Goal: Communication & Community: Answer question/provide support

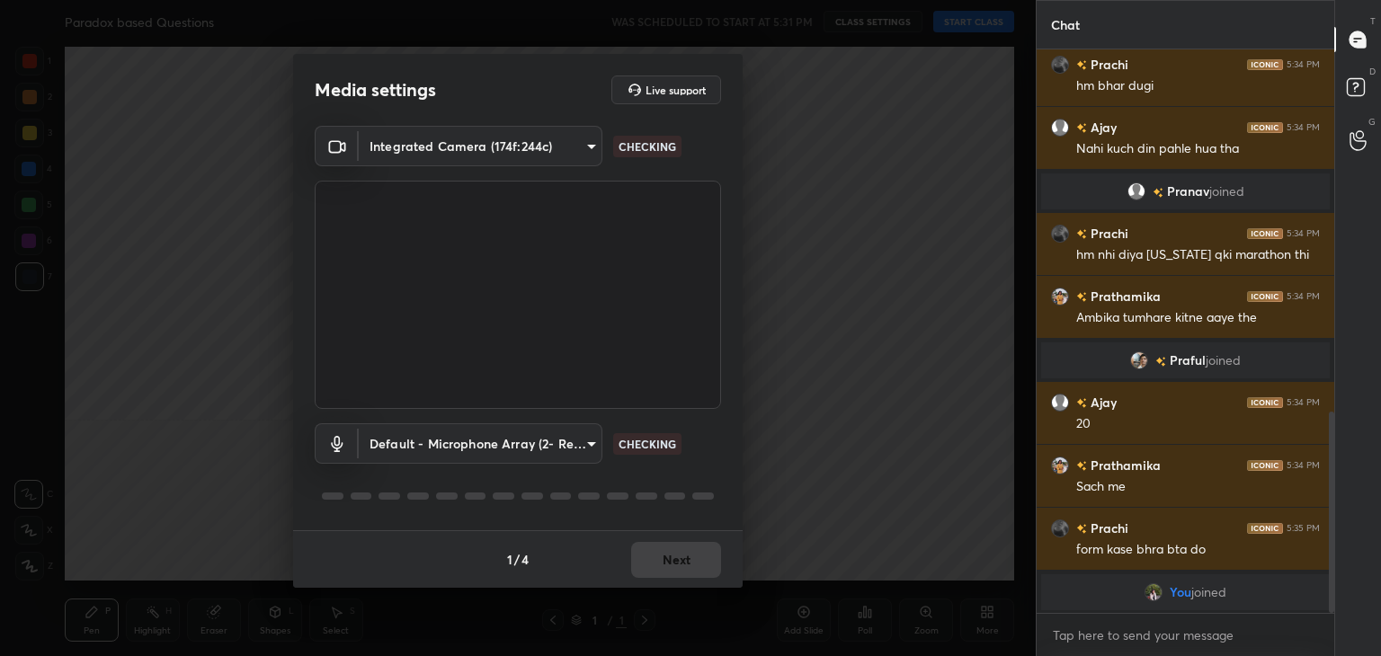
scroll to position [971, 0]
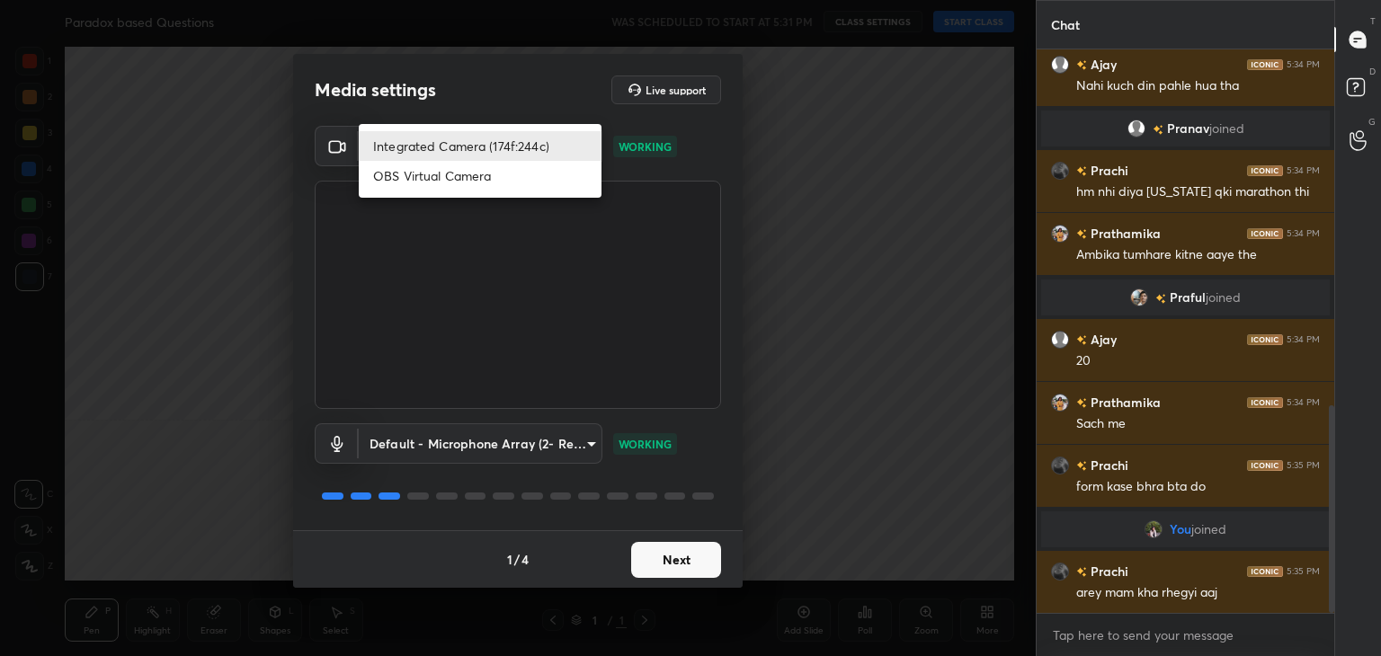
click at [566, 134] on body "1 2 3 4 5 6 7 C X Z C X Z E E Erase all H H Paradox based Questions WAS SCHEDUL…" at bounding box center [690, 328] width 1381 height 656
click at [784, 387] on div at bounding box center [690, 328] width 1381 height 656
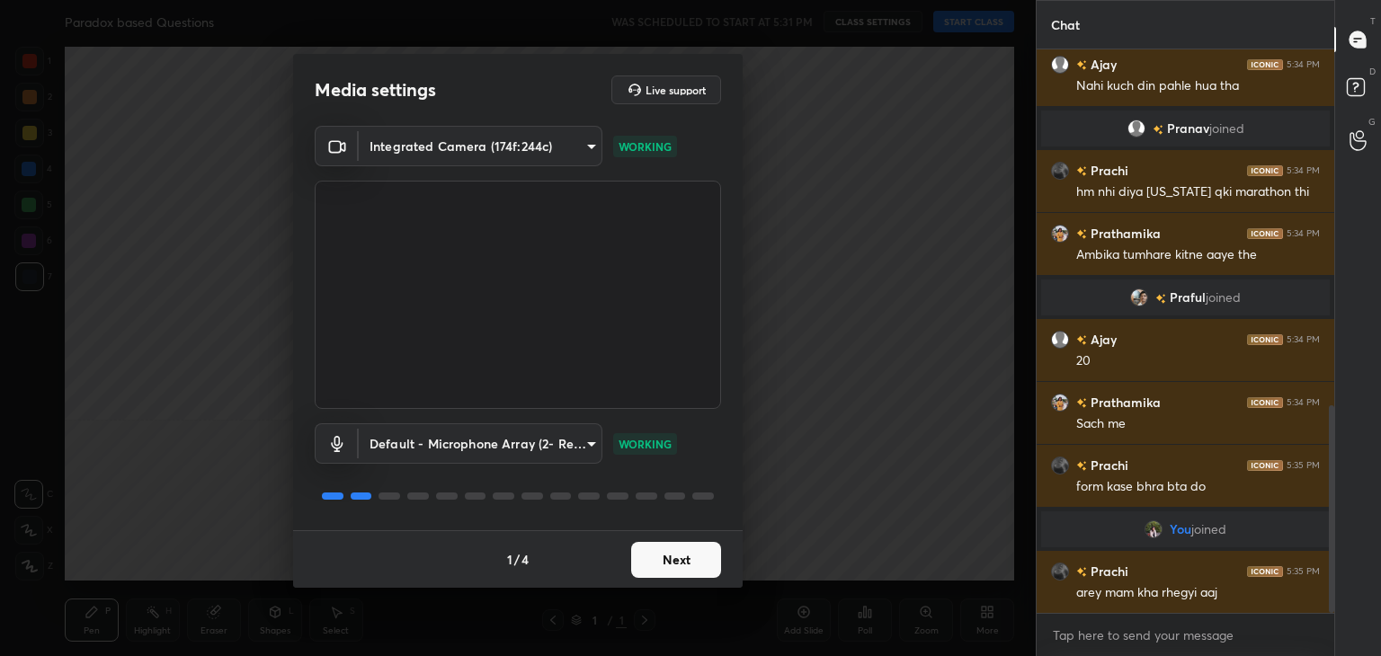
scroll to position [989, 0]
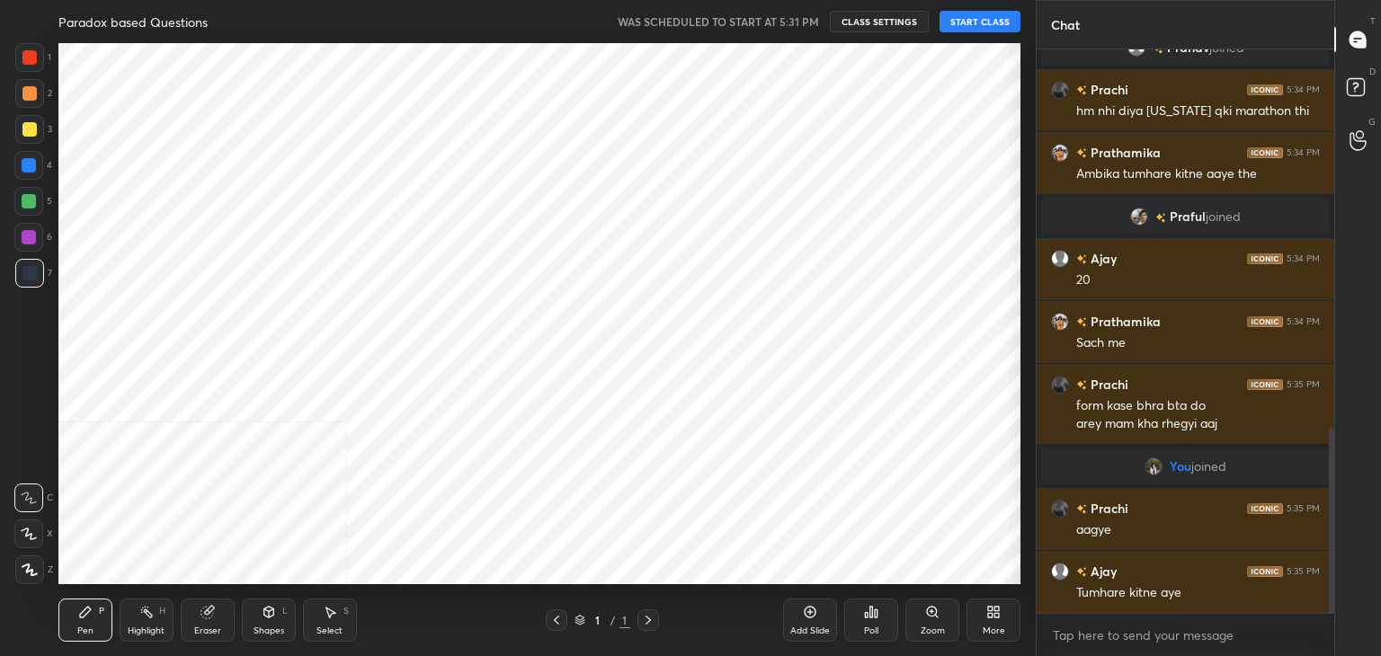
scroll to position [89385, 88964]
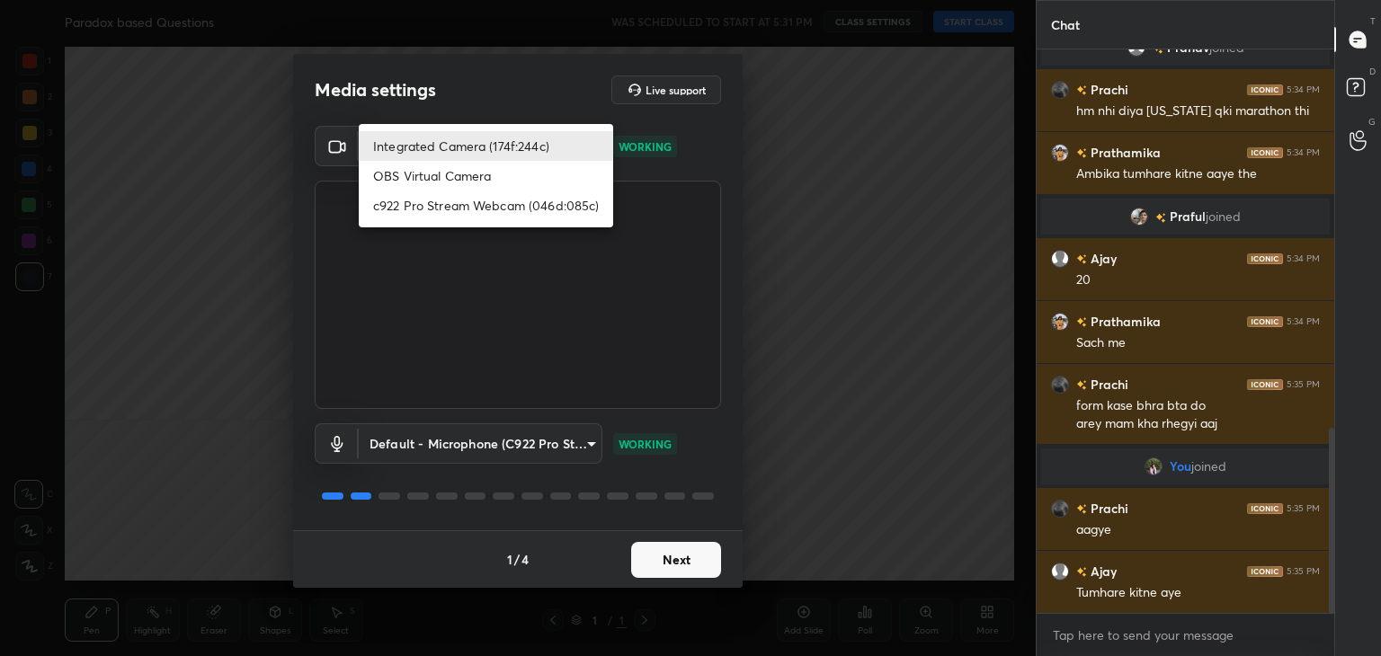
click at [560, 141] on body "1 2 3 4 5 6 7 C X Z C X Z E E Erase all H H Paradox based Questions WAS SCHEDUL…" at bounding box center [690, 328] width 1381 height 656
click at [447, 210] on li "c922 Pro Stream Webcam (046d:085c)" at bounding box center [486, 206] width 254 height 30
type input "f7e14f9eae584019fac656853839b828de9642280aac3f5edf549983189ec2f9"
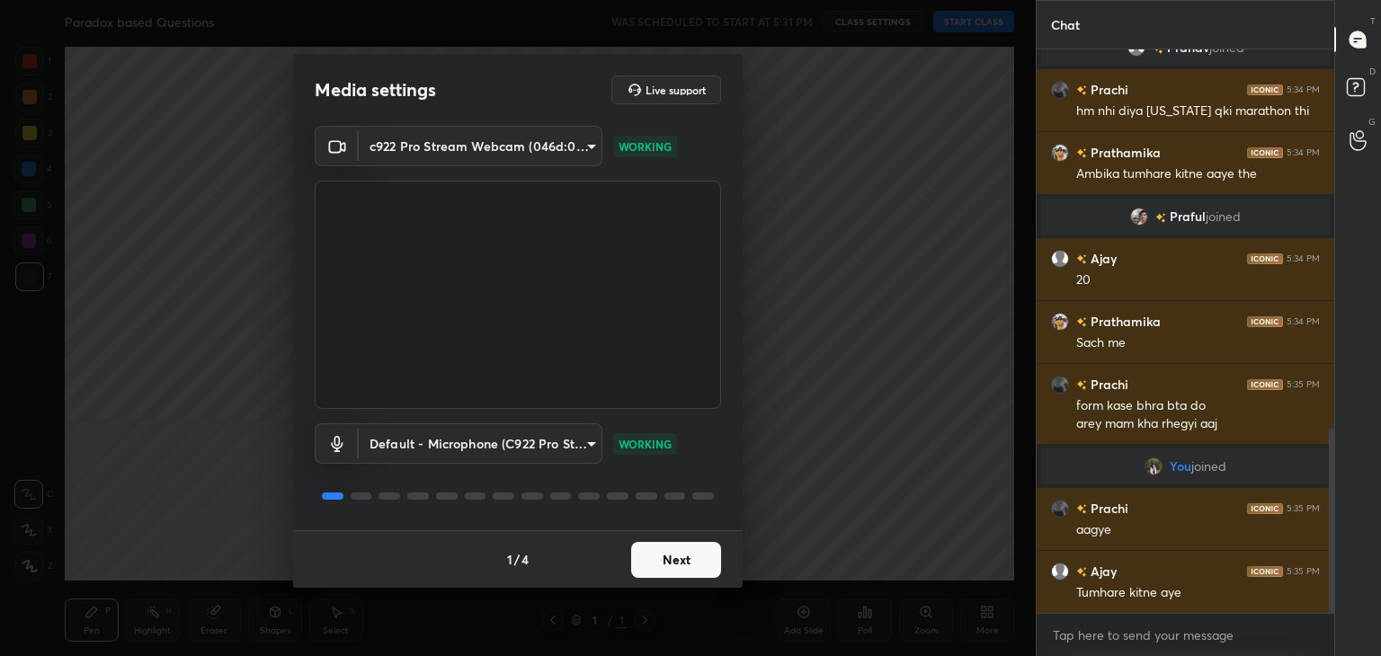
scroll to position [1219, 0]
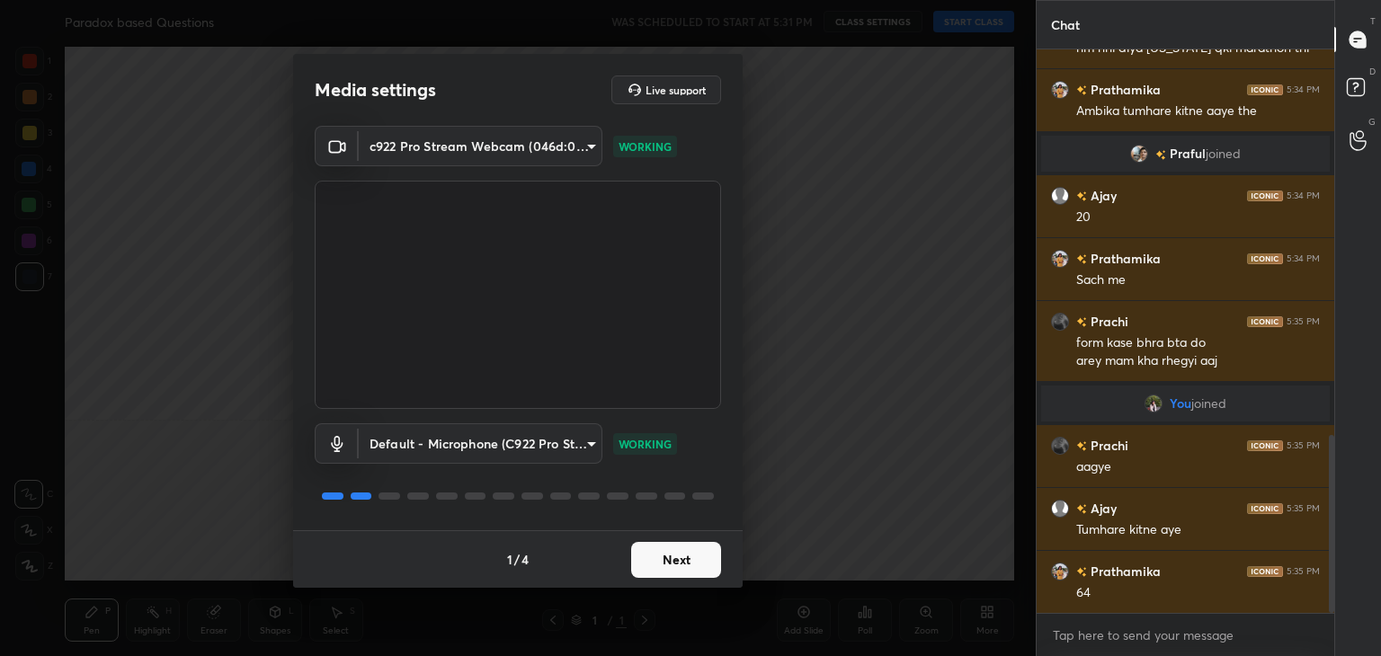
click at [680, 555] on button "Next" at bounding box center [676, 560] width 90 height 36
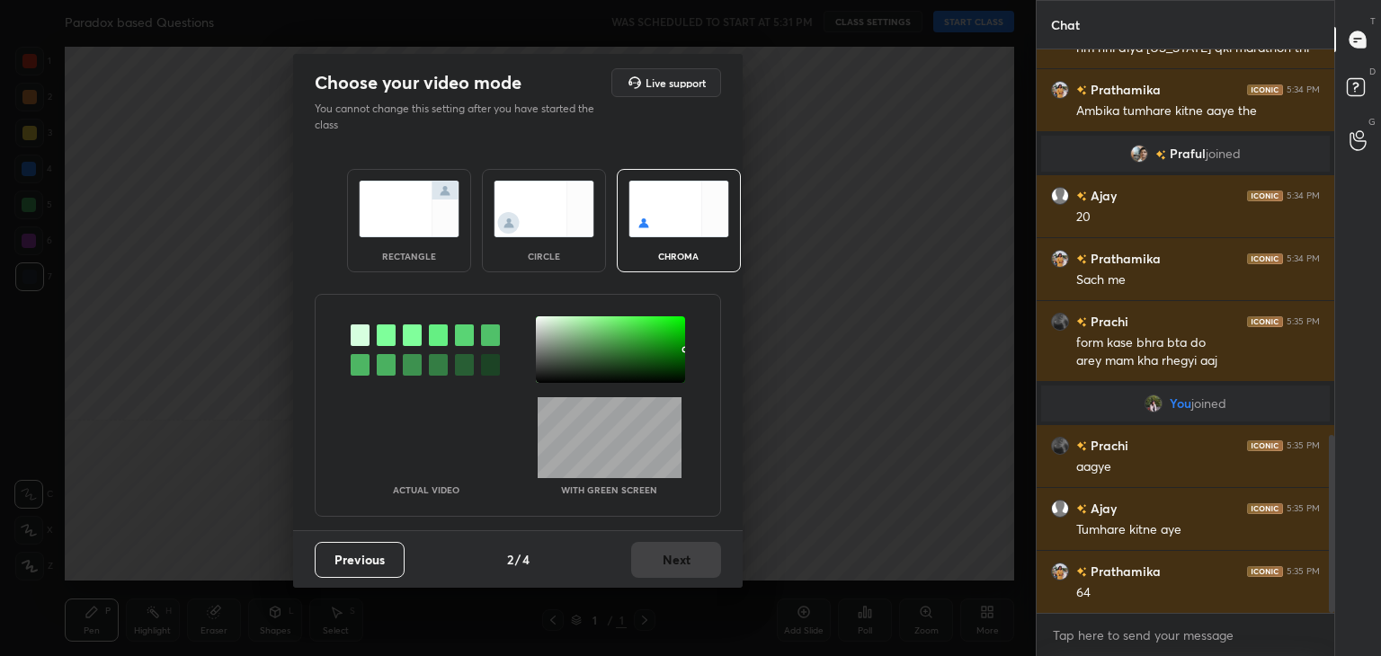
scroll to position [1263, 0]
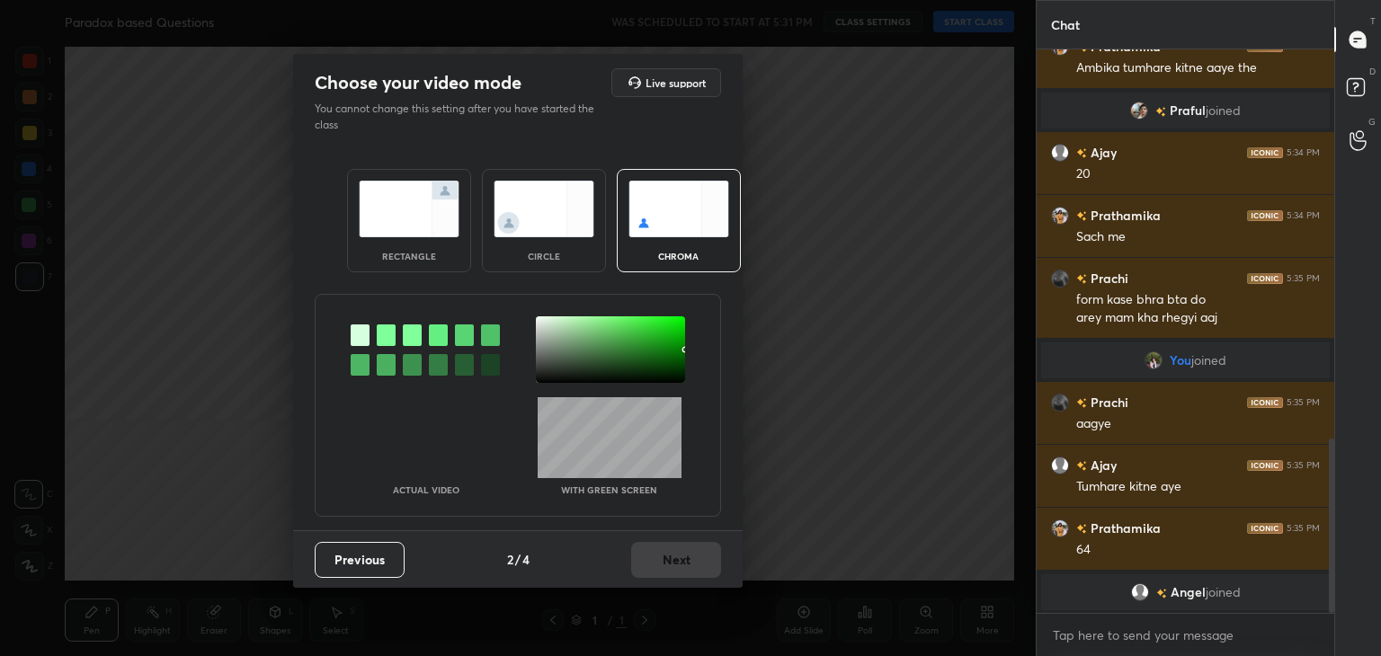
click at [530, 210] on img at bounding box center [544, 209] width 101 height 57
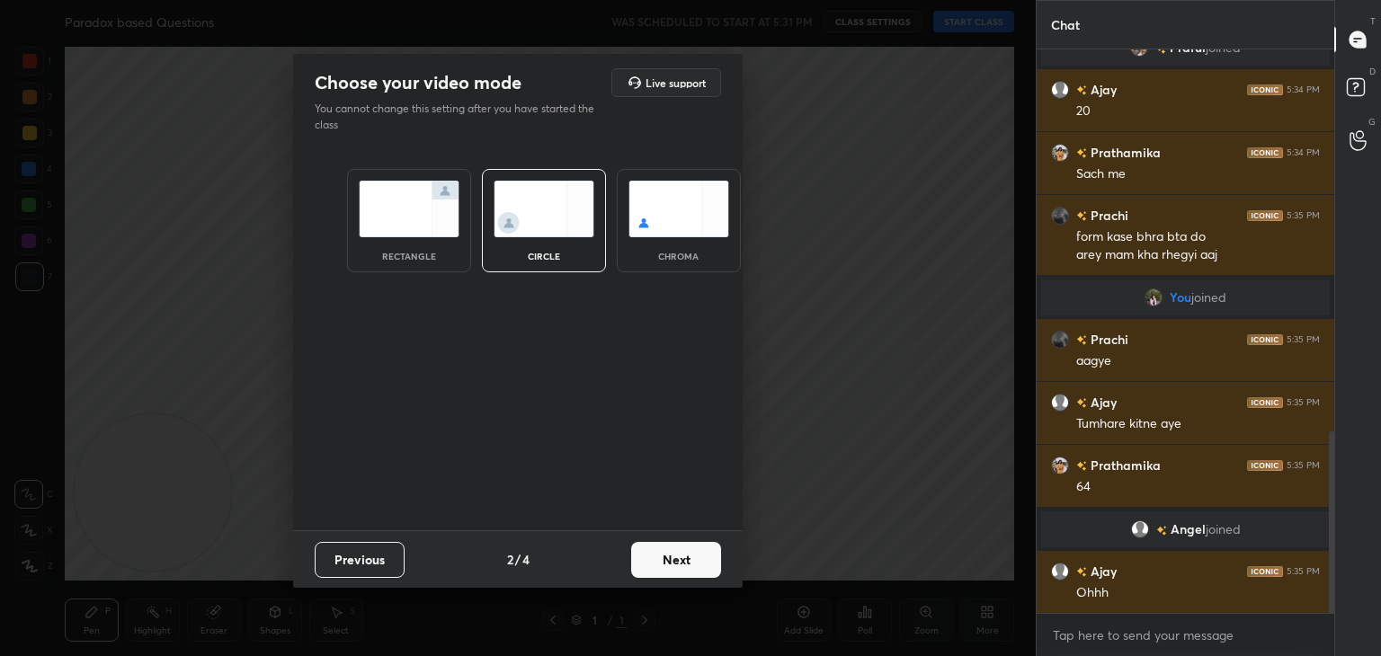
scroll to position [1189, 0]
click at [694, 563] on button "Next" at bounding box center [676, 560] width 90 height 36
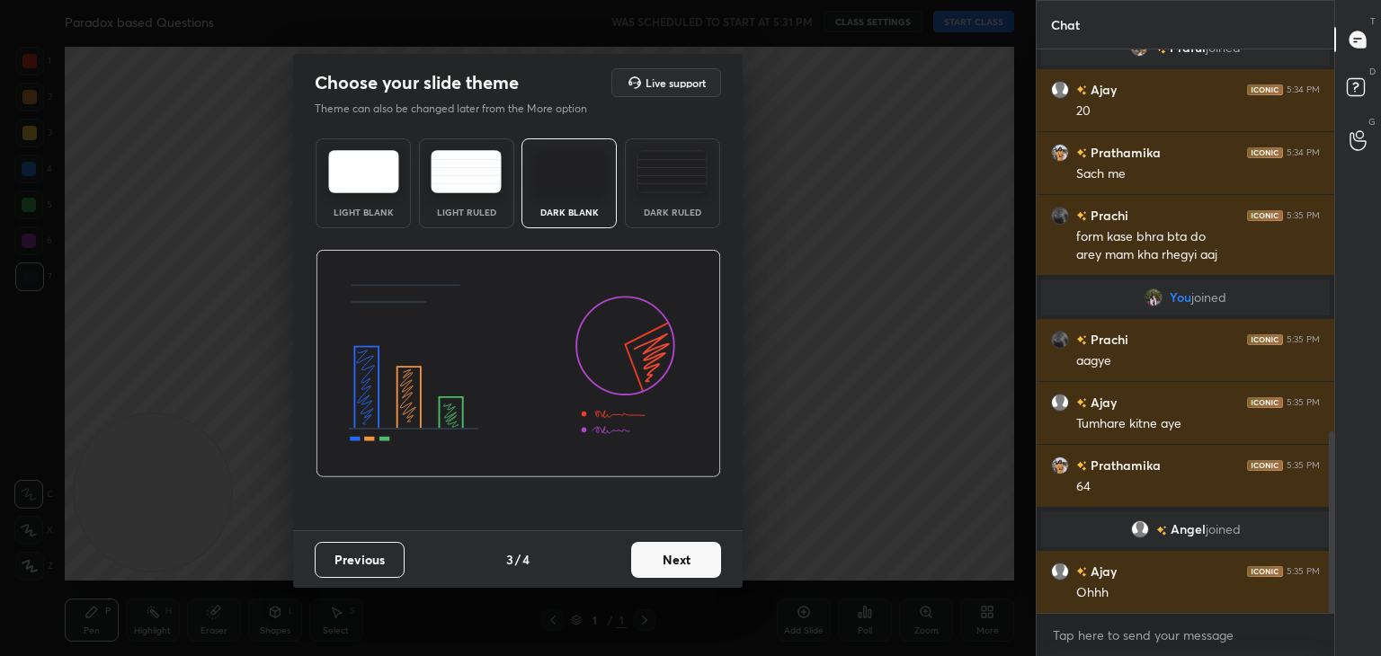
click at [695, 562] on button "Next" at bounding box center [676, 560] width 90 height 36
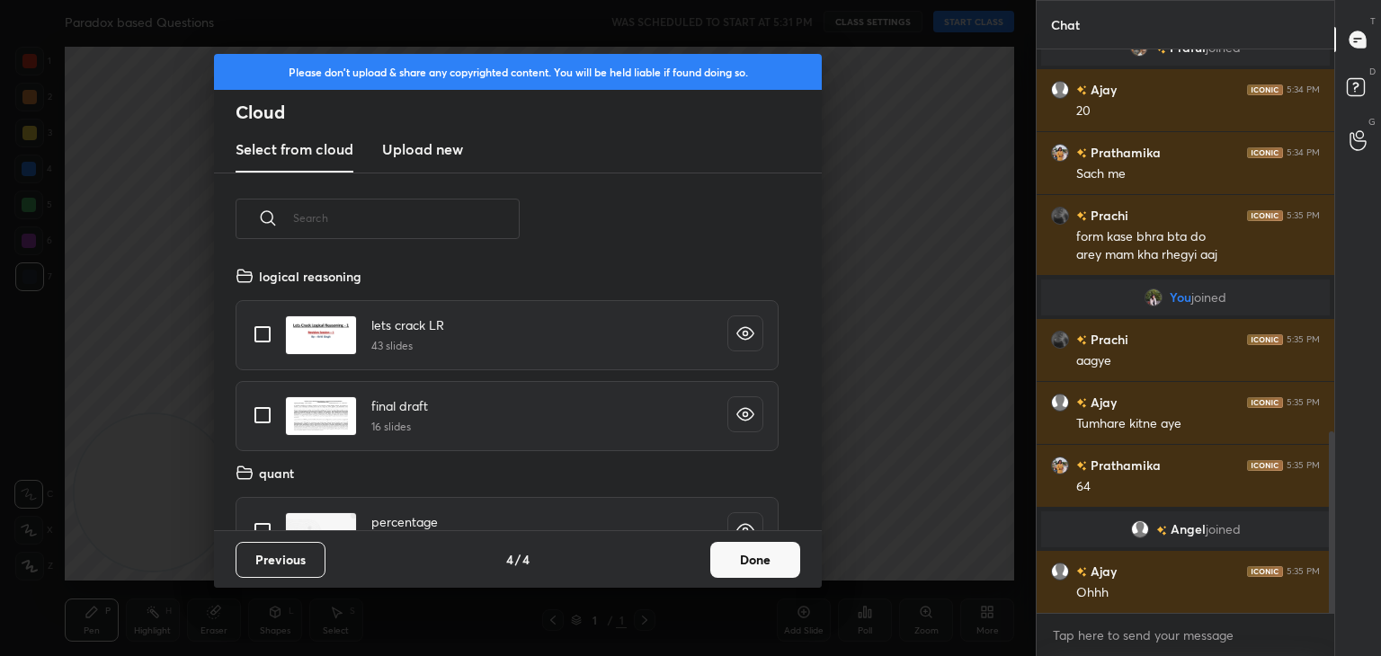
scroll to position [5, 9]
click at [795, 576] on button "Done" at bounding box center [755, 560] width 90 height 36
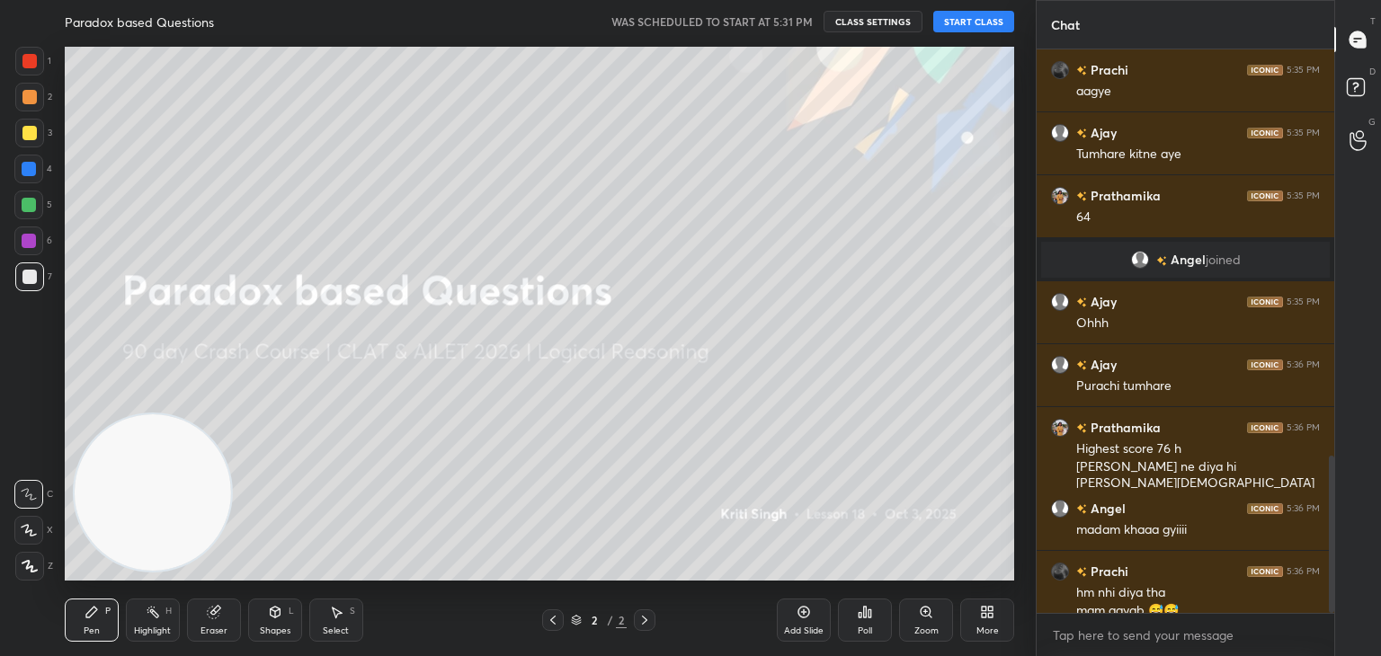
scroll to position [1477, 0]
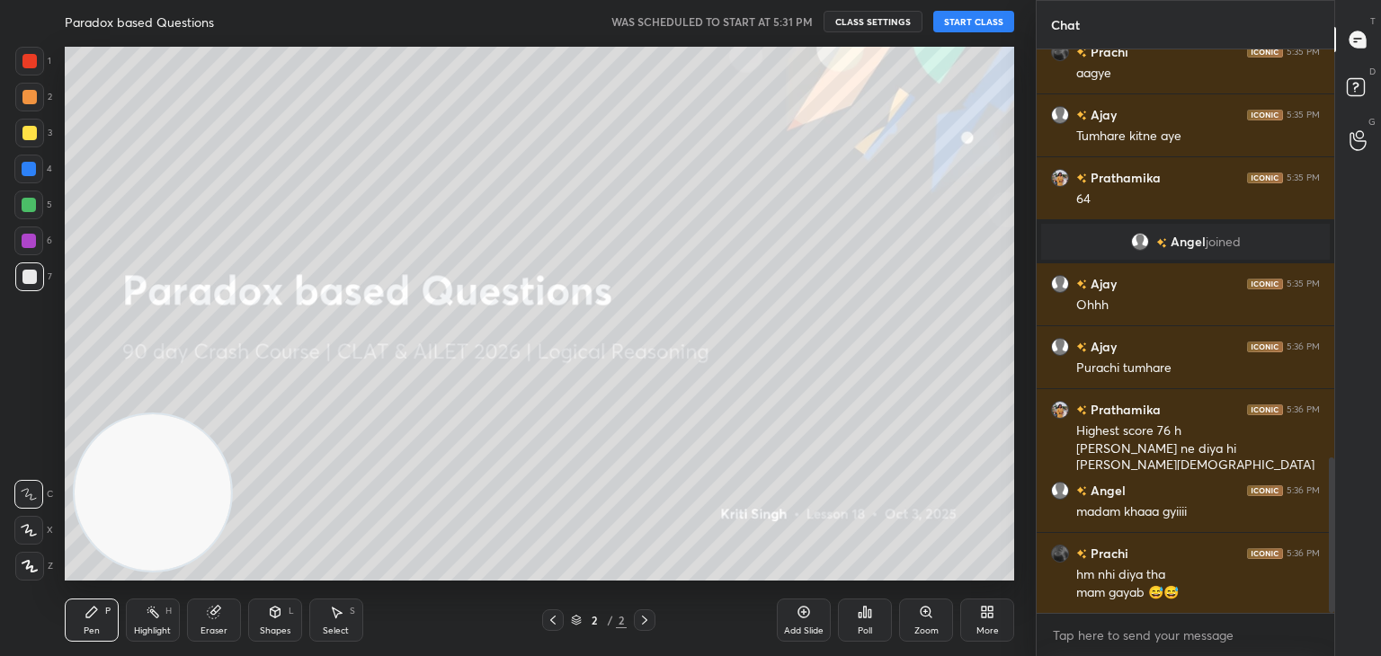
click at [967, 22] on button "START CLASS" at bounding box center [973, 22] width 81 height 22
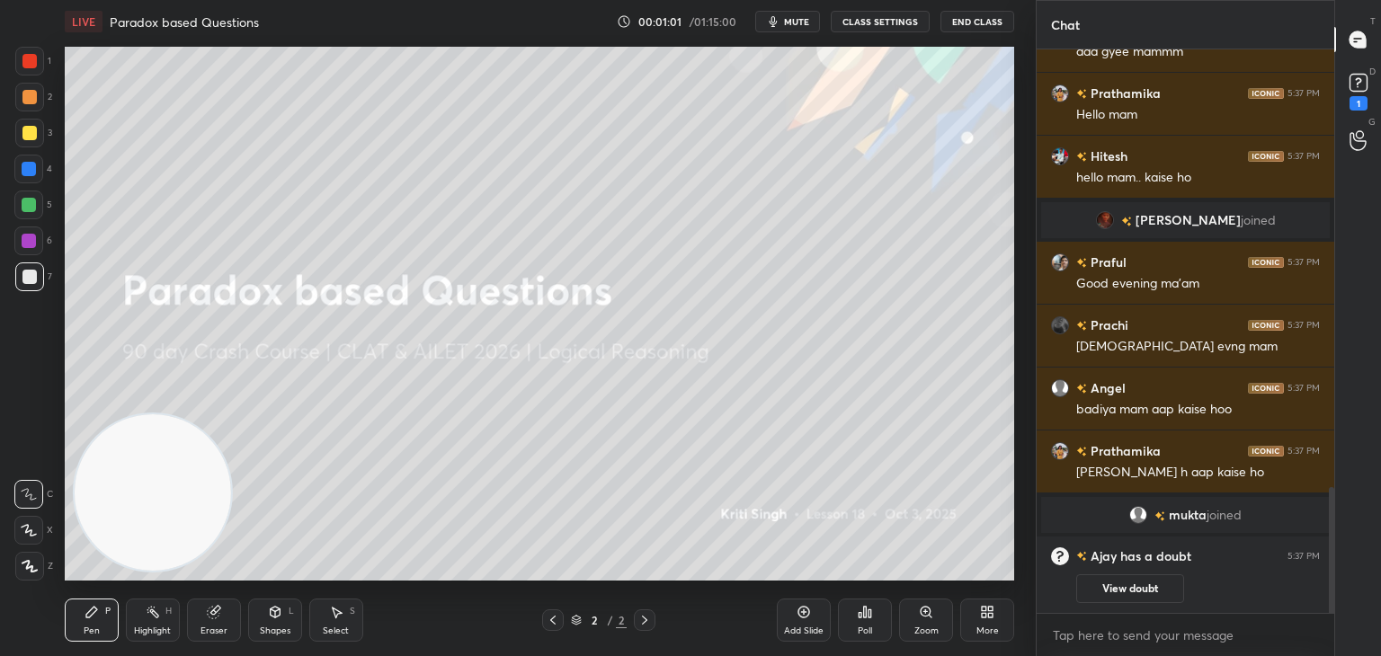
scroll to position [2020, 0]
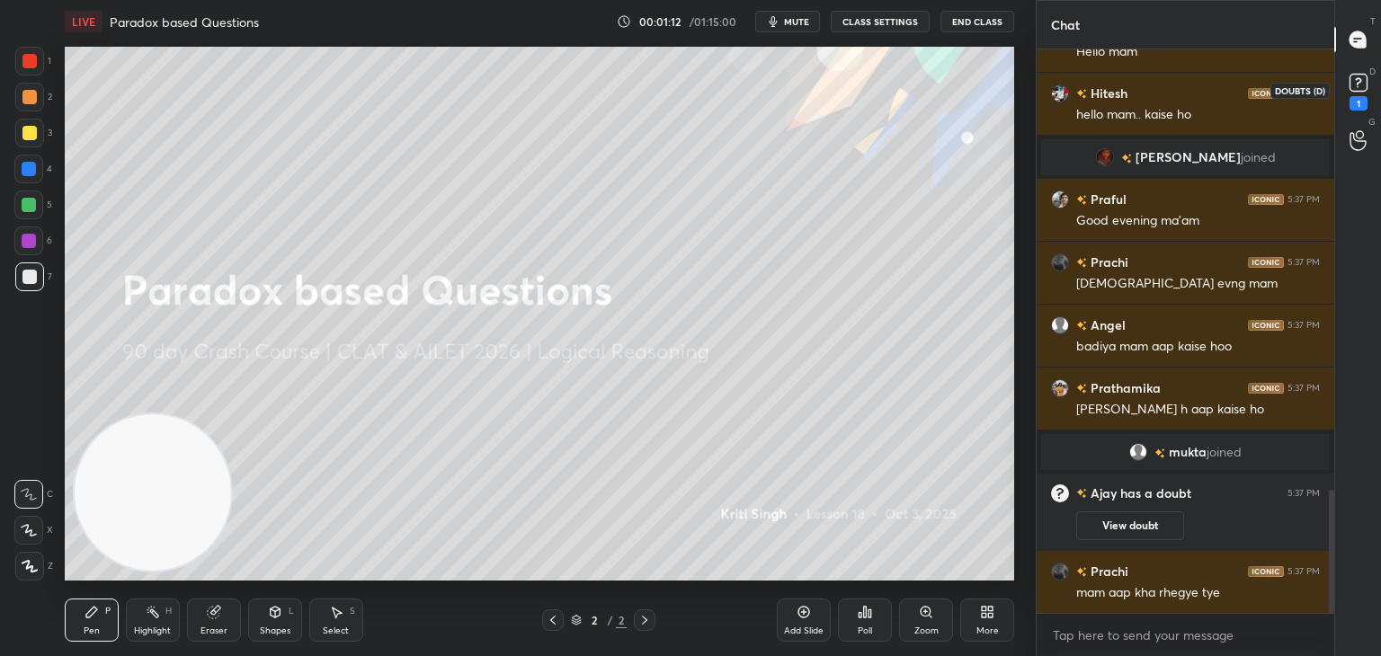
click at [1358, 83] on icon at bounding box center [1358, 81] width 6 height 7
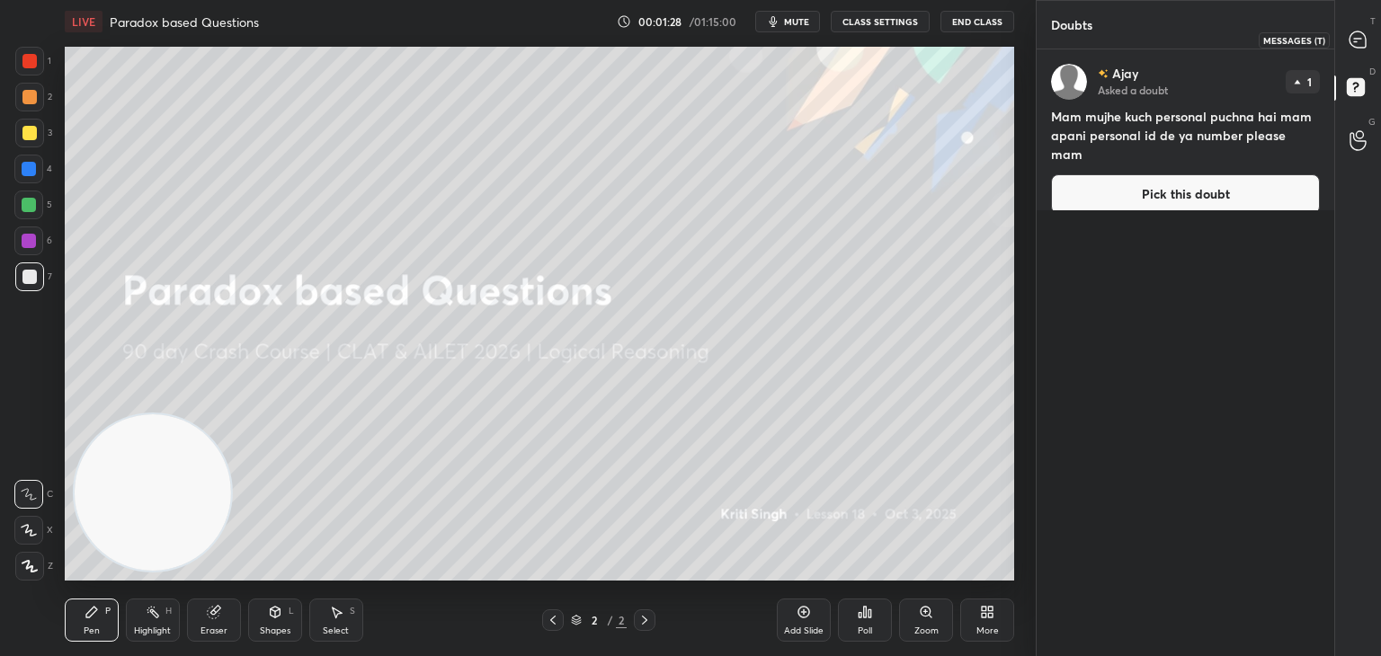
click at [1353, 44] on icon at bounding box center [1358, 39] width 16 height 16
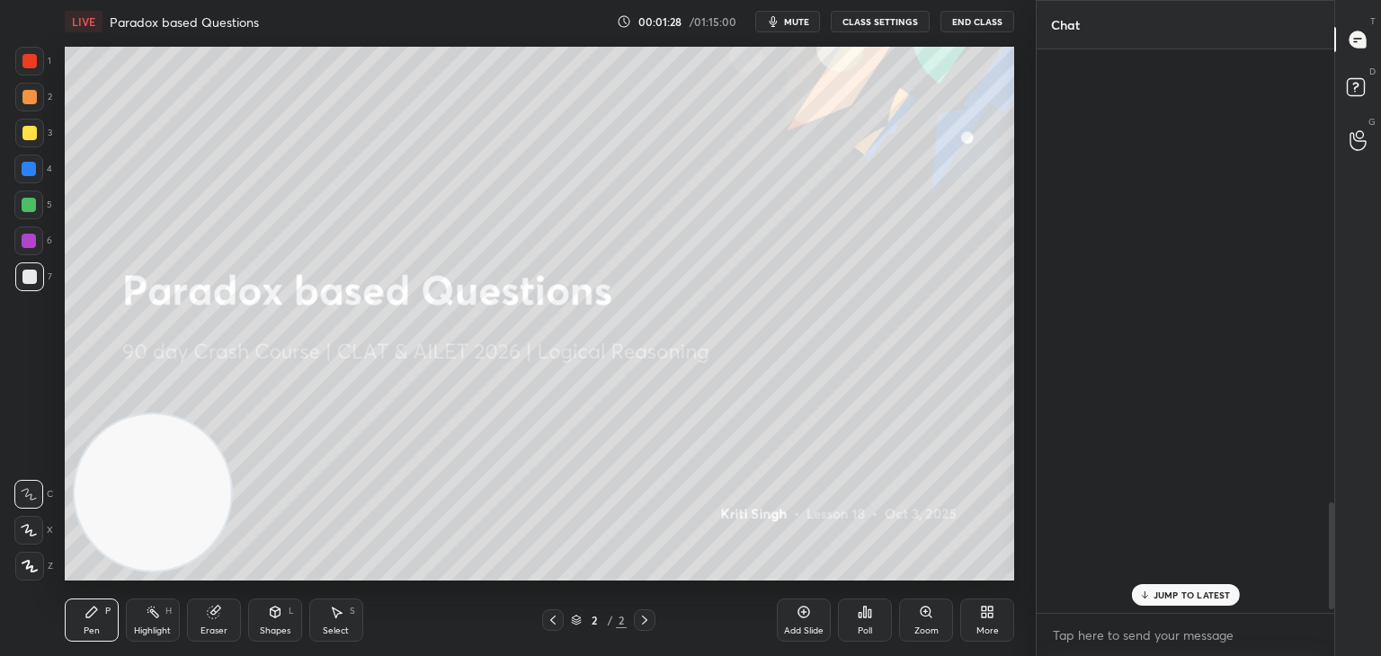
scroll to position [558, 292]
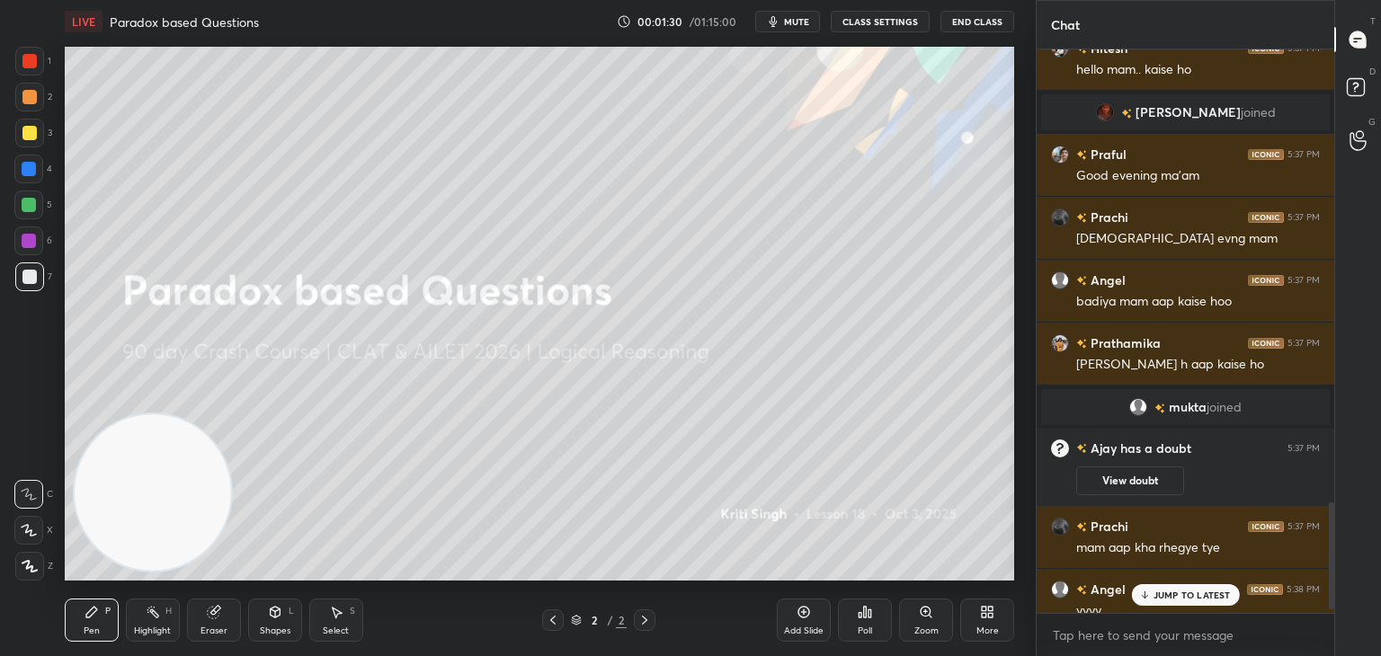
click at [1206, 595] on p "JUMP TO LATEST" at bounding box center [1192, 595] width 77 height 11
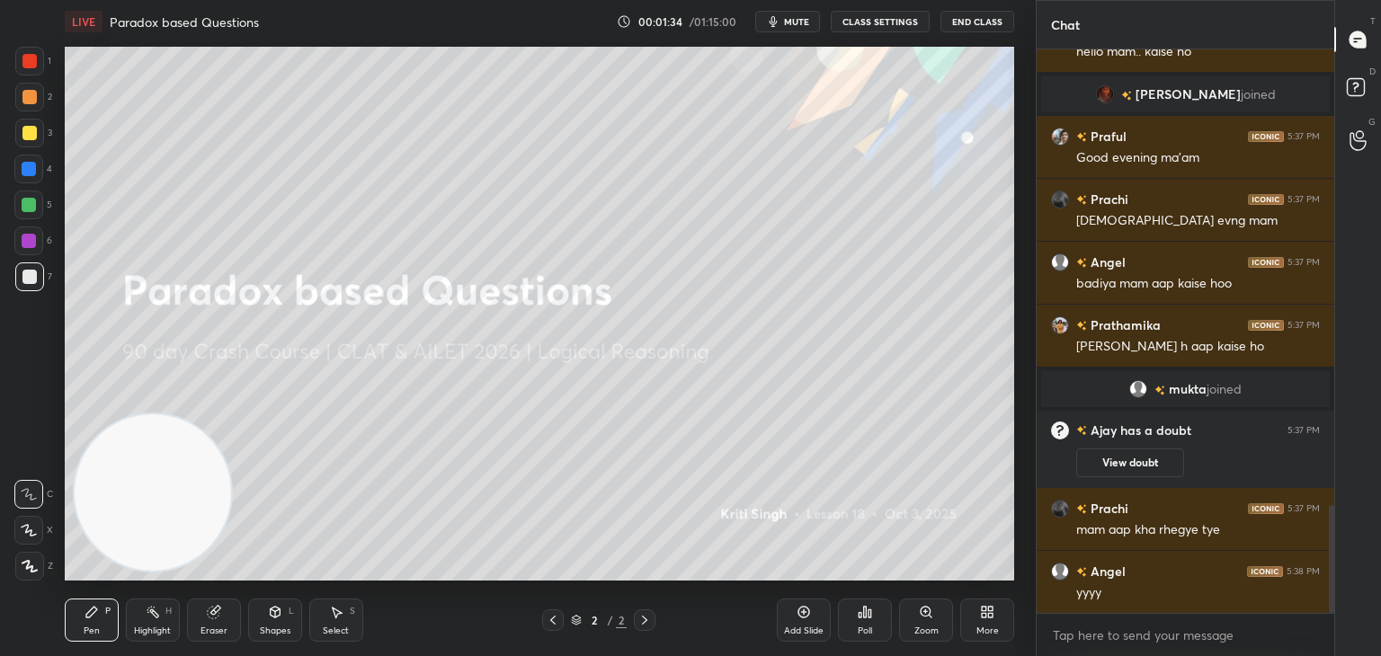
scroll to position [2457, 0]
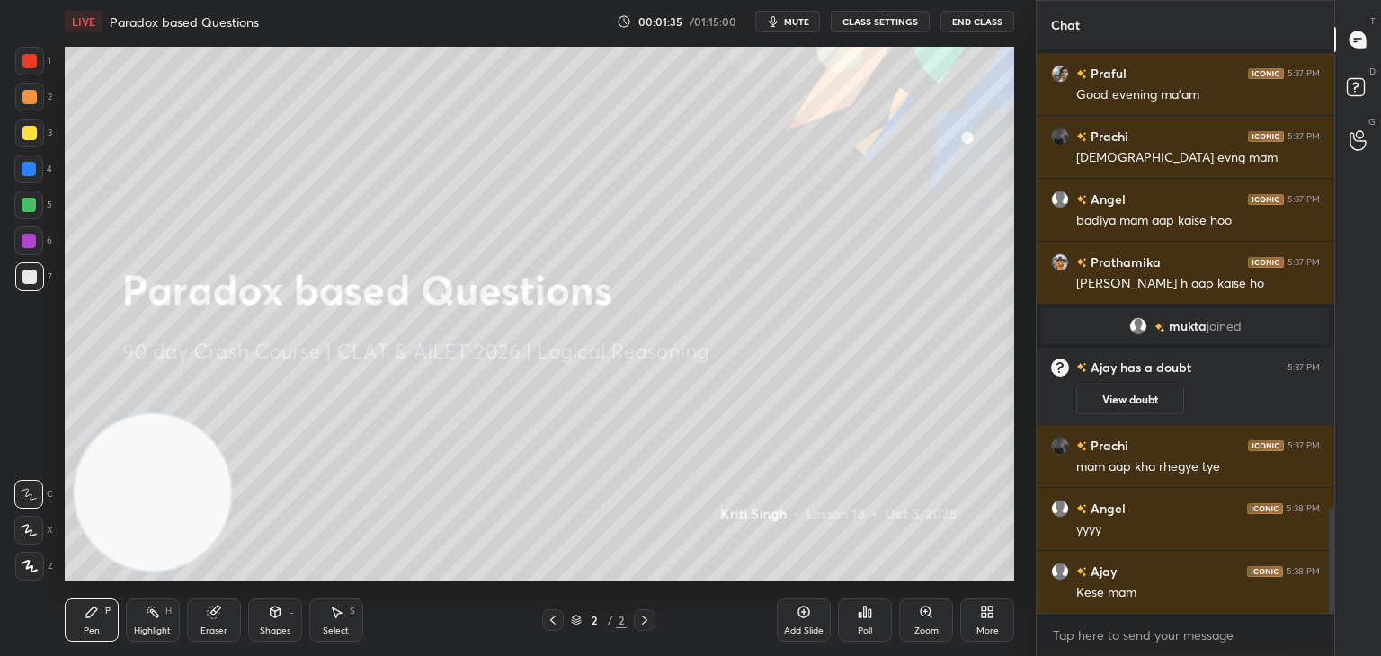
click at [974, 616] on div "More" at bounding box center [987, 620] width 54 height 43
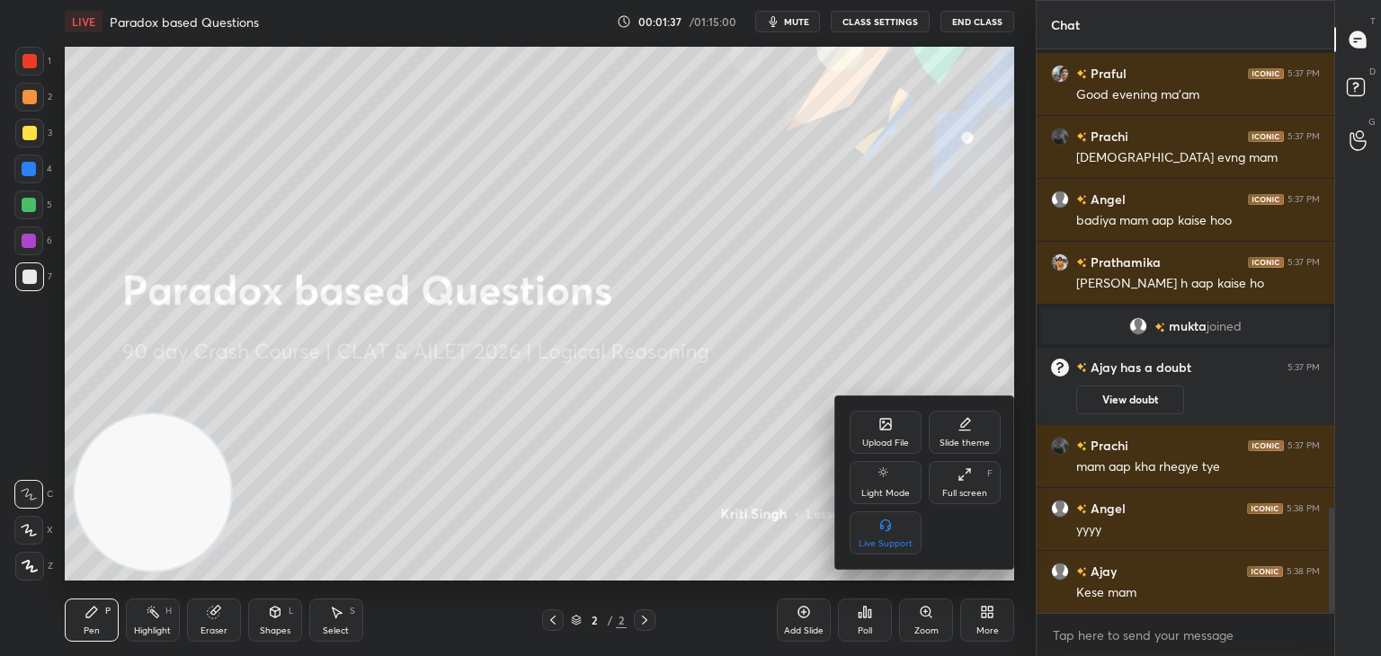
click at [897, 439] on div "Upload File" at bounding box center [885, 443] width 47 height 9
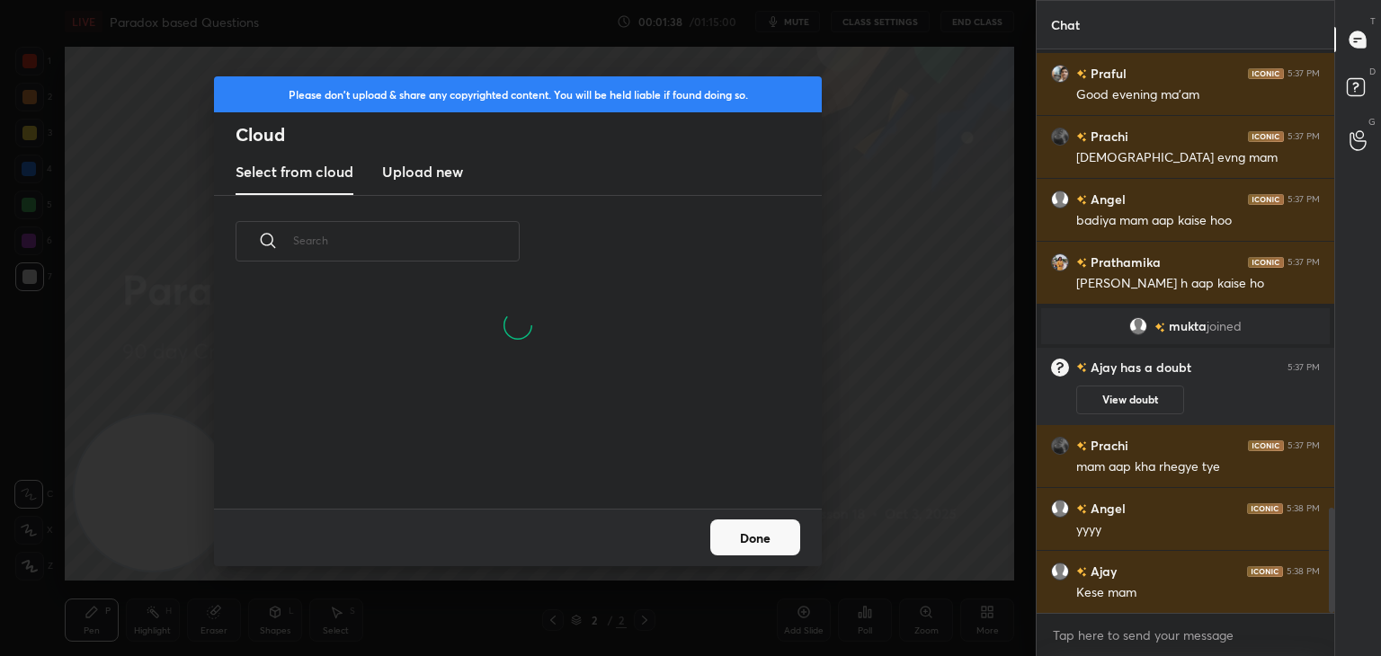
click at [432, 169] on h3 "Upload new" at bounding box center [422, 172] width 81 height 22
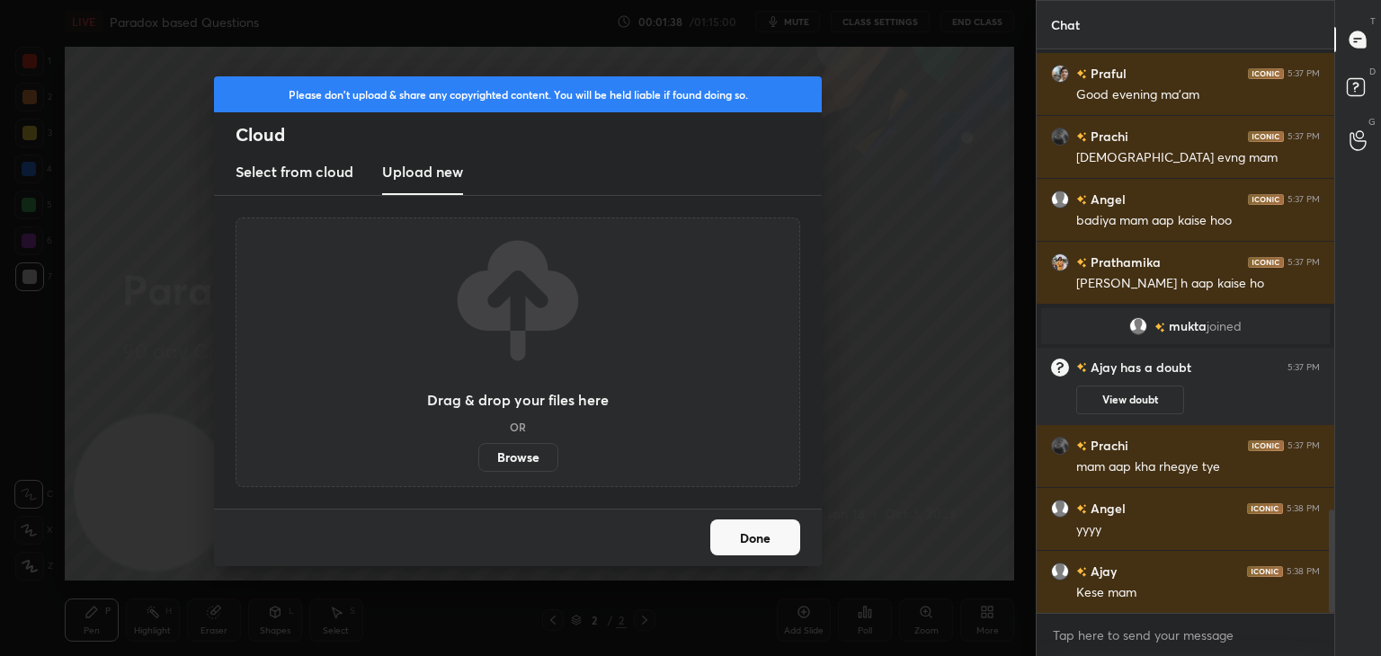
scroll to position [2520, 0]
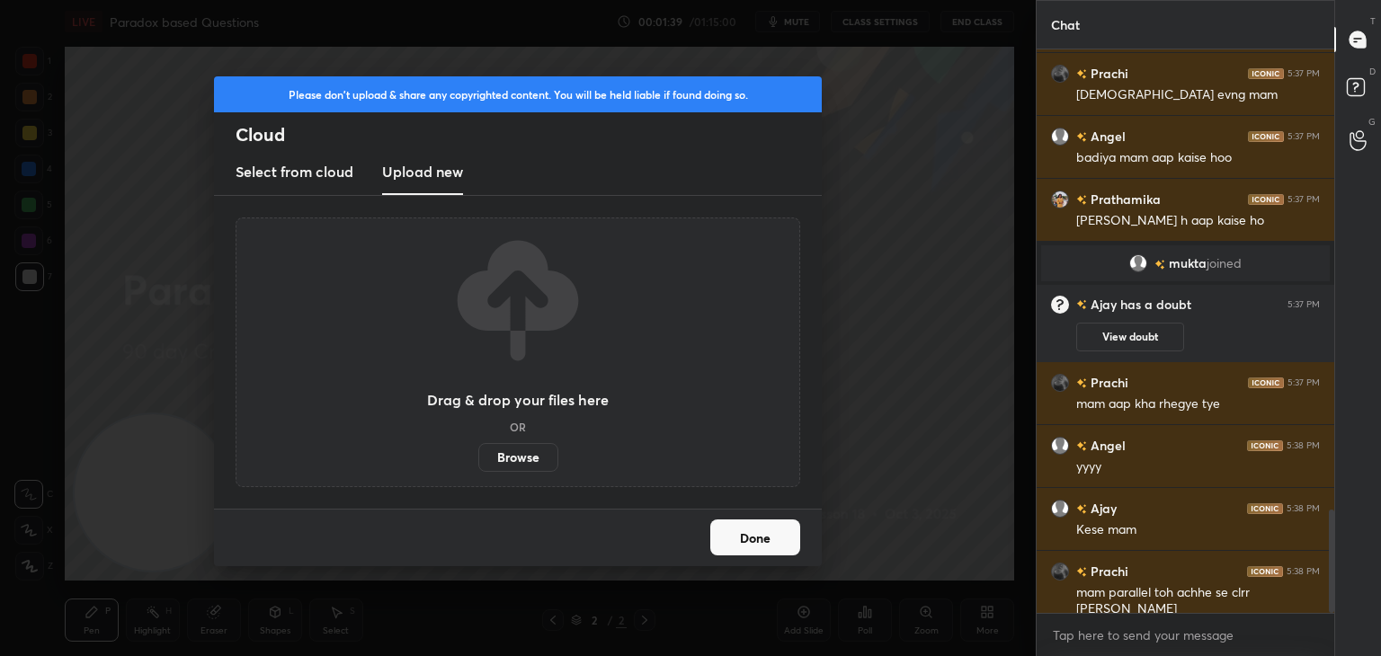
click at [529, 451] on label "Browse" at bounding box center [518, 457] width 80 height 29
click at [478, 451] on input "Browse" at bounding box center [478, 457] width 0 height 29
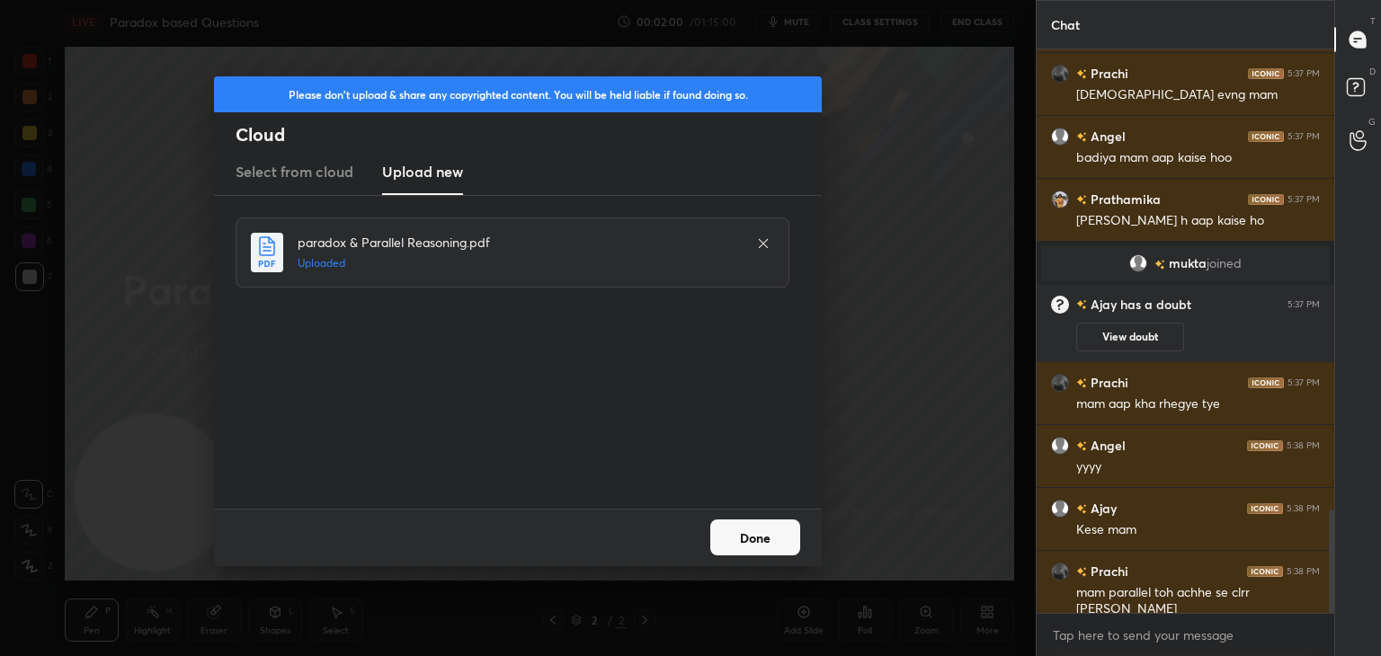
click at [775, 542] on button "Done" at bounding box center [755, 538] width 90 height 36
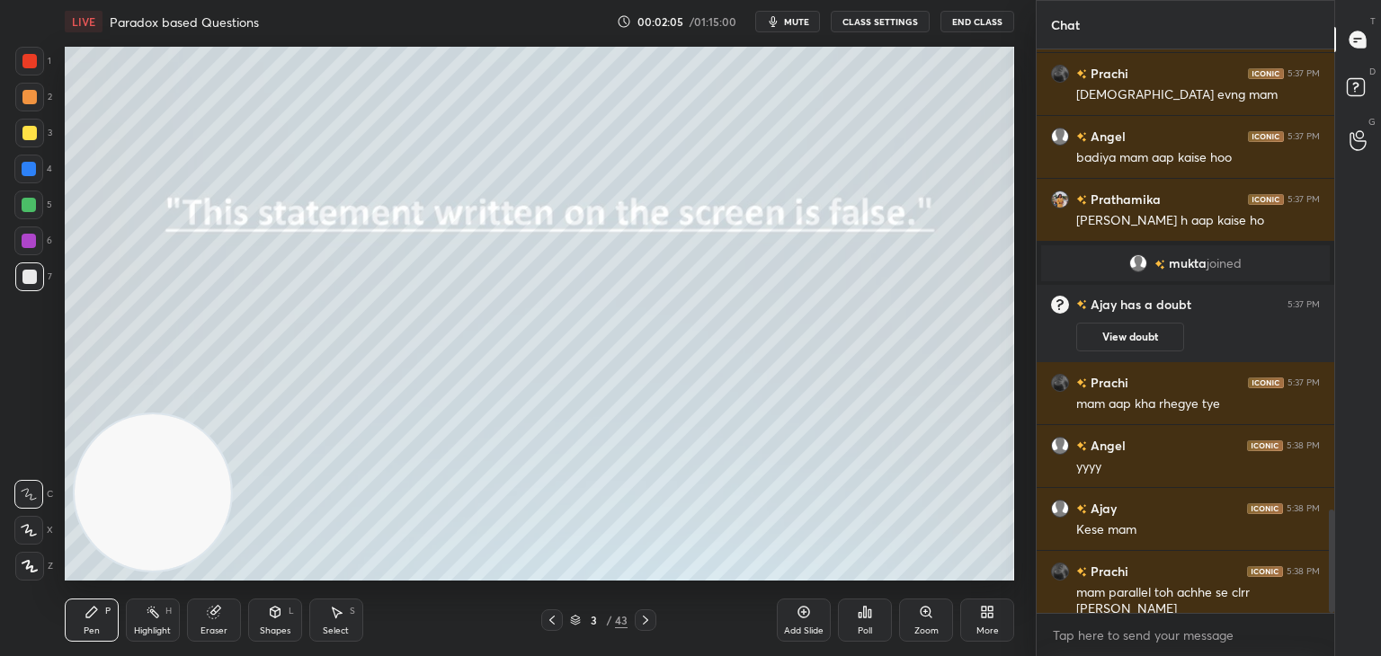
click at [549, 622] on icon at bounding box center [552, 620] width 14 height 14
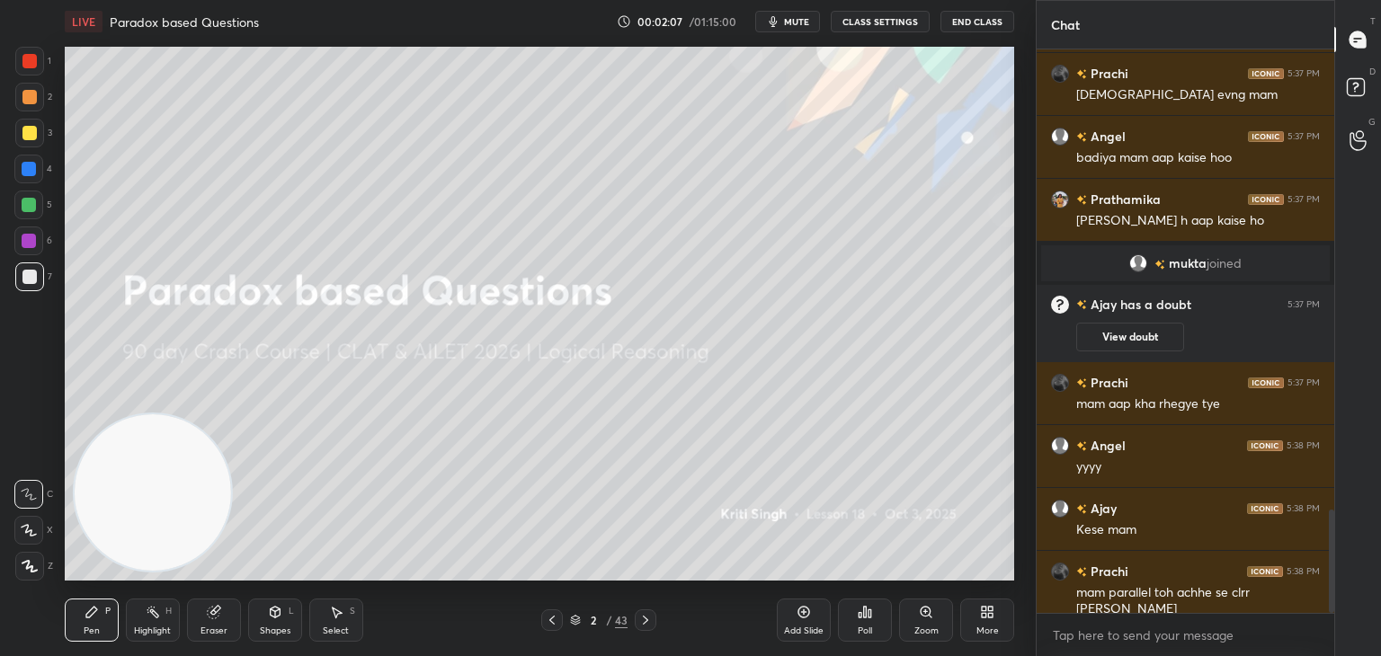
click at [571, 629] on div "2 / 43" at bounding box center [598, 621] width 115 height 22
click at [574, 623] on icon at bounding box center [575, 620] width 11 height 11
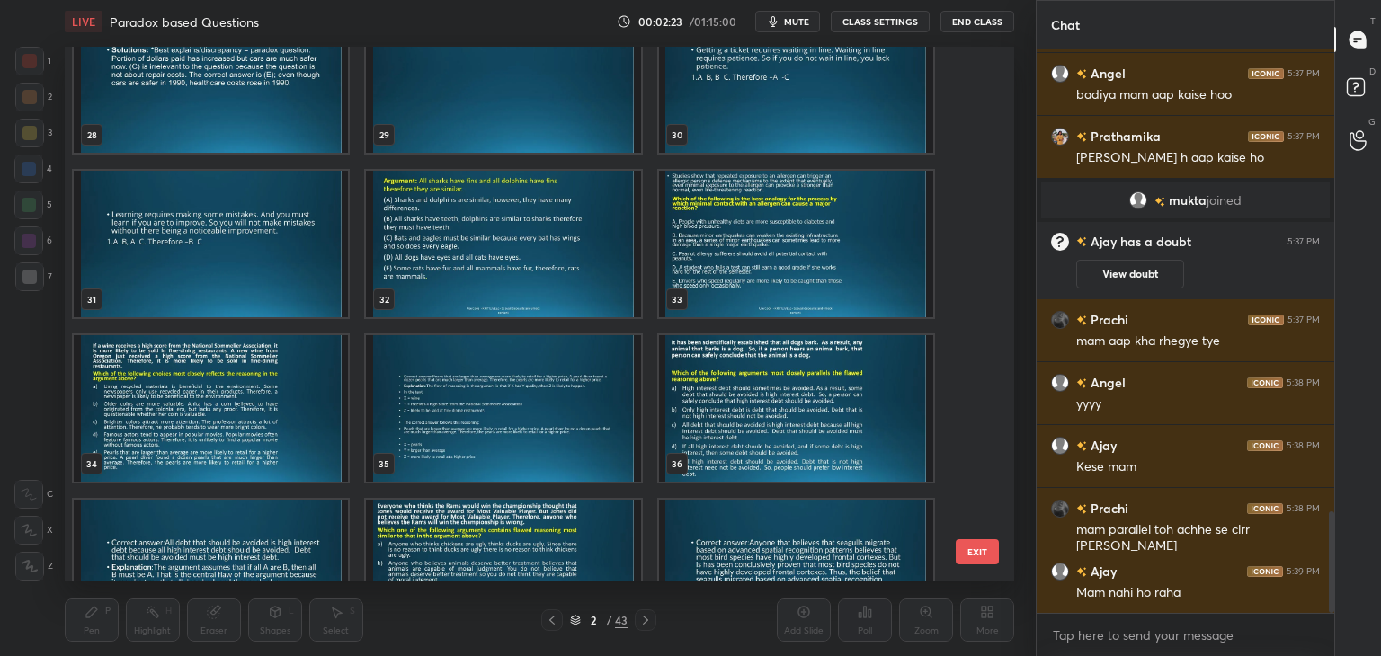
scroll to position [1493, 0]
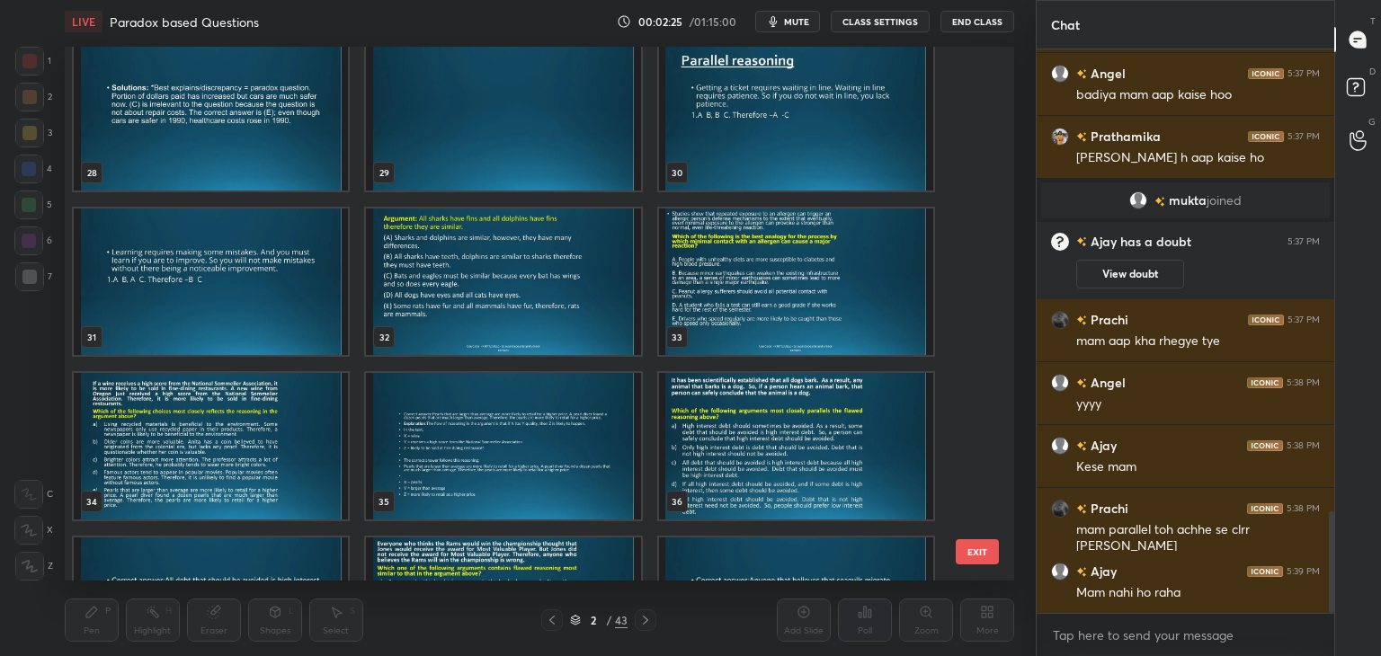
click at [817, 88] on img "grid" at bounding box center [796, 117] width 274 height 147
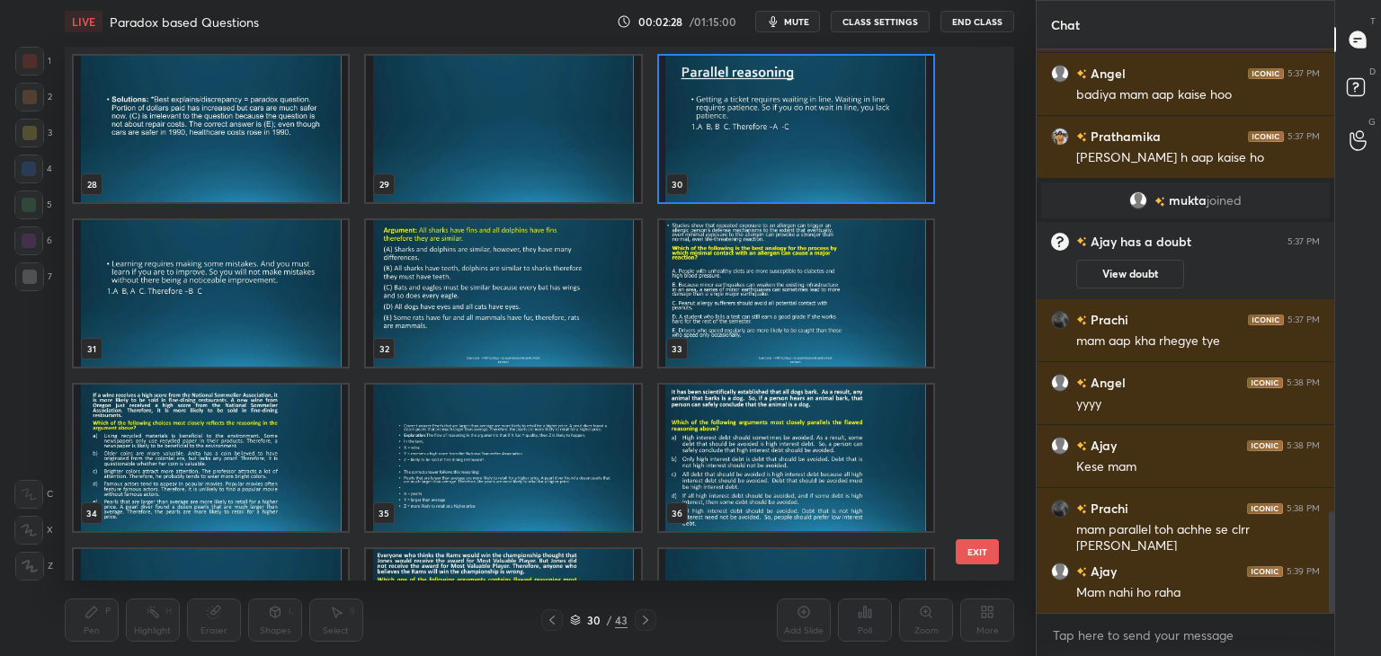
click at [817, 88] on img "grid" at bounding box center [796, 129] width 274 height 147
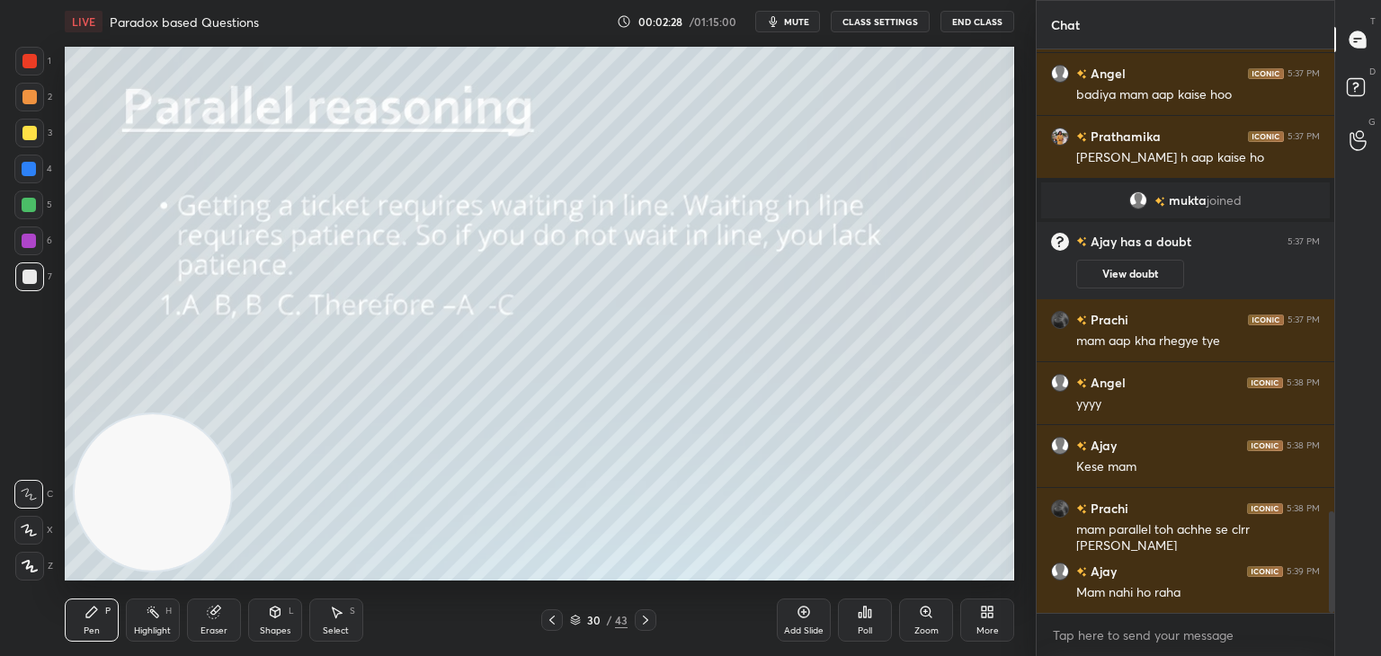
click at [817, 88] on img "grid" at bounding box center [796, 129] width 274 height 147
click at [809, 620] on icon at bounding box center [804, 612] width 14 height 14
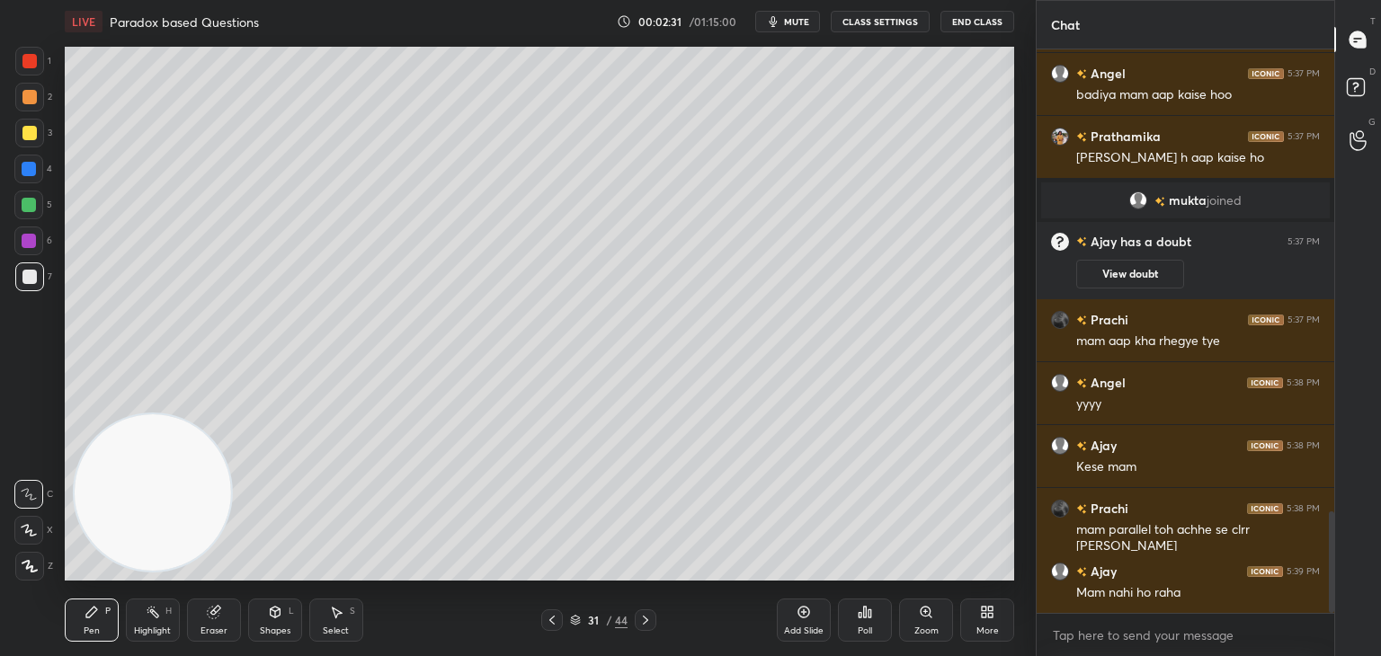
click at [31, 136] on div at bounding box center [29, 133] width 14 height 14
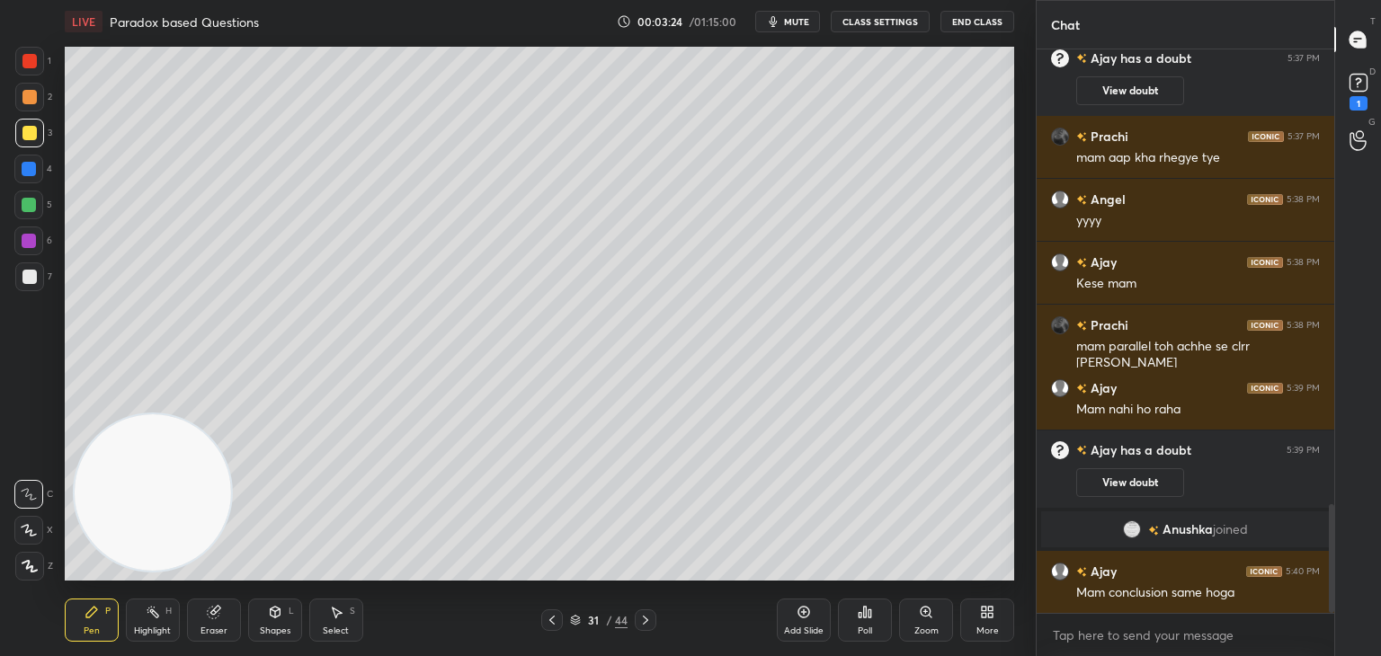
scroll to position [2448, 0]
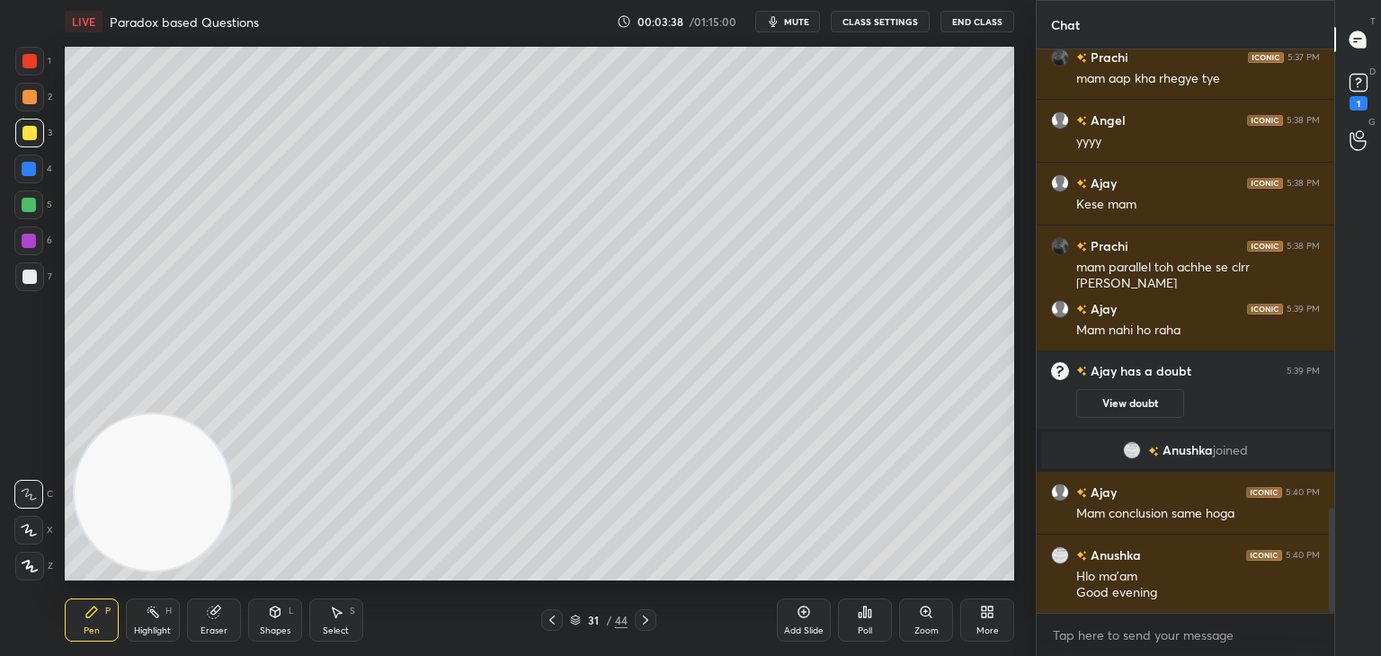
click at [807, 611] on icon at bounding box center [804, 612] width 14 height 14
click at [26, 103] on div at bounding box center [29, 97] width 14 height 14
click at [802, 612] on icon at bounding box center [803, 612] width 5 height 5
click at [36, 277] on div at bounding box center [29, 277] width 29 height 29
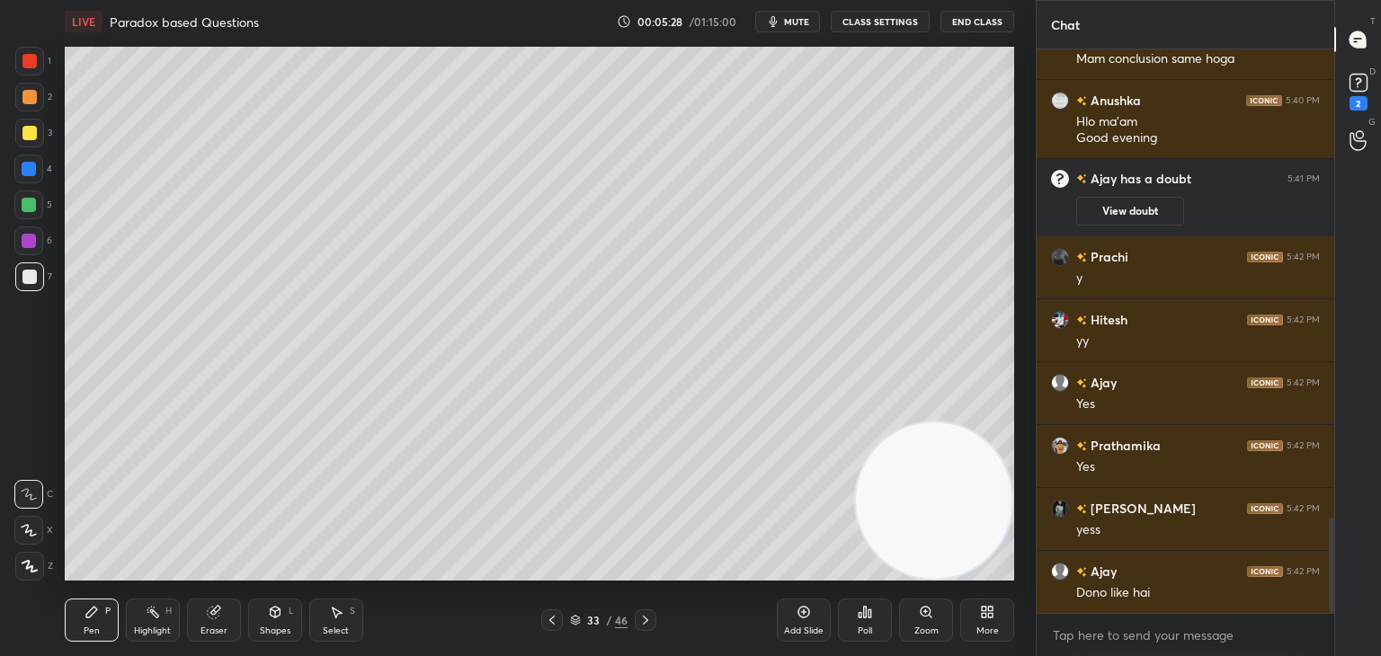
scroll to position [2844, 0]
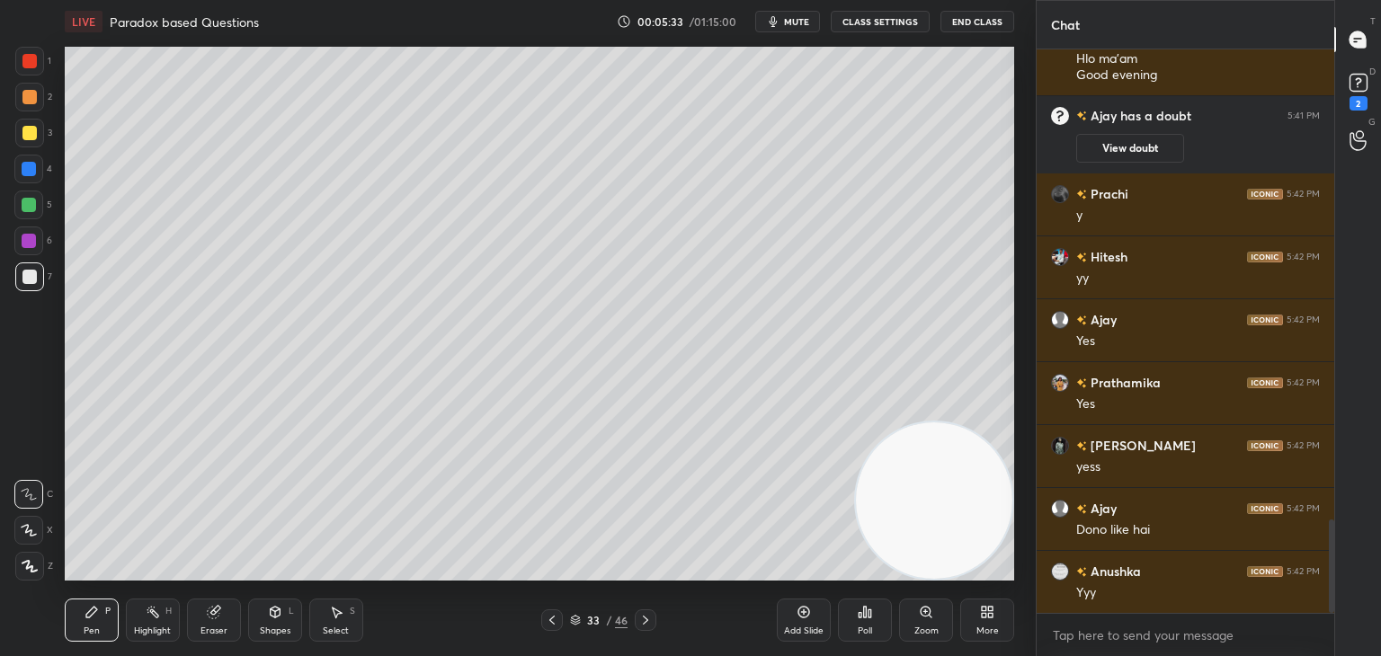
click at [575, 623] on icon at bounding box center [575, 620] width 11 height 11
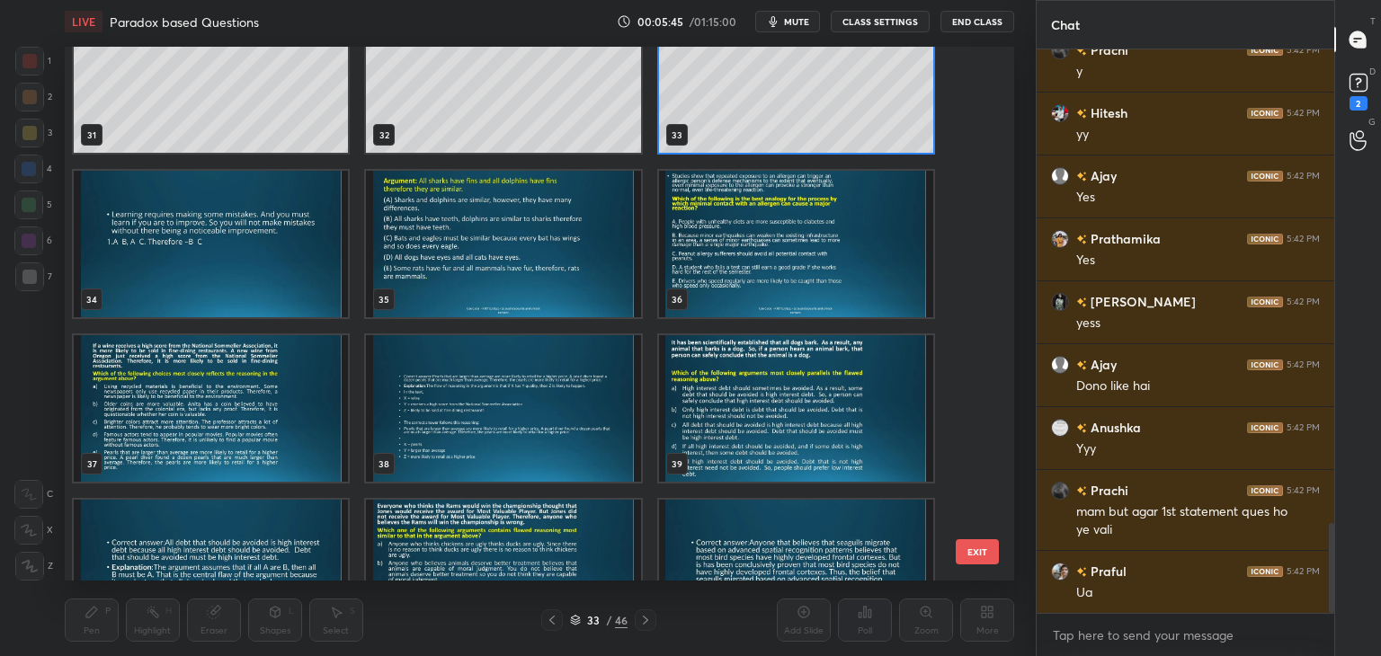
scroll to position [1691, 0]
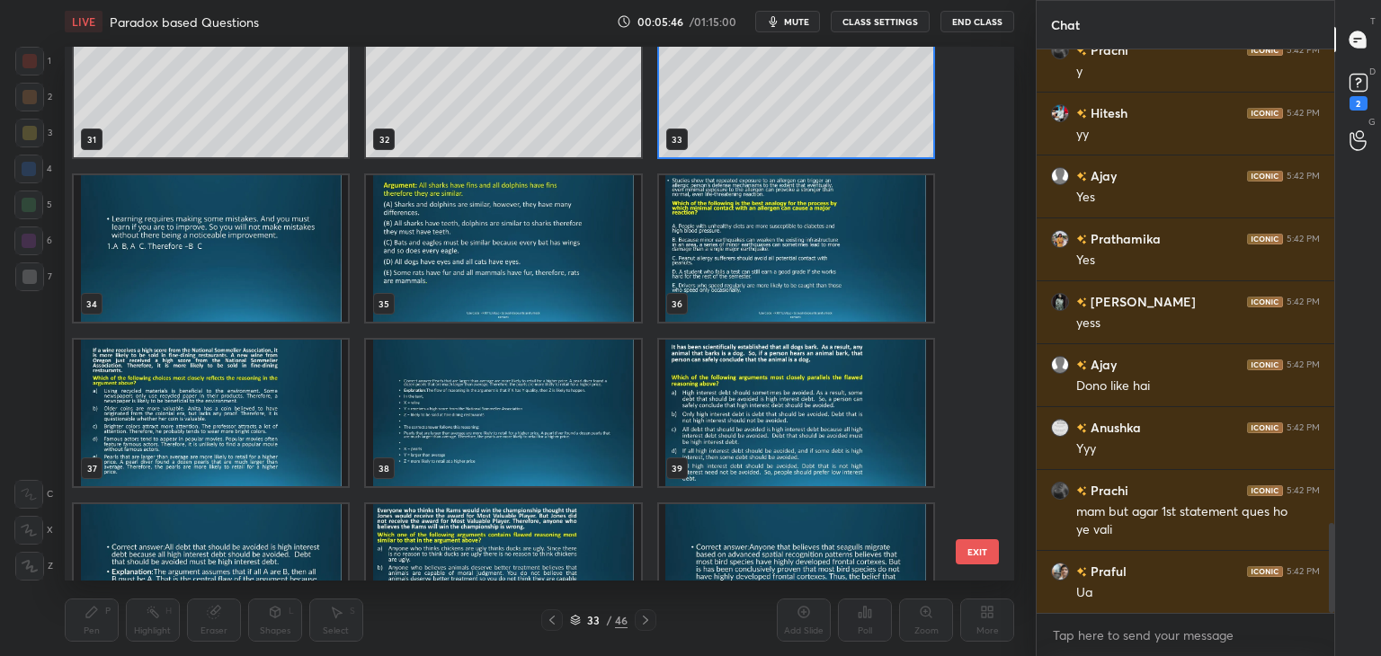
click at [564, 275] on img "grid" at bounding box center [503, 248] width 274 height 147
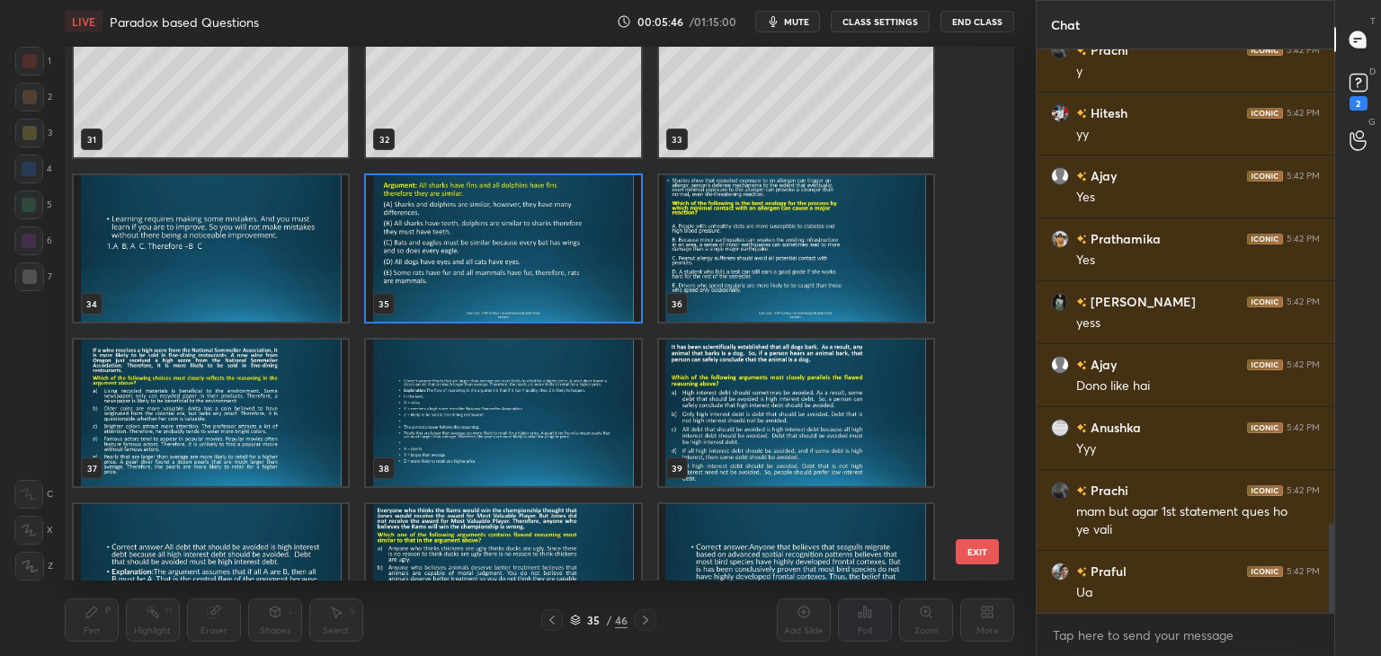
click at [567, 280] on img "grid" at bounding box center [503, 248] width 274 height 147
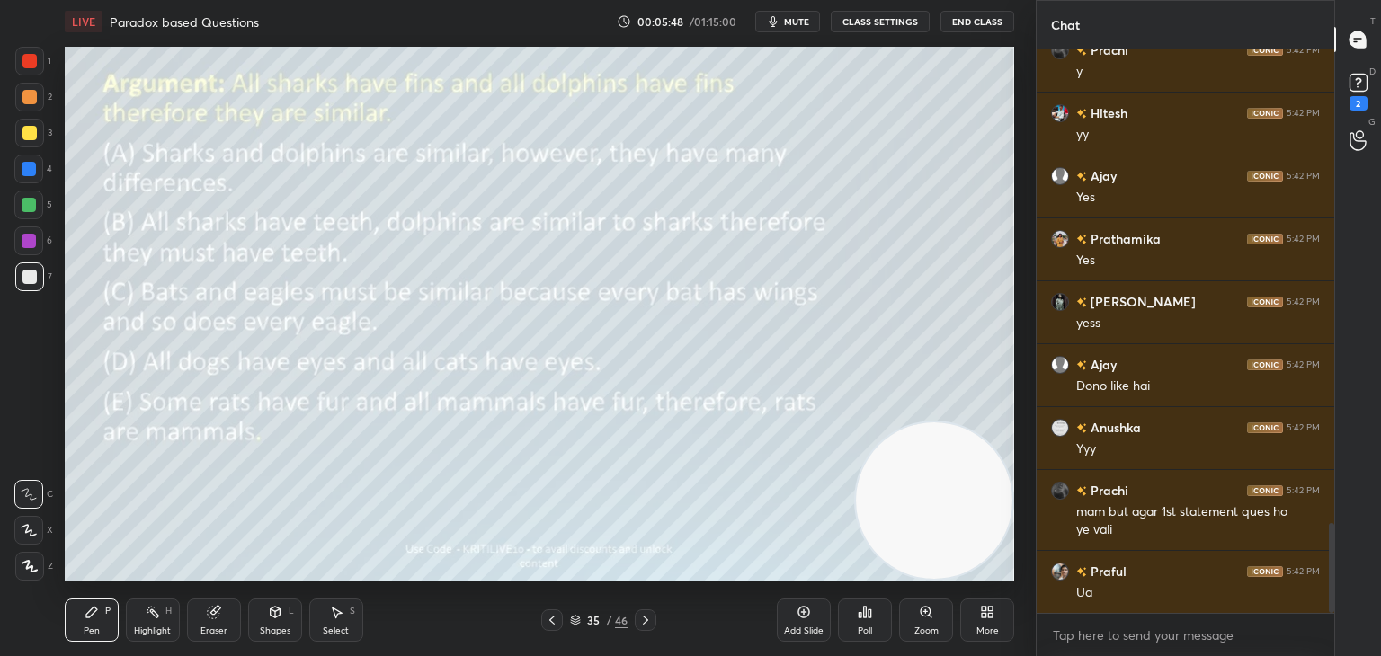
click at [647, 618] on icon at bounding box center [645, 620] width 14 height 14
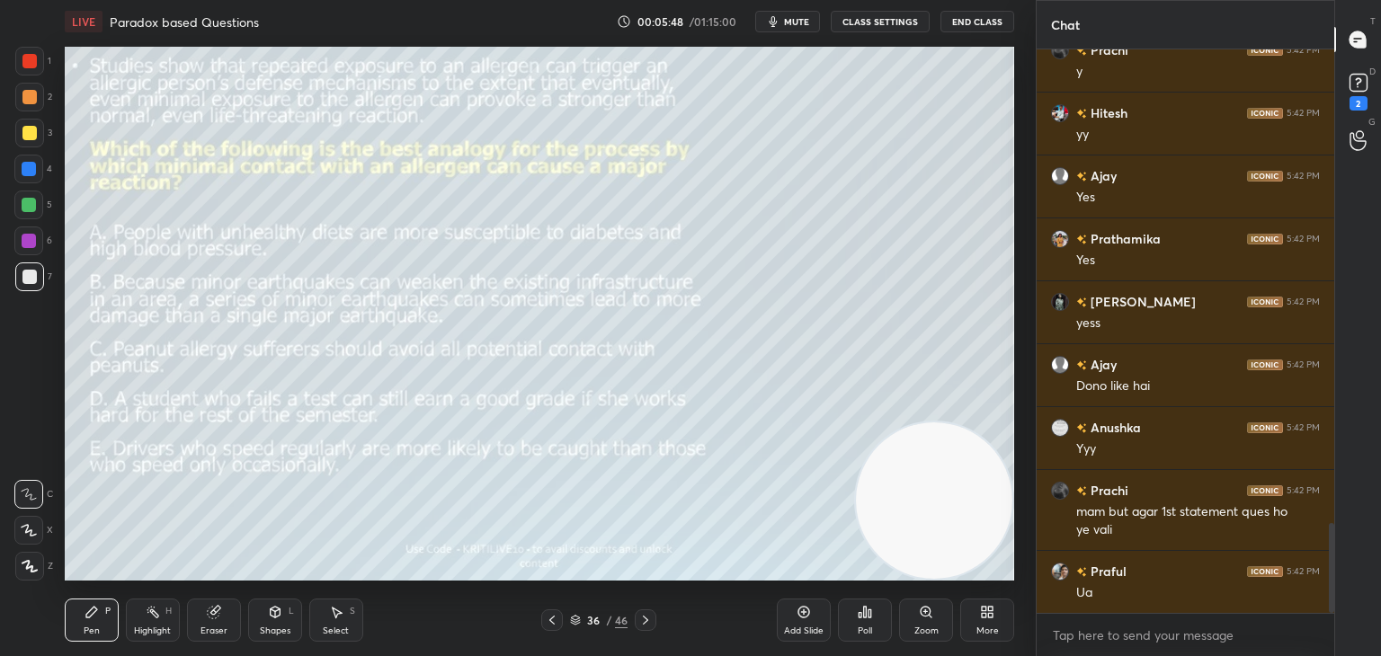
scroll to position [3050, 0]
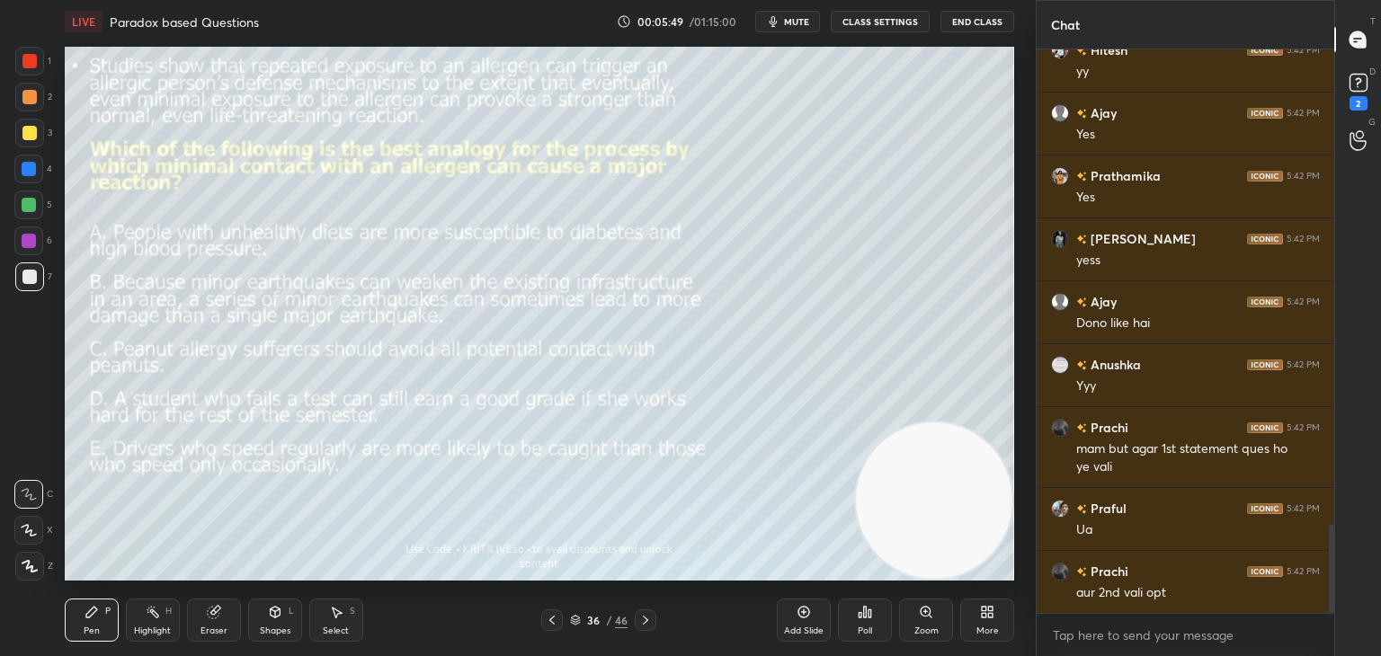
click at [647, 621] on icon at bounding box center [645, 620] width 5 height 9
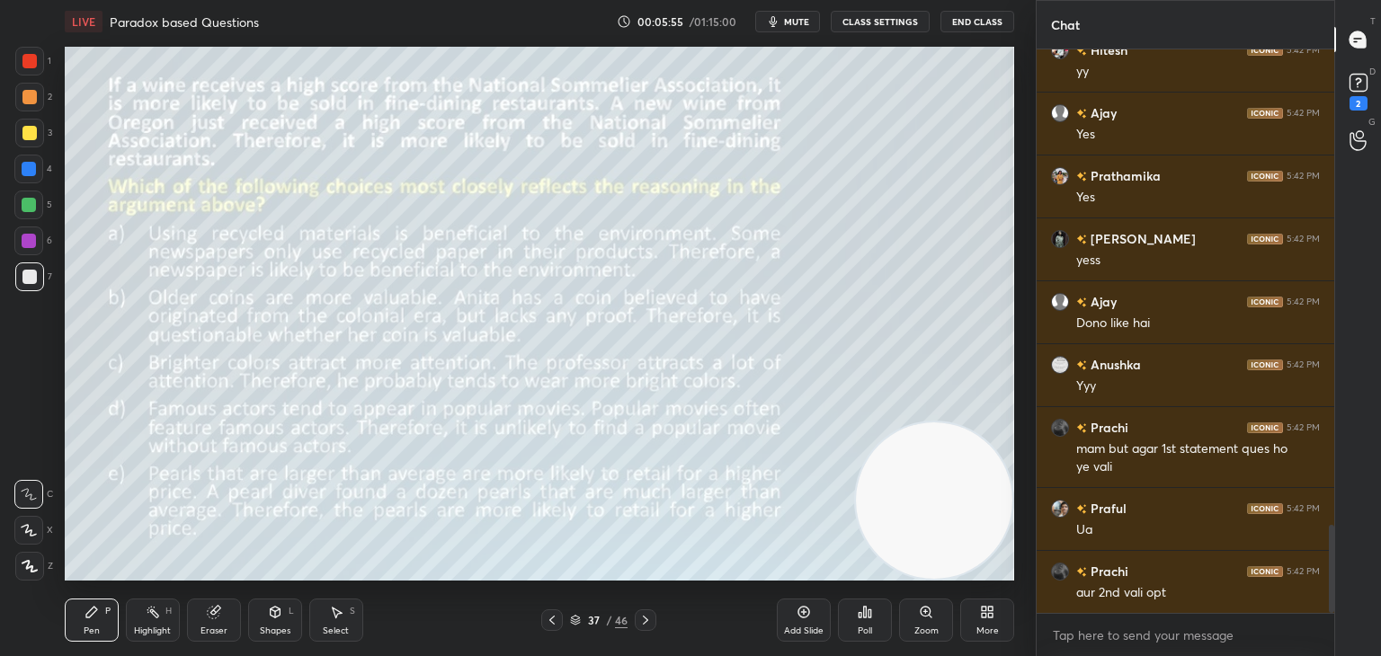
click at [644, 624] on icon at bounding box center [645, 620] width 5 height 9
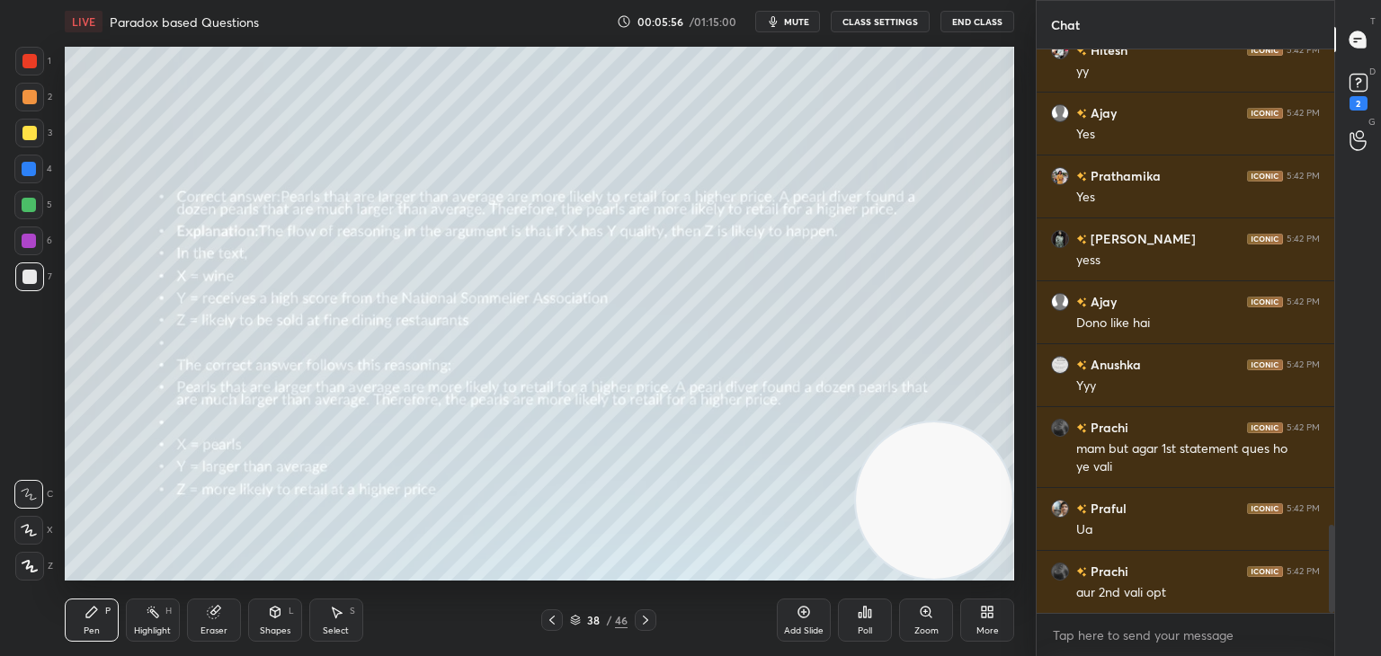
click at [646, 624] on icon at bounding box center [645, 620] width 14 height 14
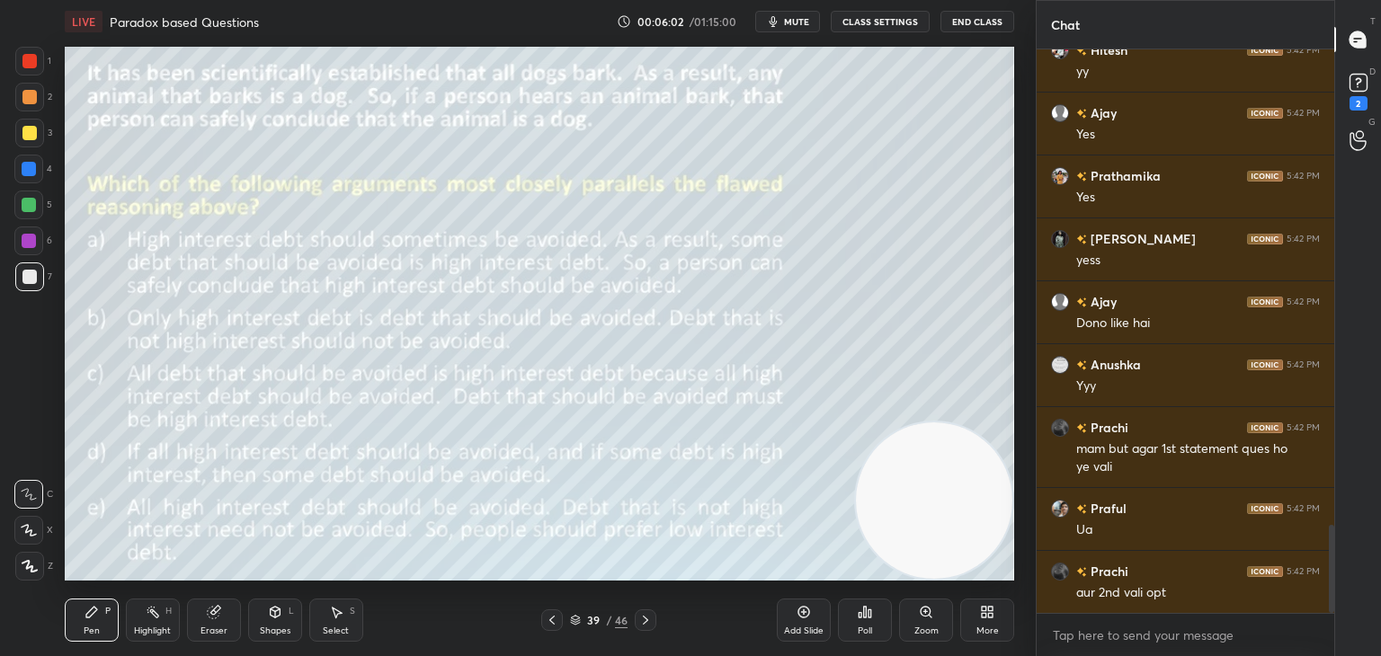
click at [651, 623] on icon at bounding box center [645, 620] width 14 height 14
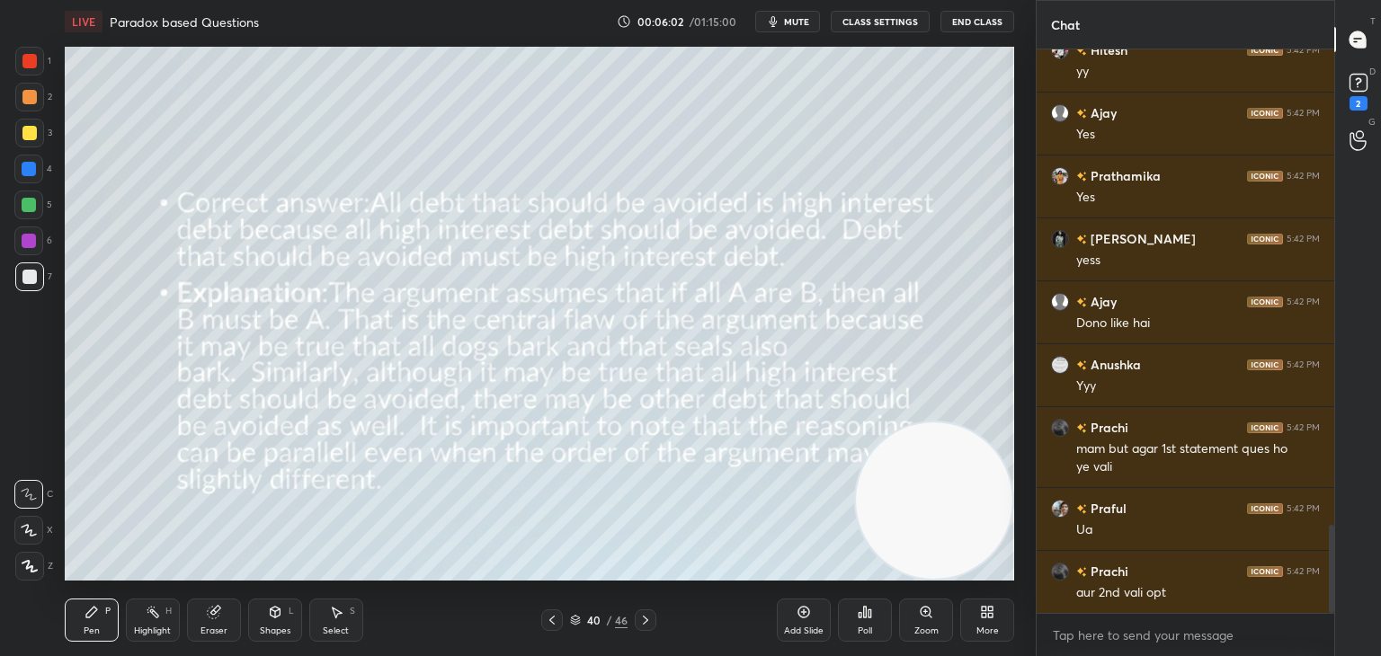
click at [648, 616] on icon at bounding box center [645, 620] width 14 height 14
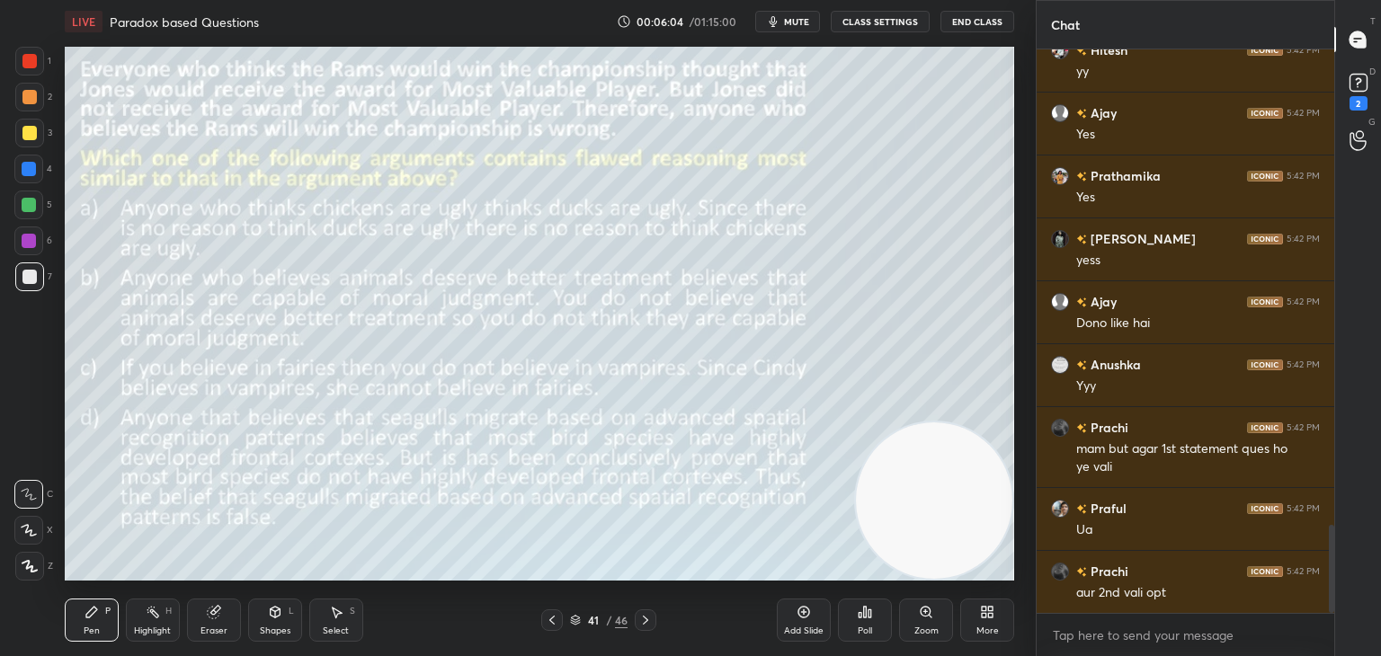
click at [802, 612] on icon at bounding box center [804, 612] width 14 height 14
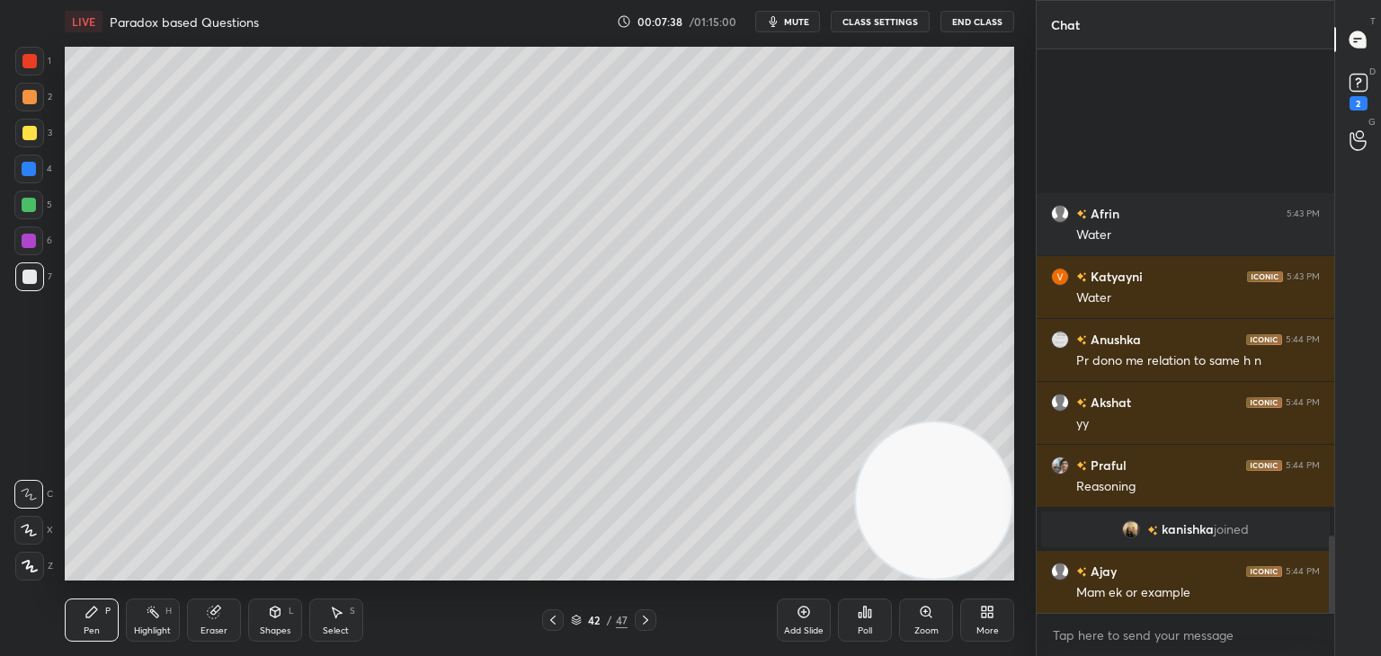
scroll to position [3304, 0]
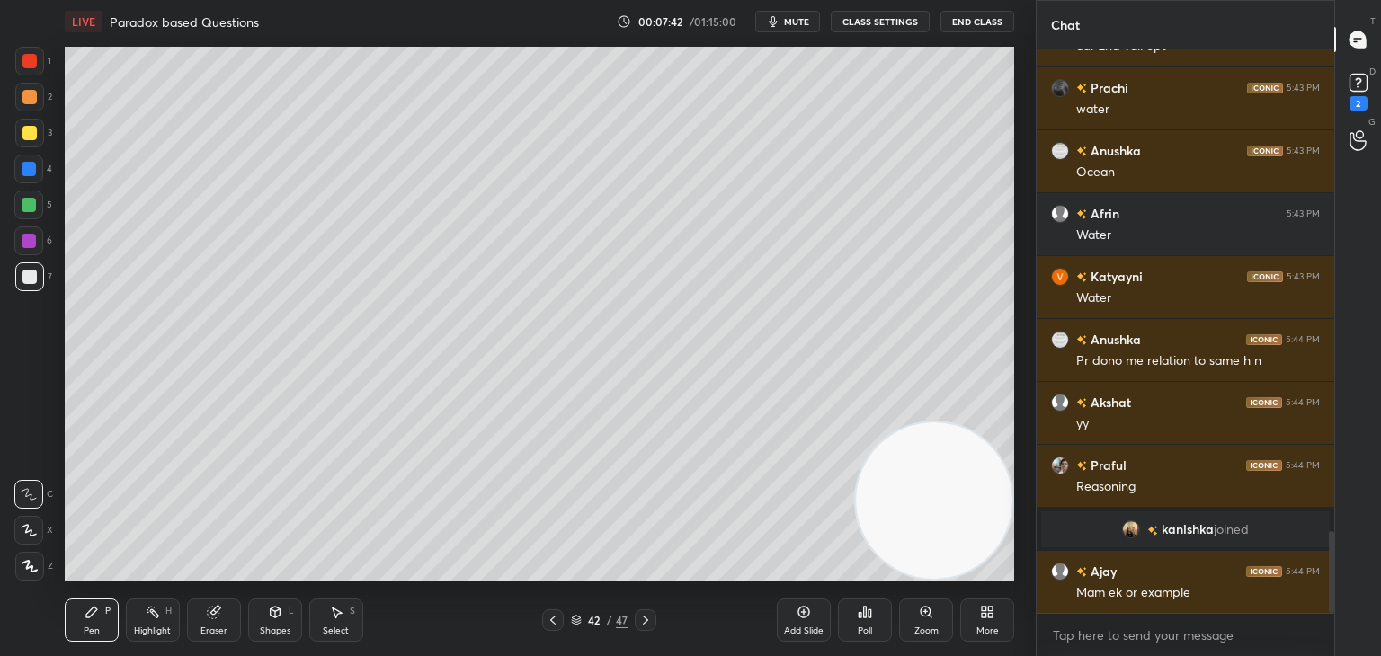
click at [802, 622] on div "Add Slide" at bounding box center [804, 620] width 54 height 43
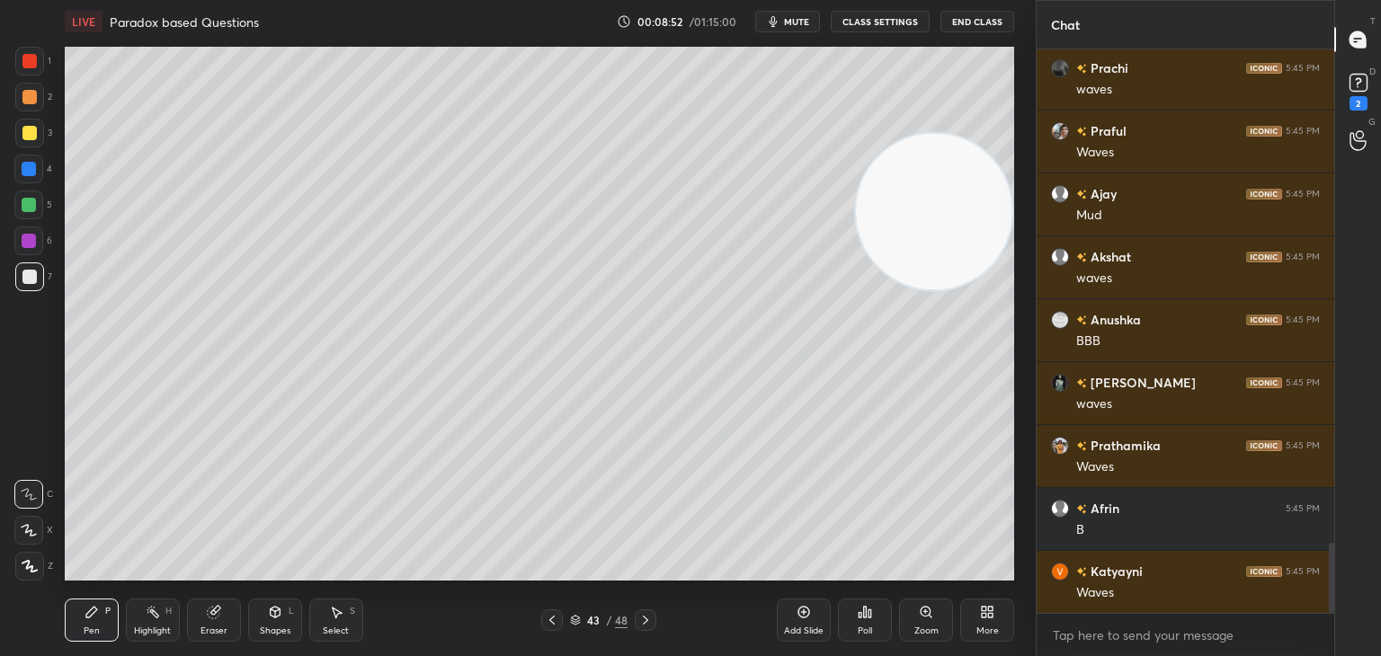
scroll to position [3996, 0]
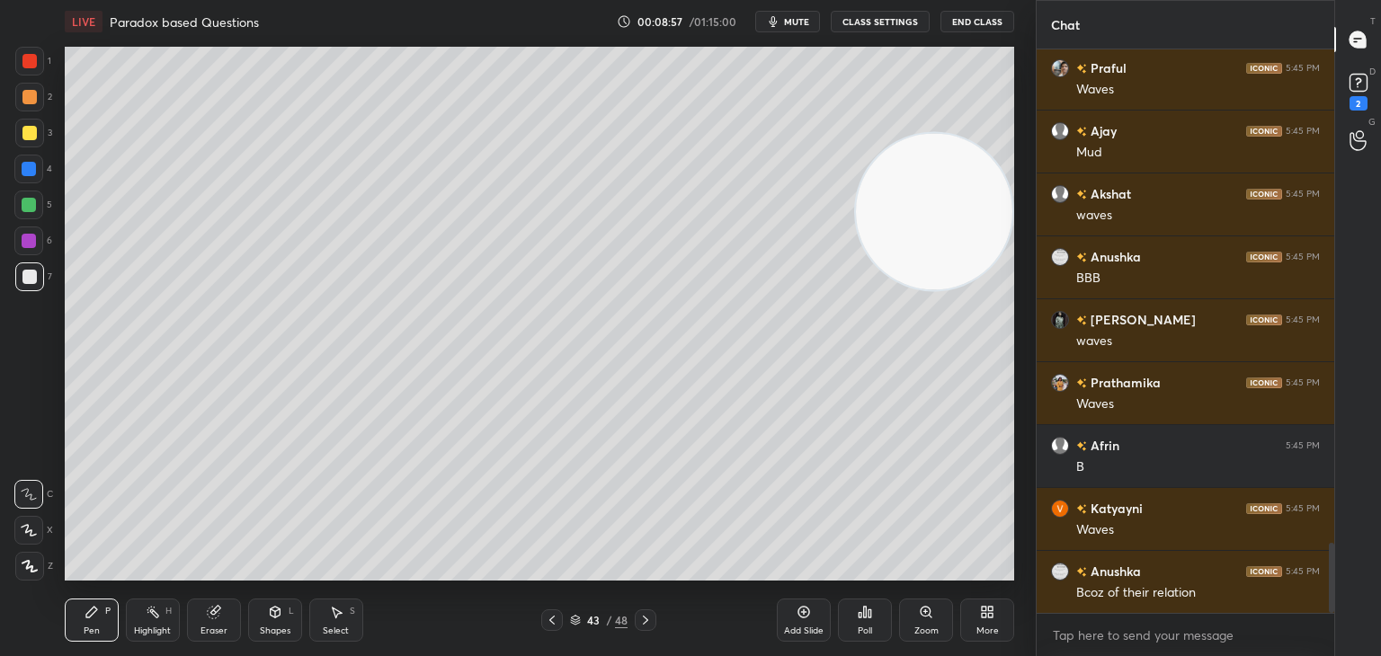
click at [806, 616] on icon at bounding box center [804, 612] width 14 height 14
click at [31, 137] on div at bounding box center [29, 133] width 14 height 14
click at [41, 287] on div at bounding box center [29, 277] width 29 height 29
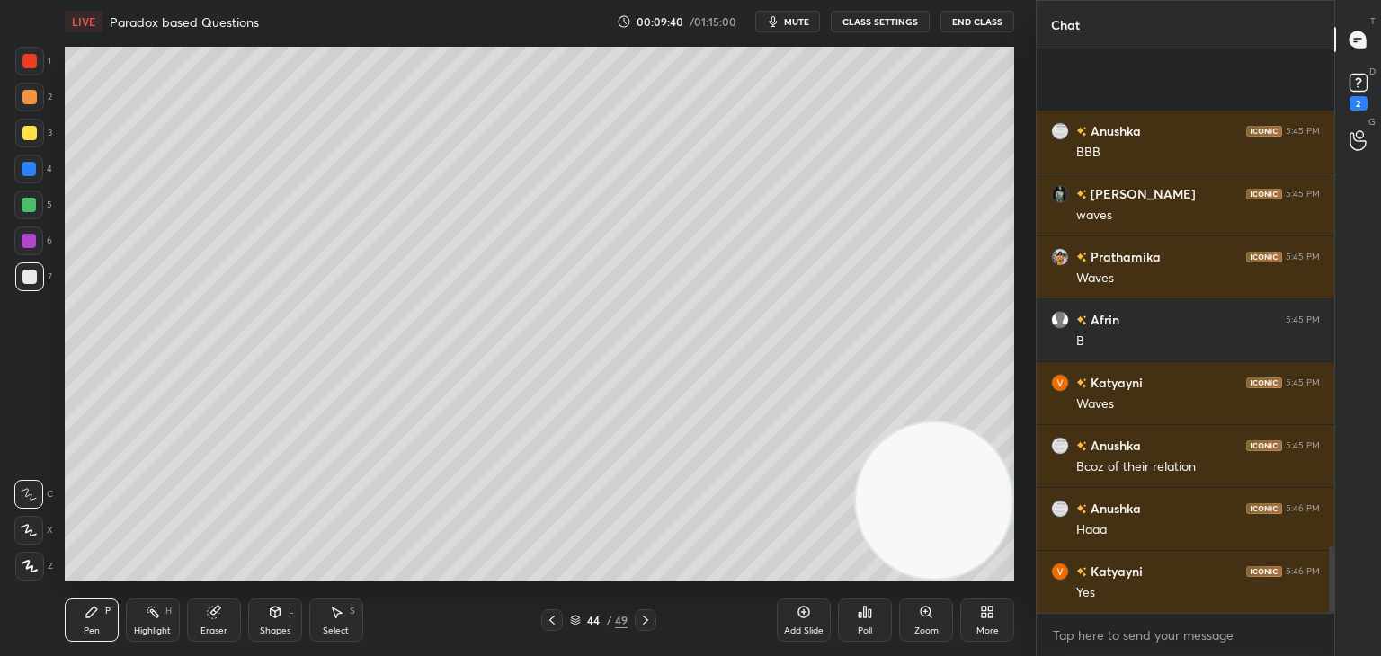
scroll to position [4248, 0]
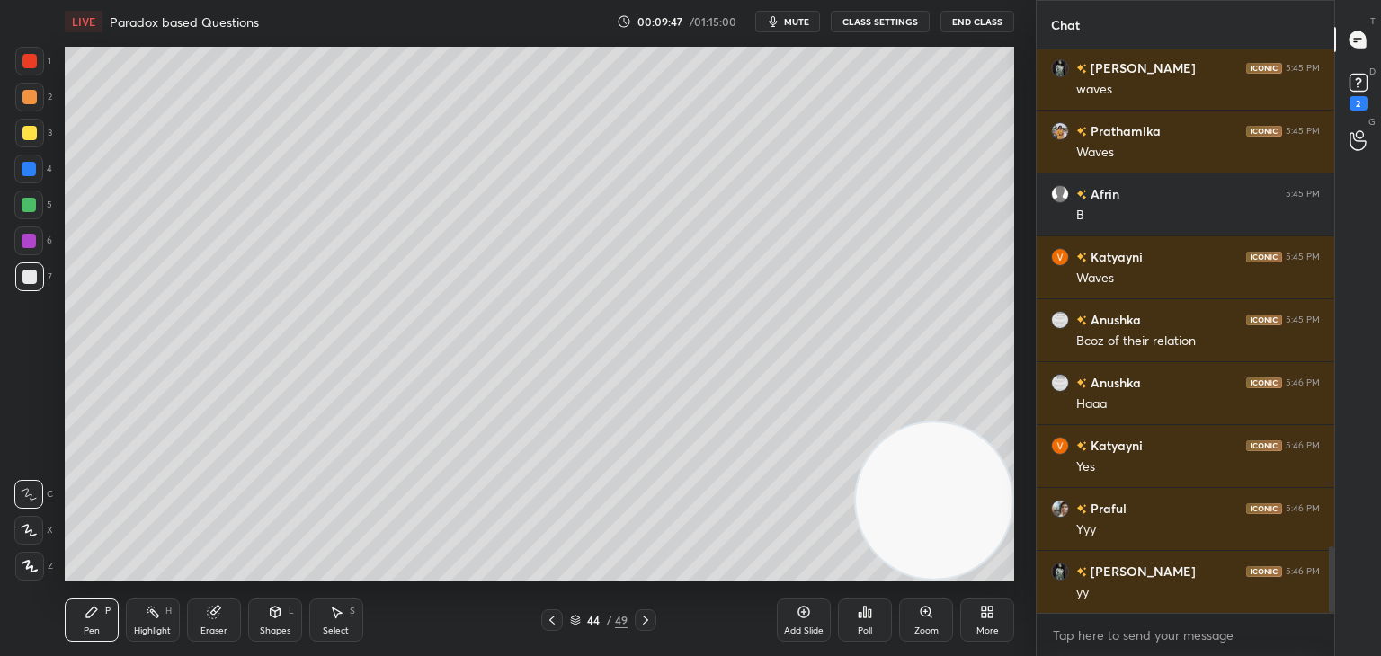
click at [26, 195] on div at bounding box center [28, 205] width 29 height 29
click at [31, 140] on div at bounding box center [29, 133] width 14 height 14
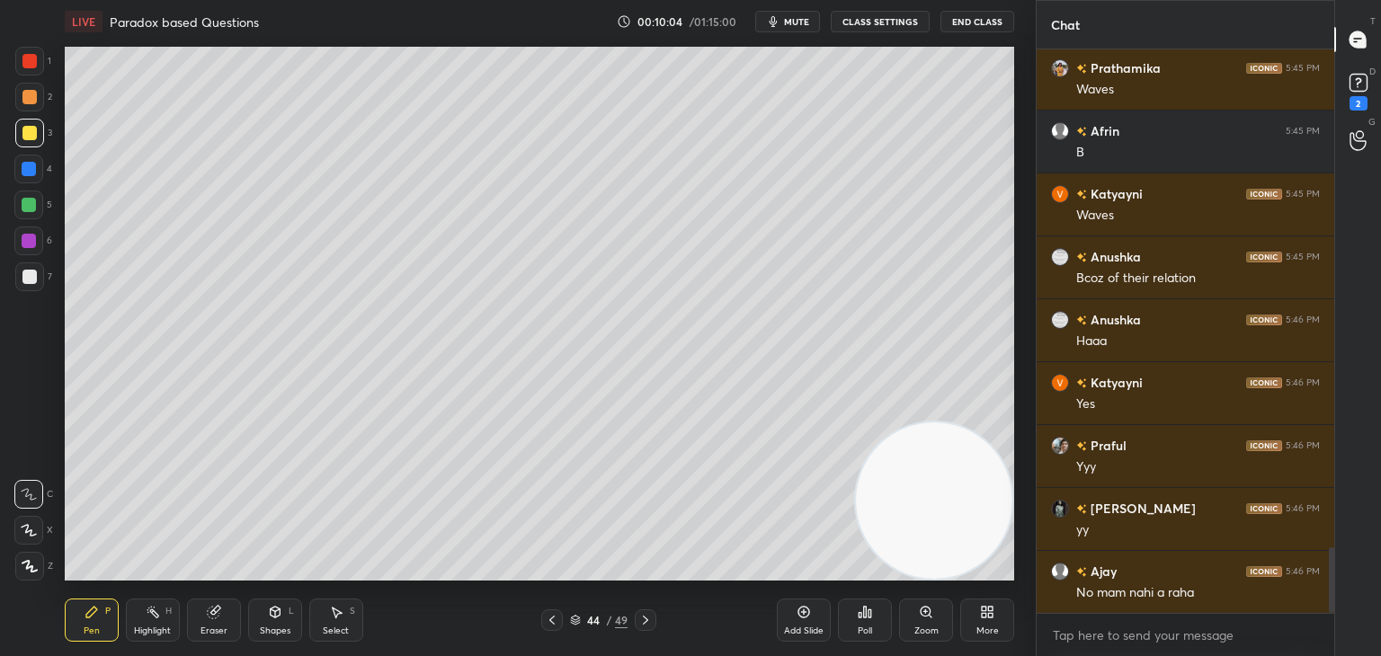
click at [217, 620] on div "Eraser" at bounding box center [214, 620] width 54 height 43
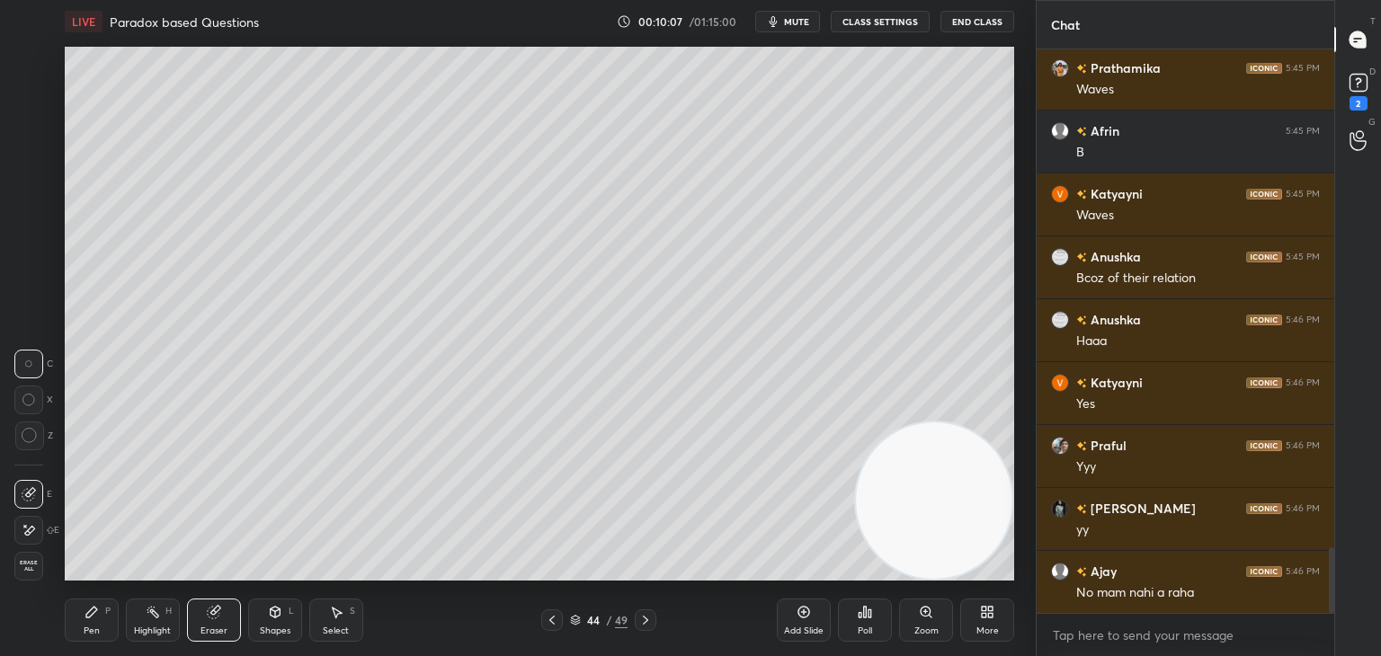
click at [99, 609] on div "Pen P" at bounding box center [92, 620] width 54 height 43
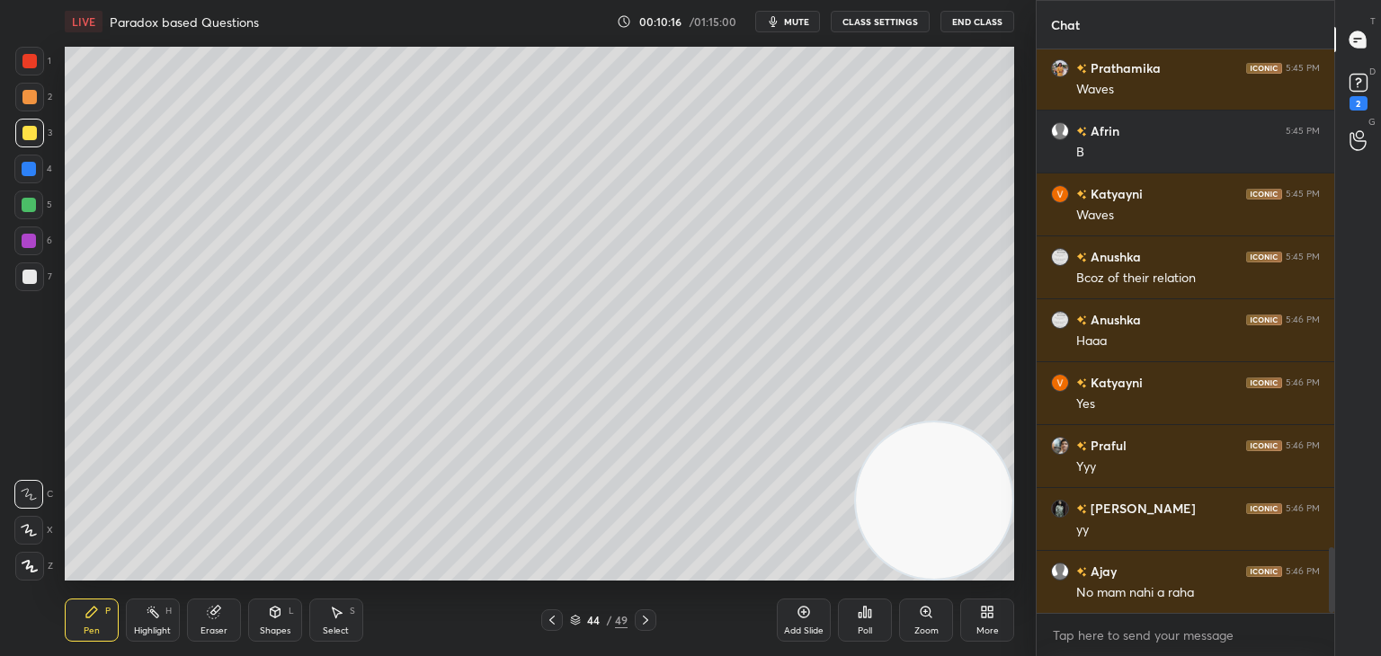
click at [571, 623] on icon at bounding box center [575, 623] width 9 height 3
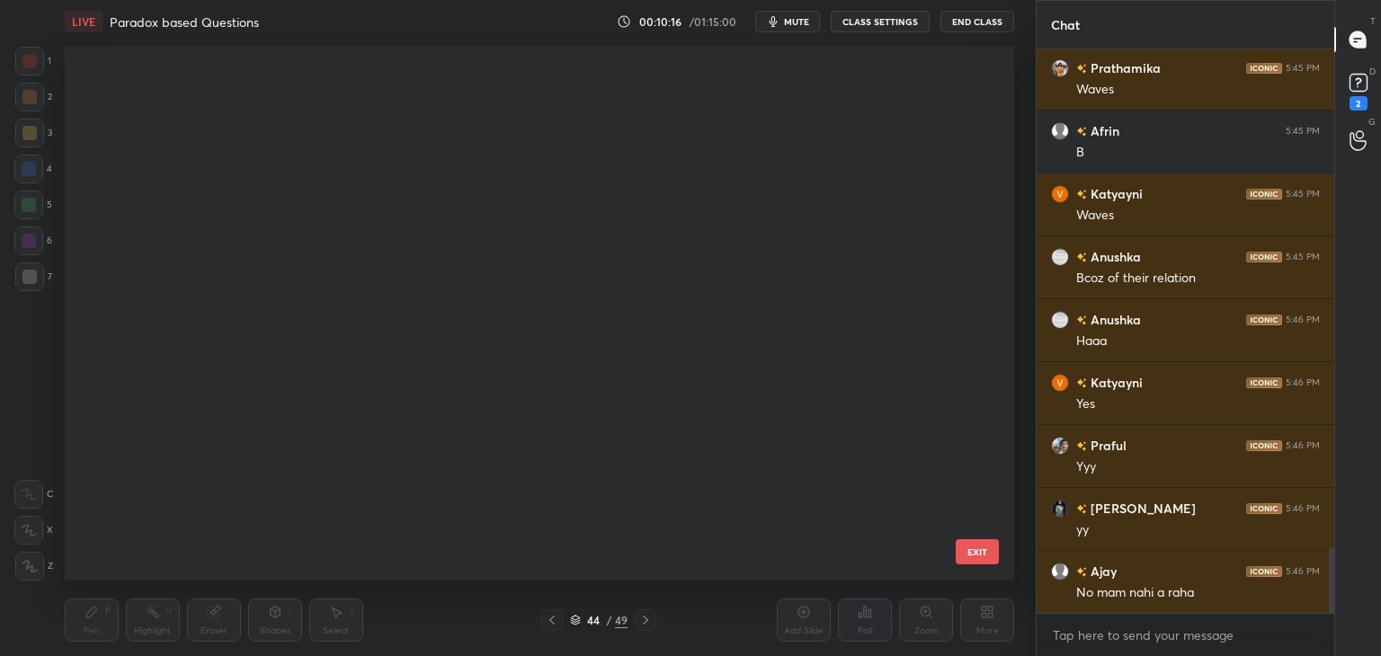
scroll to position [529, 941]
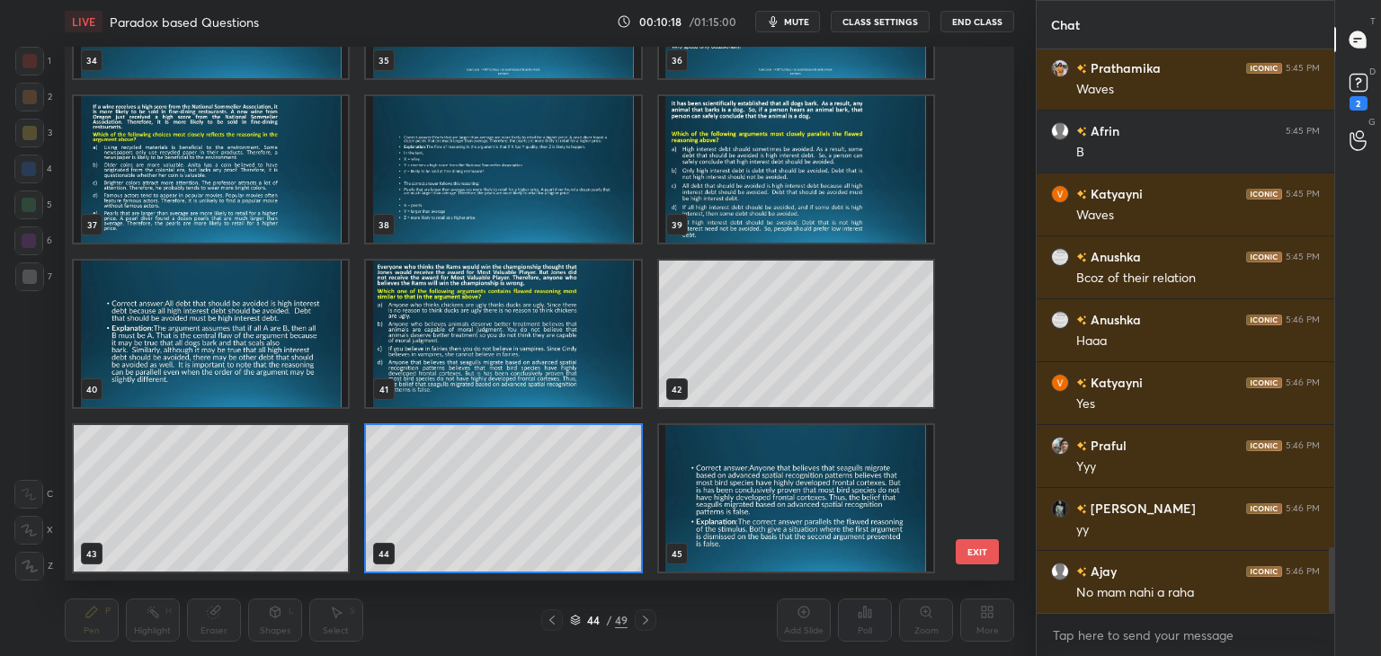
click at [567, 379] on img "grid" at bounding box center [503, 334] width 274 height 147
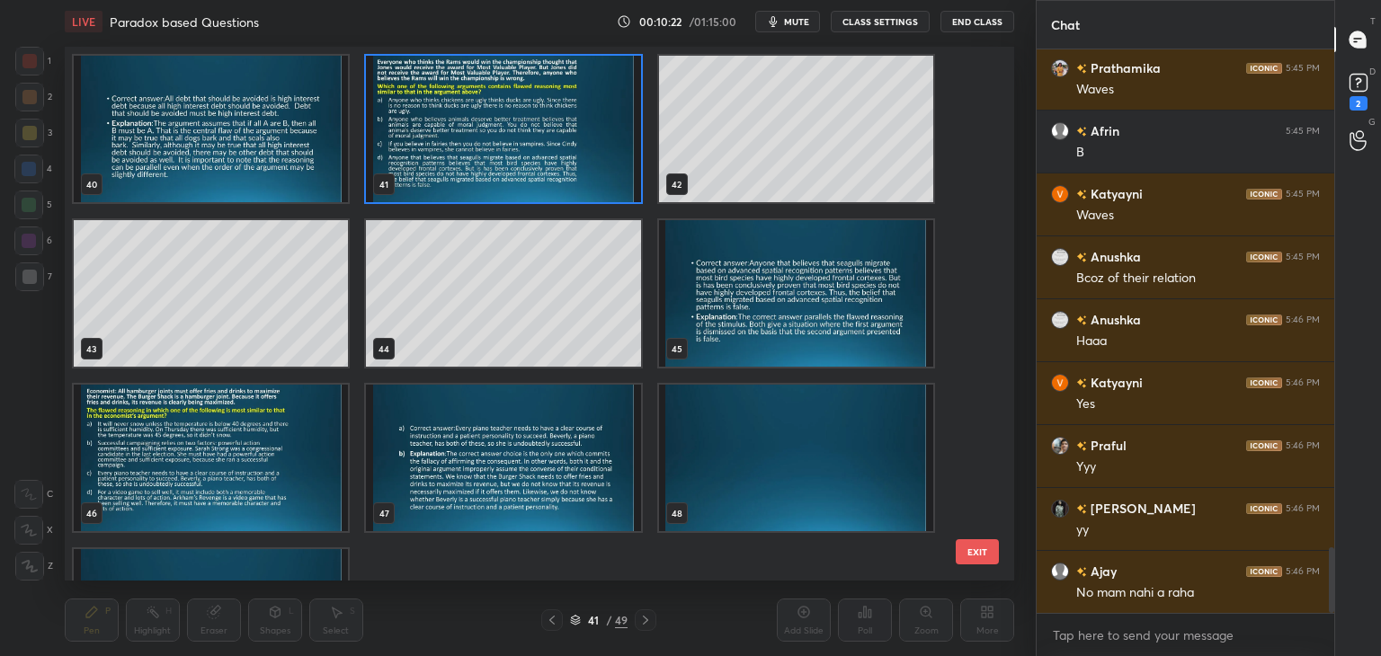
scroll to position [2137, 0]
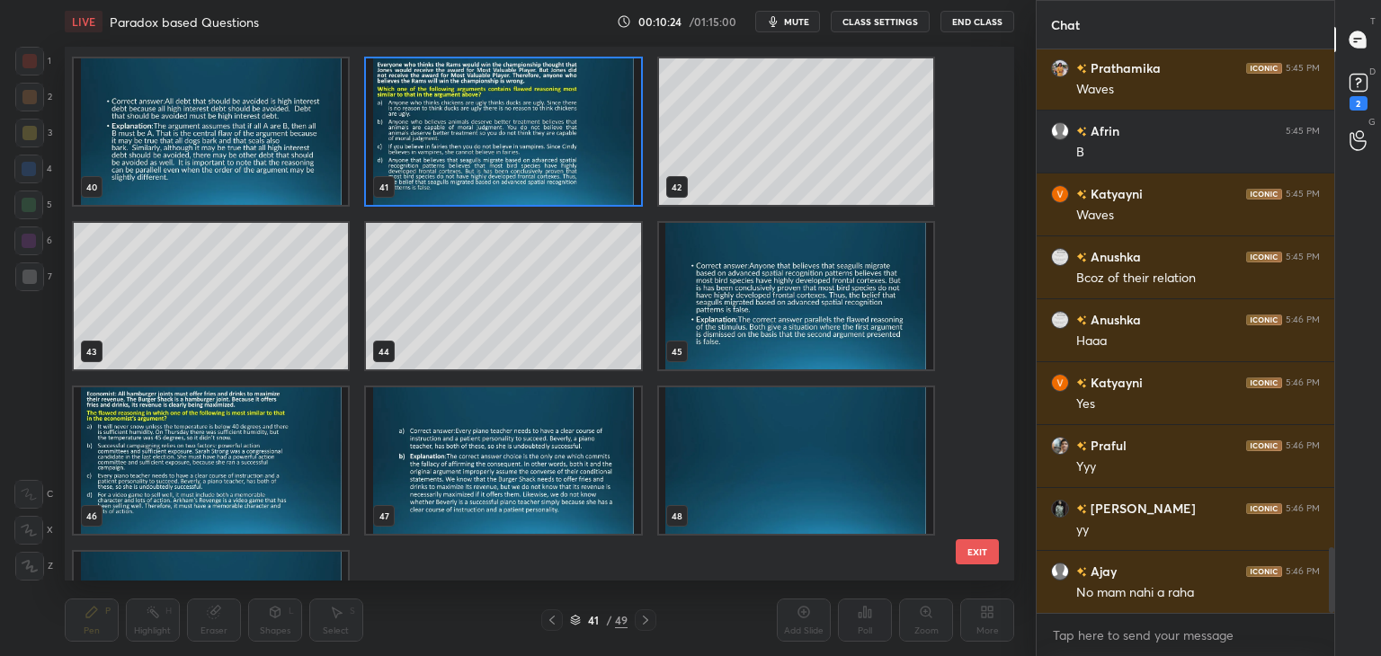
click at [579, 167] on img "grid" at bounding box center [503, 131] width 274 height 147
click at [581, 170] on img "grid" at bounding box center [503, 131] width 274 height 147
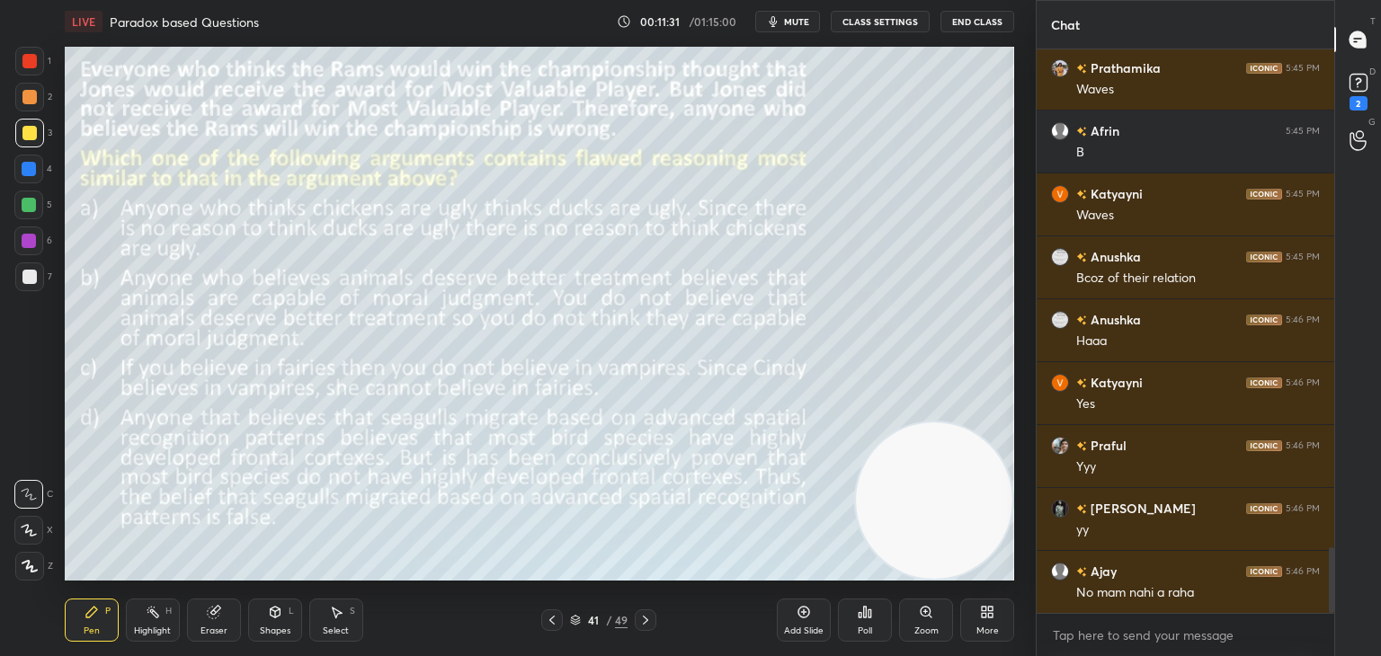
scroll to position [4374, 0]
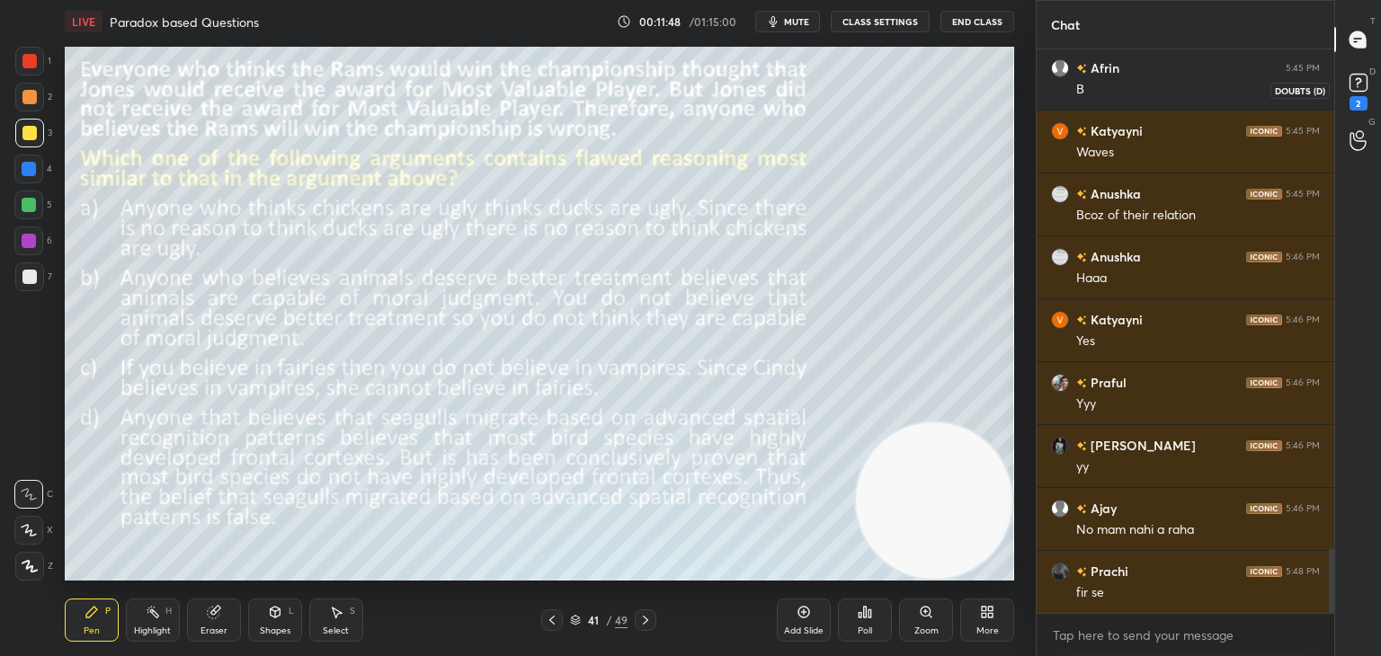
click at [1358, 83] on icon at bounding box center [1358, 81] width 6 height 7
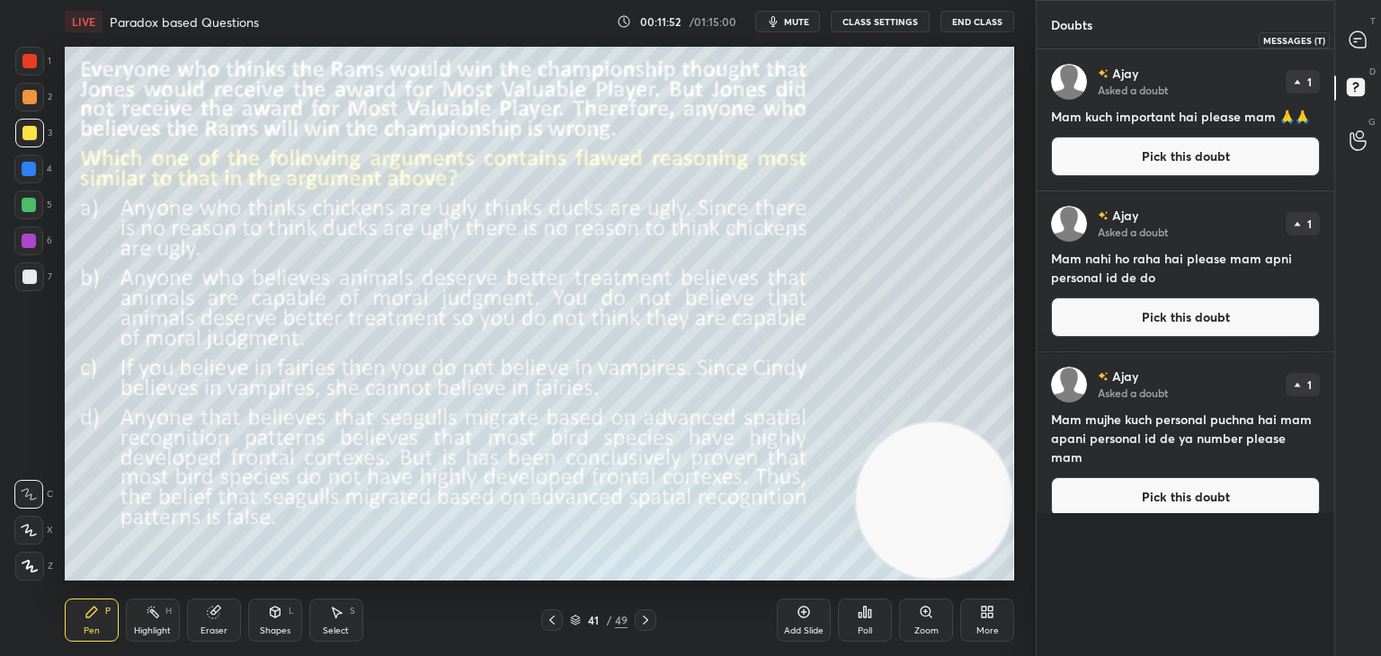
click at [1355, 41] on icon at bounding box center [1355, 41] width 3 height 0
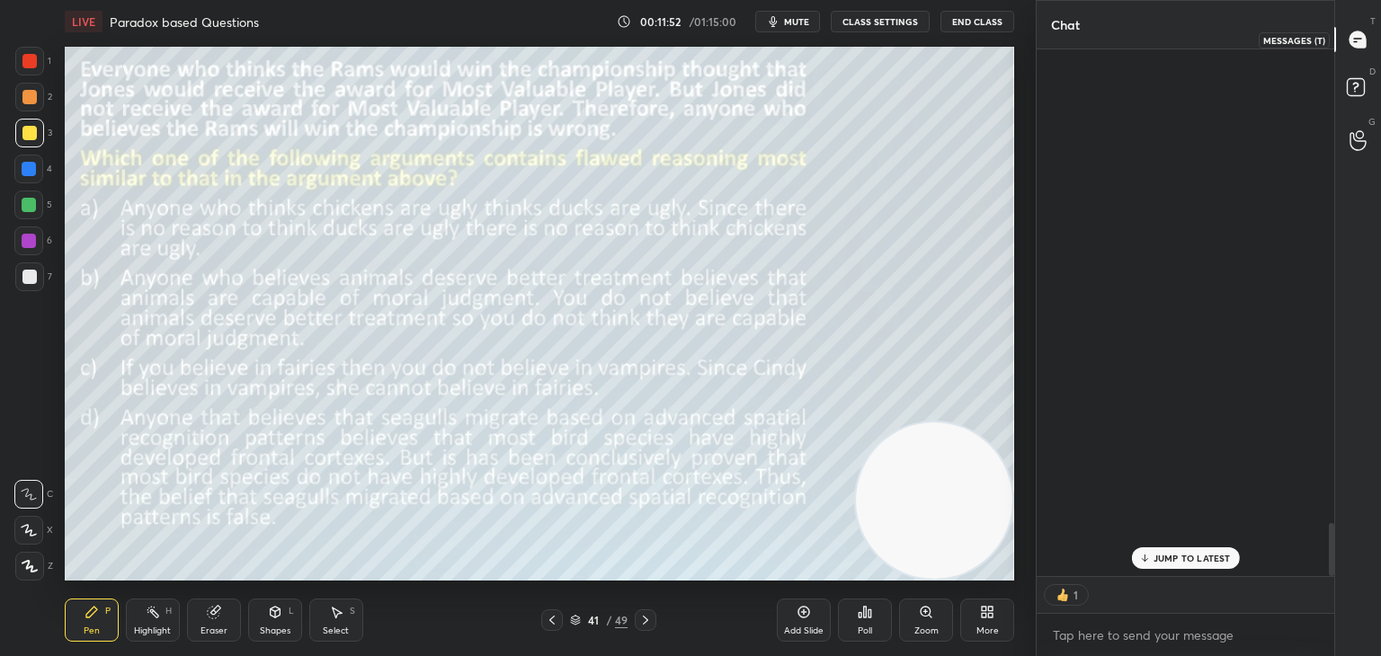
scroll to position [522, 292]
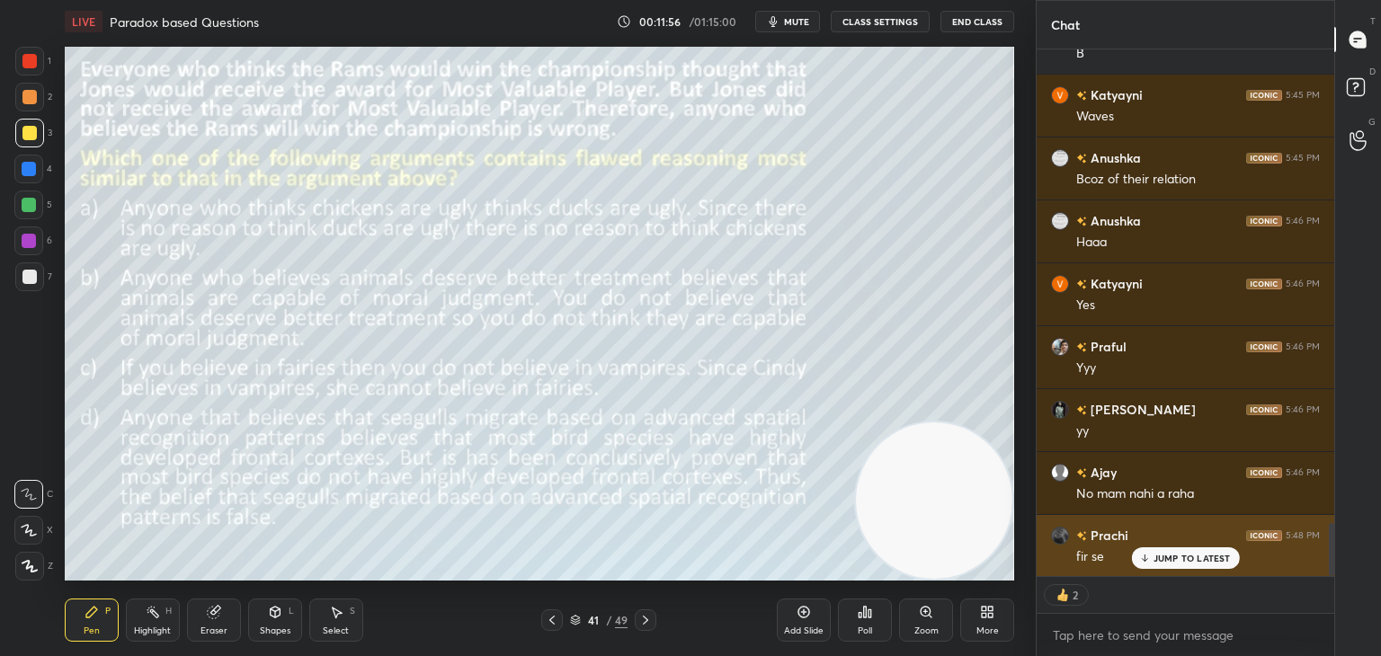
click at [1138, 554] on icon at bounding box center [1144, 558] width 12 height 11
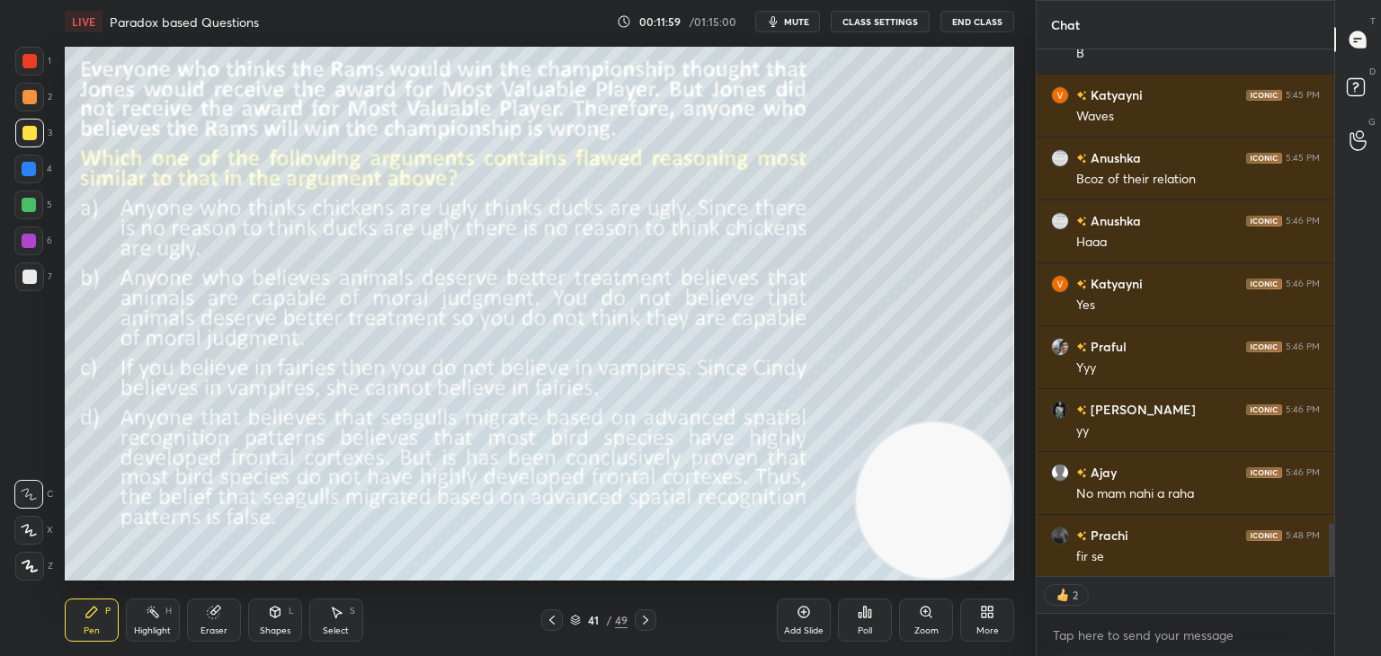
click at [212, 629] on div "Eraser" at bounding box center [214, 631] width 27 height 9
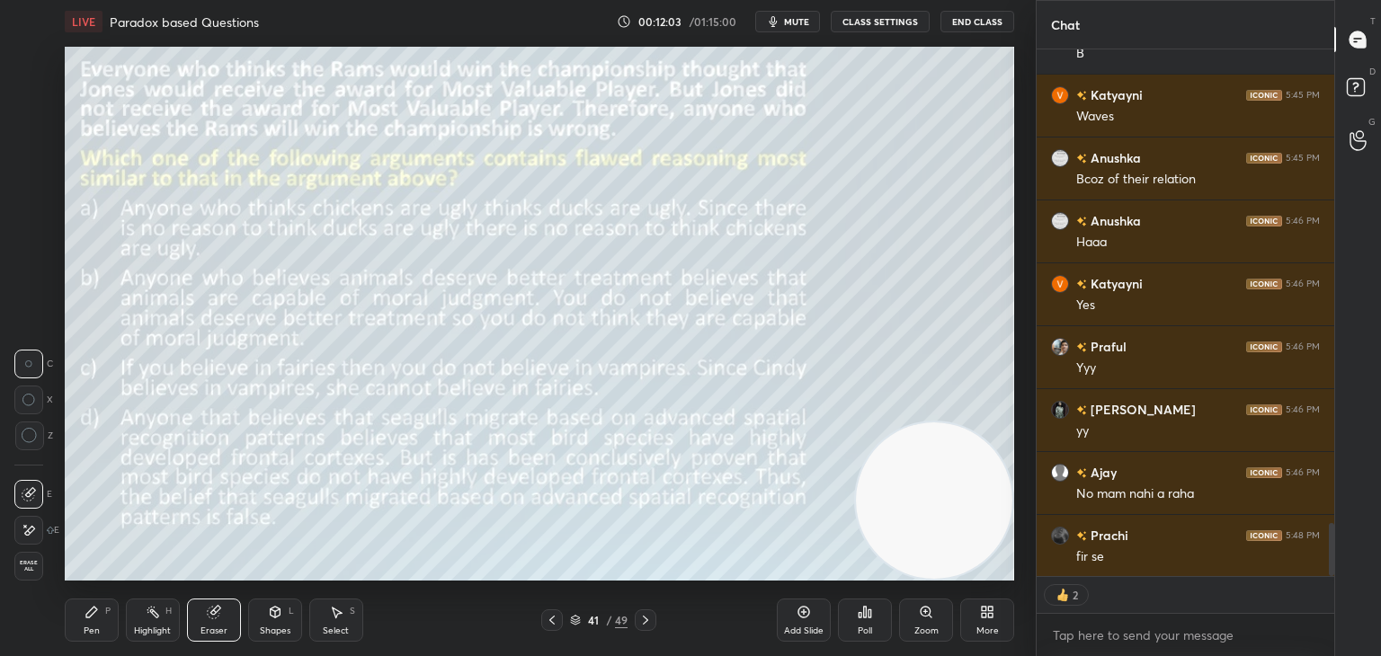
click at [90, 620] on div "Pen P" at bounding box center [92, 620] width 54 height 43
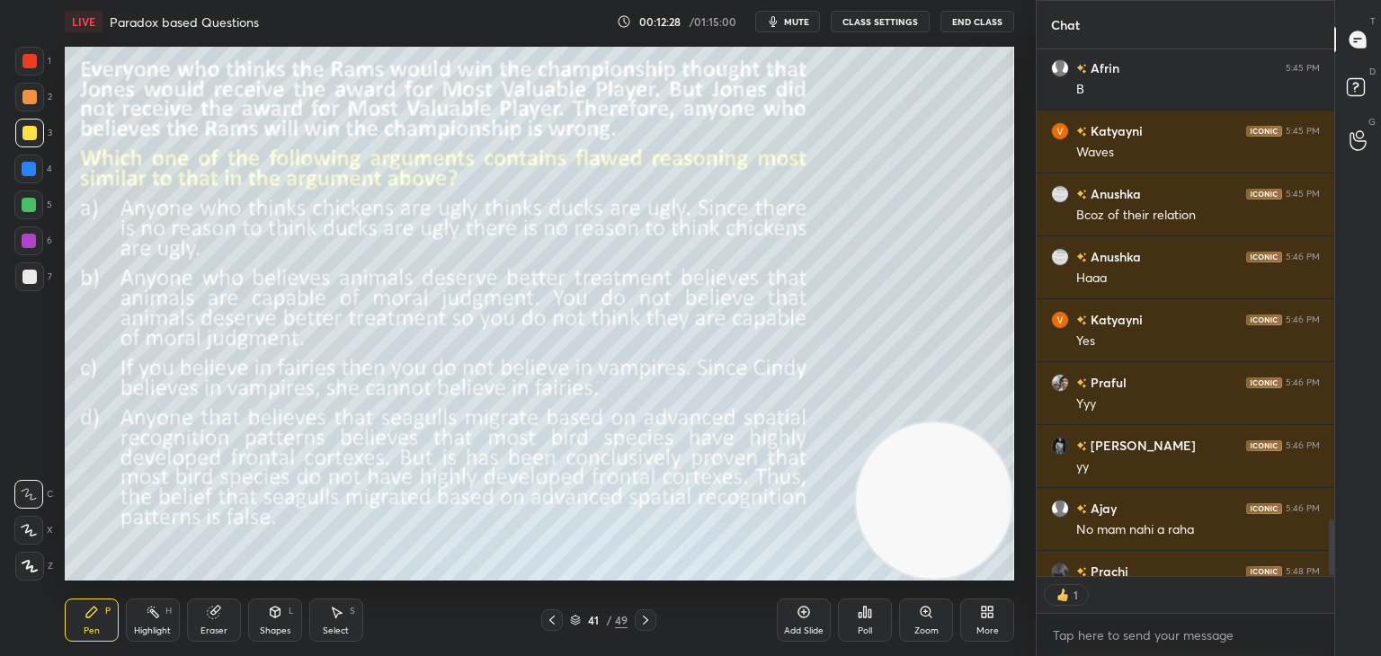
scroll to position [6, 5]
click at [796, 28] on button "mute" at bounding box center [787, 22] width 65 height 22
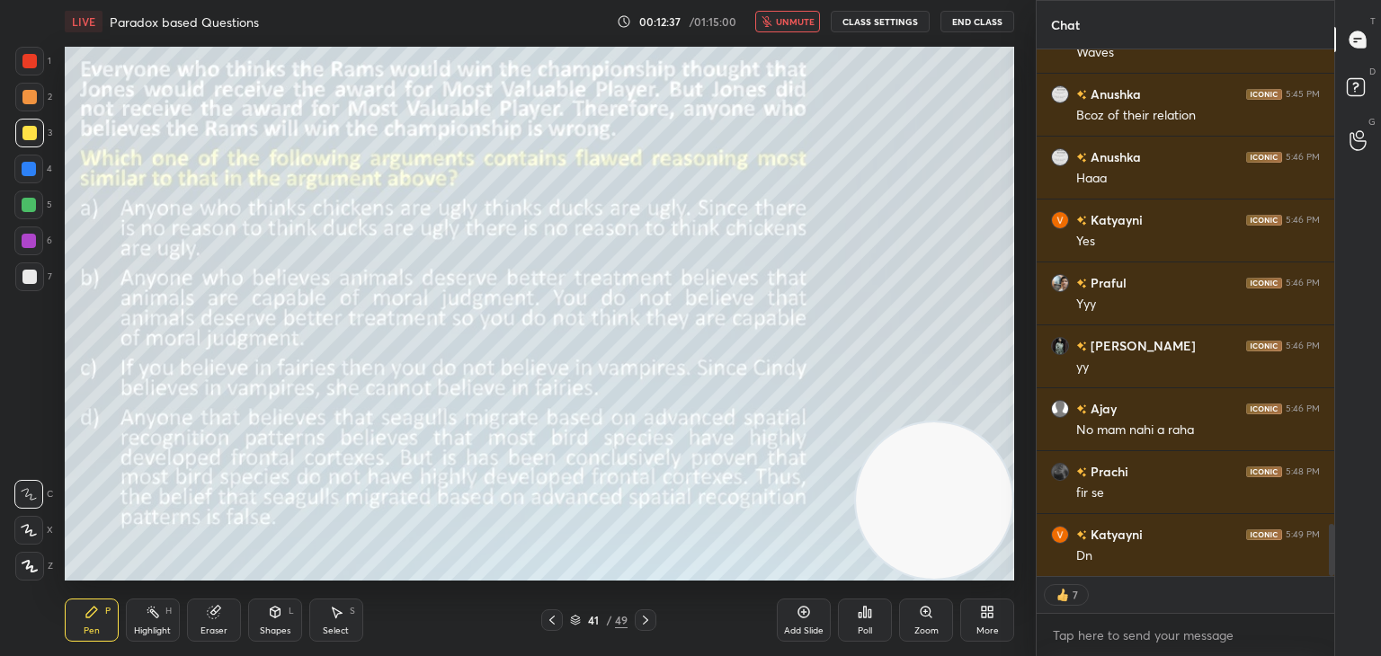
click at [786, 25] on span "unmute" at bounding box center [795, 21] width 39 height 13
click at [849, 623] on div "Poll" at bounding box center [865, 620] width 54 height 43
type textarea "x"
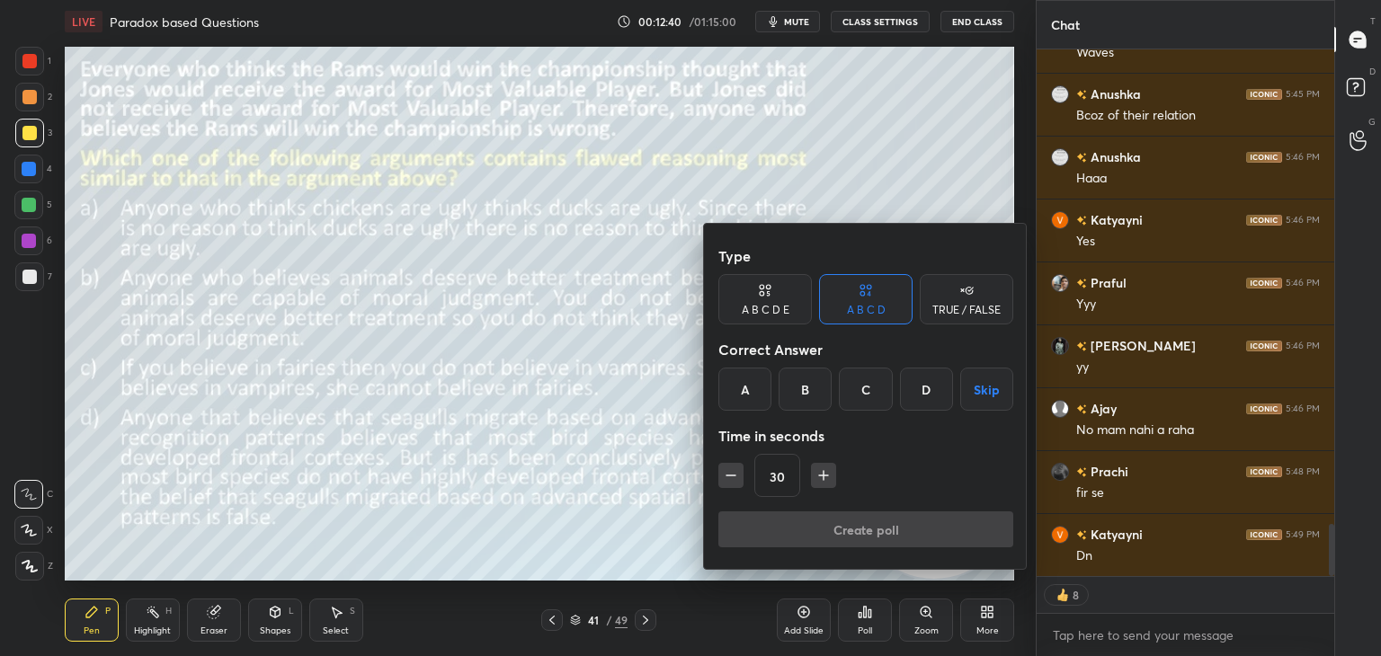
click at [923, 393] on div "D" at bounding box center [926, 389] width 53 height 43
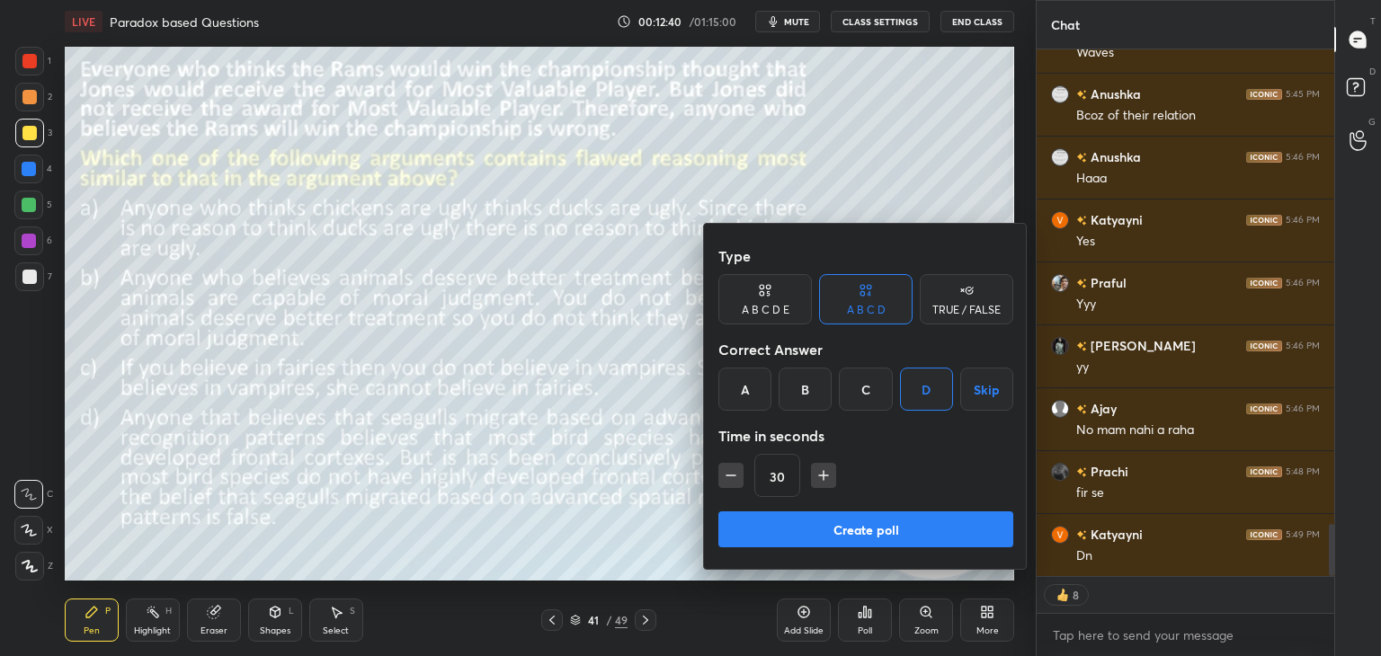
click at [826, 472] on icon "button" at bounding box center [824, 476] width 18 height 18
type input "45"
type textarea "x"
click at [819, 485] on button "button" at bounding box center [823, 475] width 25 height 25
type input "60"
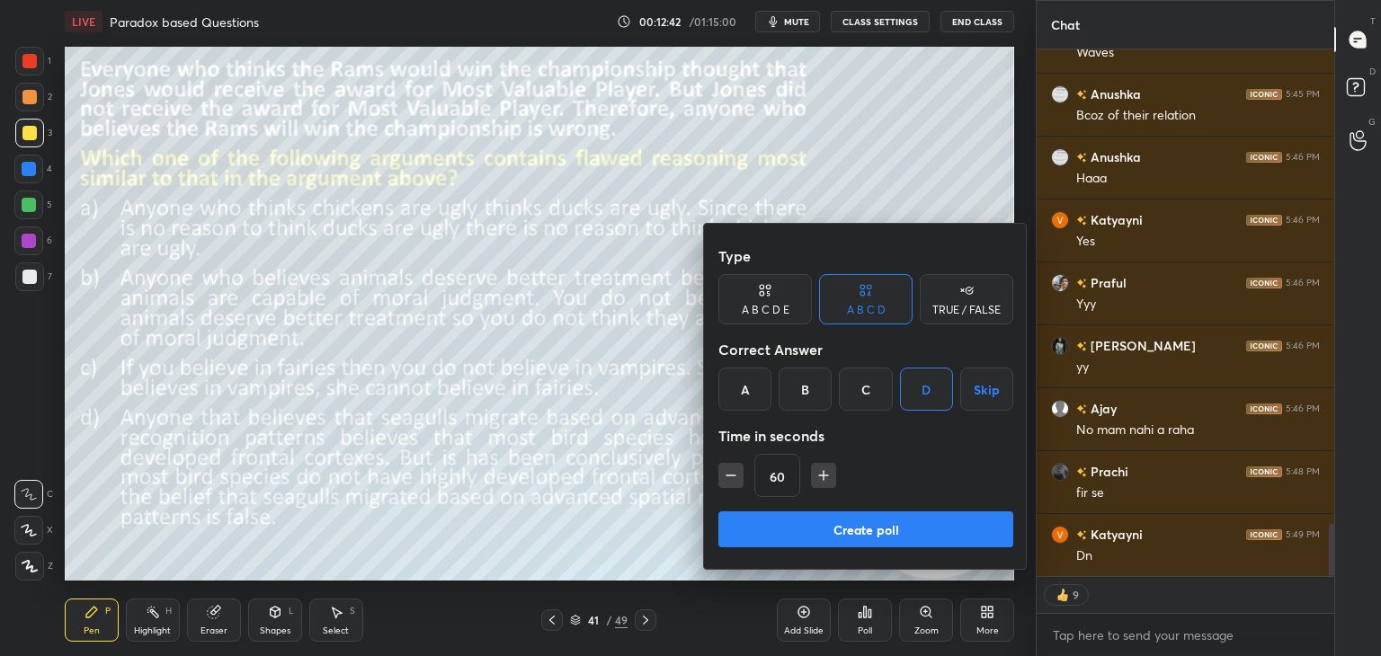
click at [827, 529] on button "Create poll" at bounding box center [866, 530] width 295 height 36
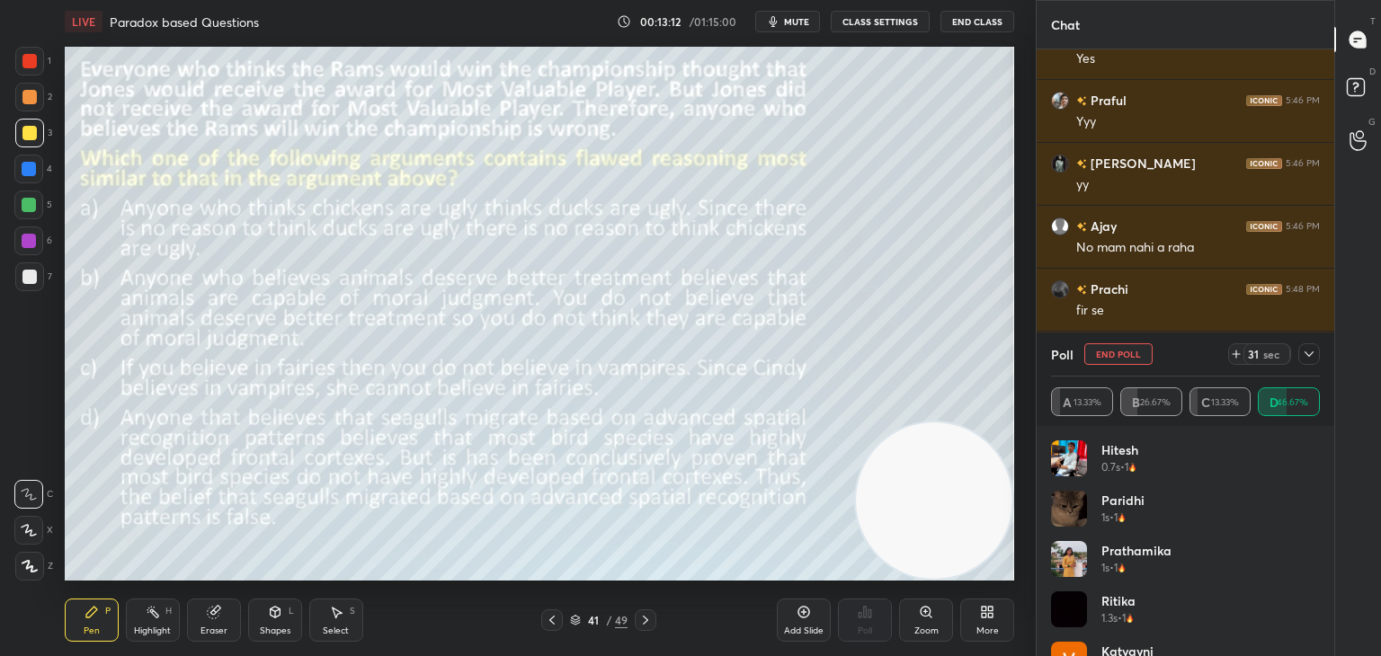
scroll to position [5032, 0]
click at [1126, 353] on button "End Poll" at bounding box center [1119, 355] width 68 height 22
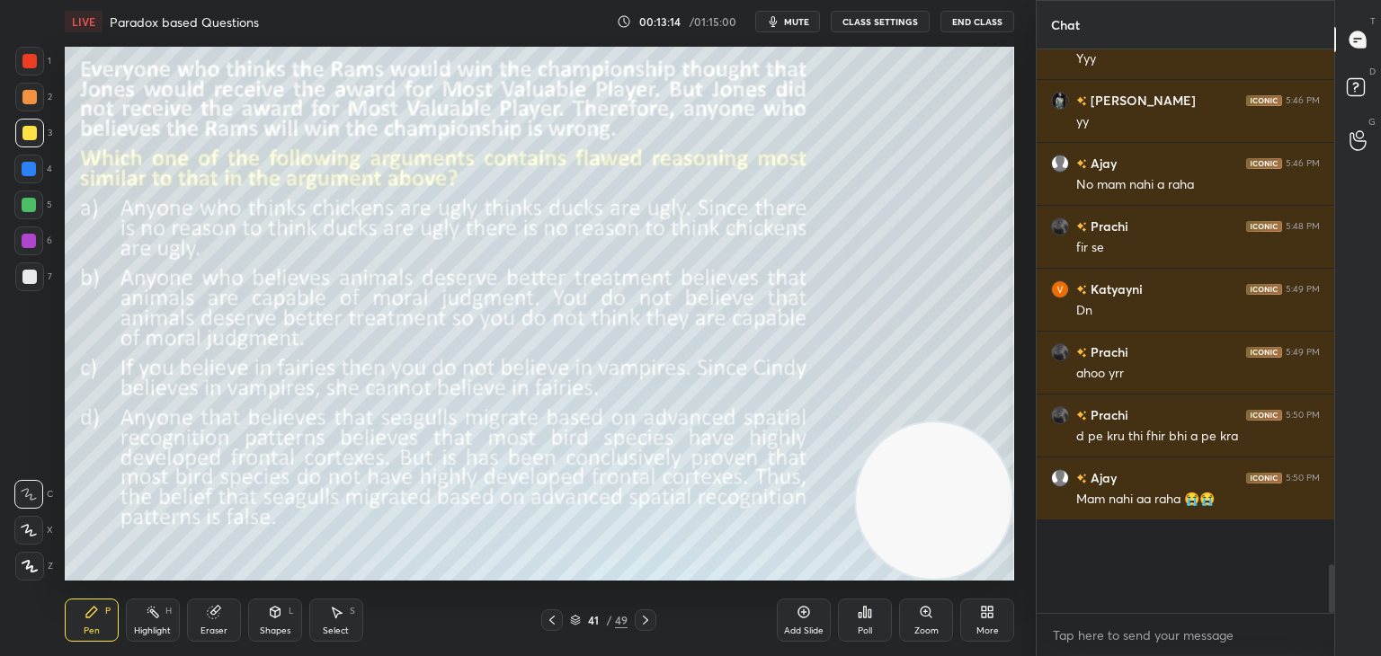
scroll to position [533, 292]
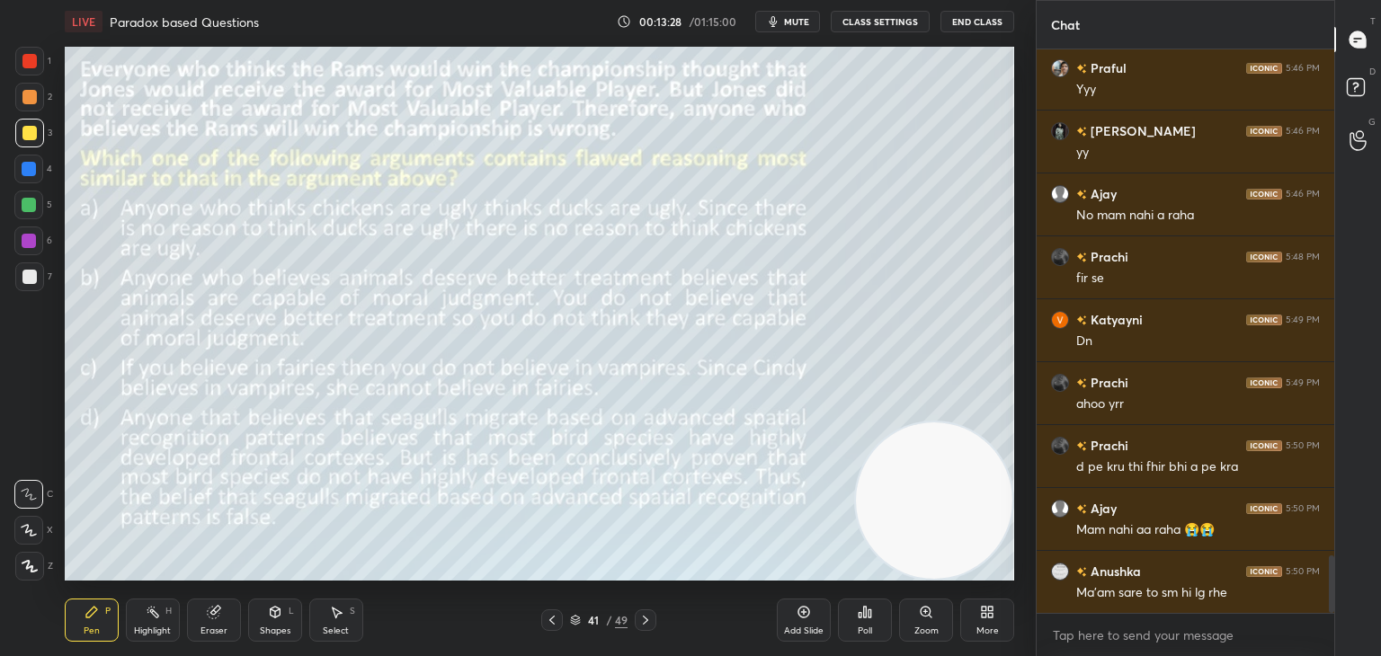
click at [34, 279] on div at bounding box center [29, 277] width 14 height 14
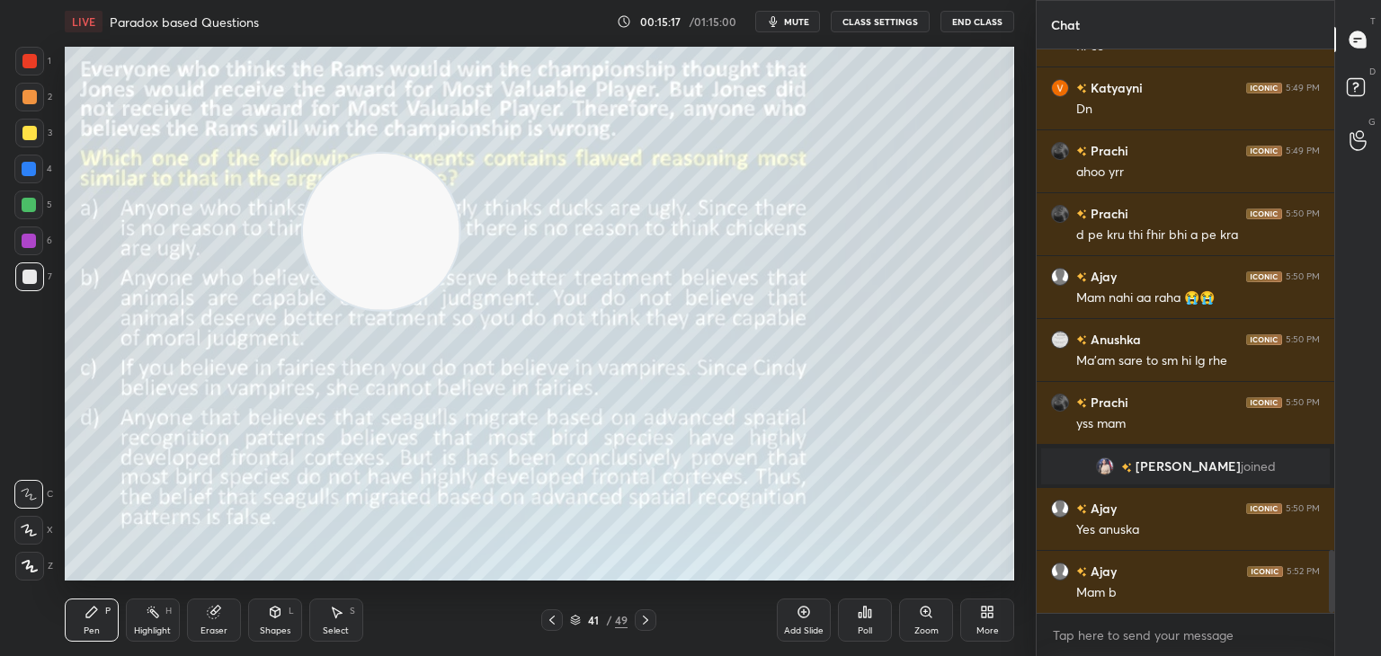
scroll to position [4496, 0]
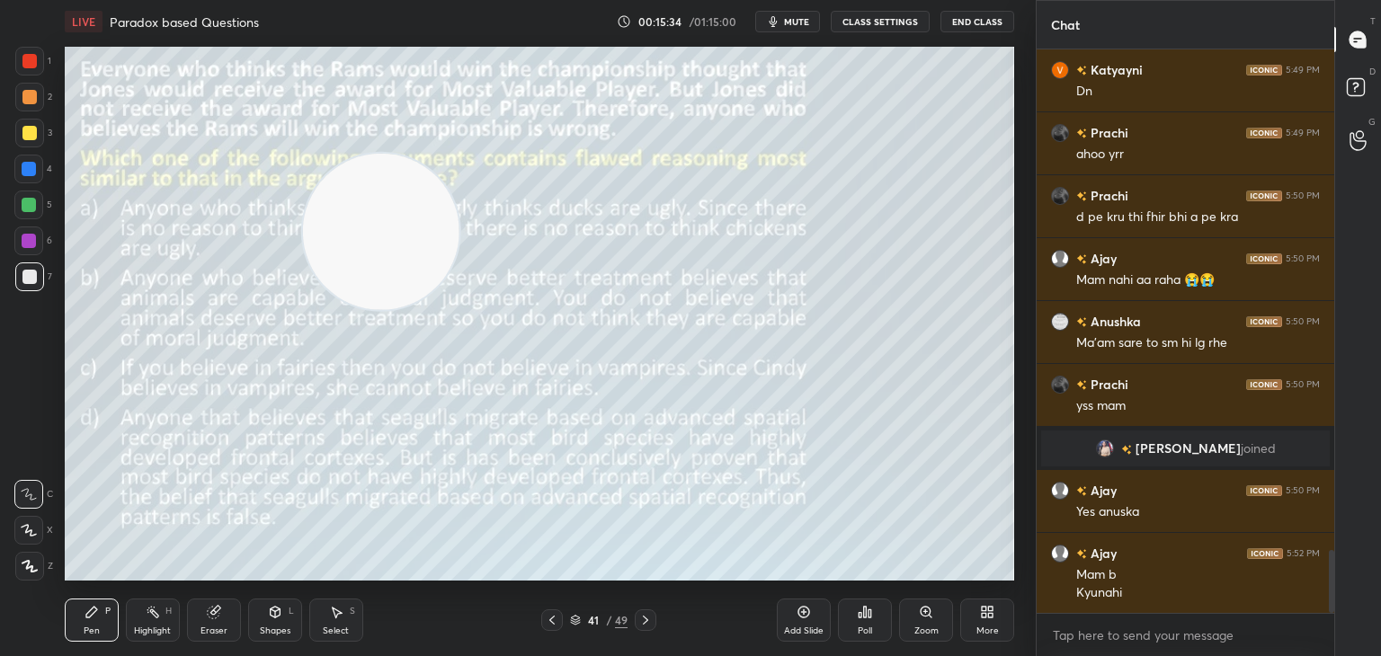
click at [856, 570] on div "Poll" at bounding box center [865, 620] width 54 height 101
click at [942, 574] on div "Add Slide Poll Zoom More" at bounding box center [895, 620] width 237 height 101
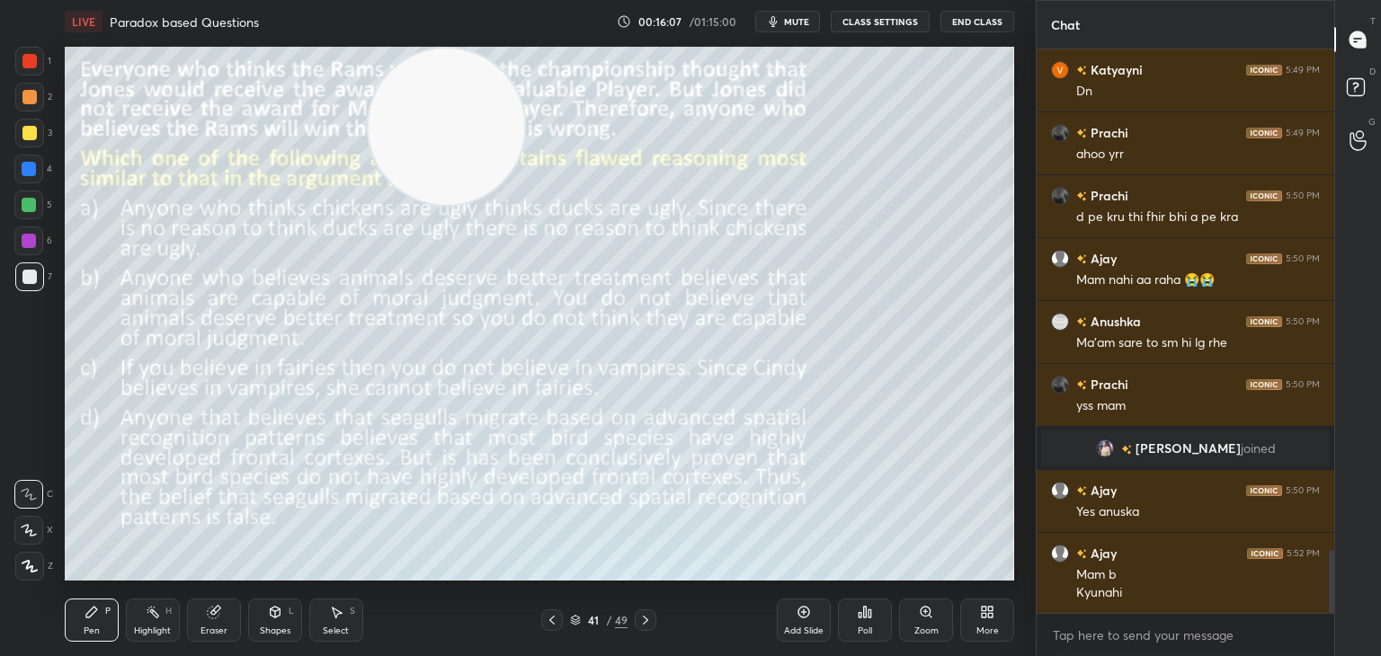
click at [576, 620] on icon at bounding box center [575, 620] width 11 height 11
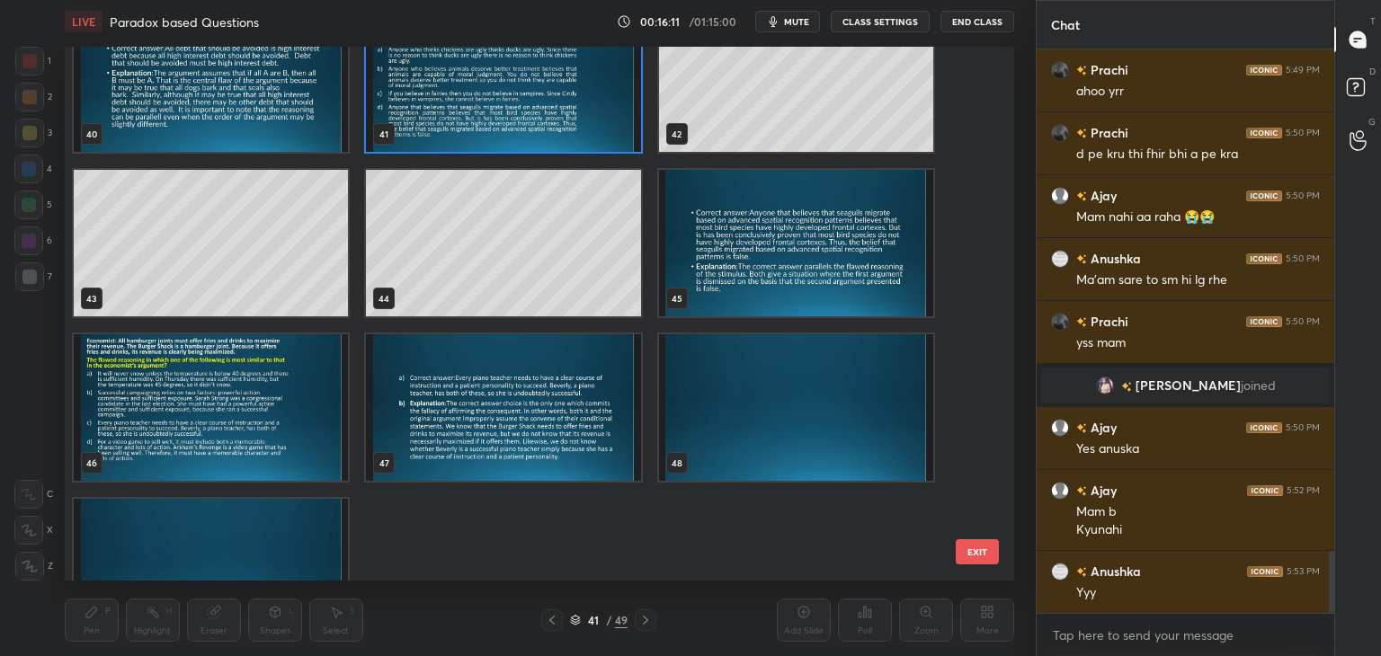
scroll to position [2263, 0]
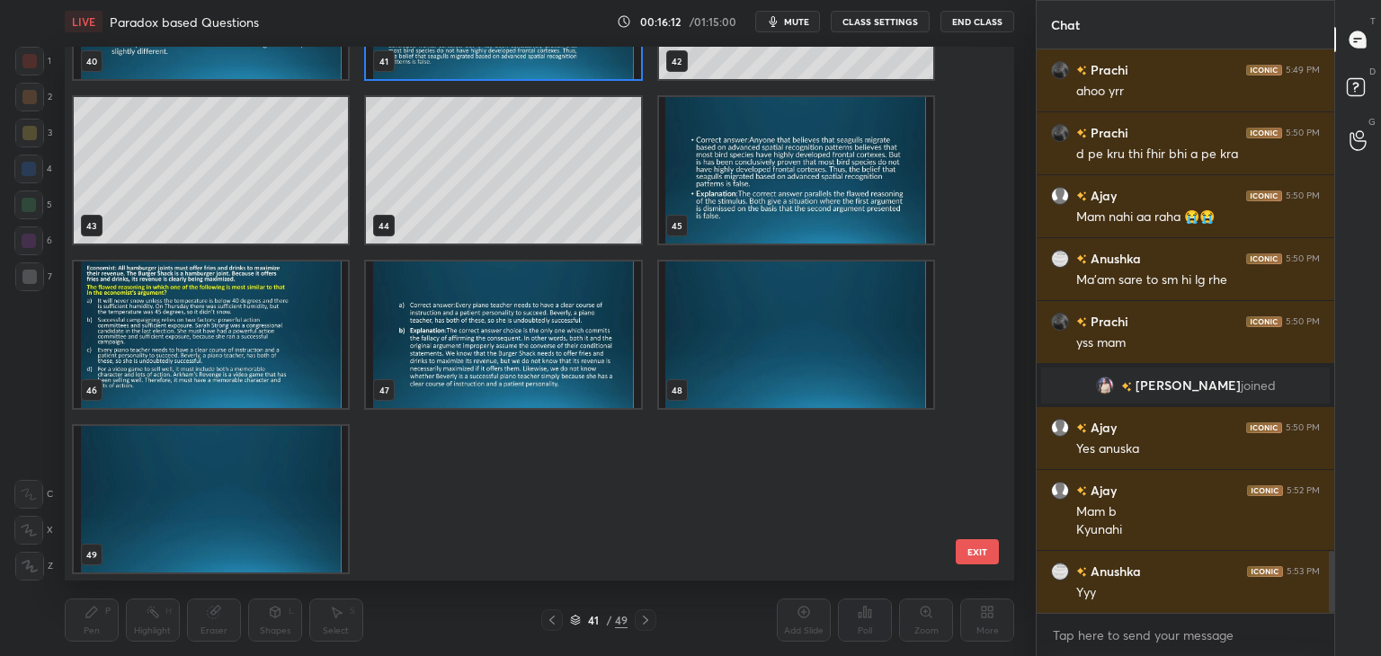
click at [273, 332] on img "grid" at bounding box center [211, 335] width 274 height 147
click at [288, 328] on img "grid" at bounding box center [211, 335] width 274 height 147
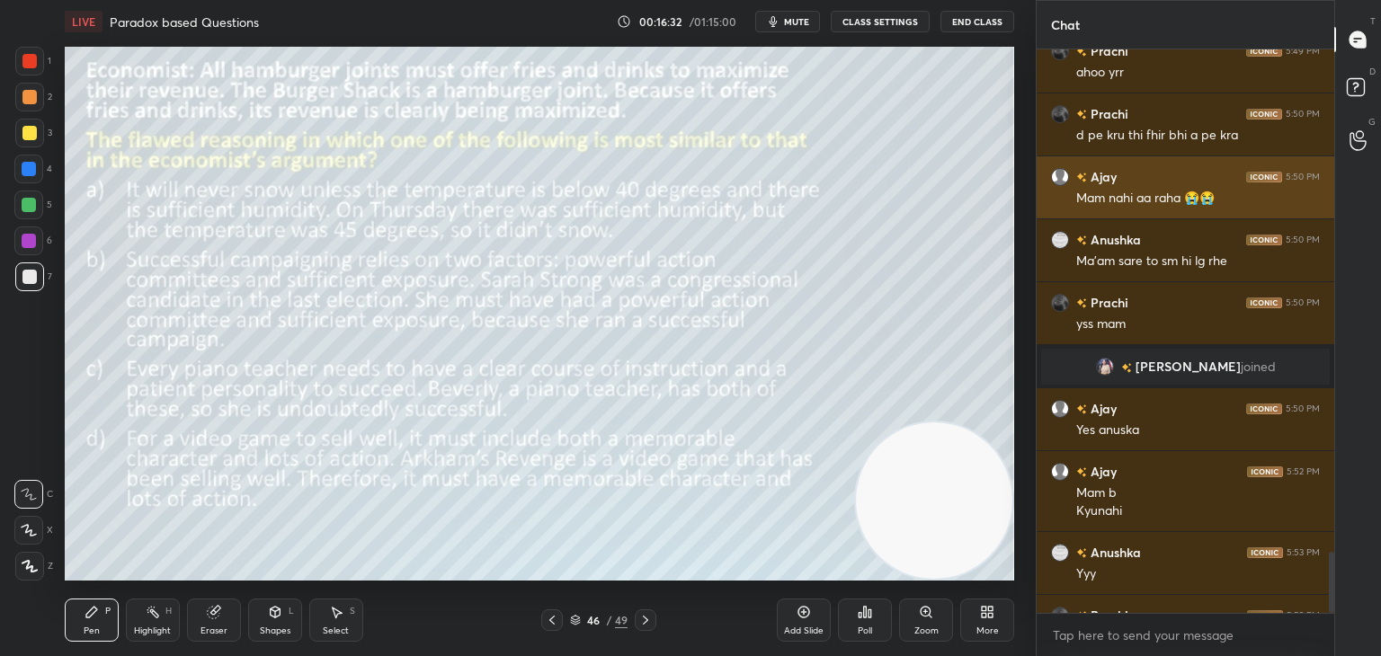
scroll to position [4640, 0]
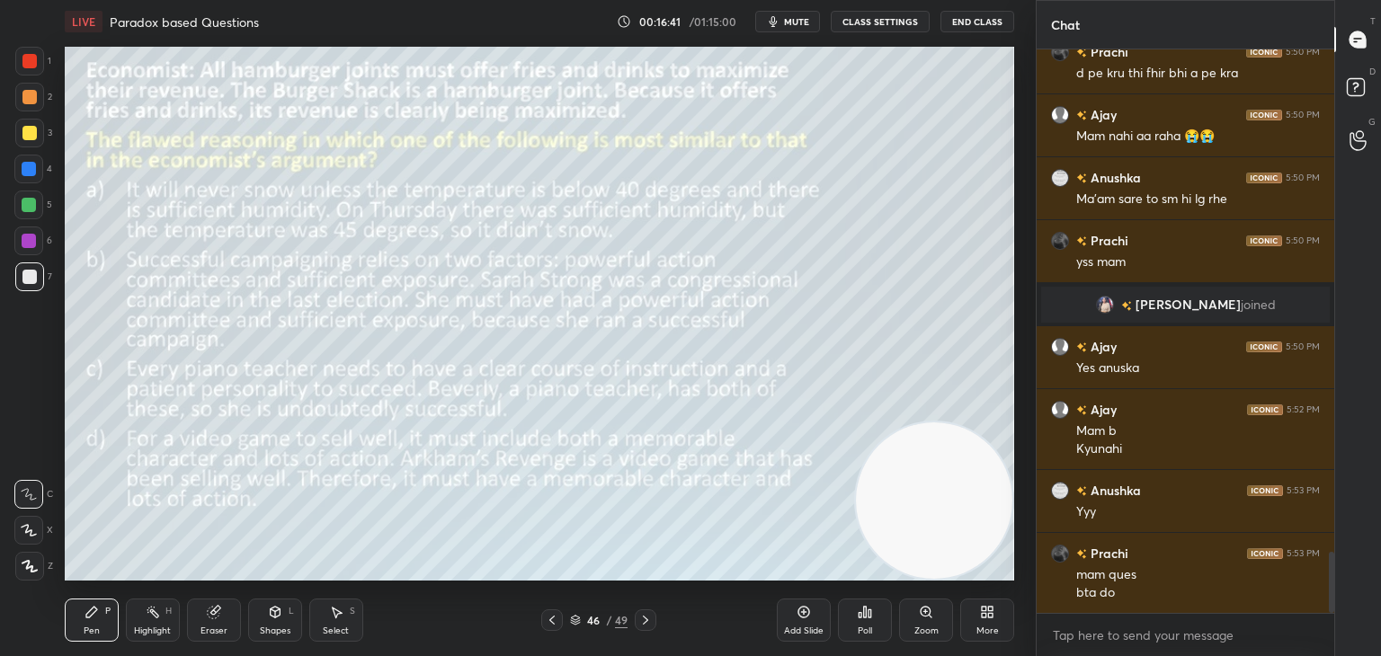
click at [799, 24] on span "mute" at bounding box center [796, 21] width 25 height 13
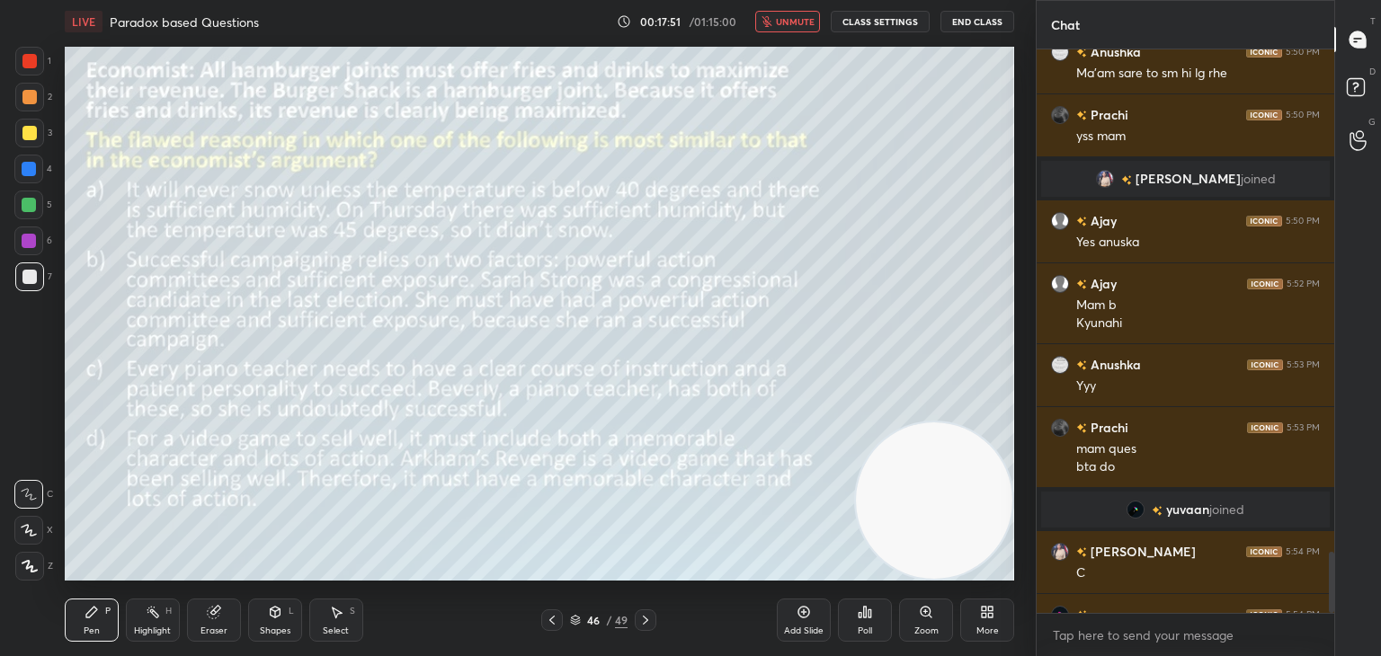
scroll to position [4683, 0]
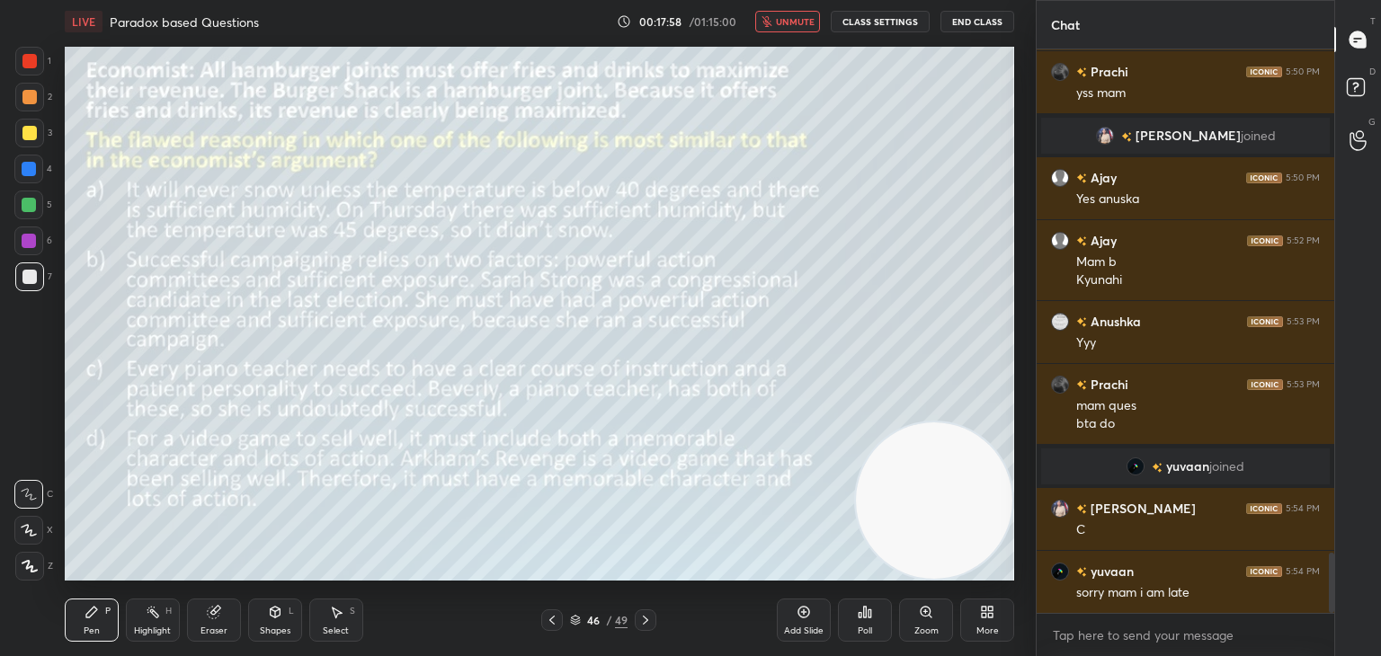
click at [794, 28] on button "unmute" at bounding box center [787, 22] width 65 height 22
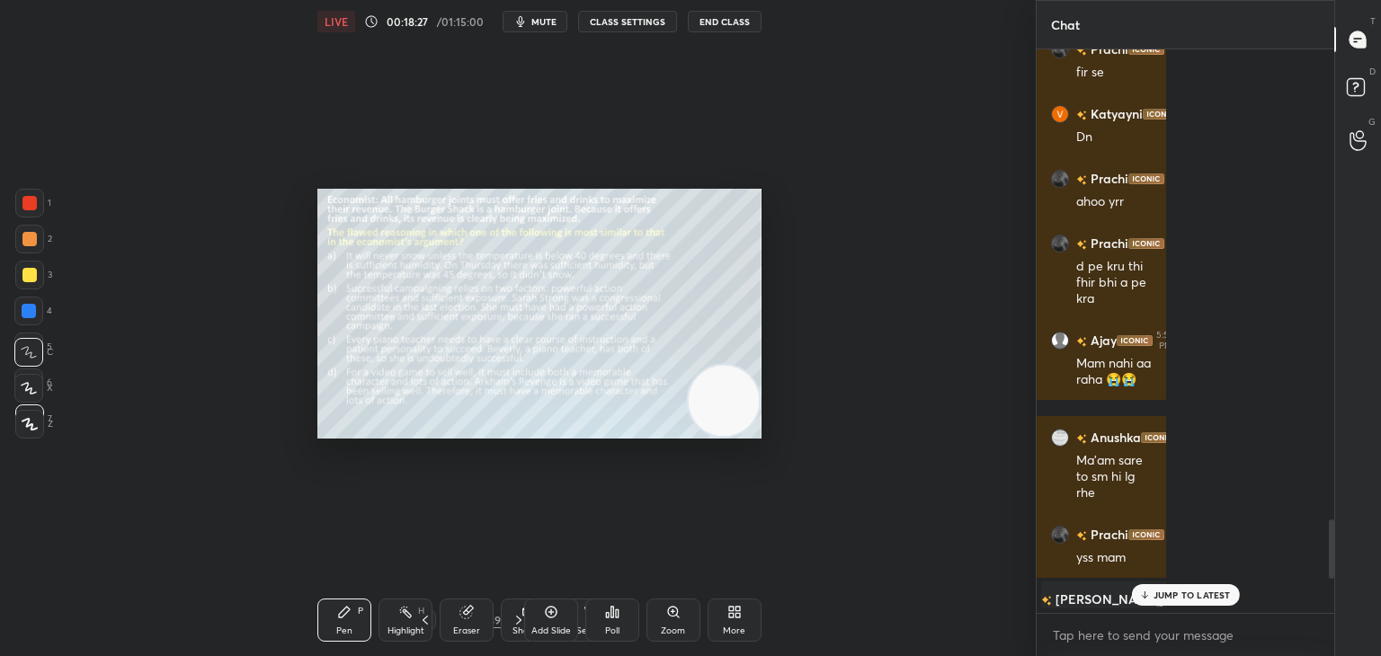
scroll to position [602, 292]
type textarea "x"
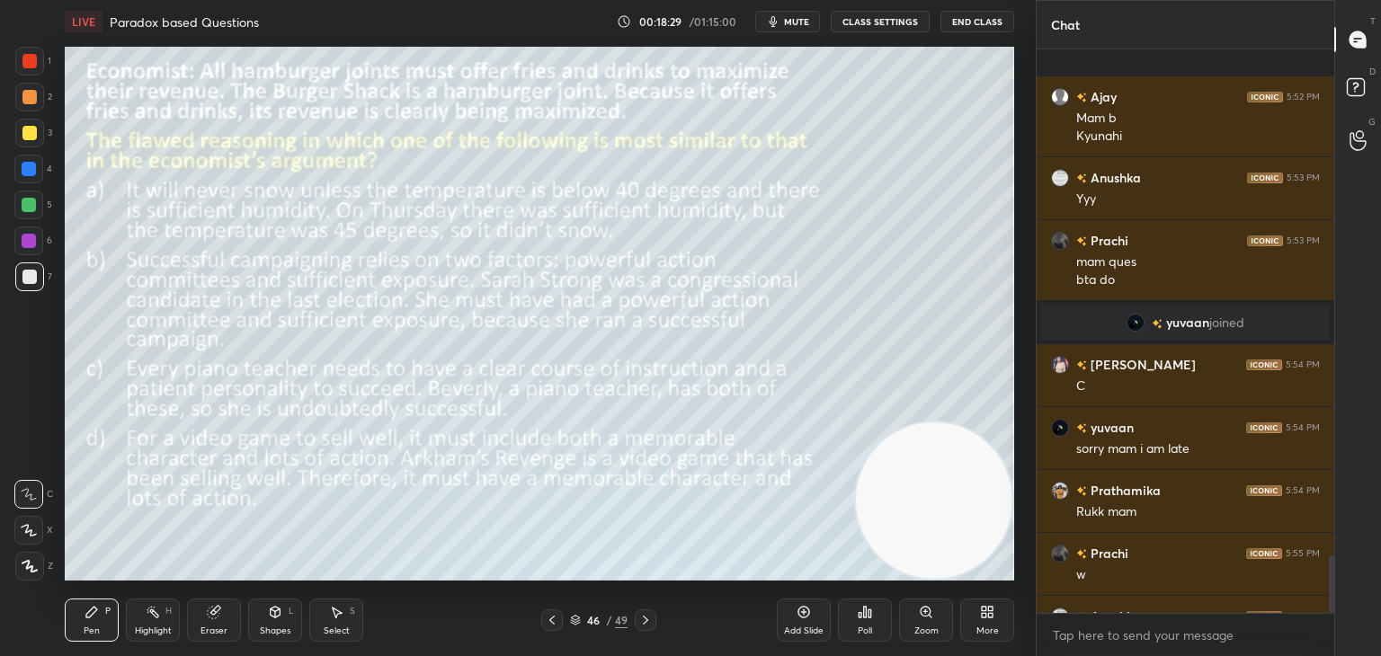
scroll to position [4971, 0]
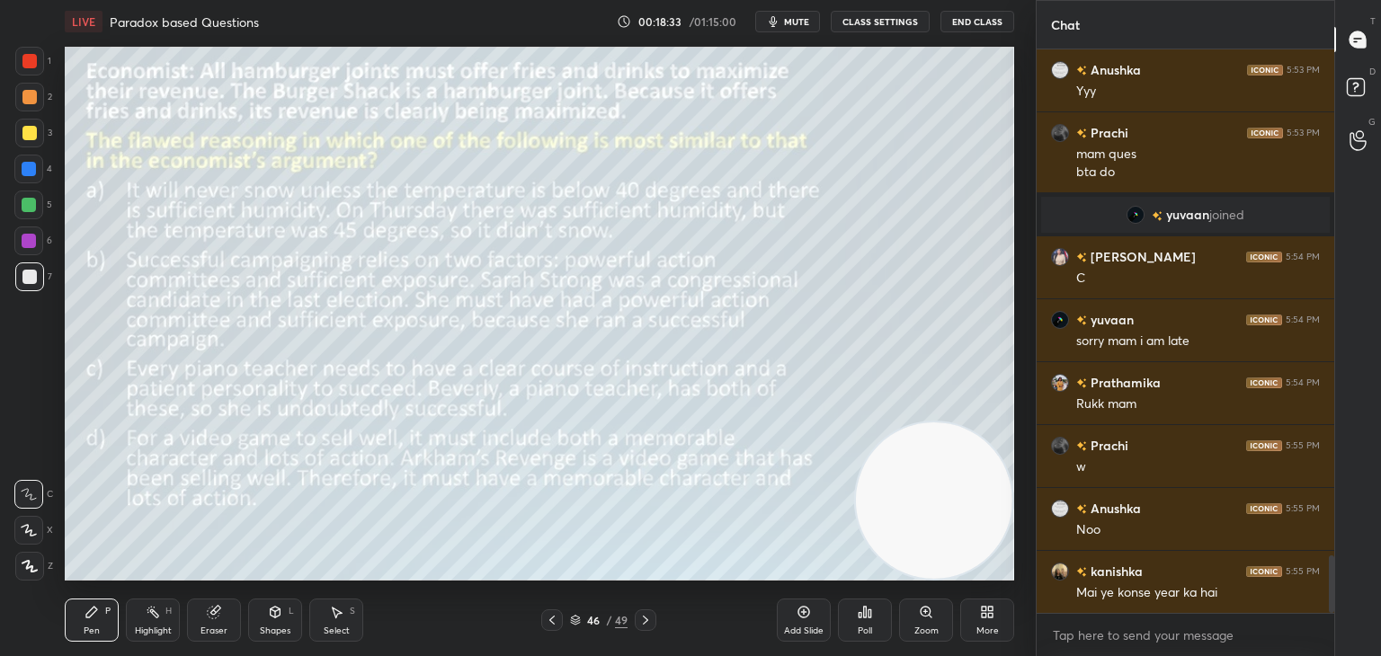
click at [790, 22] on span "mute" at bounding box center [796, 21] width 25 height 13
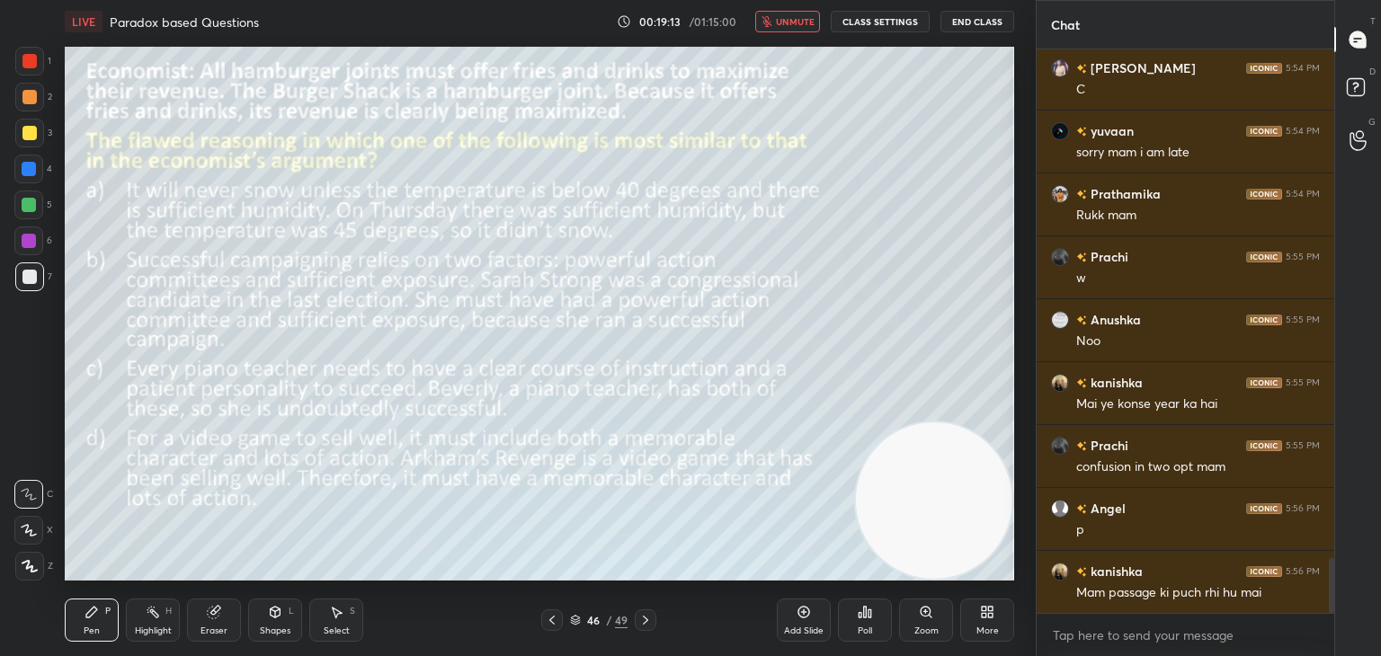
scroll to position [5223, 0]
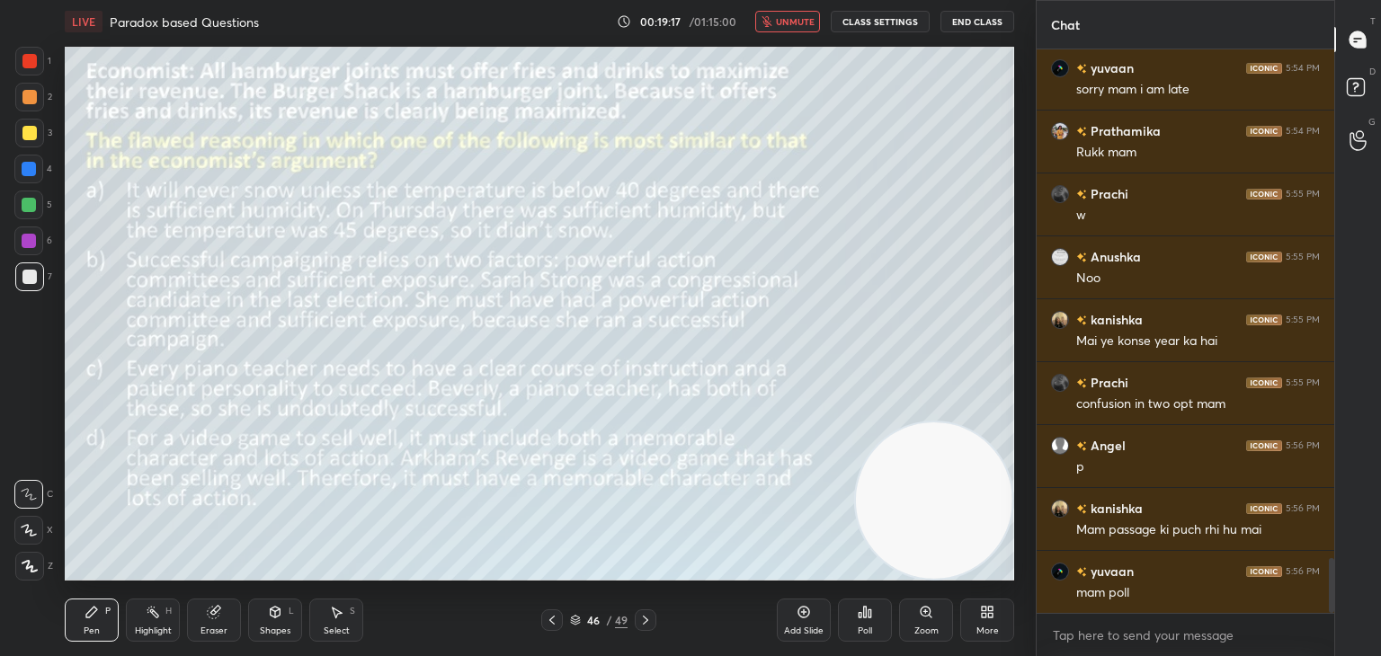
click at [787, 22] on span "unmute" at bounding box center [795, 21] width 39 height 13
click at [871, 627] on div "Poll" at bounding box center [865, 631] width 14 height 9
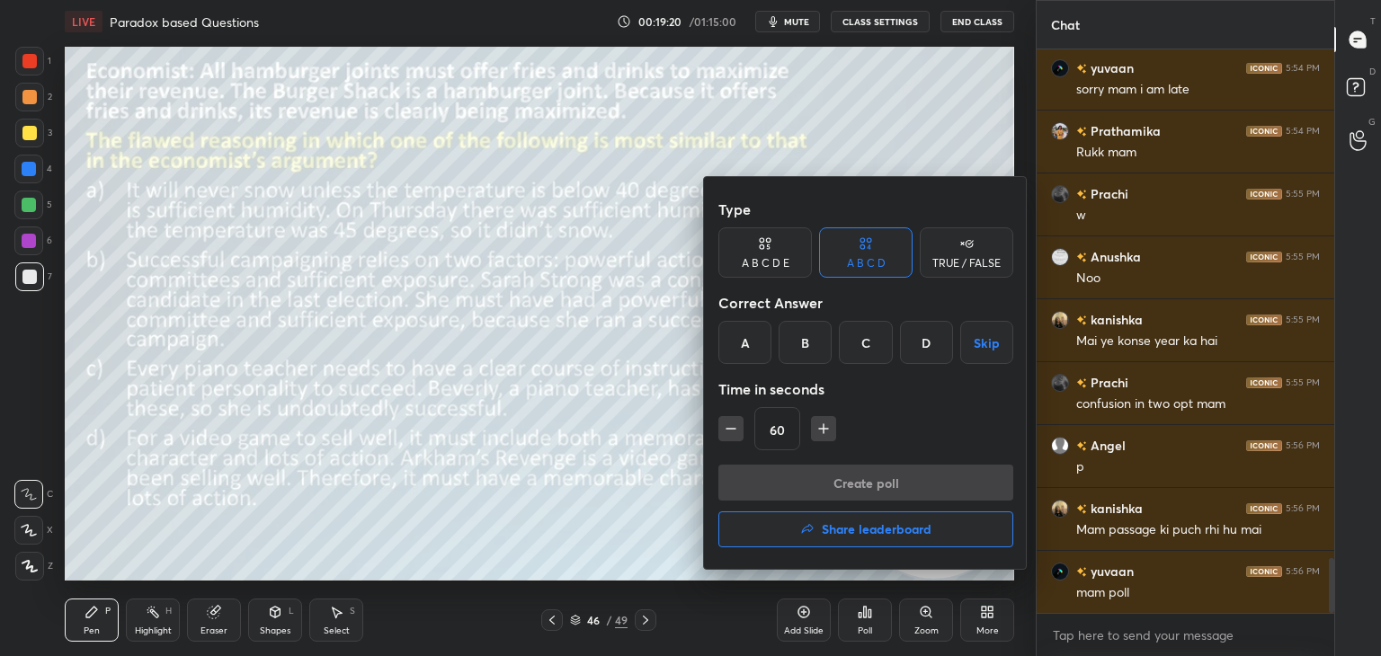
click at [861, 343] on div "C" at bounding box center [865, 342] width 53 height 43
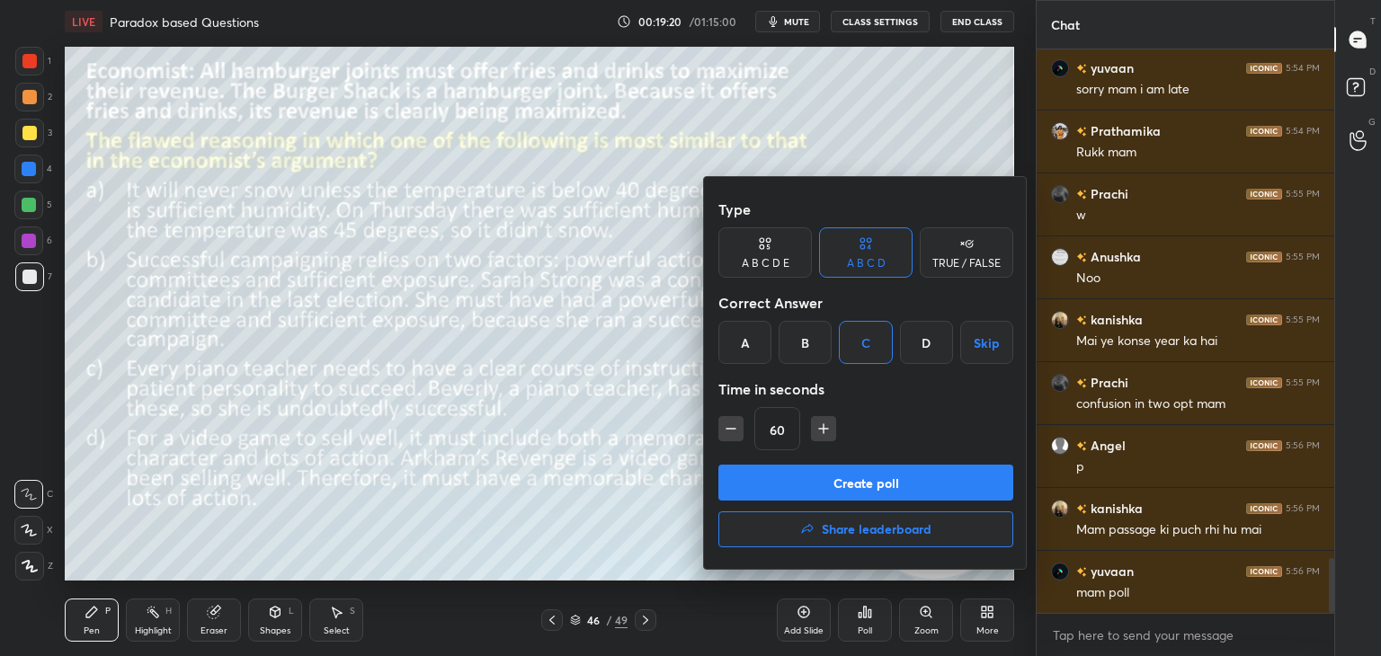
click at [727, 435] on icon "button" at bounding box center [731, 429] width 18 height 18
click at [729, 433] on icon "button" at bounding box center [731, 429] width 18 height 18
type input "30"
click at [752, 493] on button "Create poll" at bounding box center [866, 483] width 295 height 36
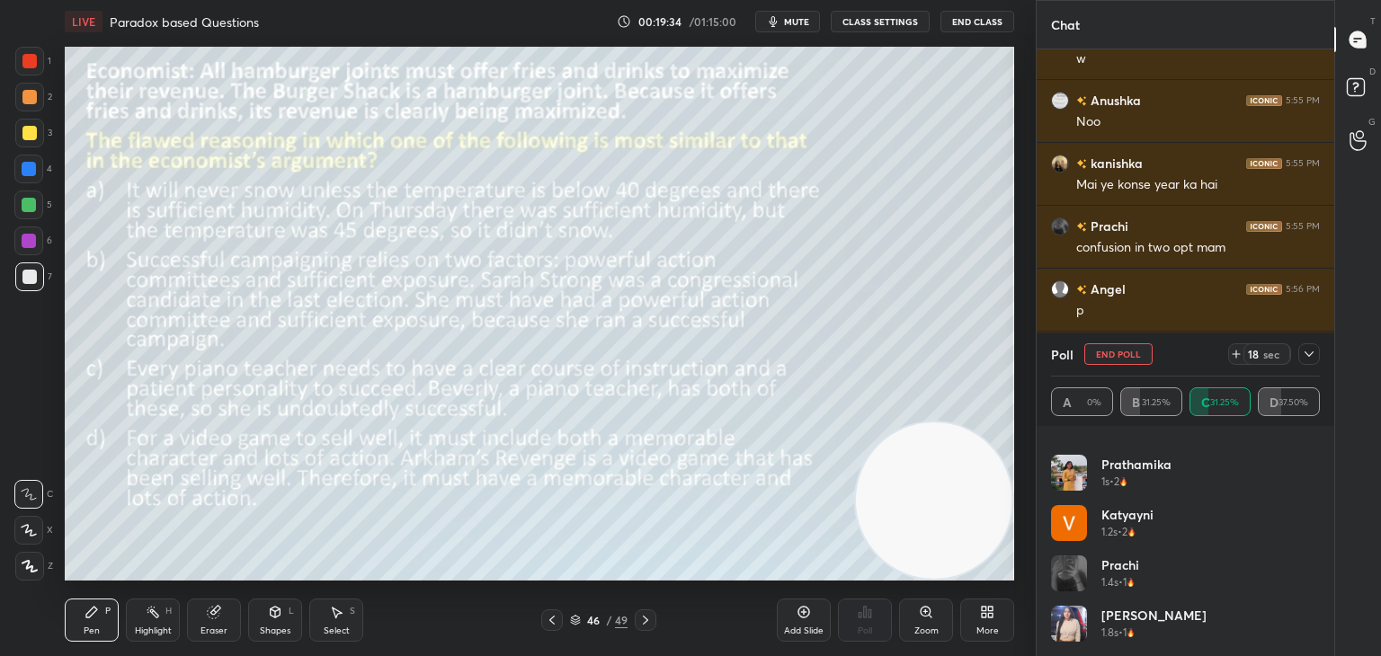
scroll to position [5397, 0]
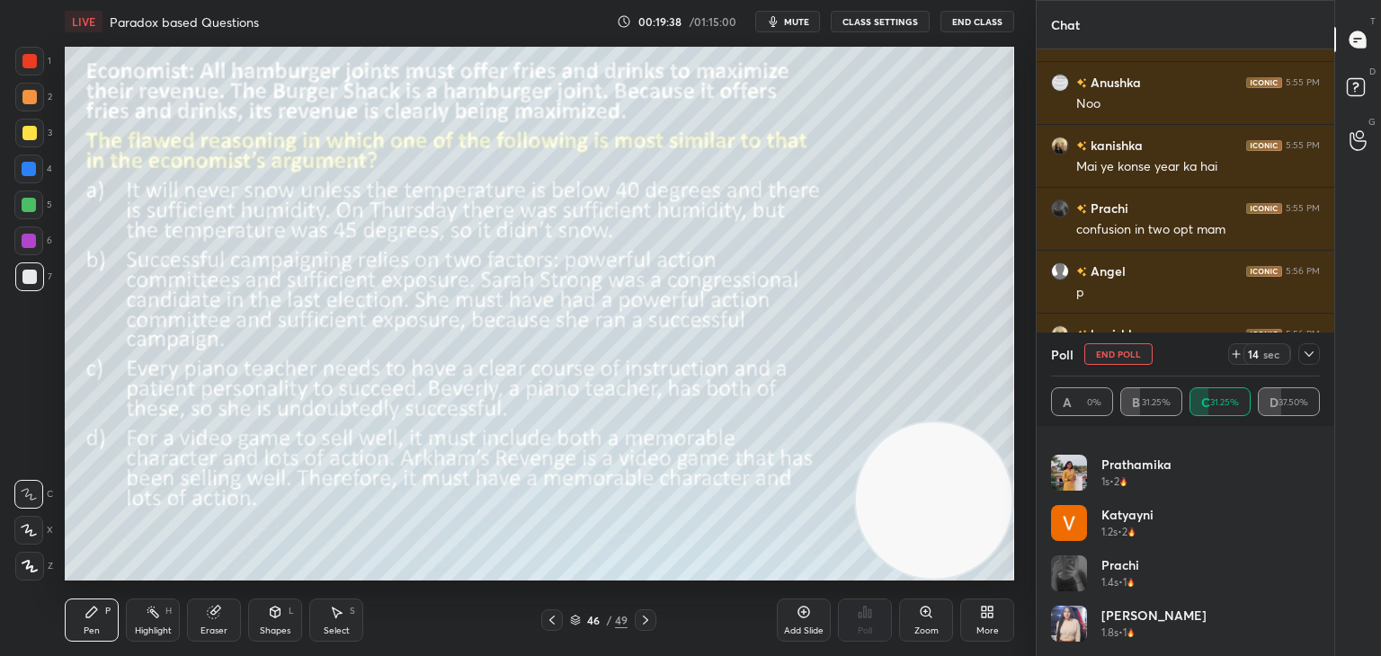
click at [1300, 350] on div at bounding box center [1310, 355] width 22 height 22
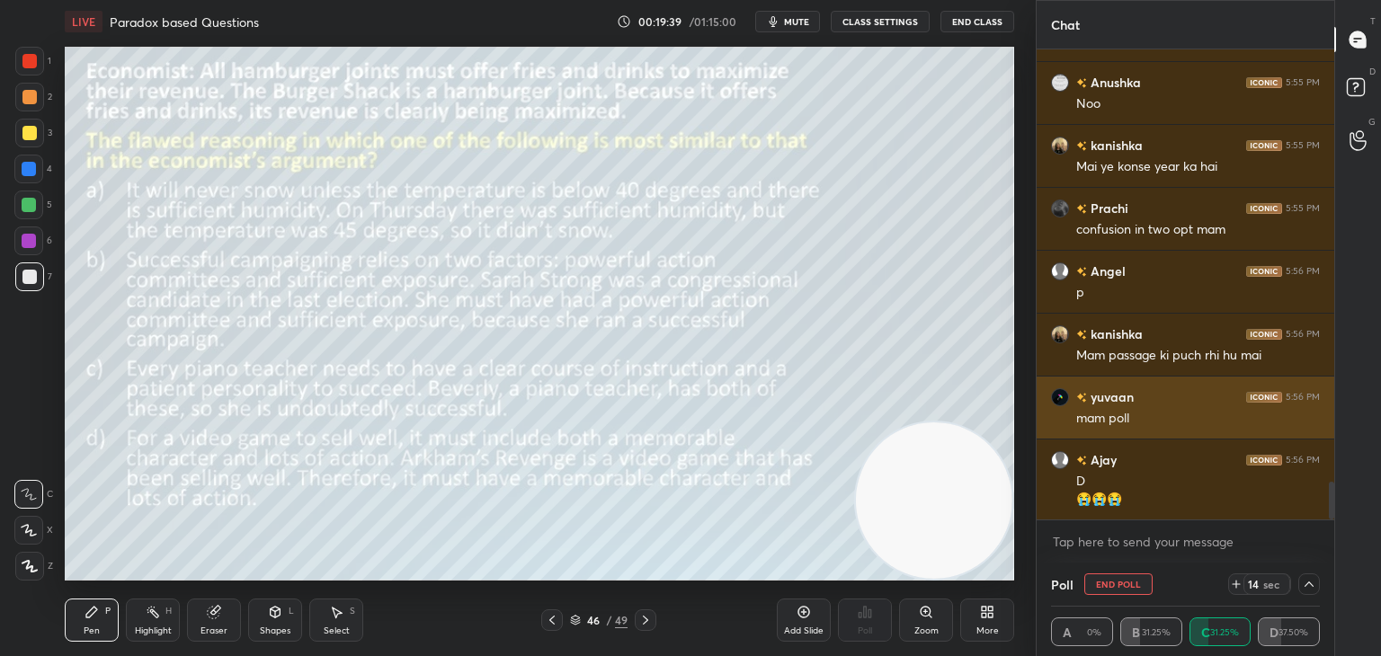
scroll to position [0, 5]
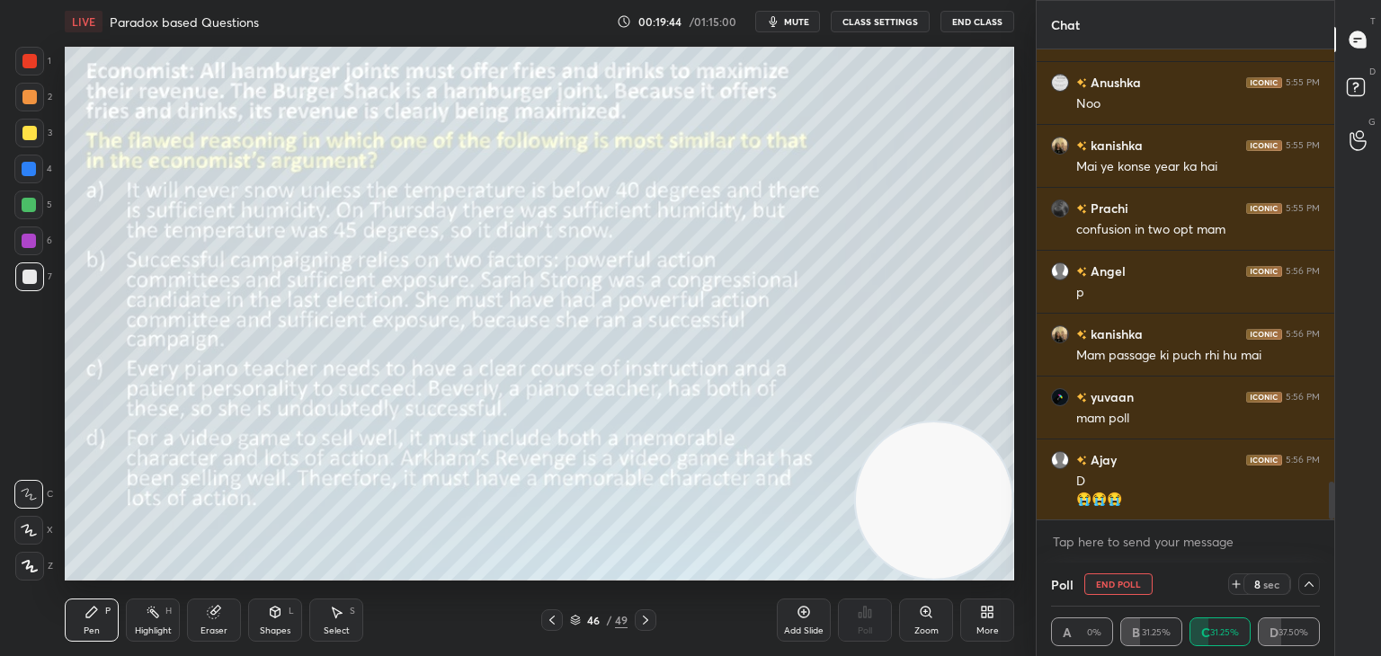
click at [1130, 581] on button "End Poll" at bounding box center [1119, 585] width 68 height 22
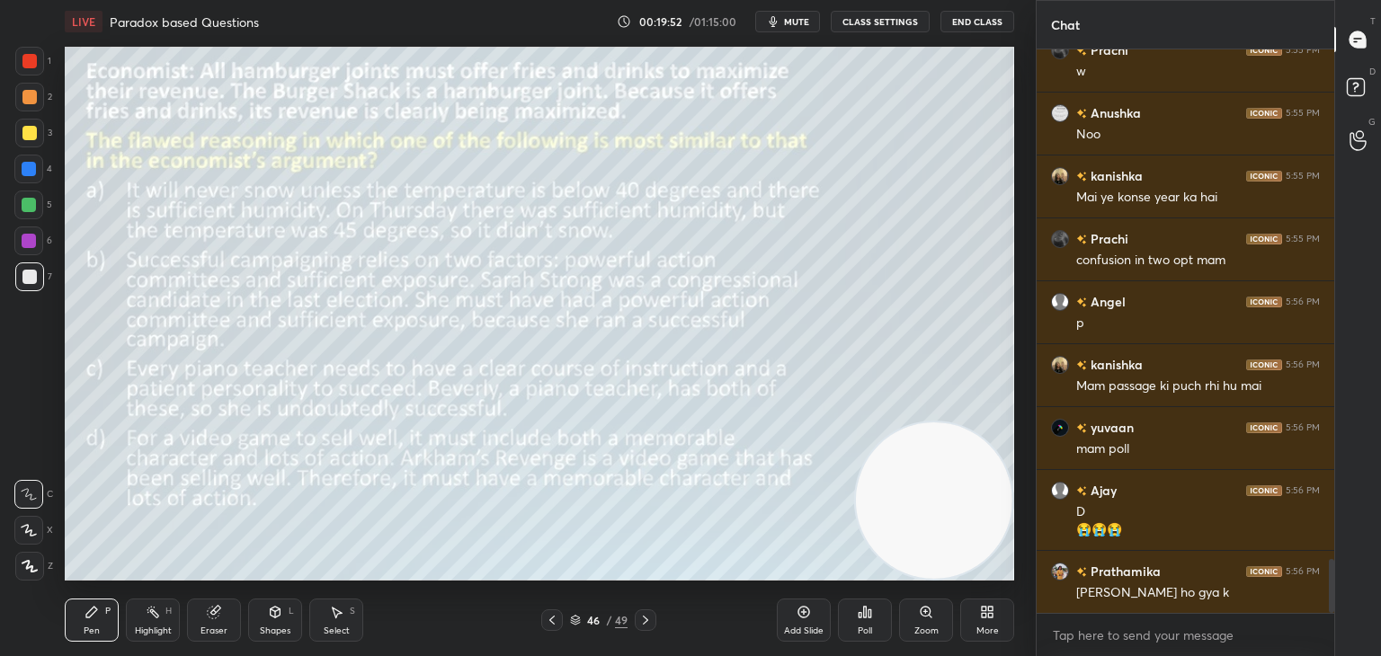
click at [218, 628] on div "Eraser" at bounding box center [214, 631] width 27 height 9
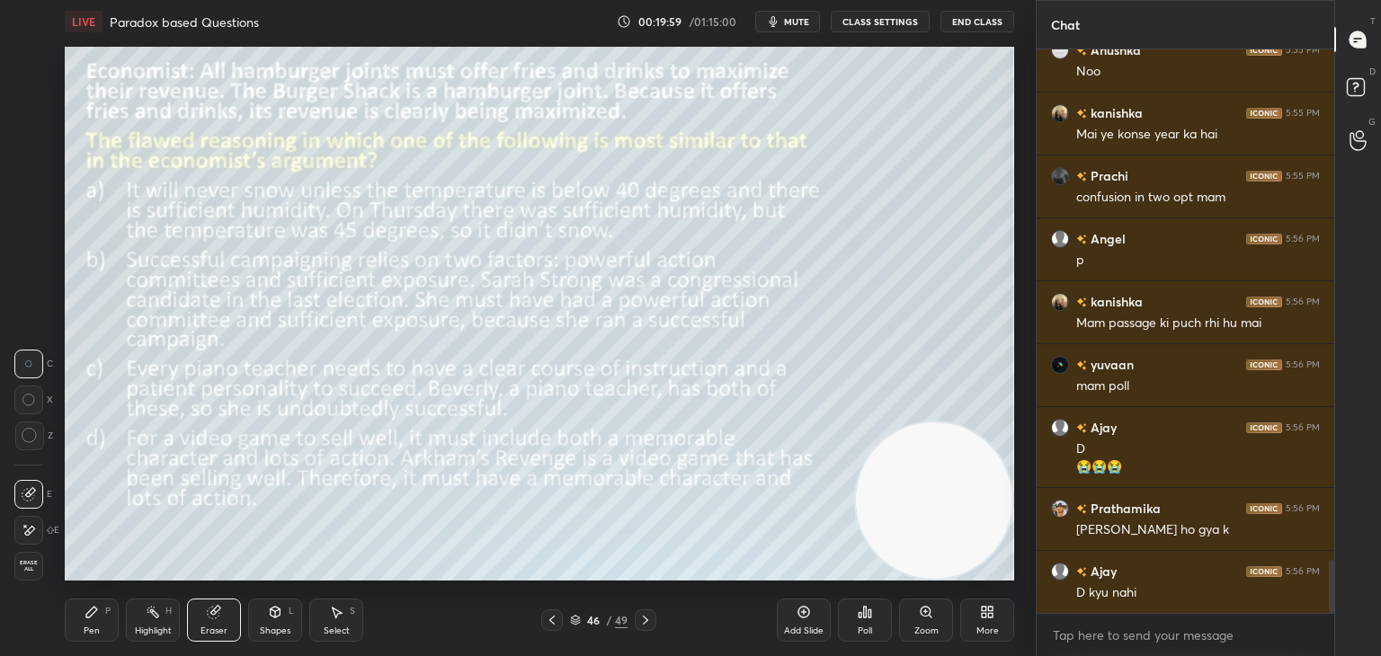
click at [92, 621] on div "Pen P" at bounding box center [92, 620] width 54 height 43
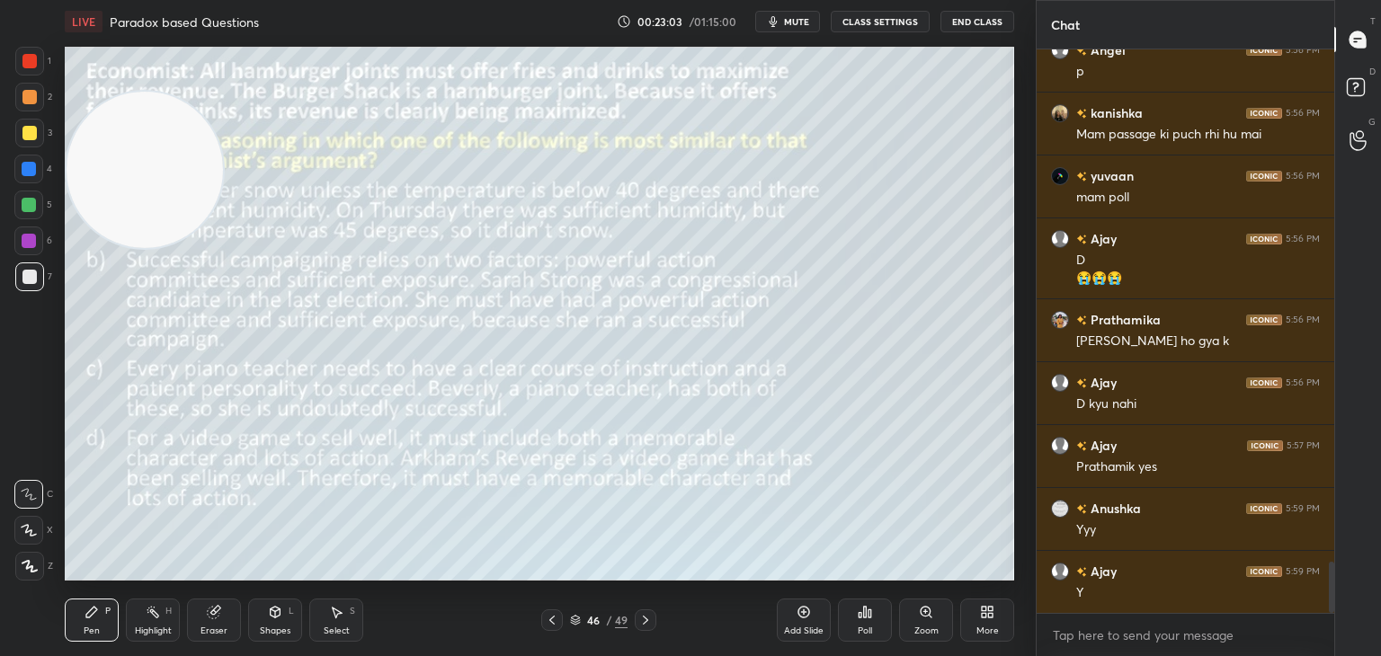
scroll to position [5682, 0]
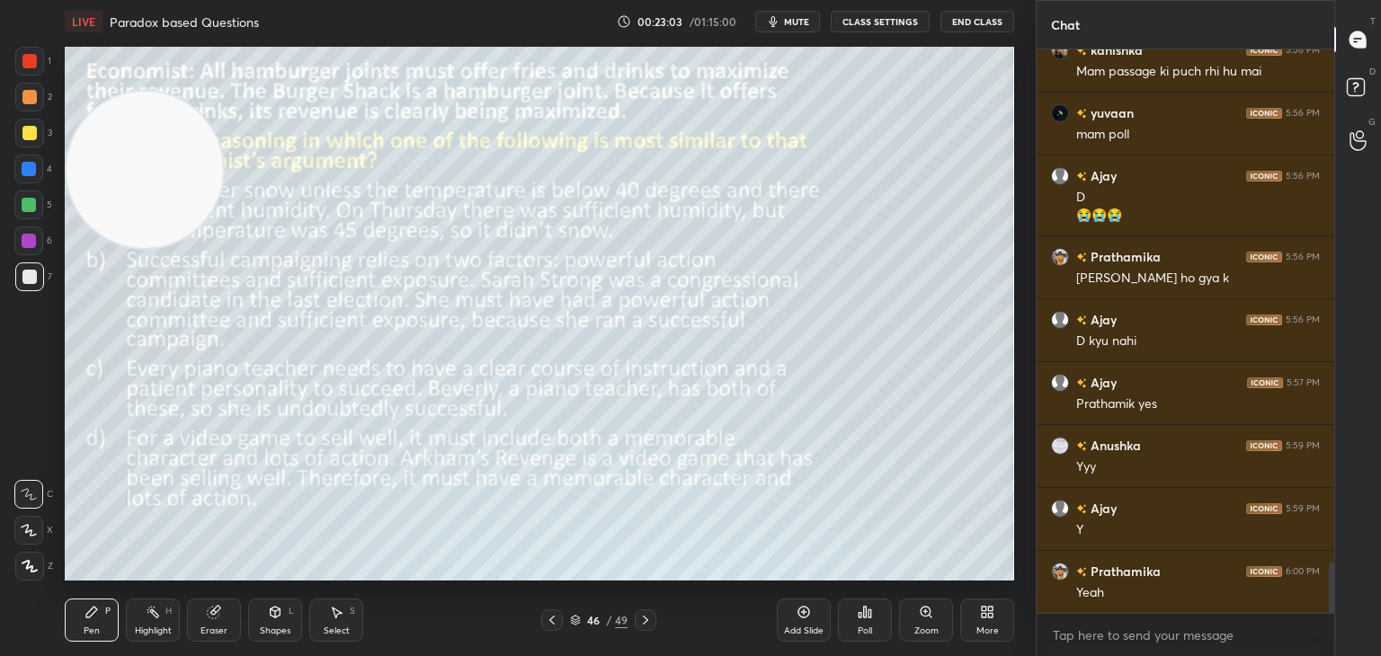
click at [799, 606] on icon at bounding box center [804, 612] width 14 height 14
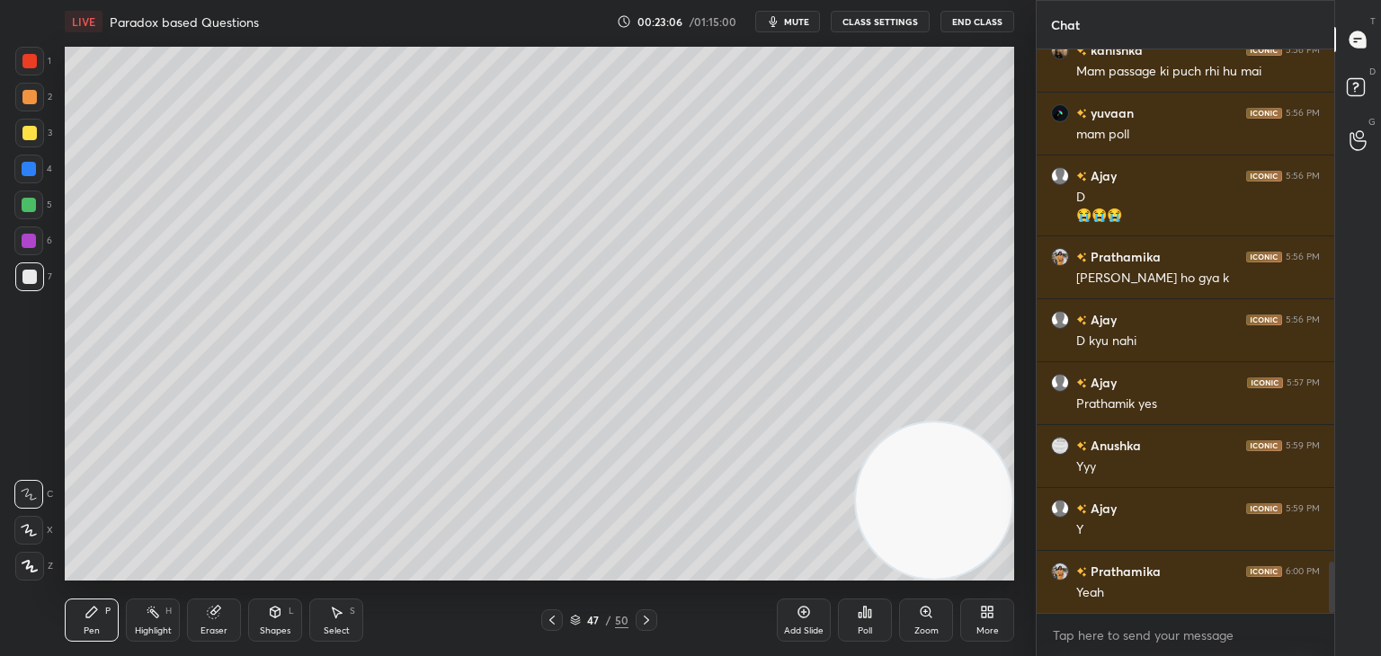
click at [31, 135] on div at bounding box center [29, 133] width 14 height 14
click at [576, 622] on icon at bounding box center [575, 620] width 11 height 11
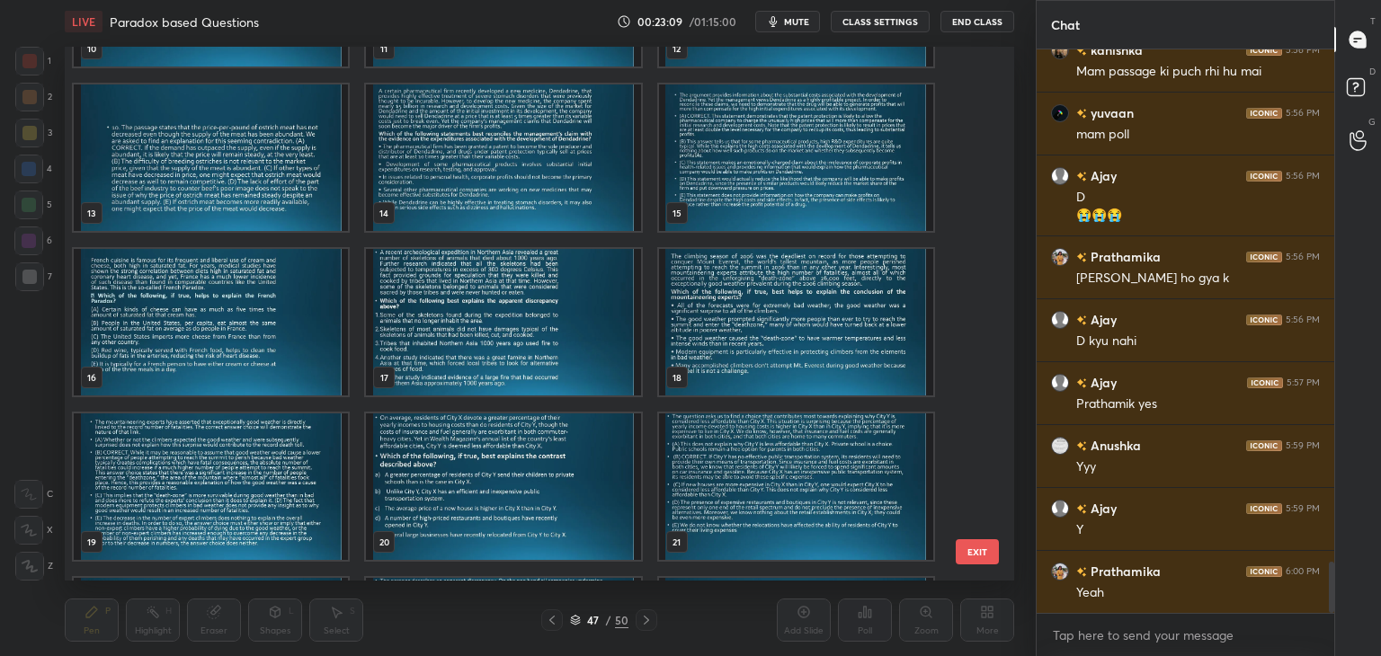
scroll to position [0, 0]
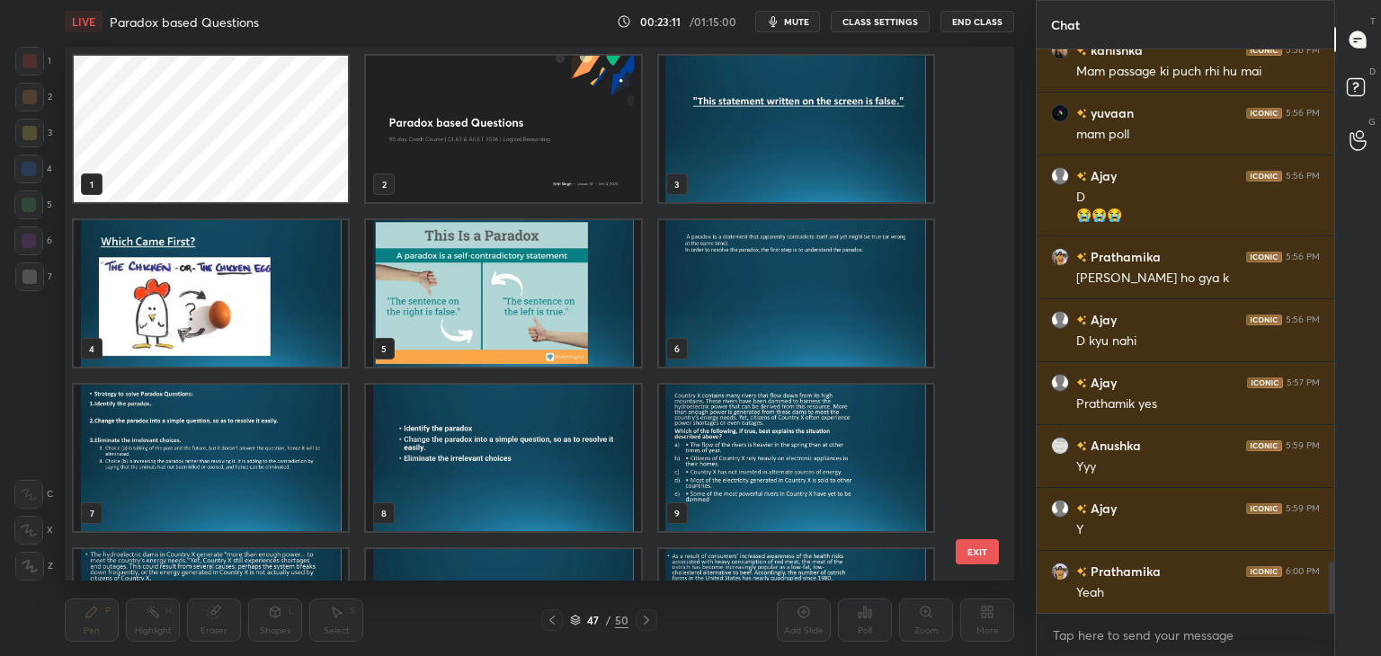
click at [762, 141] on img "grid" at bounding box center [796, 129] width 274 height 147
click at [728, 172] on img "grid" at bounding box center [796, 129] width 274 height 147
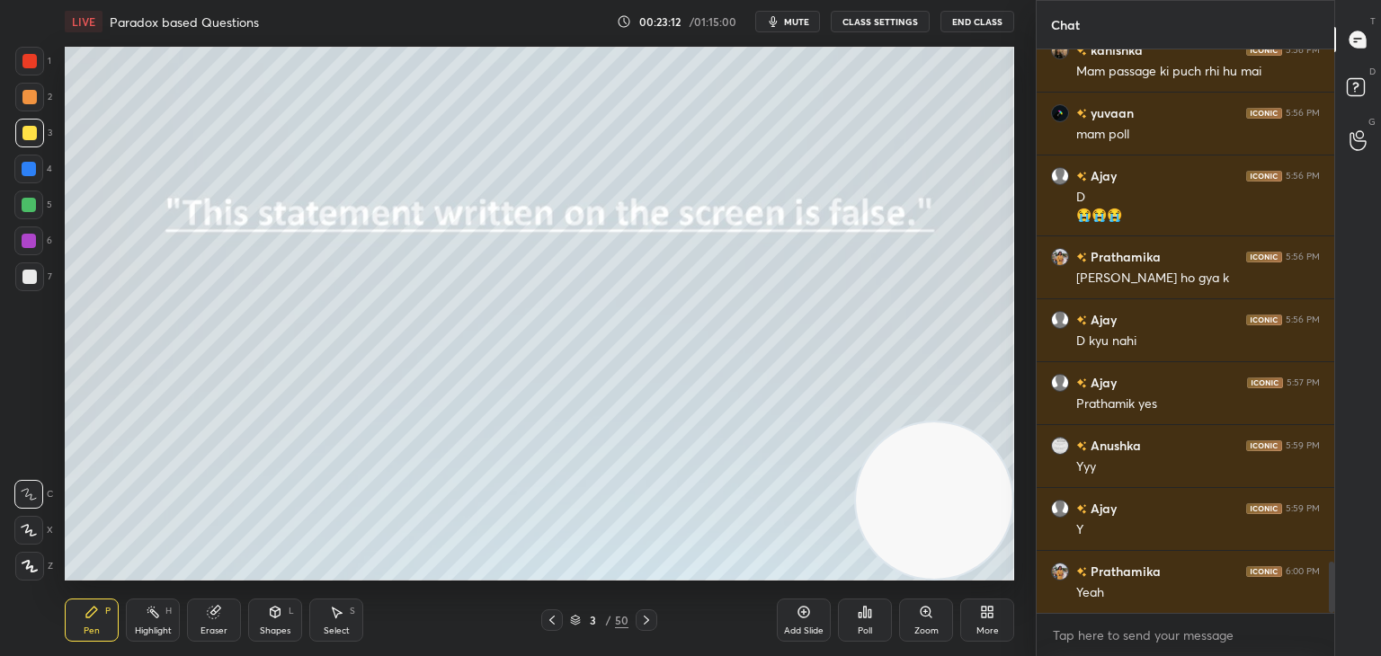
click at [811, 614] on div "Add Slide" at bounding box center [804, 620] width 54 height 43
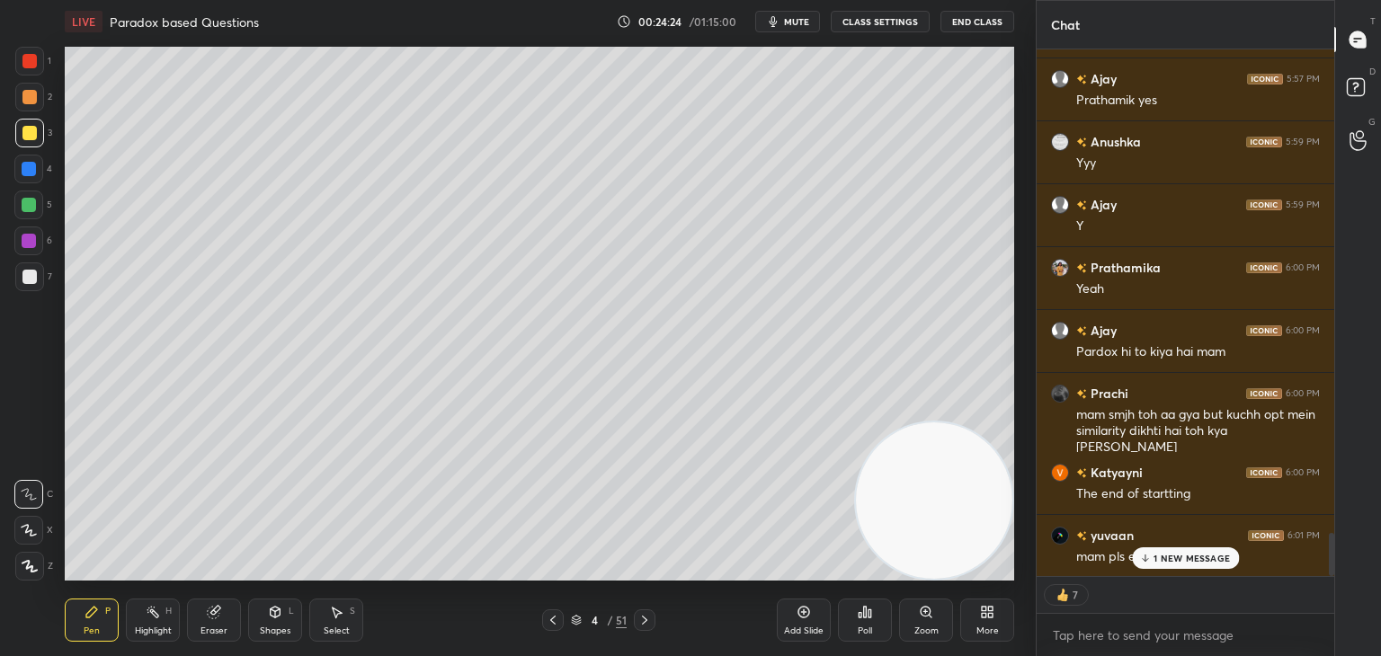
scroll to position [6049, 0]
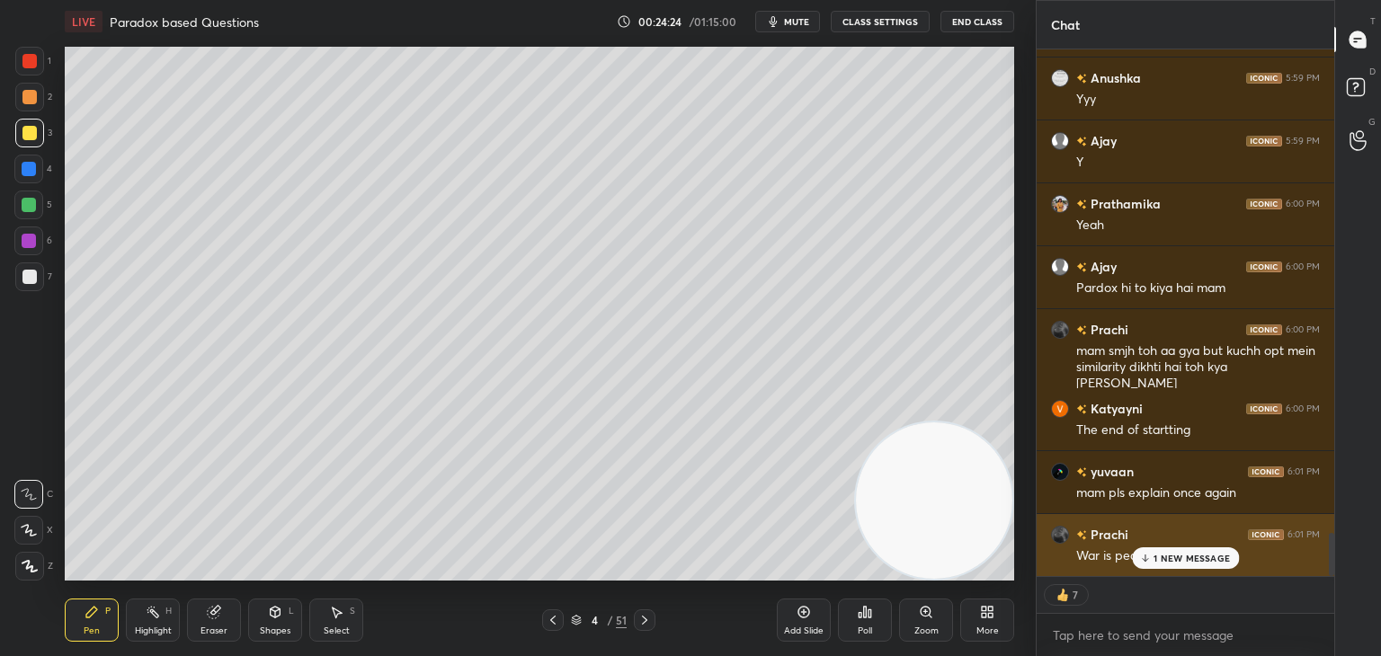
click at [1183, 551] on div "War is peace" at bounding box center [1198, 557] width 244 height 18
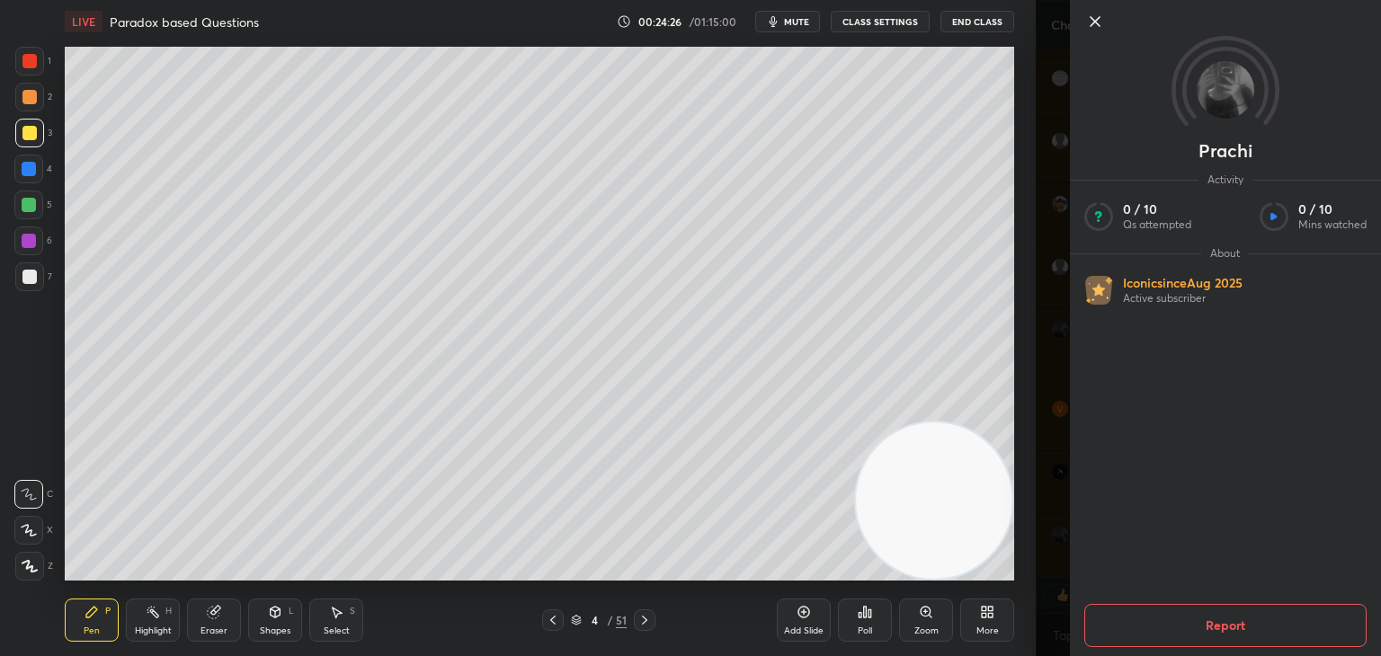
click at [1097, 22] on icon at bounding box center [1095, 21] width 9 height 9
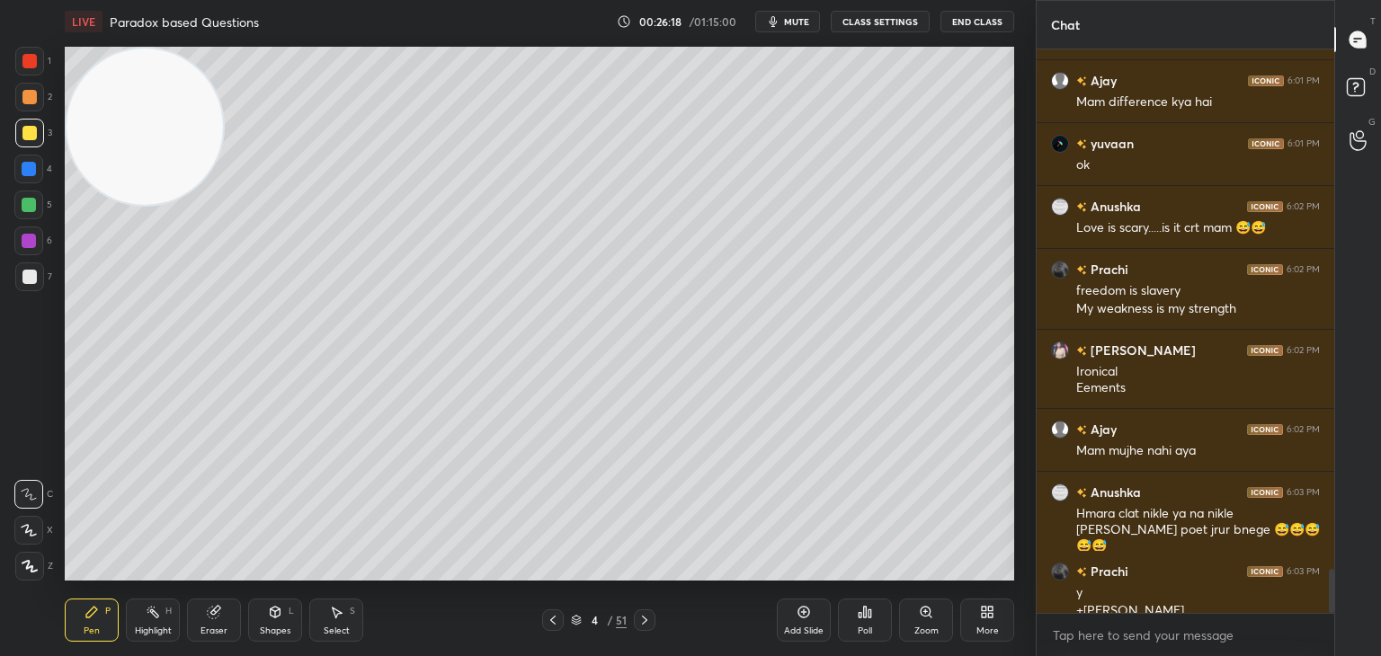
scroll to position [6585, 0]
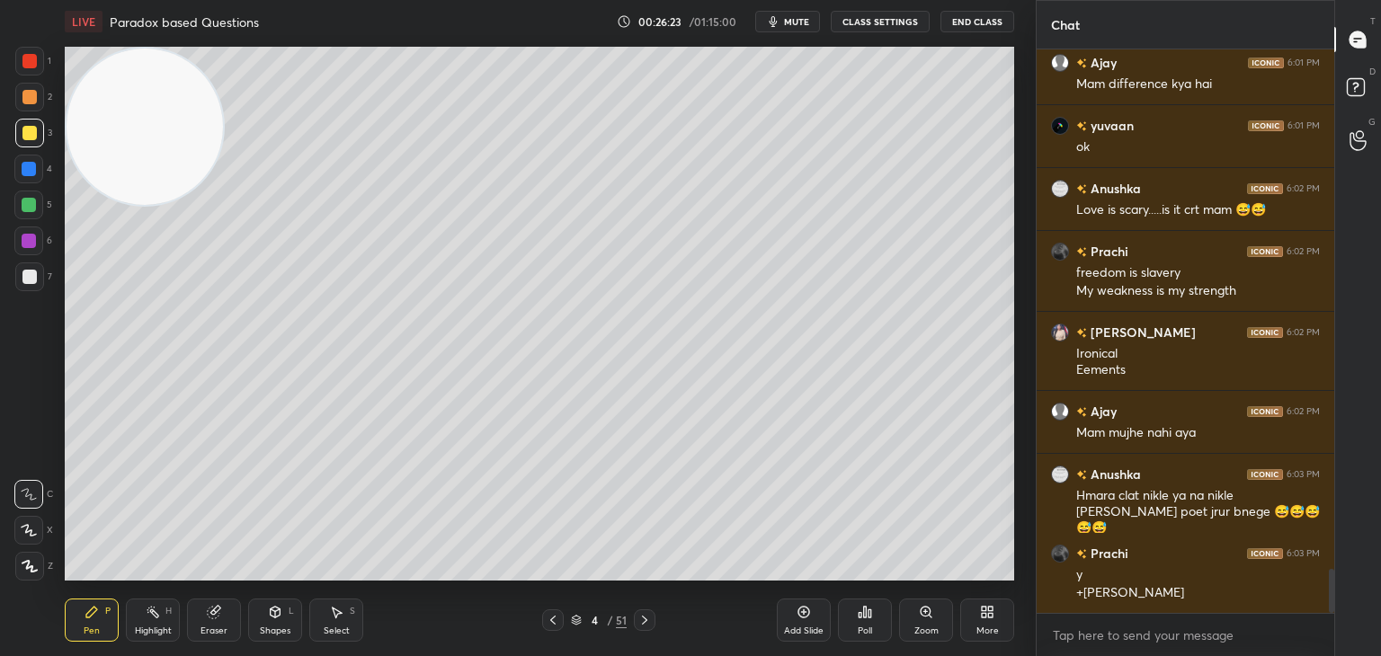
click at [804, 612] on icon at bounding box center [803, 612] width 5 height 5
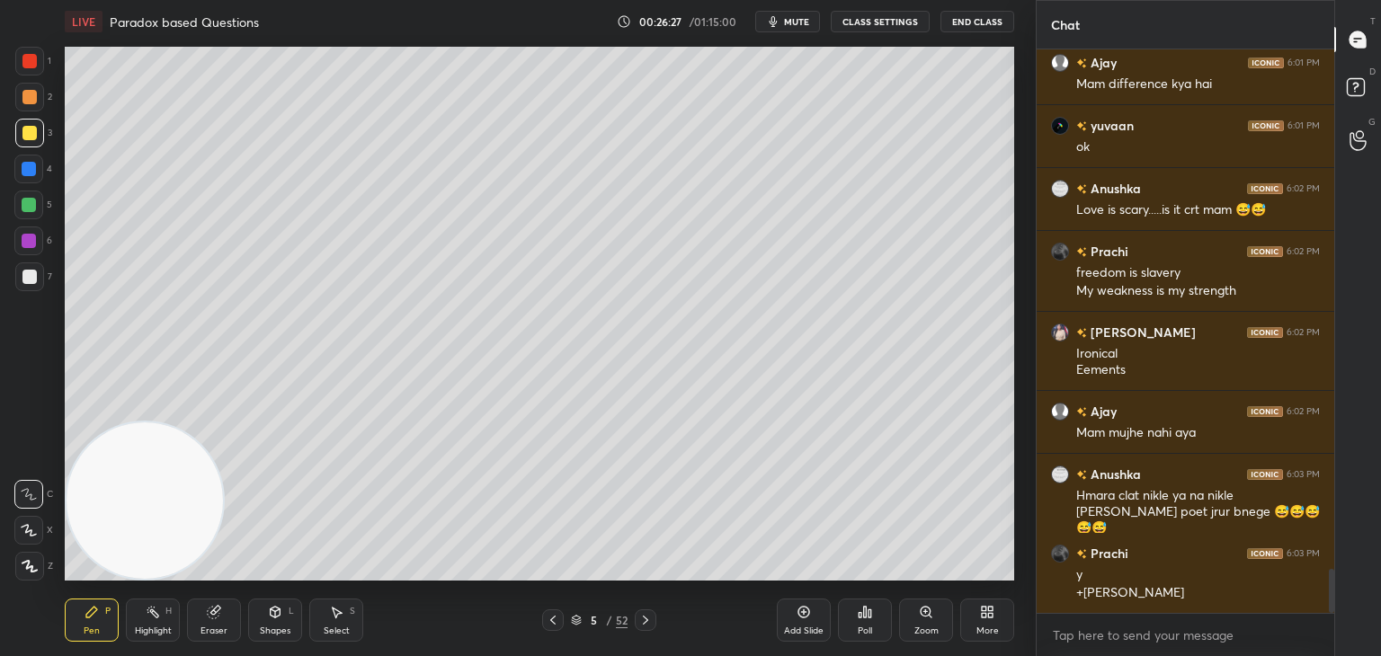
click at [550, 624] on icon at bounding box center [553, 620] width 14 height 14
click at [31, 282] on div at bounding box center [29, 277] width 14 height 14
click at [802, 609] on icon at bounding box center [804, 612] width 14 height 14
click at [30, 133] on div at bounding box center [29, 133] width 14 height 14
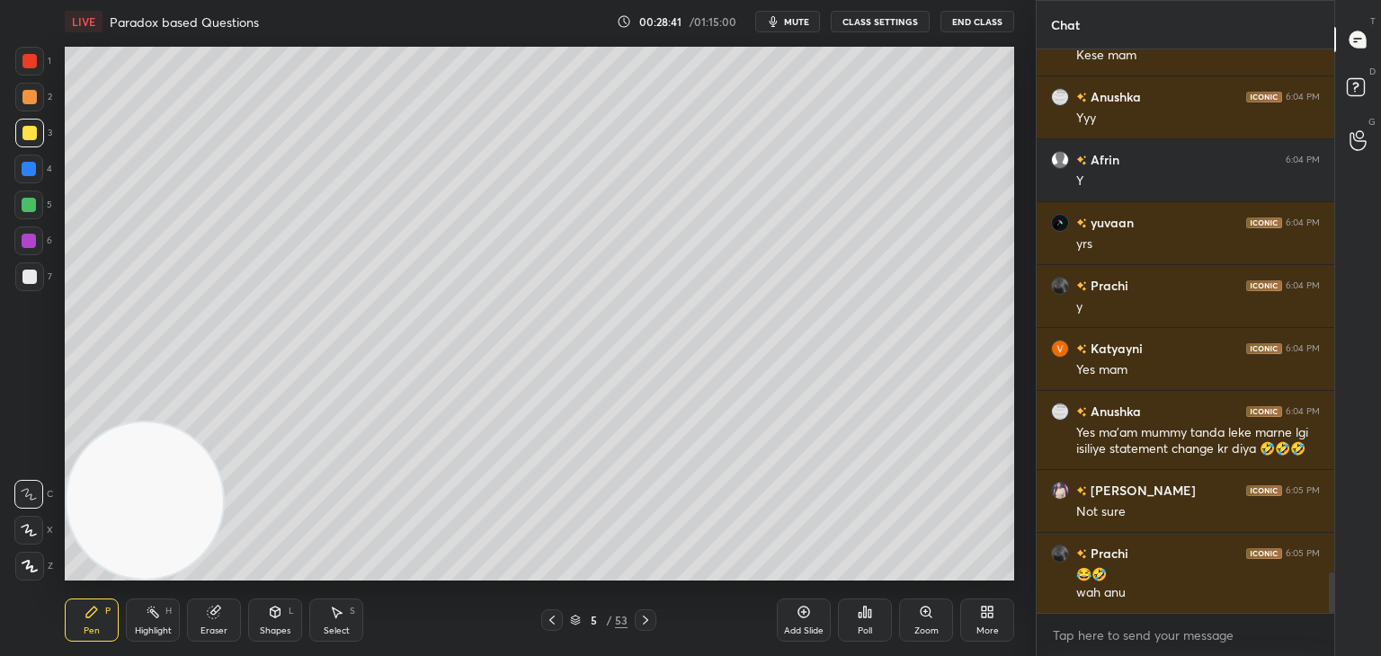
scroll to position [7311, 0]
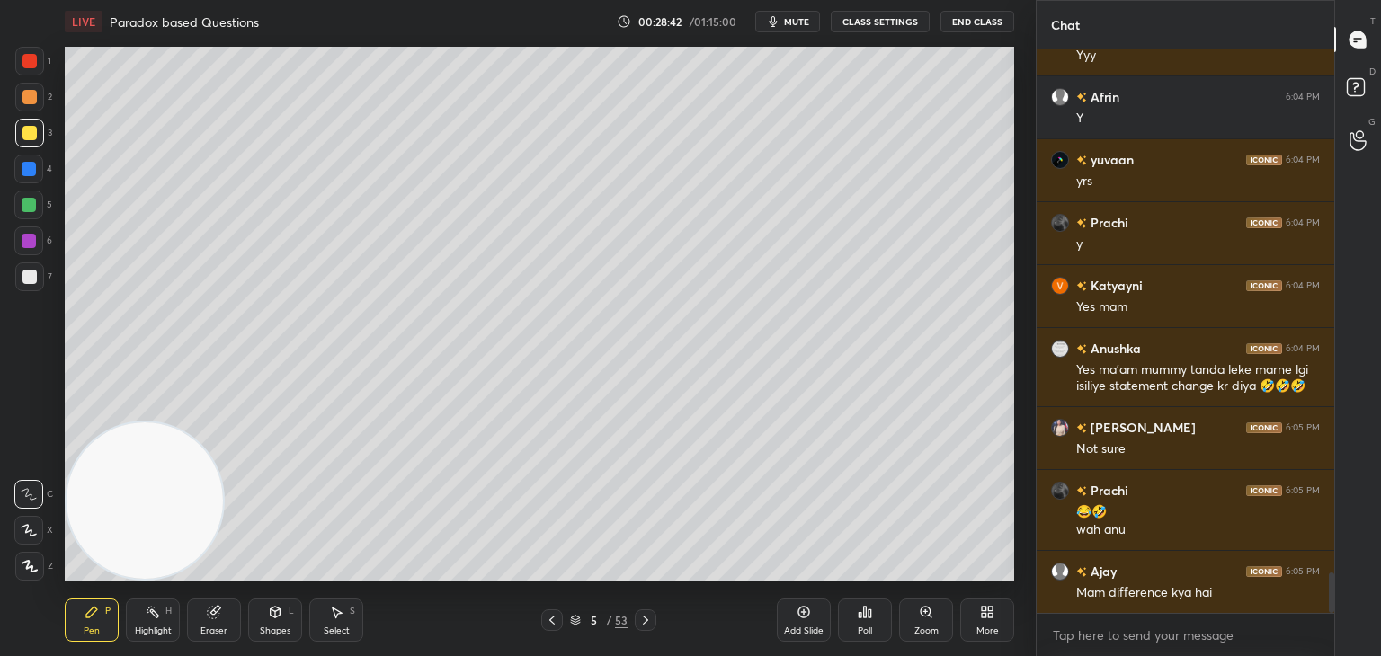
click at [805, 607] on icon at bounding box center [805, 613] width 12 height 12
click at [37, 281] on div at bounding box center [29, 277] width 29 height 29
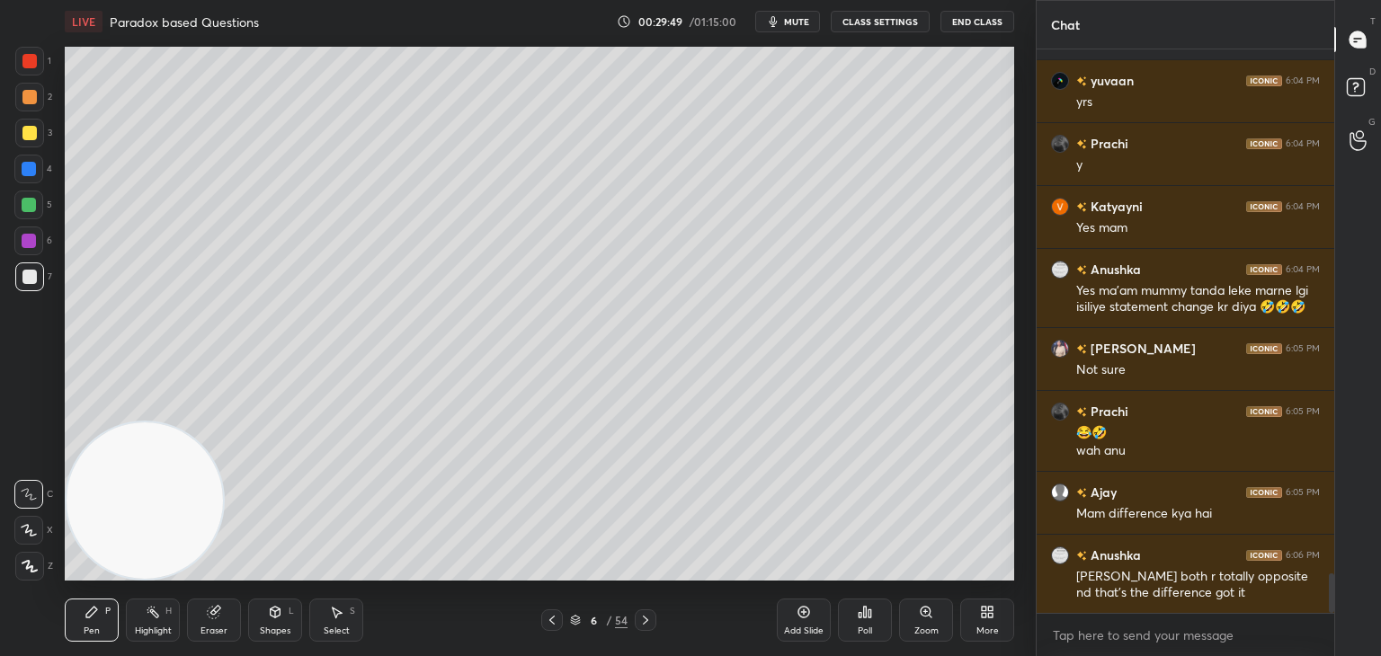
scroll to position [7453, 0]
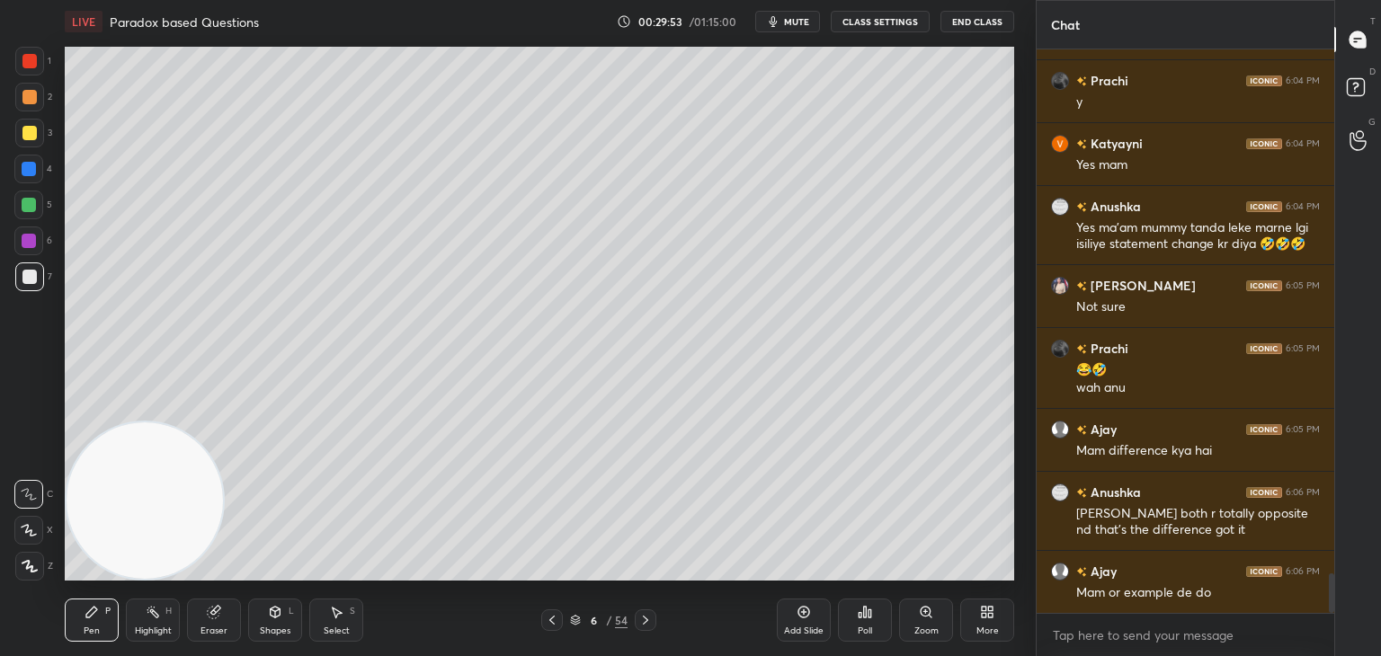
click at [804, 613] on icon at bounding box center [803, 612] width 5 height 5
click at [27, 138] on div at bounding box center [29, 133] width 14 height 14
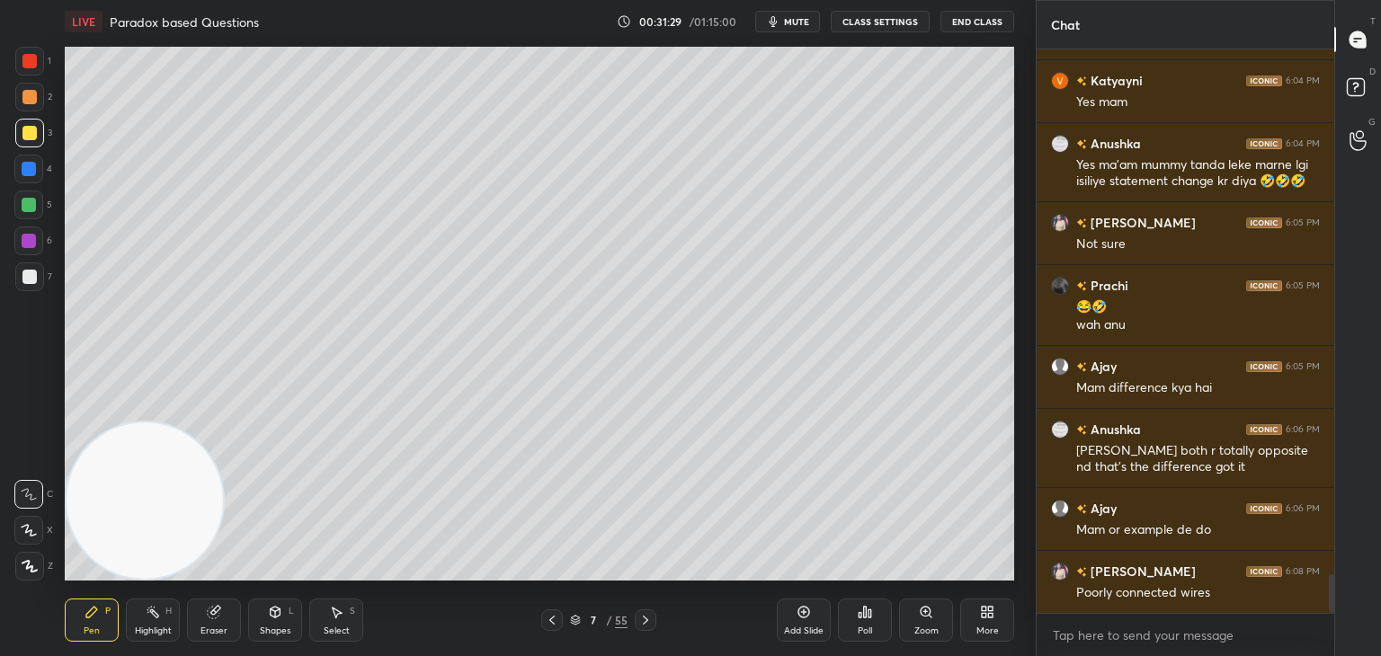
scroll to position [7579, 0]
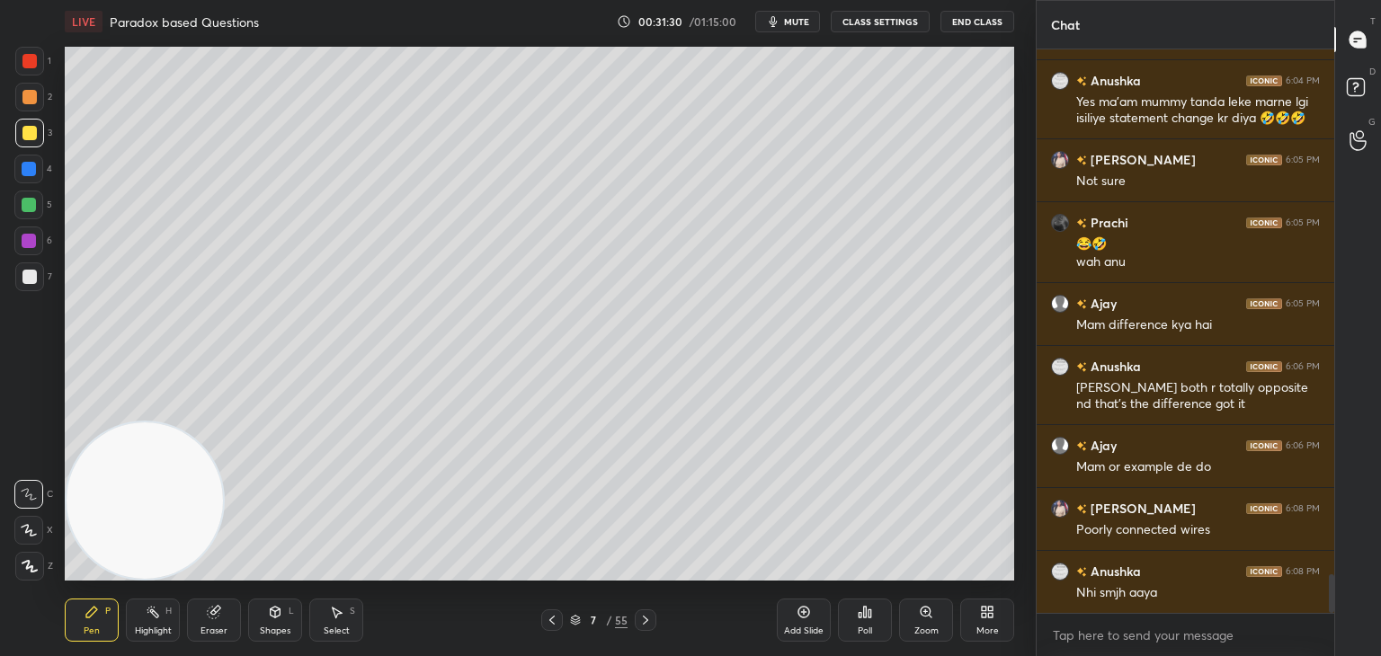
click at [35, 272] on div at bounding box center [29, 277] width 14 height 14
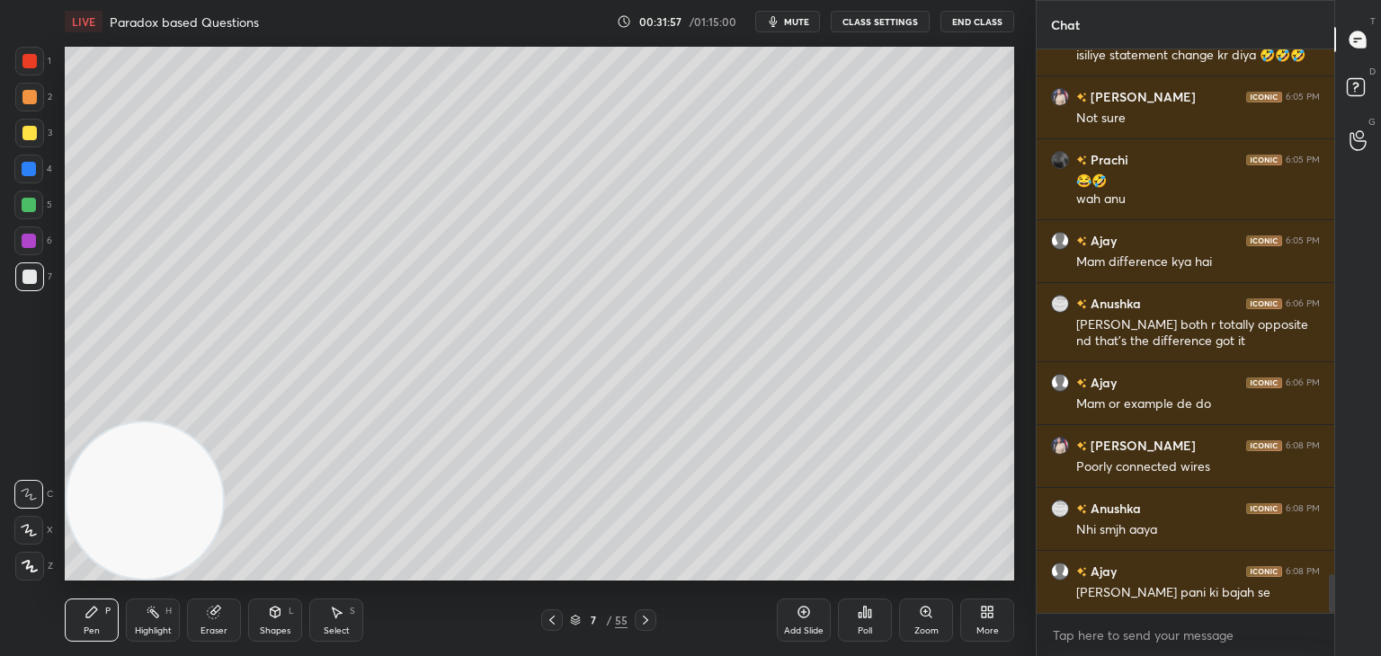
click at [801, 611] on icon at bounding box center [804, 612] width 14 height 14
click at [576, 621] on icon at bounding box center [575, 620] width 11 height 11
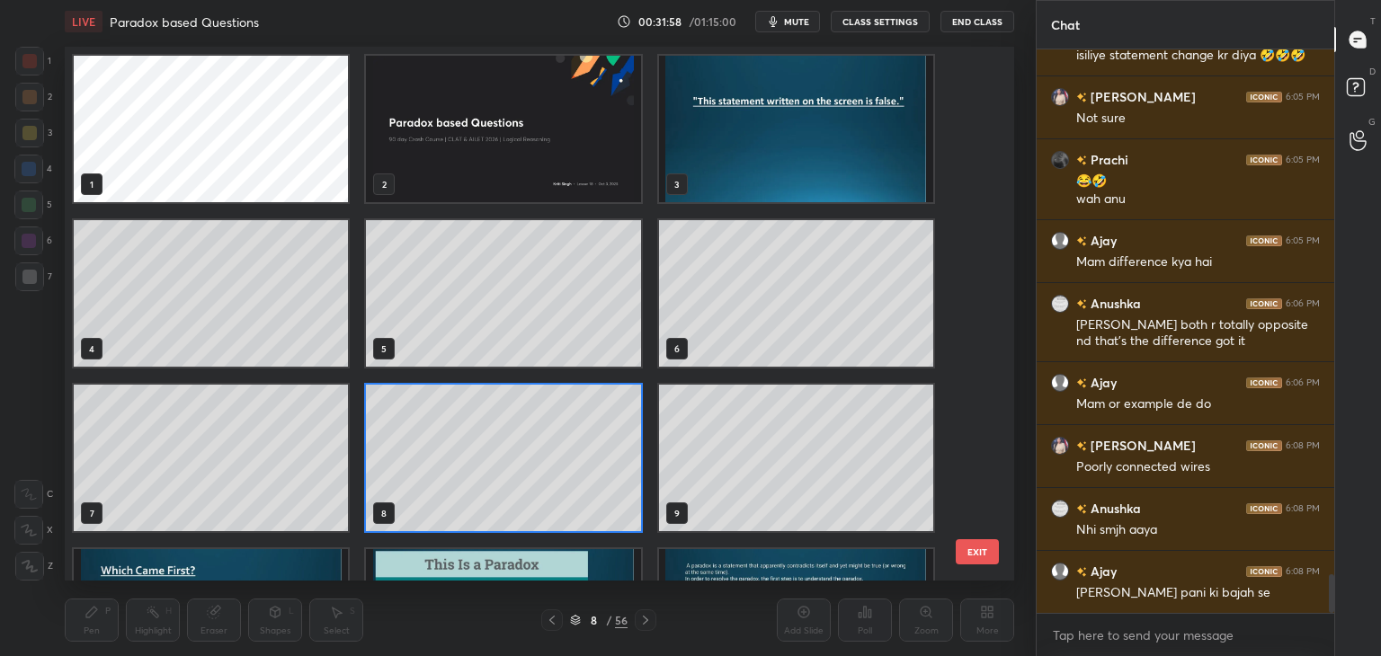
scroll to position [529, 941]
click at [242, 563] on img "grid" at bounding box center [211, 622] width 274 height 147
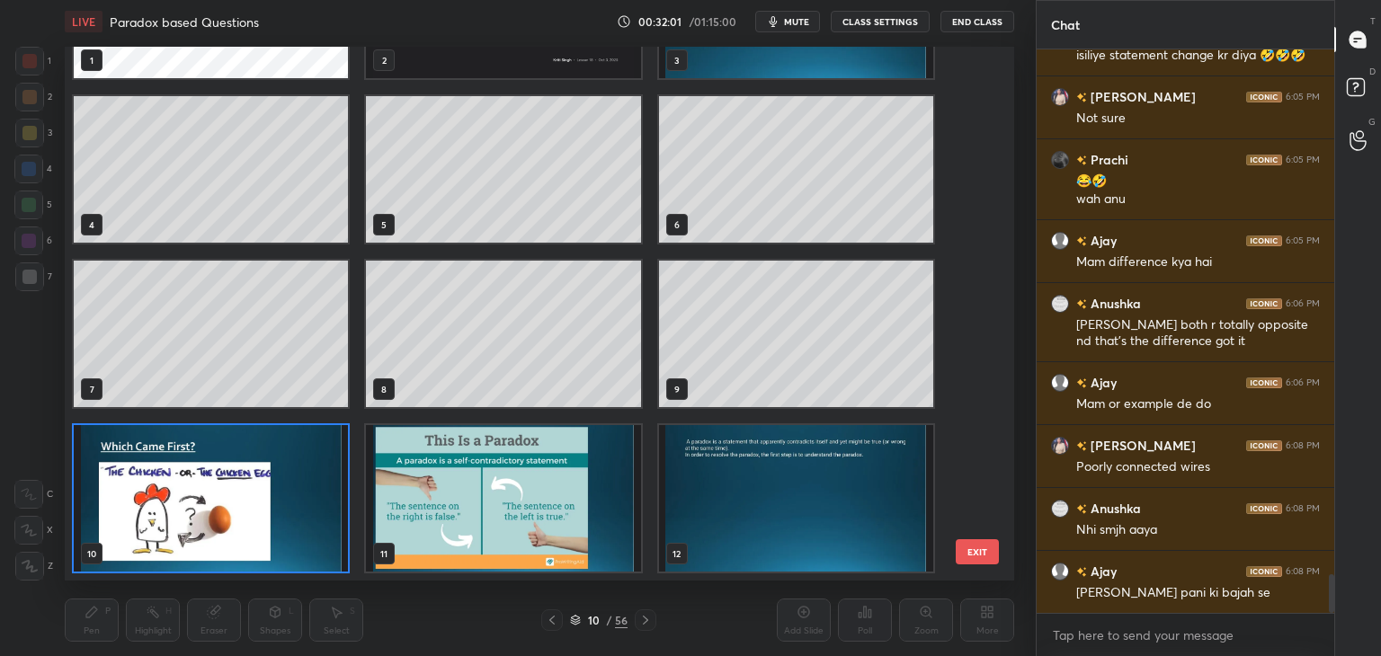
click at [248, 565] on img "grid" at bounding box center [211, 498] width 274 height 147
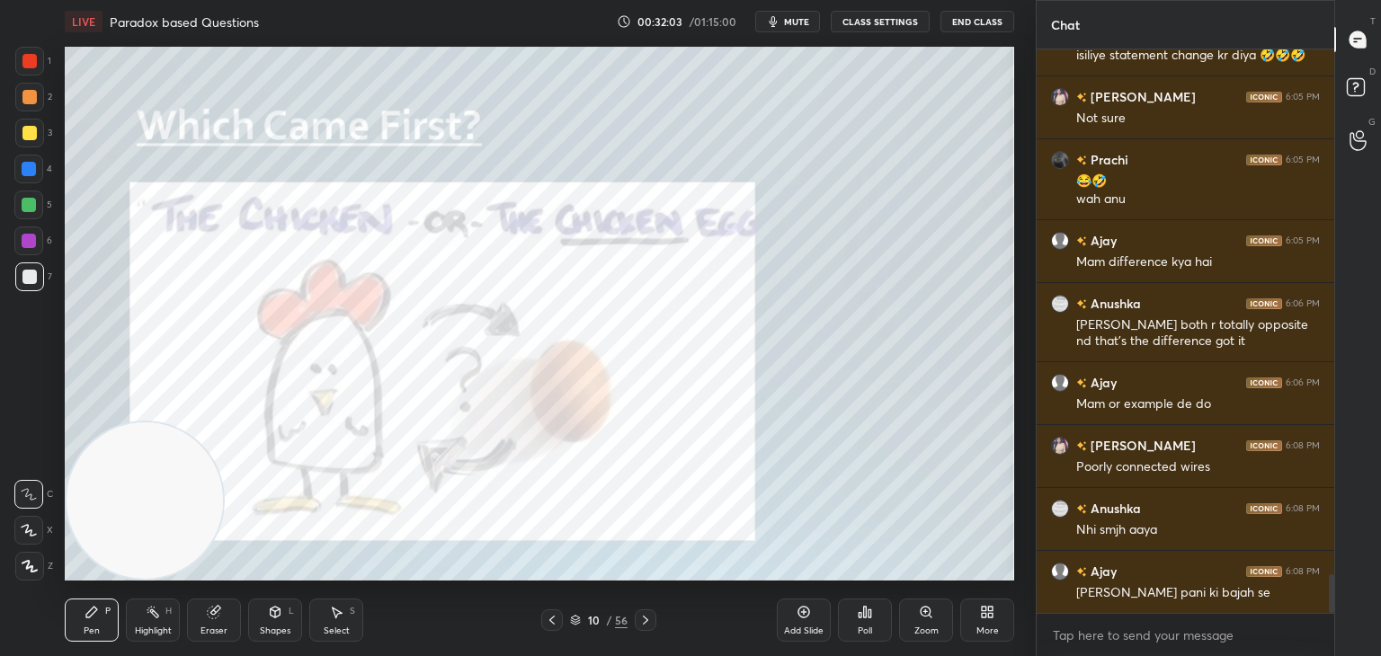
click at [648, 618] on icon at bounding box center [645, 620] width 14 height 14
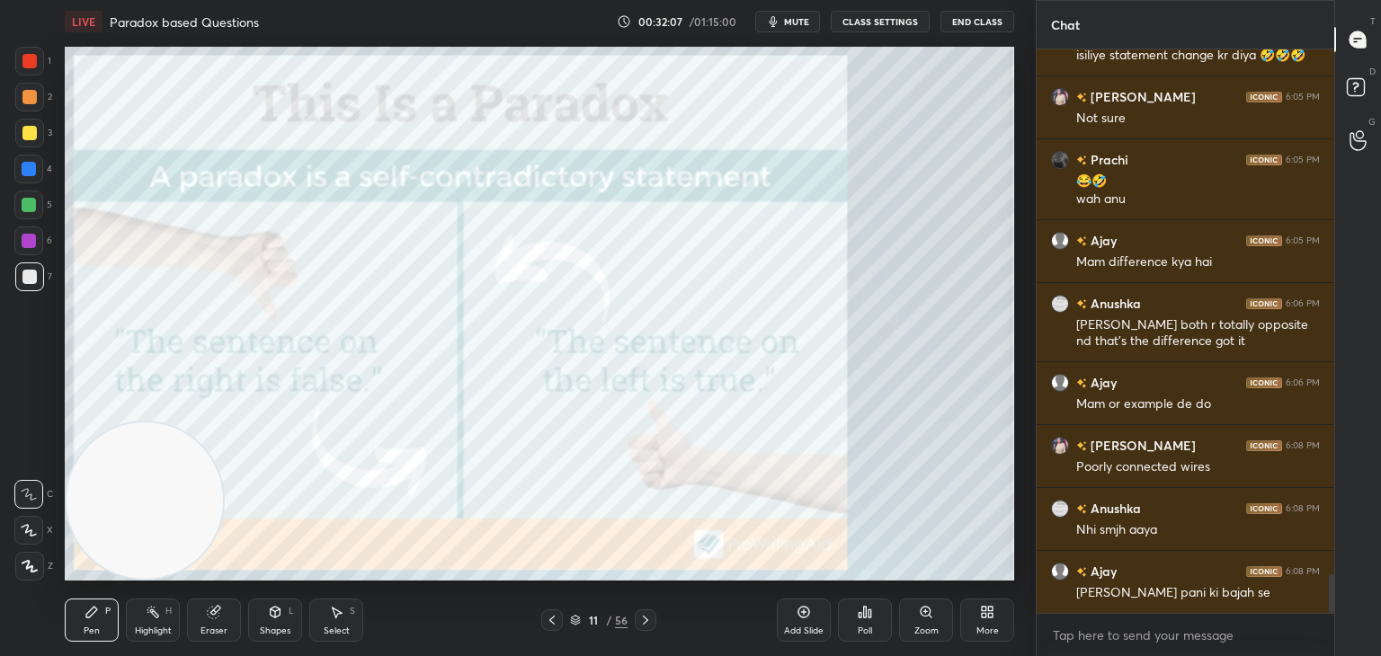
click at [31, 67] on div at bounding box center [29, 61] width 14 height 14
click at [641, 623] on icon at bounding box center [645, 620] width 14 height 14
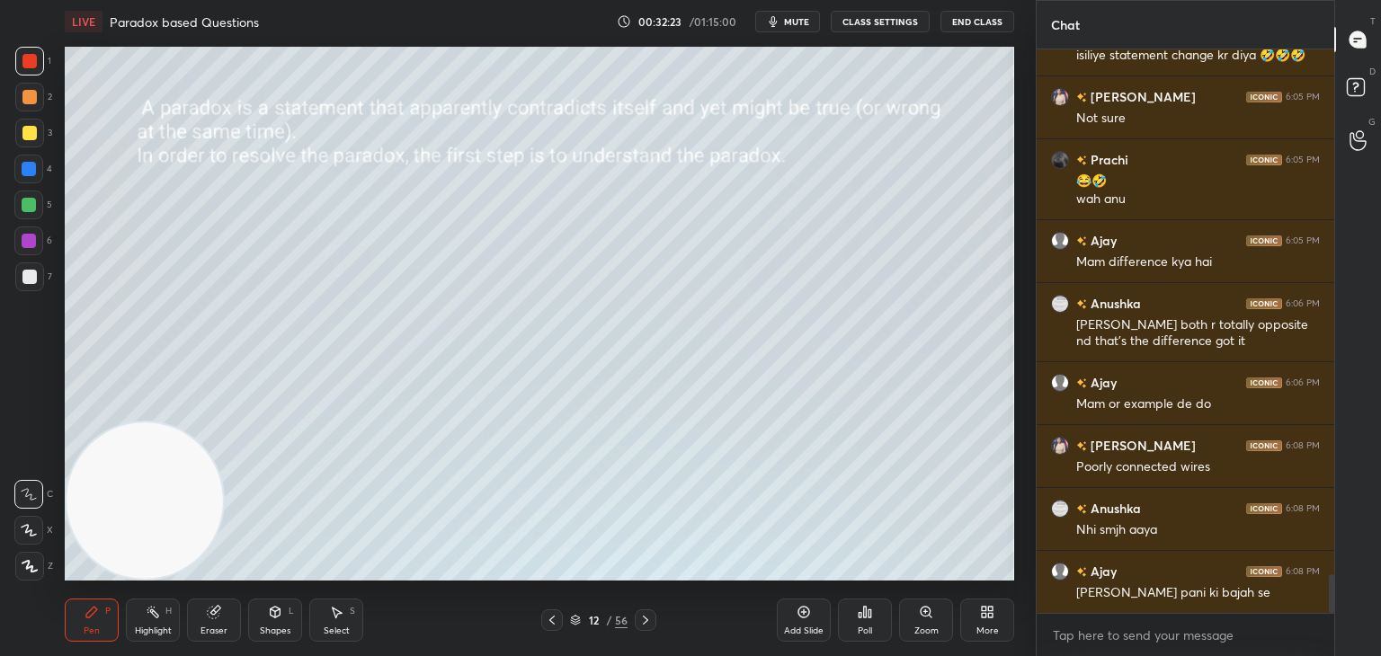
click at [641, 623] on icon at bounding box center [645, 620] width 14 height 14
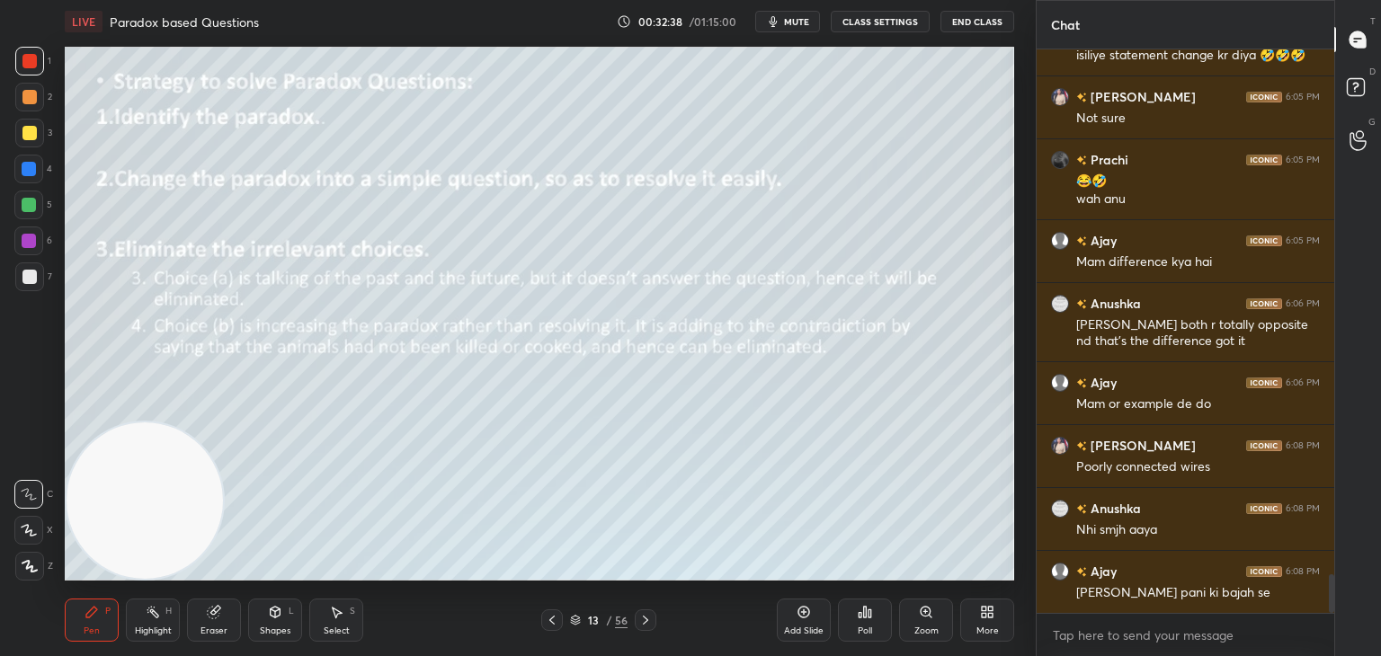
click at [576, 620] on icon at bounding box center [575, 620] width 11 height 11
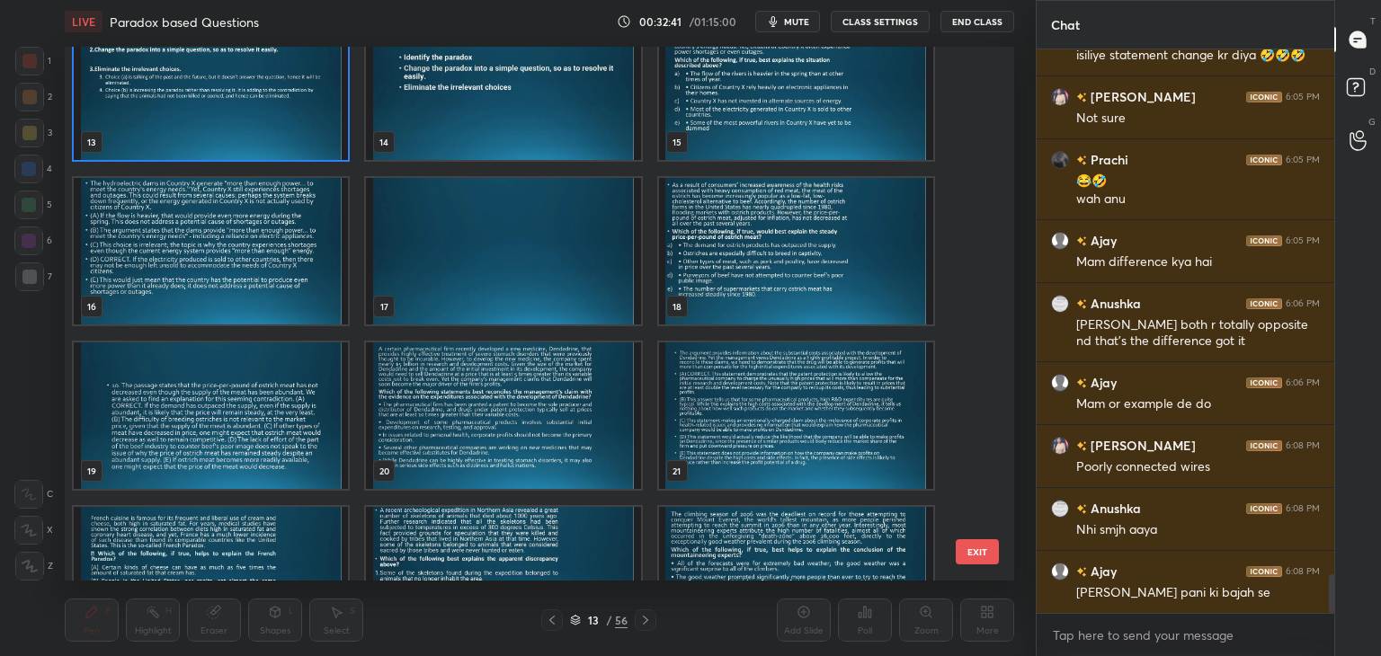
scroll to position [708, 0]
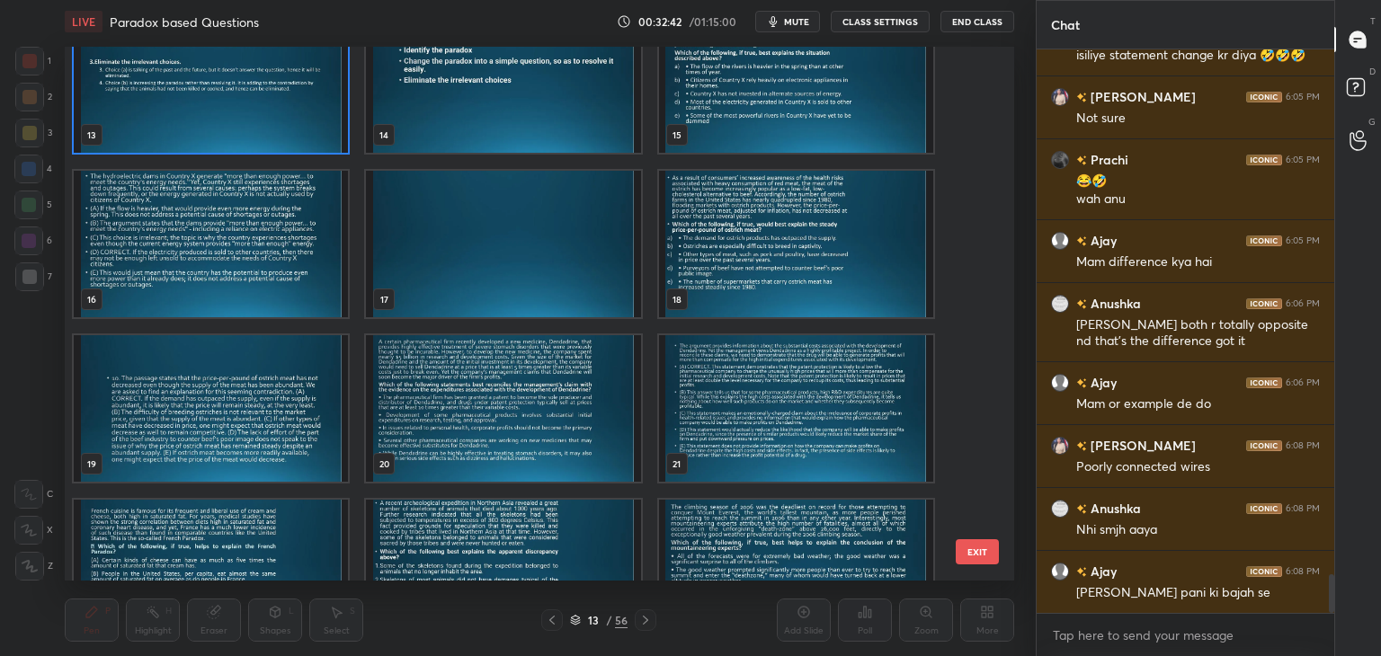
click at [455, 480] on img "grid" at bounding box center [503, 408] width 274 height 147
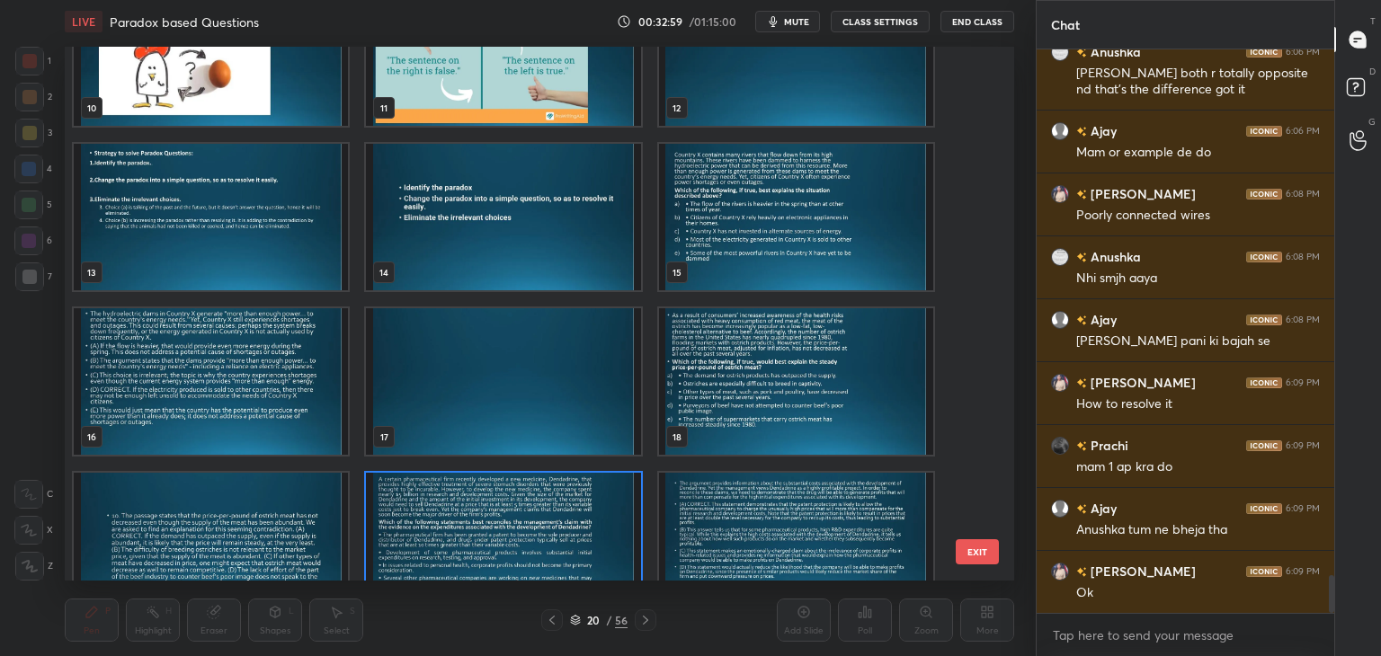
scroll to position [560, 0]
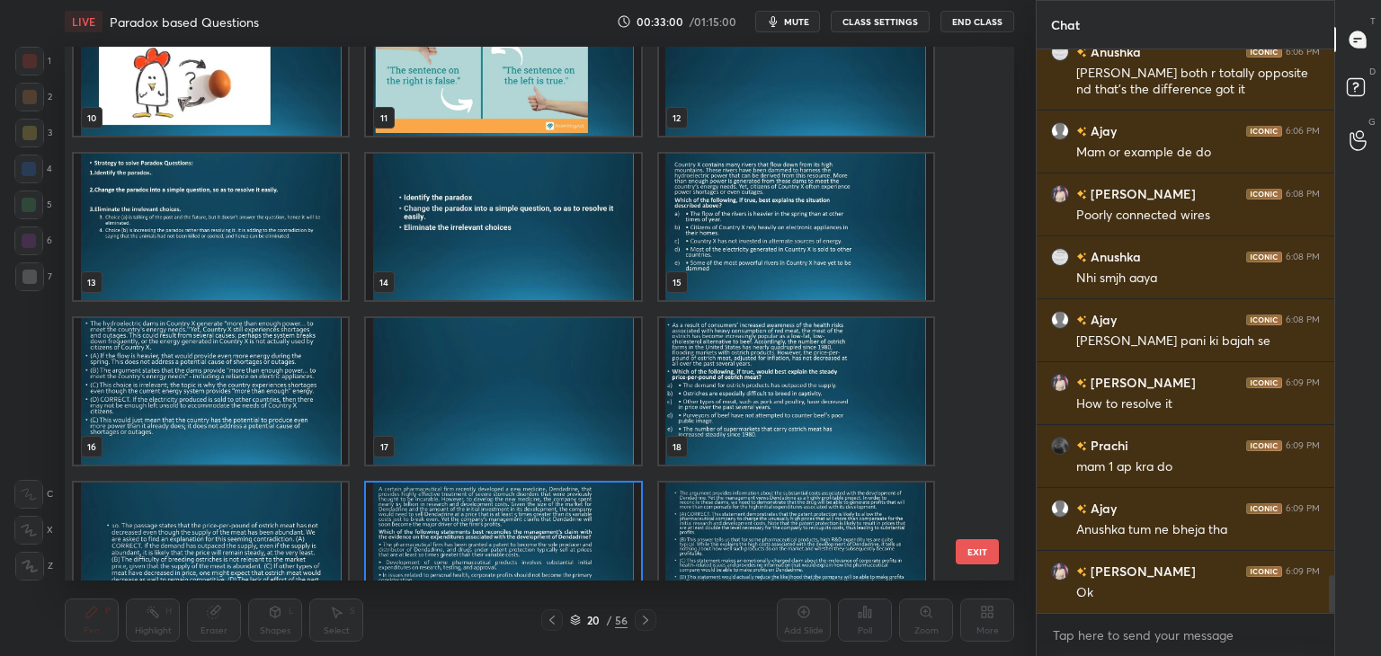
click at [719, 251] on img "grid" at bounding box center [796, 227] width 274 height 147
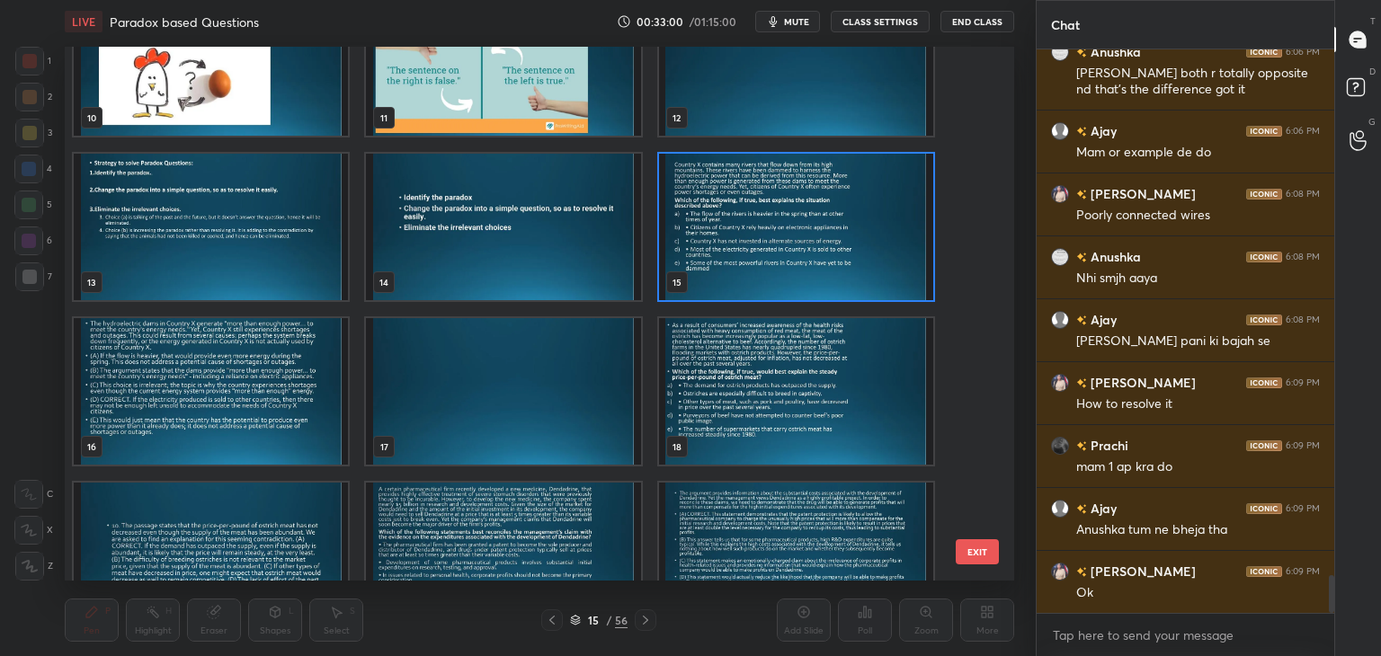
click at [719, 254] on img "grid" at bounding box center [796, 227] width 274 height 147
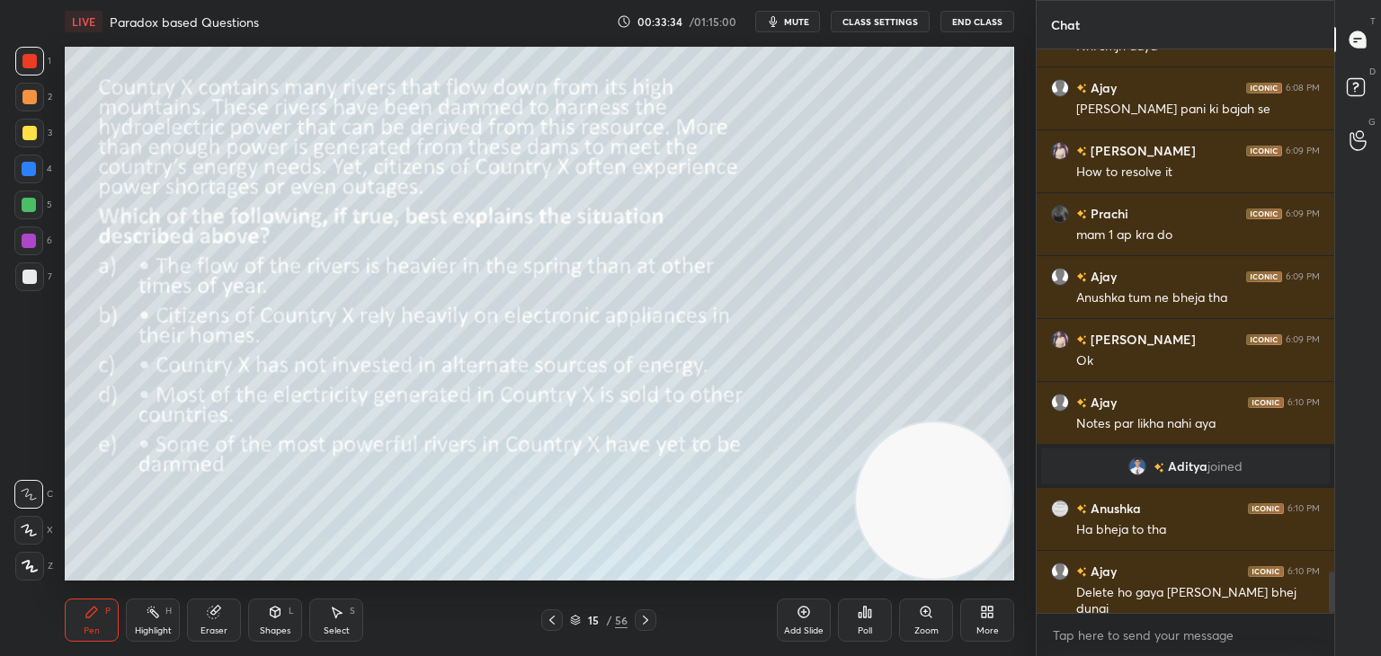
scroll to position [7155, 0]
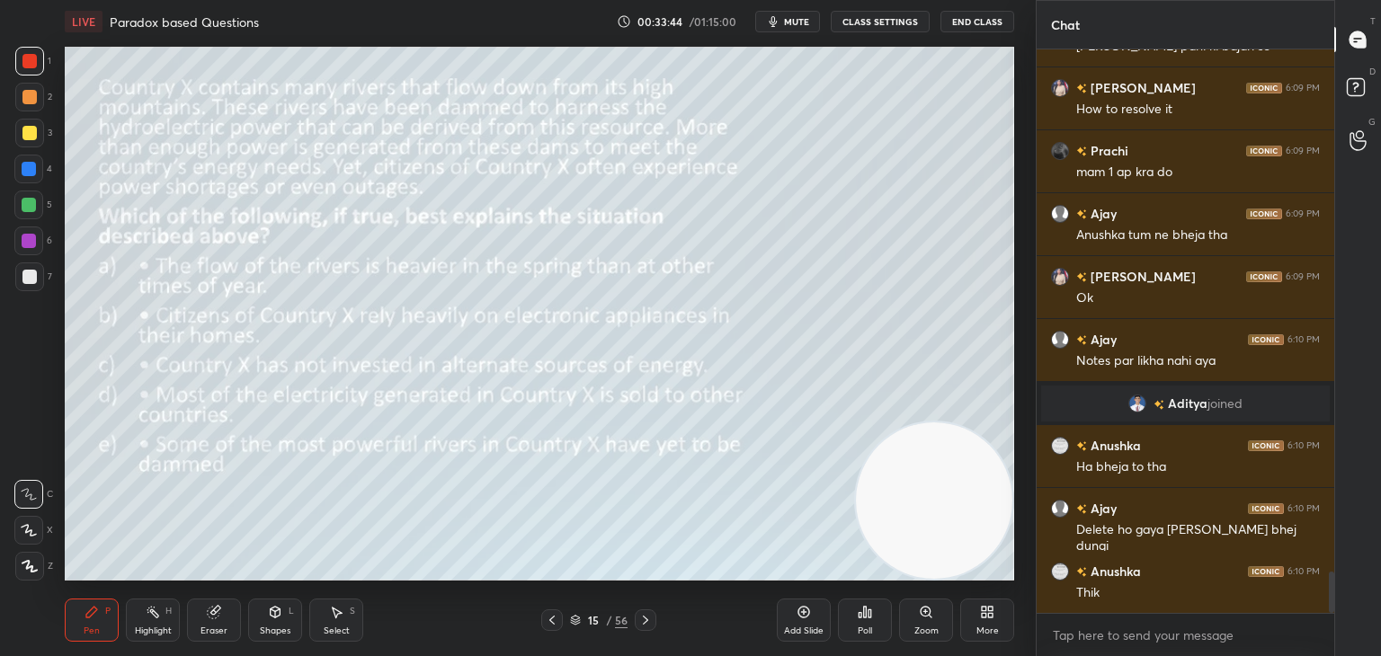
click at [796, 13] on button "mute" at bounding box center [787, 22] width 65 height 22
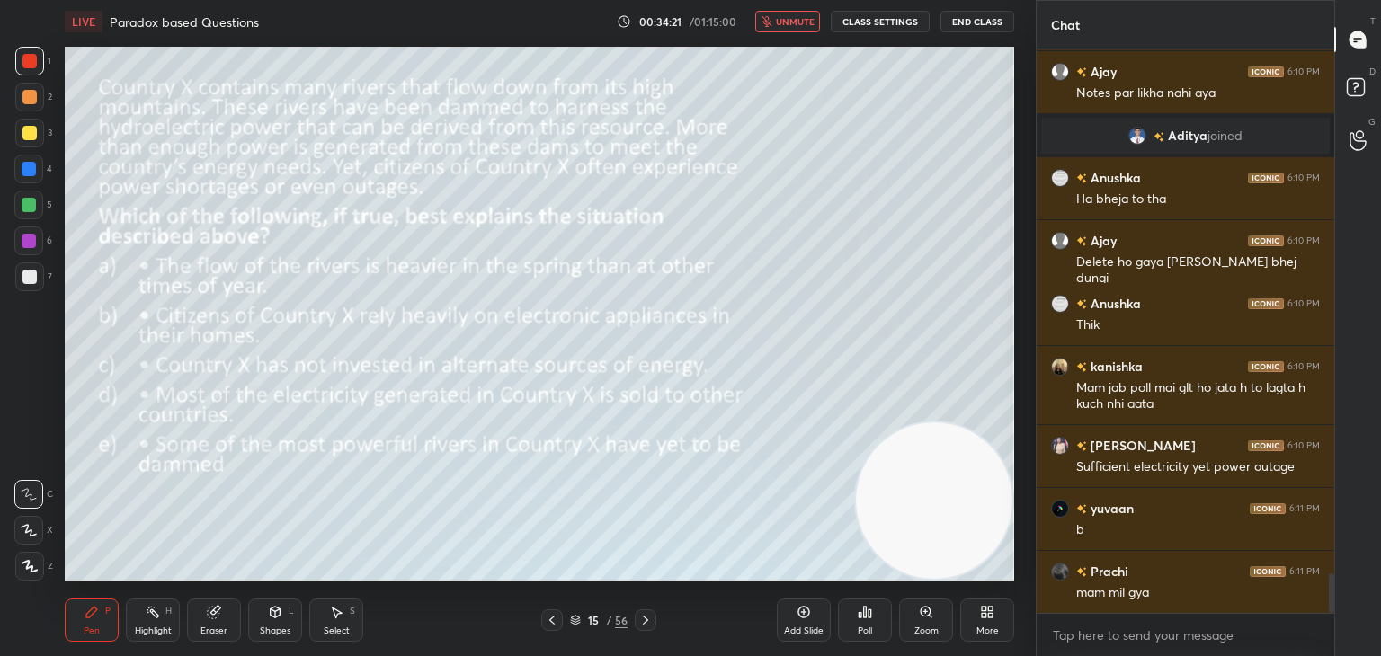
scroll to position [7486, 0]
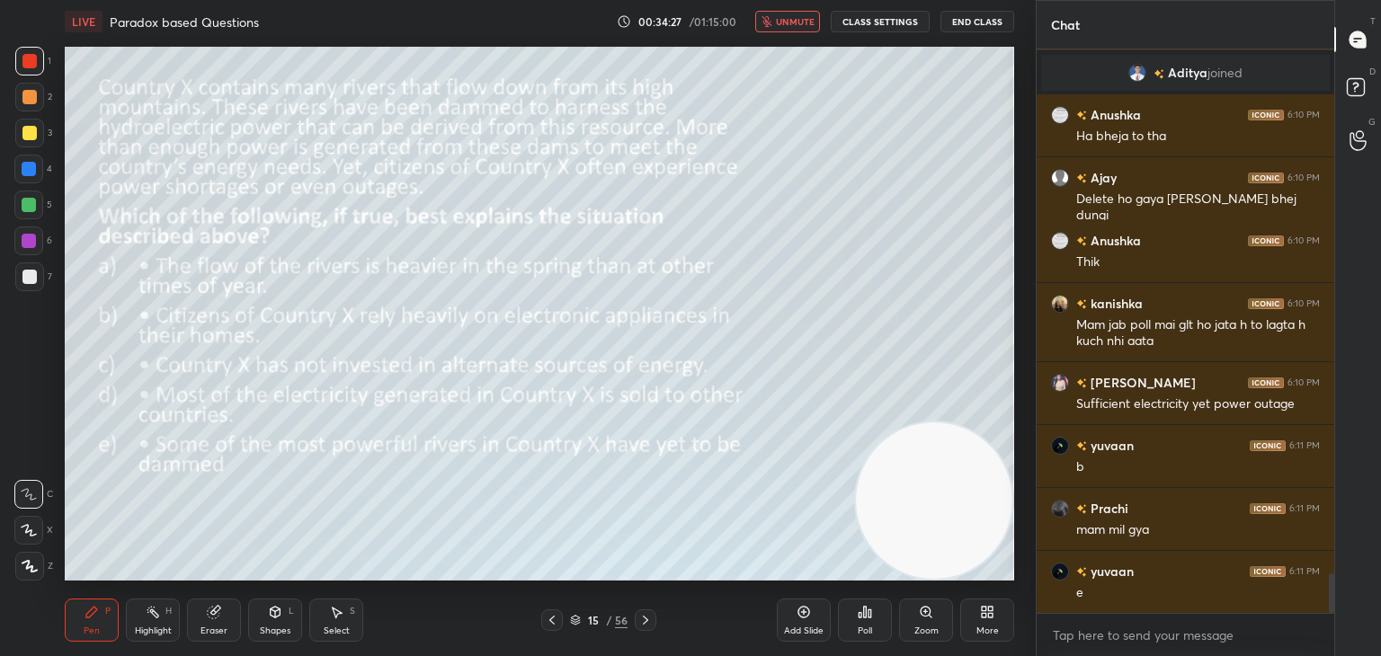
click at [806, 24] on span "unmute" at bounding box center [795, 21] width 39 height 13
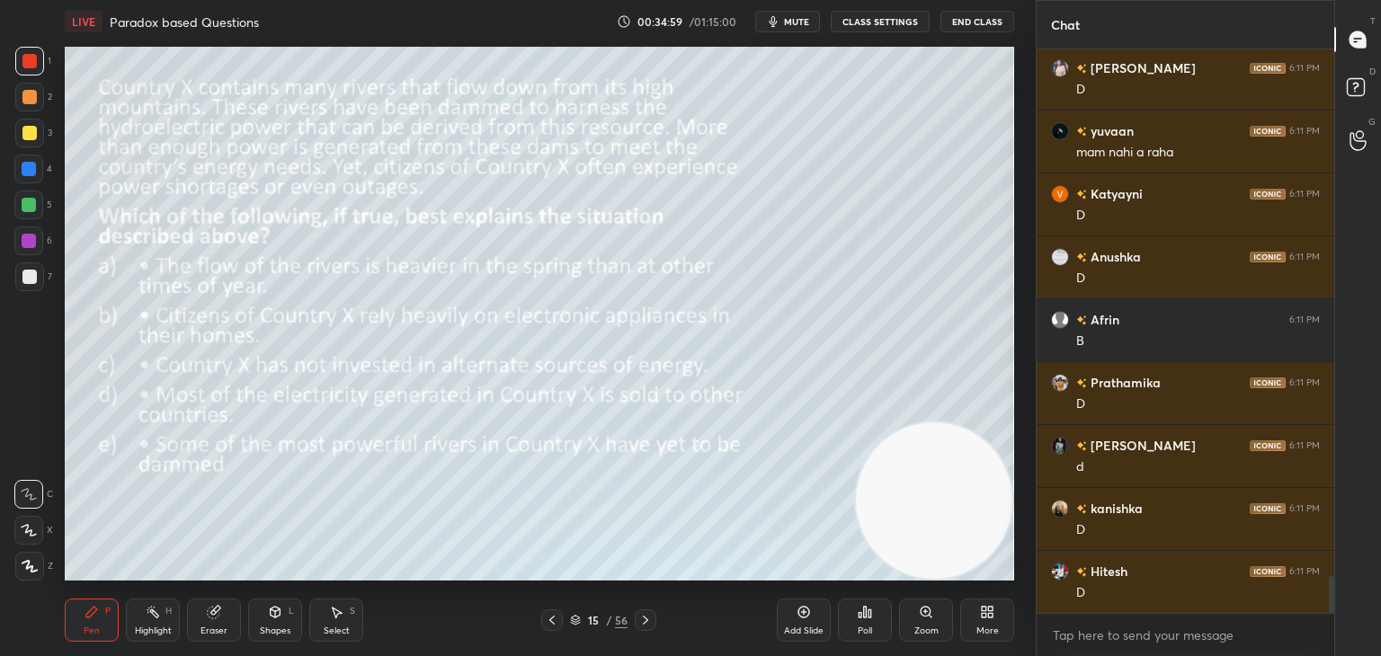
scroll to position [8115, 0]
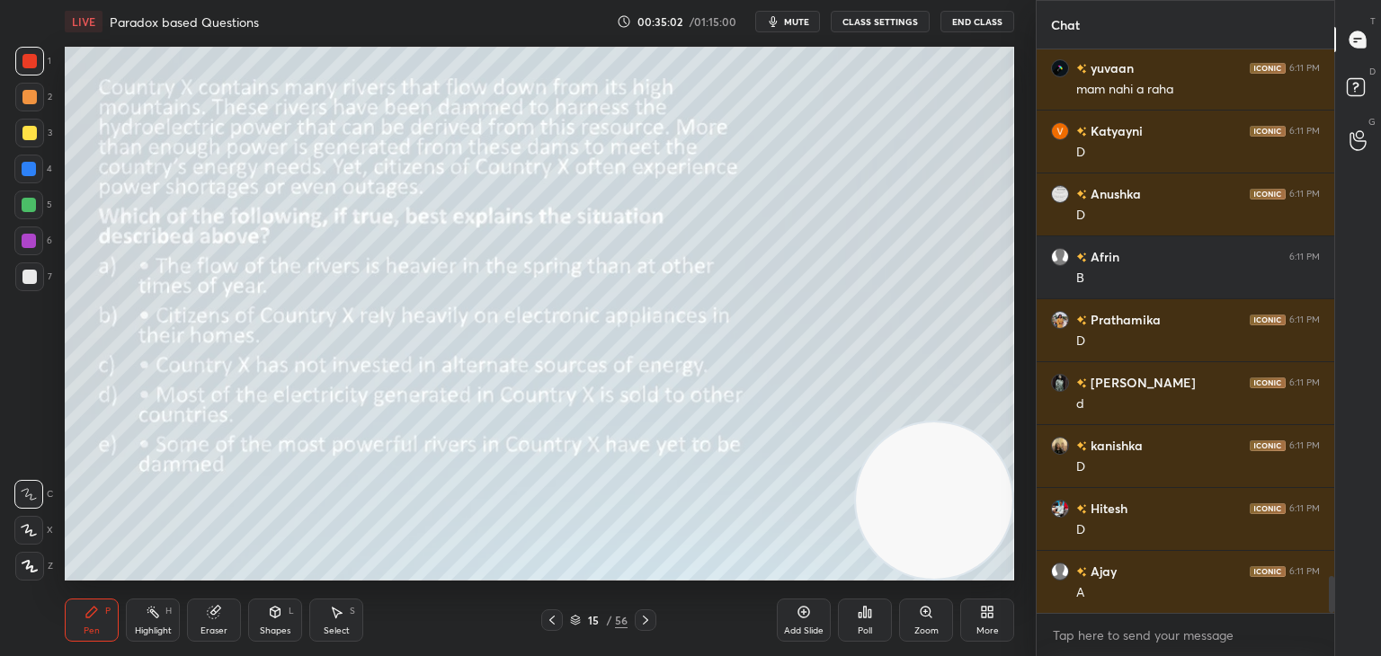
click at [223, 620] on div "Eraser" at bounding box center [214, 620] width 54 height 43
click at [31, 567] on span "Erase all" at bounding box center [28, 566] width 27 height 13
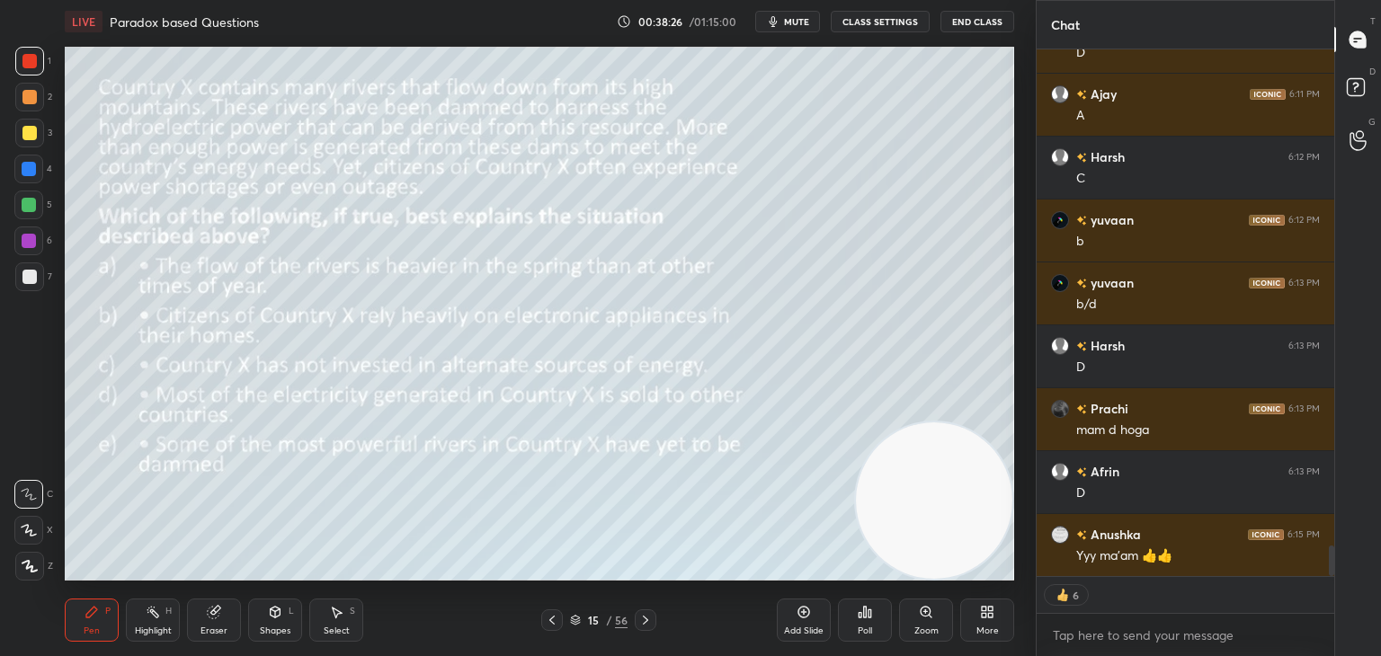
scroll to position [8655, 0]
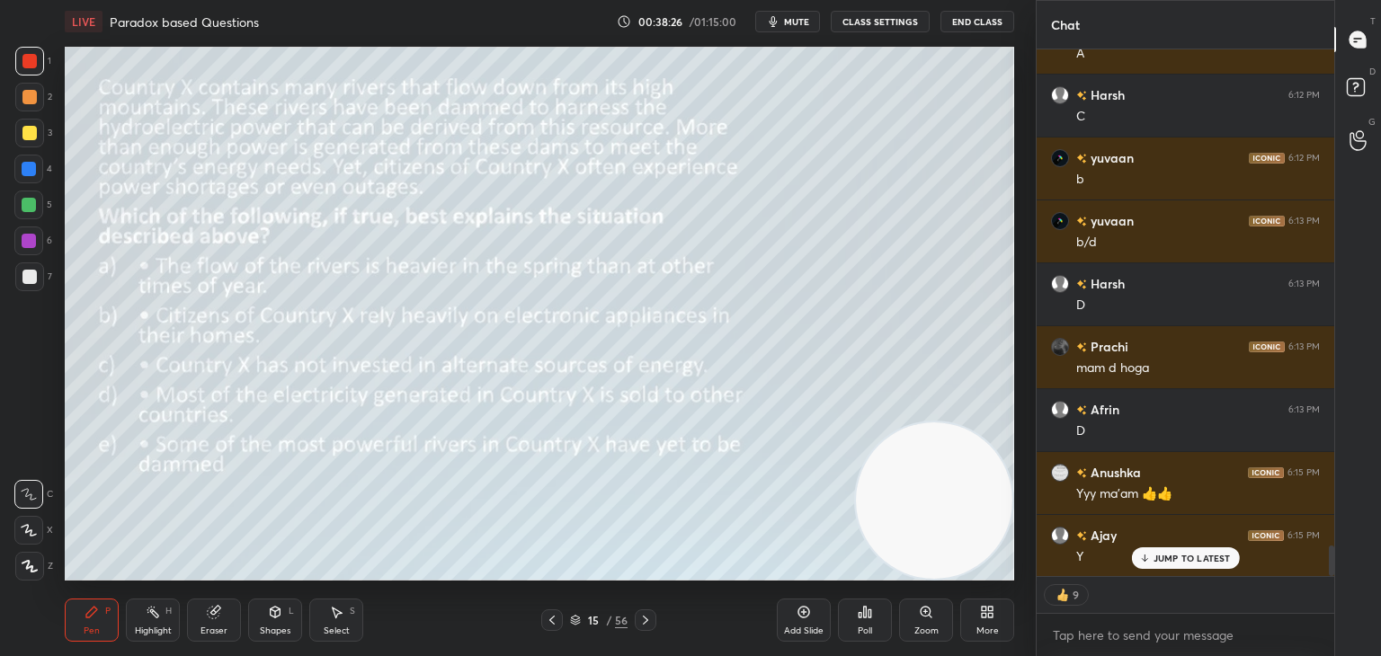
click at [572, 621] on icon at bounding box center [575, 622] width 9 height 3
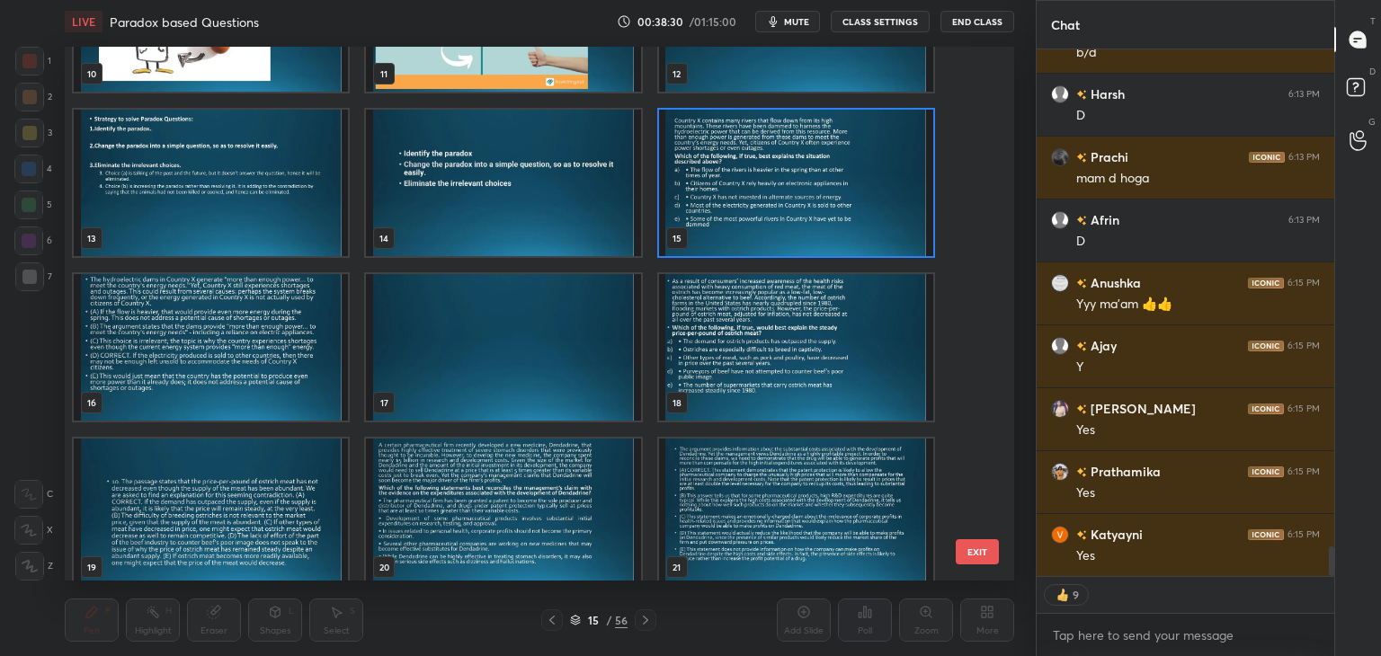
scroll to position [605, 0]
click at [281, 335] on img "grid" at bounding box center [211, 346] width 274 height 147
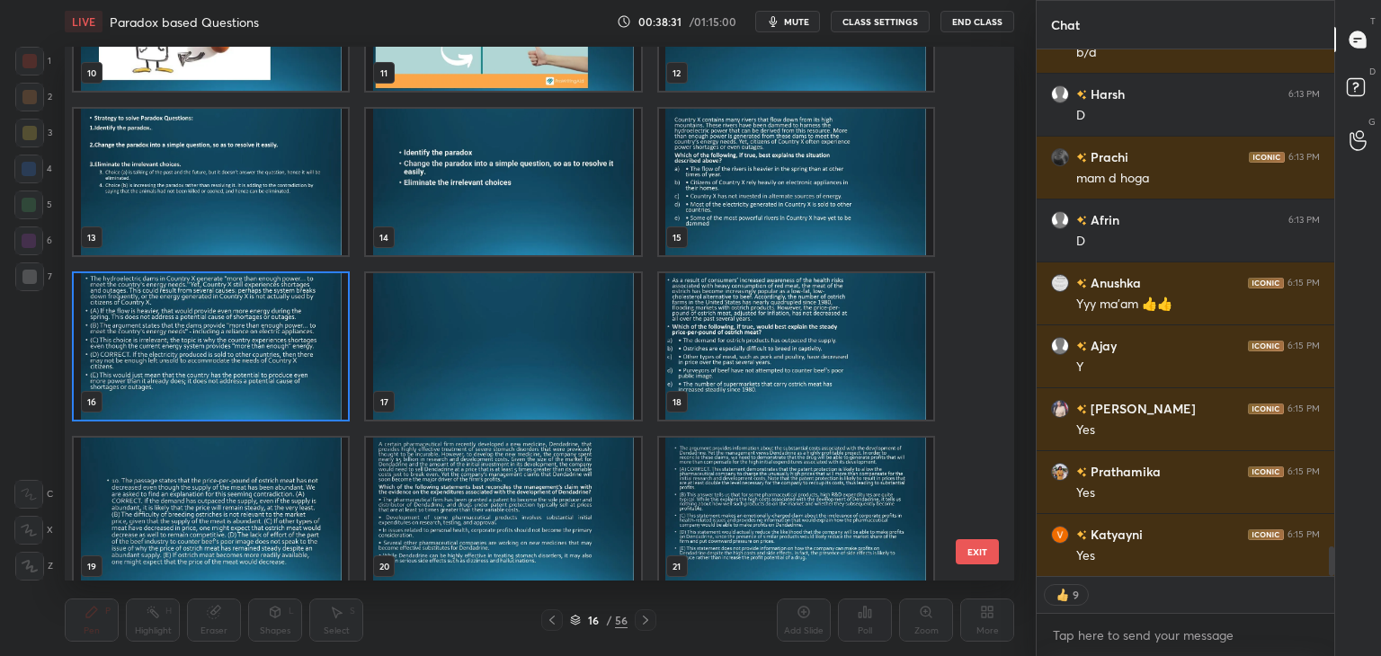
click at [284, 344] on img "grid" at bounding box center [211, 346] width 274 height 147
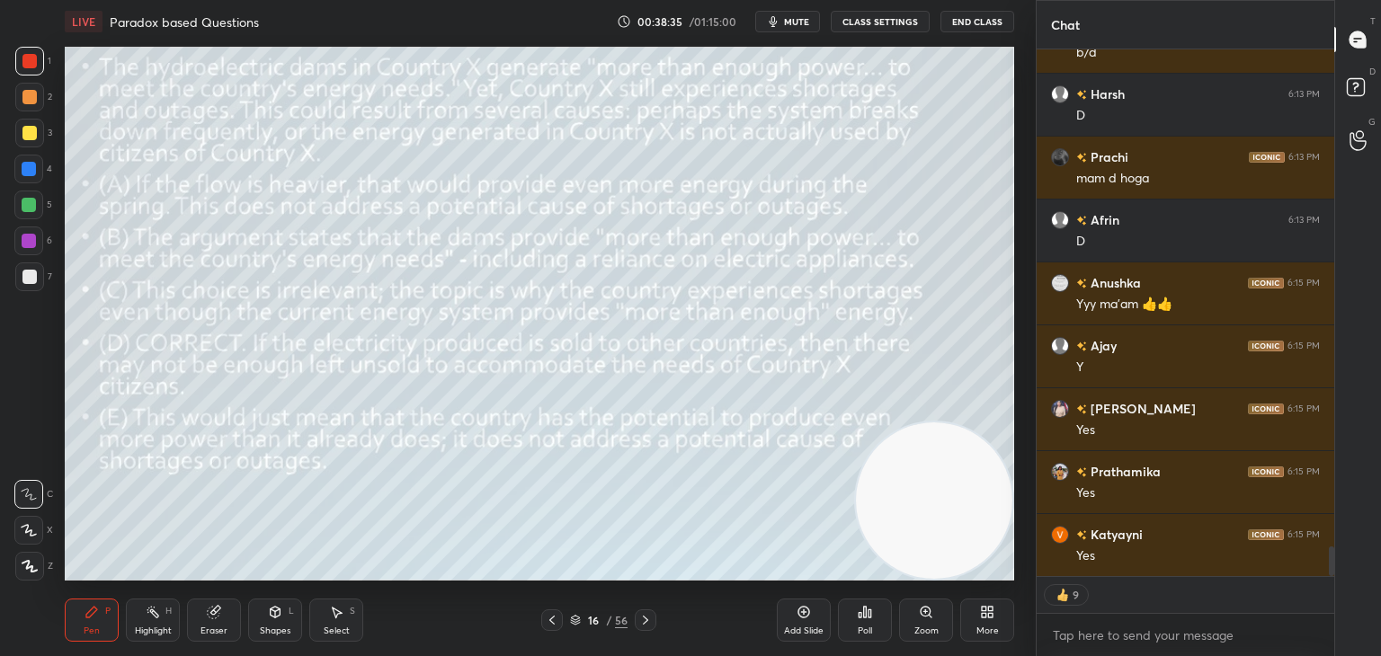
click at [575, 621] on icon at bounding box center [575, 620] width 11 height 11
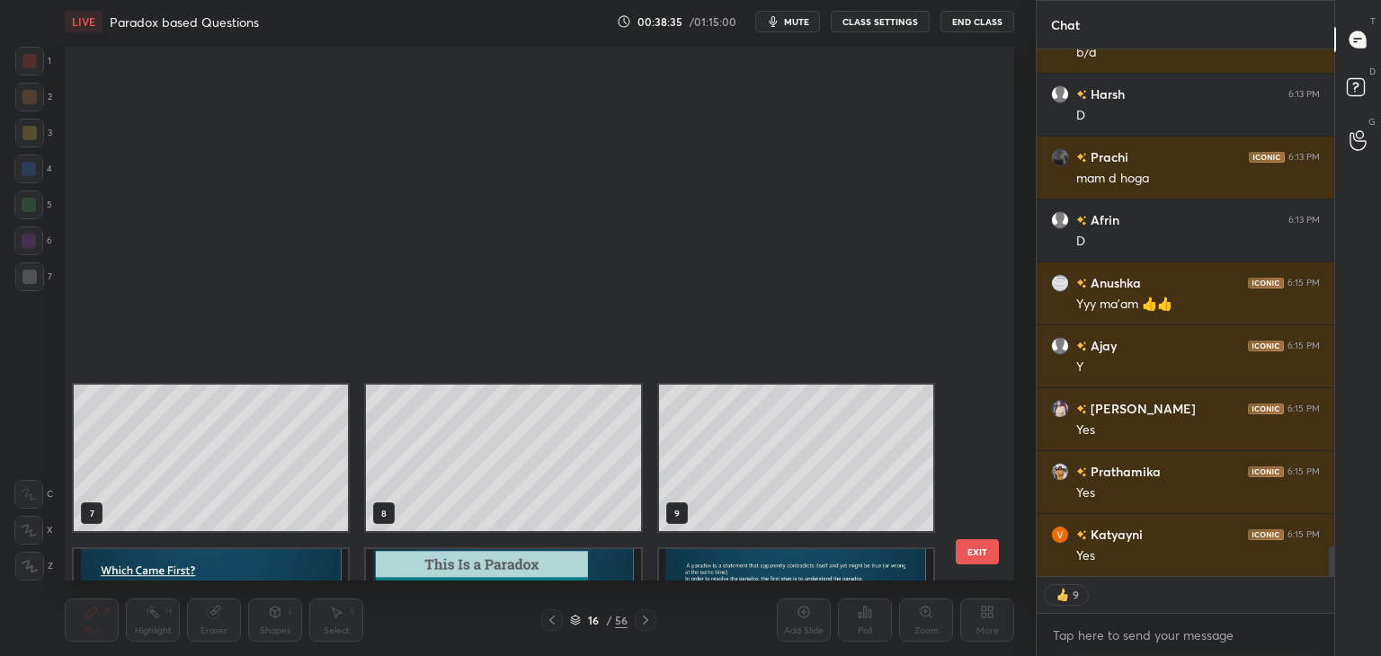
scroll to position [529, 941]
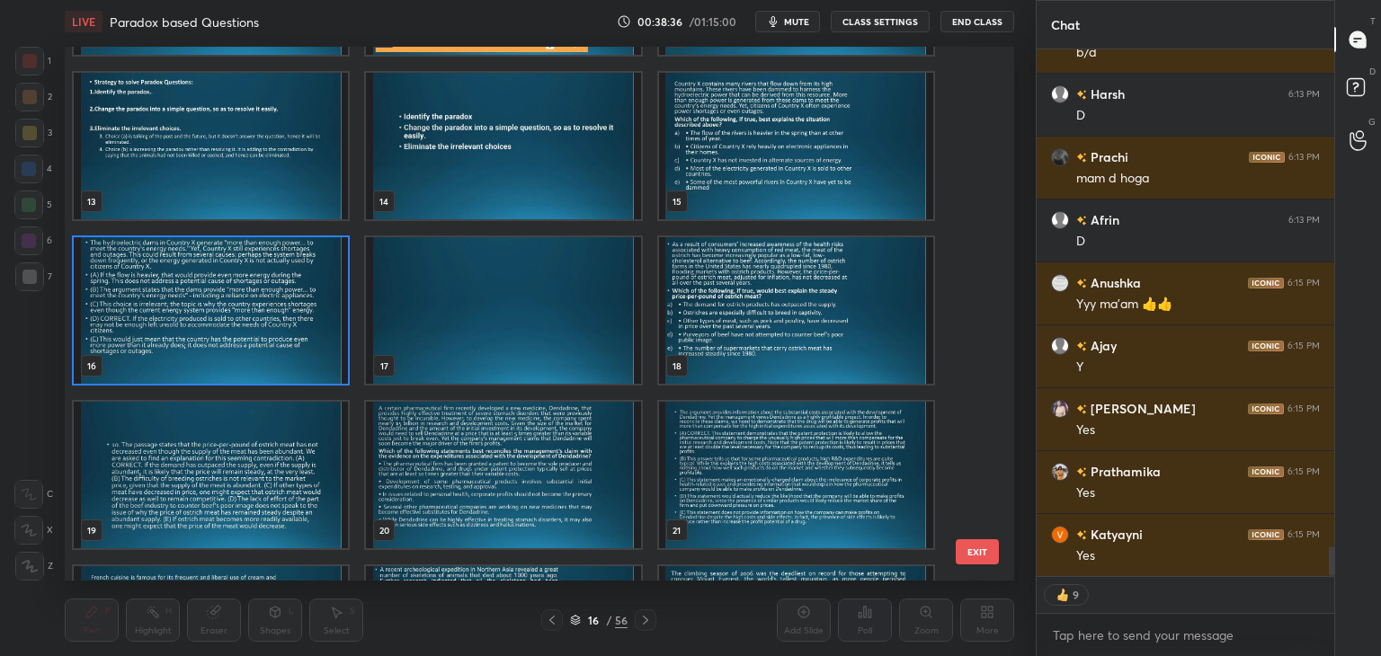
type textarea "x"
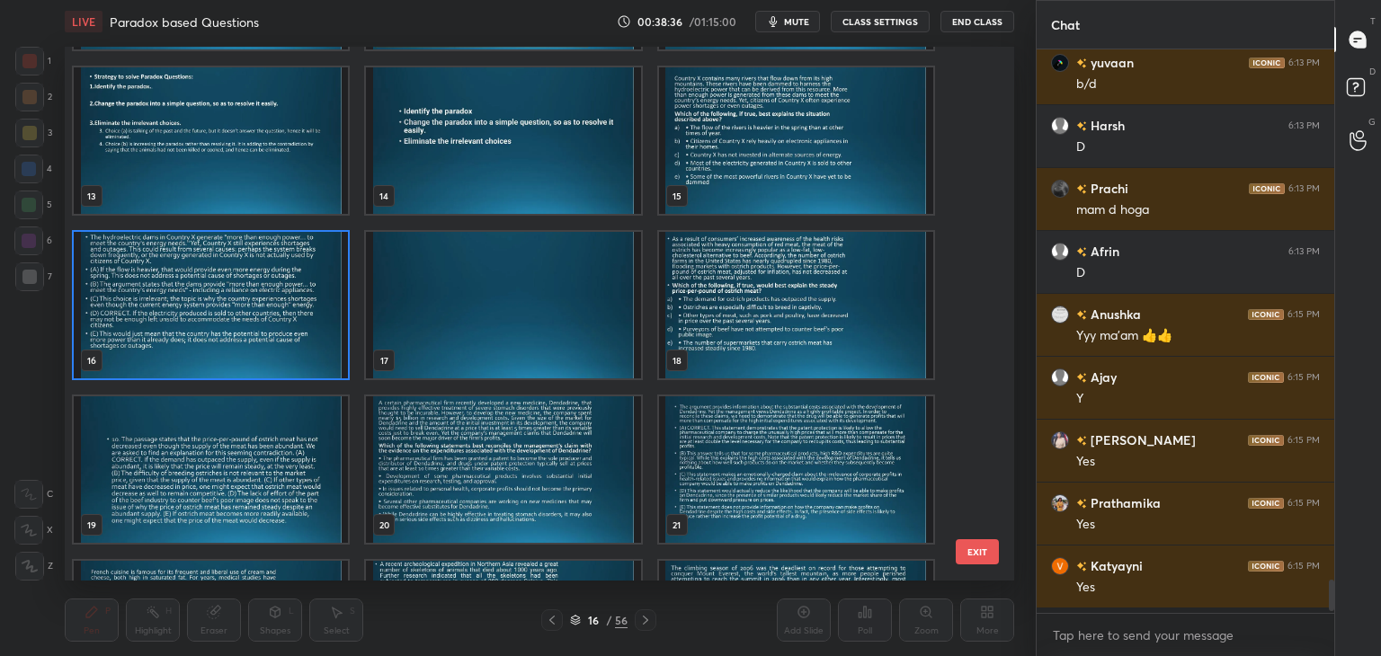
scroll to position [8808, 0]
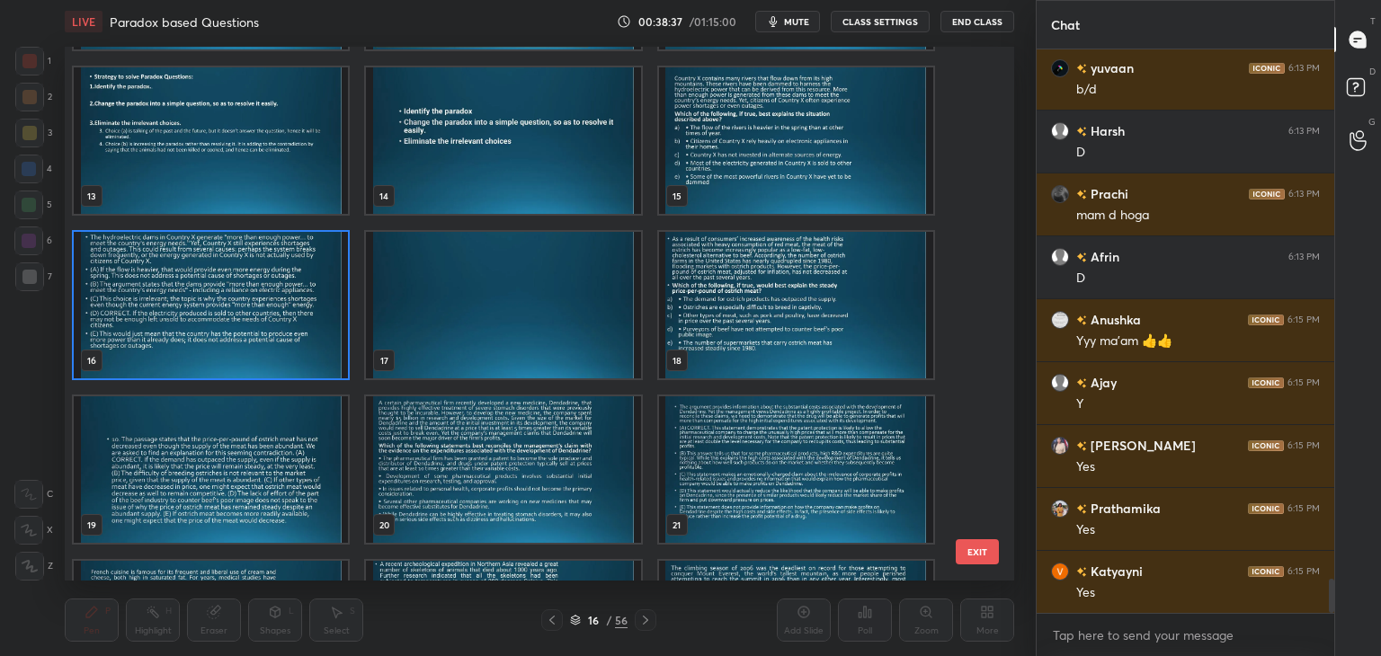
click at [789, 323] on img "grid" at bounding box center [796, 305] width 274 height 147
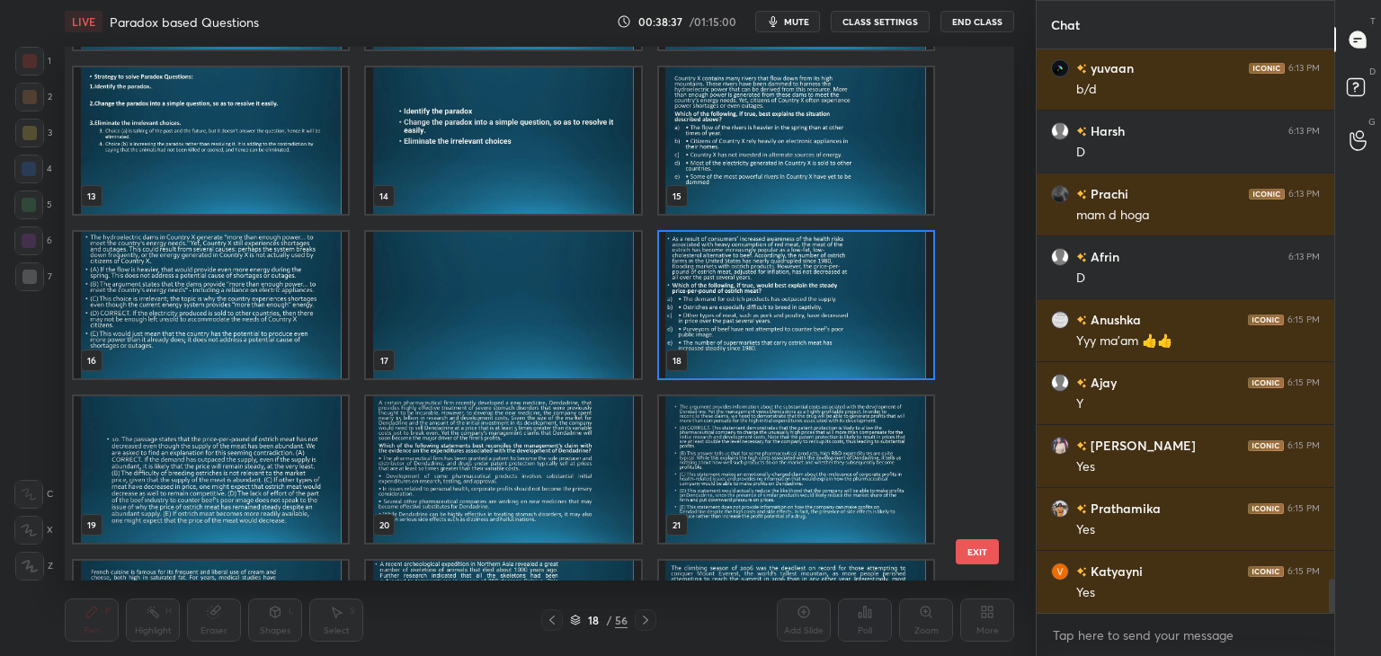
click at [788, 325] on img "grid" at bounding box center [796, 305] width 274 height 147
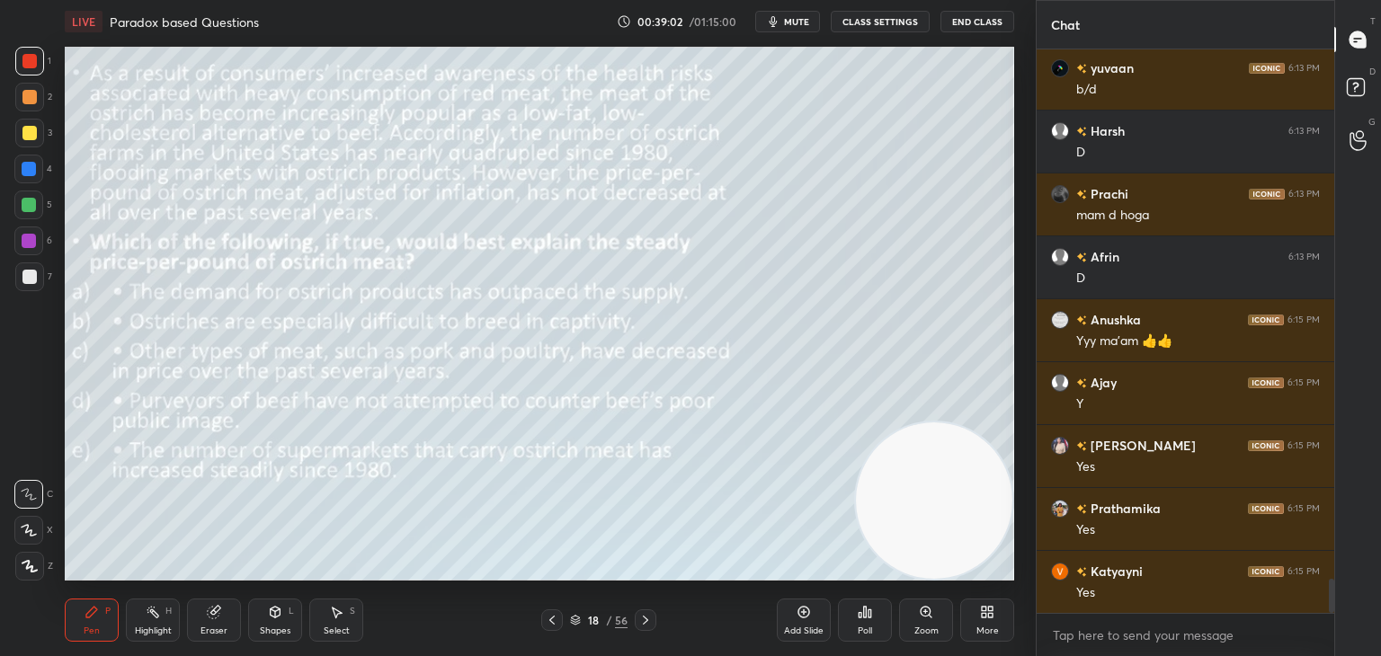
click at [800, 25] on span "mute" at bounding box center [796, 21] width 25 height 13
click at [799, 26] on span "unmute" at bounding box center [795, 21] width 39 height 13
click at [786, 29] on button "mute" at bounding box center [787, 22] width 65 height 22
click at [31, 134] on div at bounding box center [29, 133] width 14 height 14
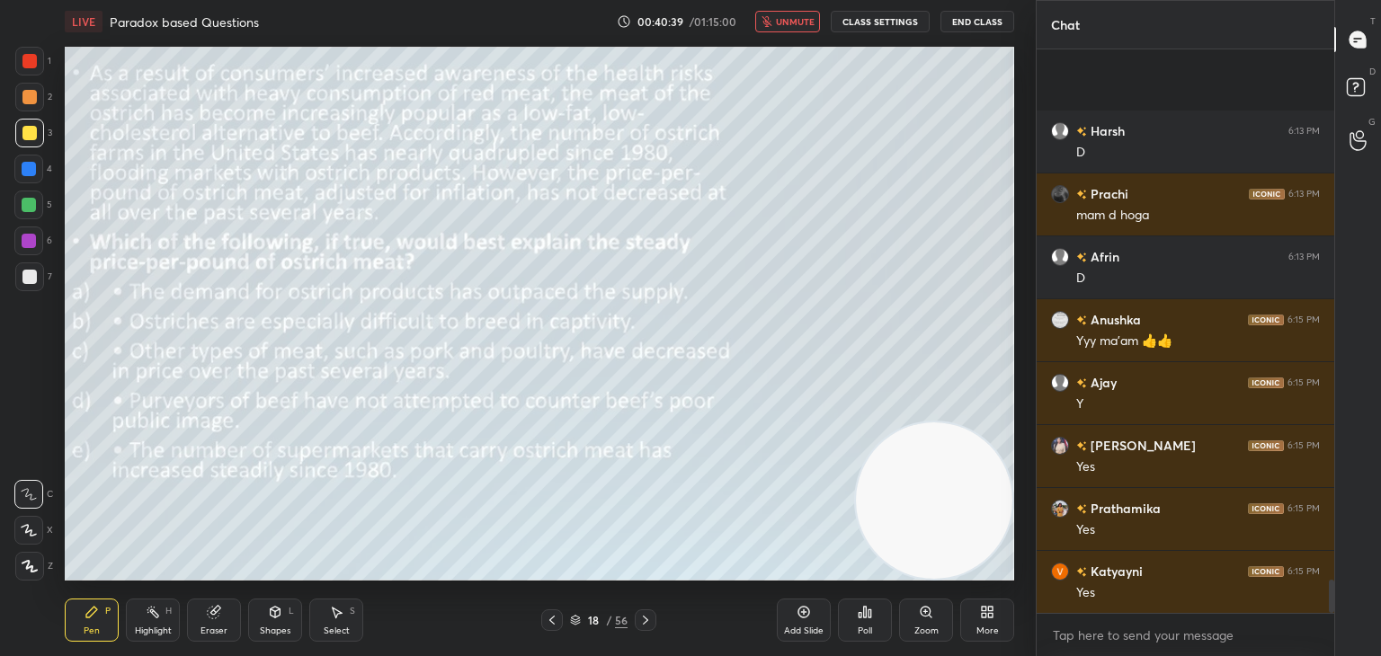
scroll to position [8933, 0]
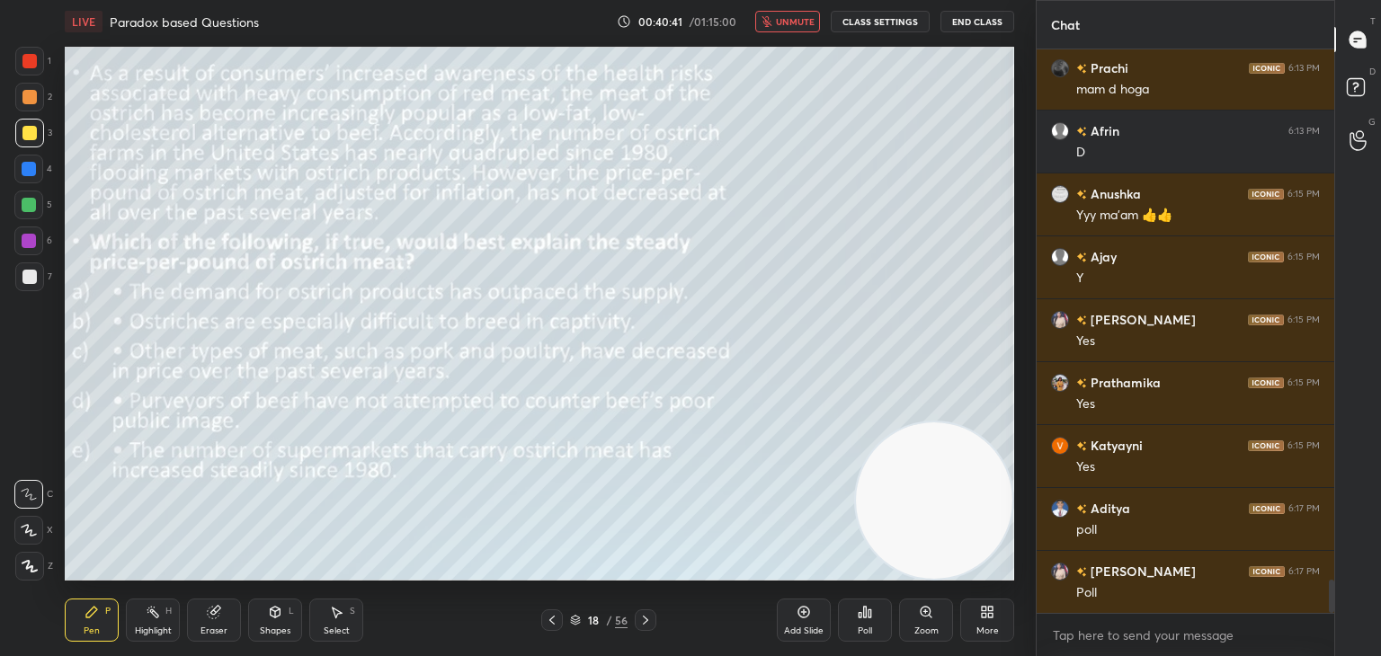
click at [863, 629] on div "Poll" at bounding box center [865, 631] width 14 height 9
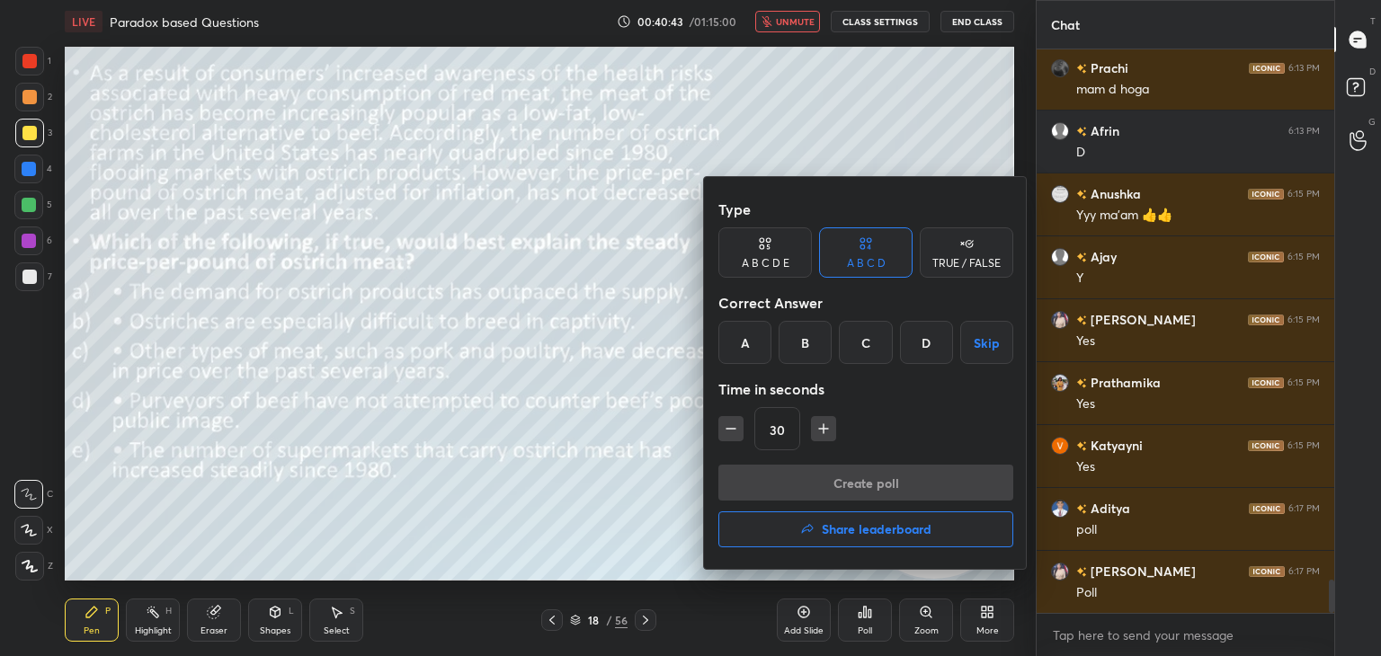
click at [776, 258] on div "A B C D E" at bounding box center [766, 263] width 48 height 11
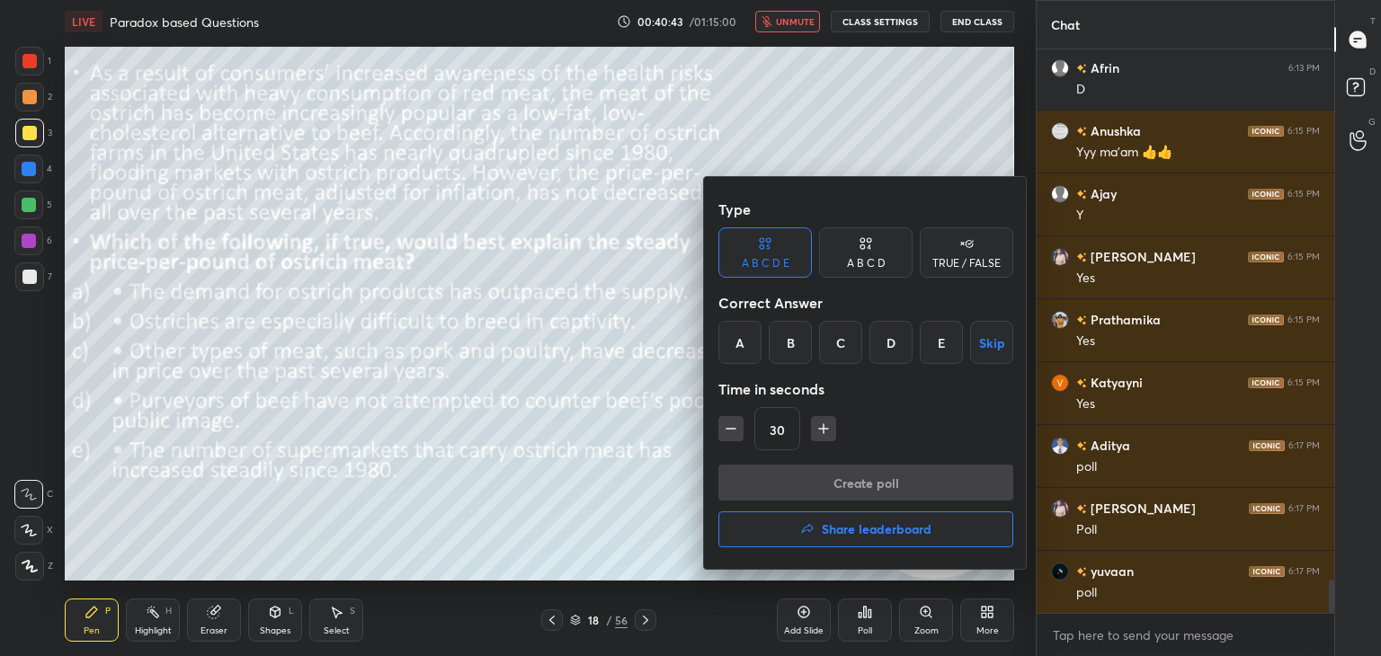
click at [737, 350] on div "A" at bounding box center [740, 342] width 43 height 43
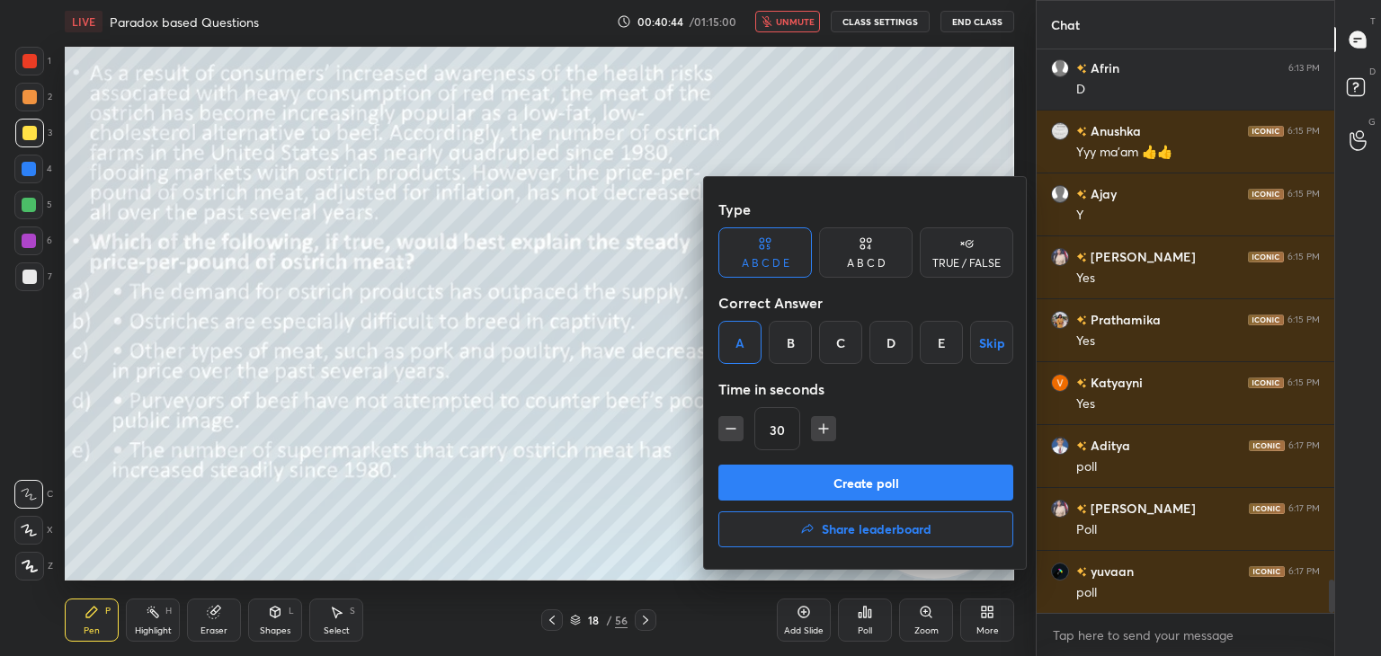
click at [817, 425] on icon "button" at bounding box center [824, 429] width 18 height 18
type input "45"
click at [802, 485] on button "Create poll" at bounding box center [866, 483] width 295 height 36
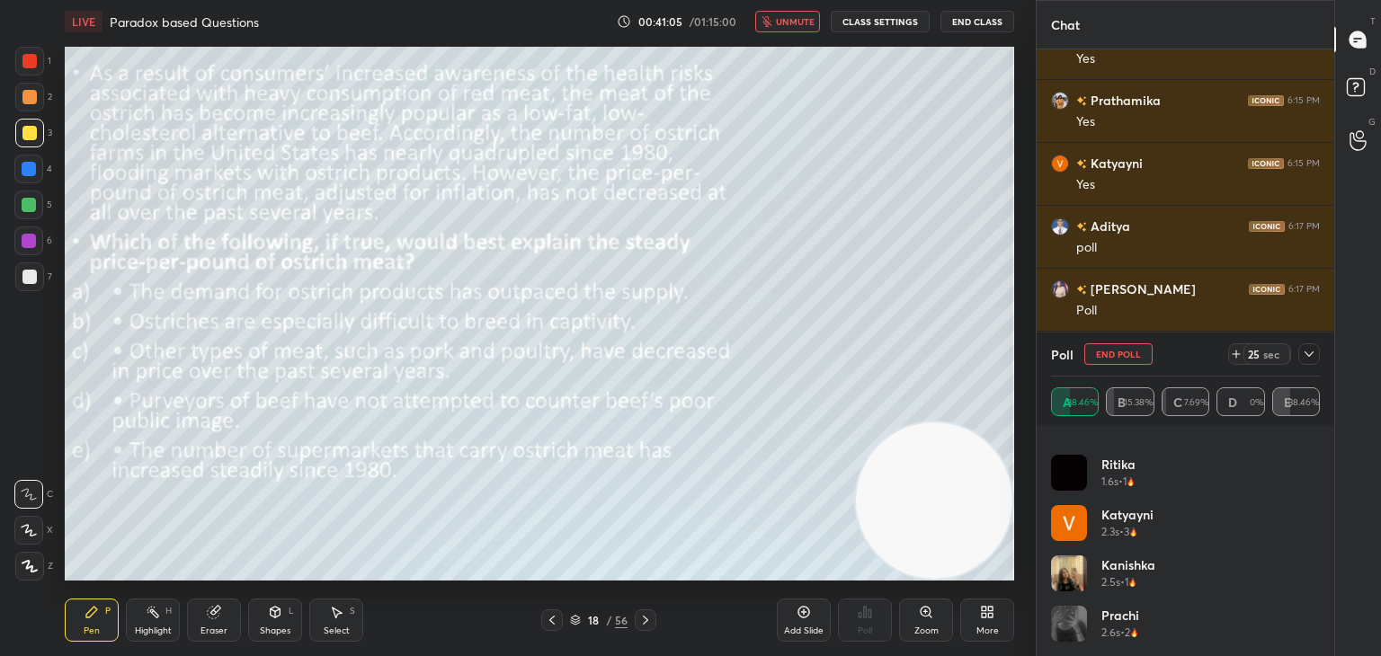
scroll to position [0, 0]
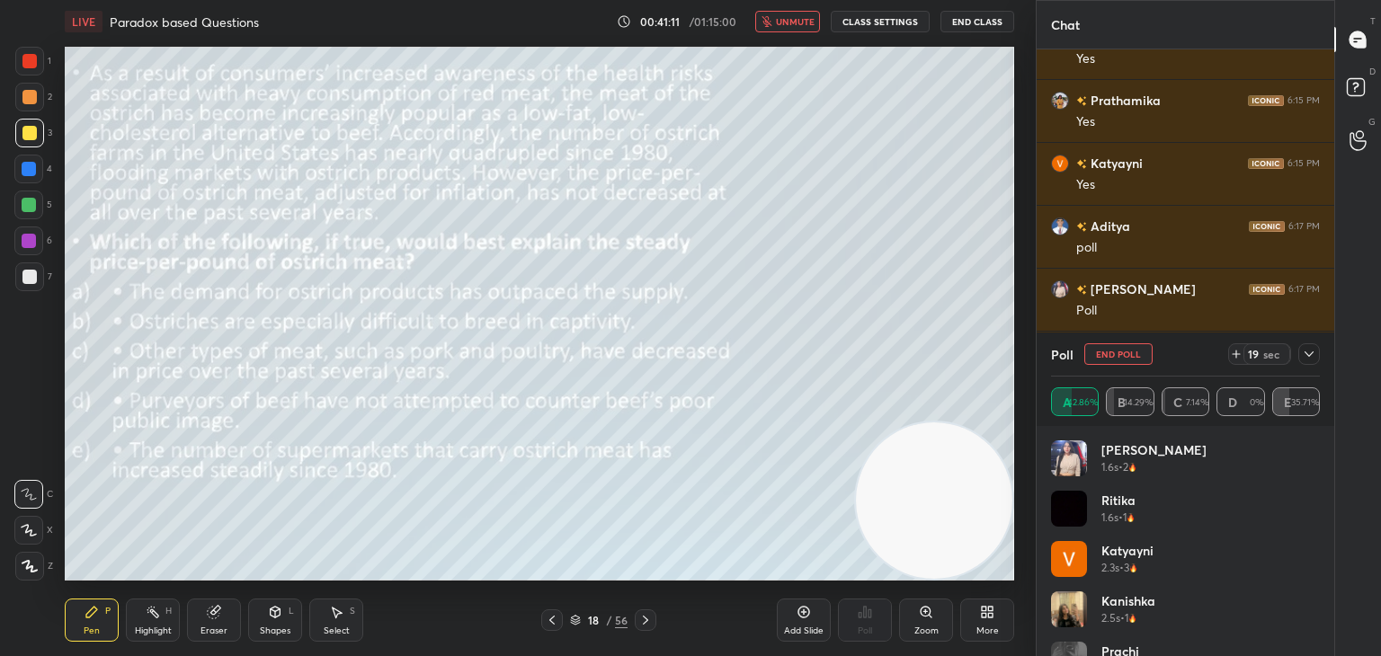
click at [815, 16] on span "unmute" at bounding box center [795, 21] width 39 height 13
click at [1311, 353] on icon at bounding box center [1309, 354] width 14 height 14
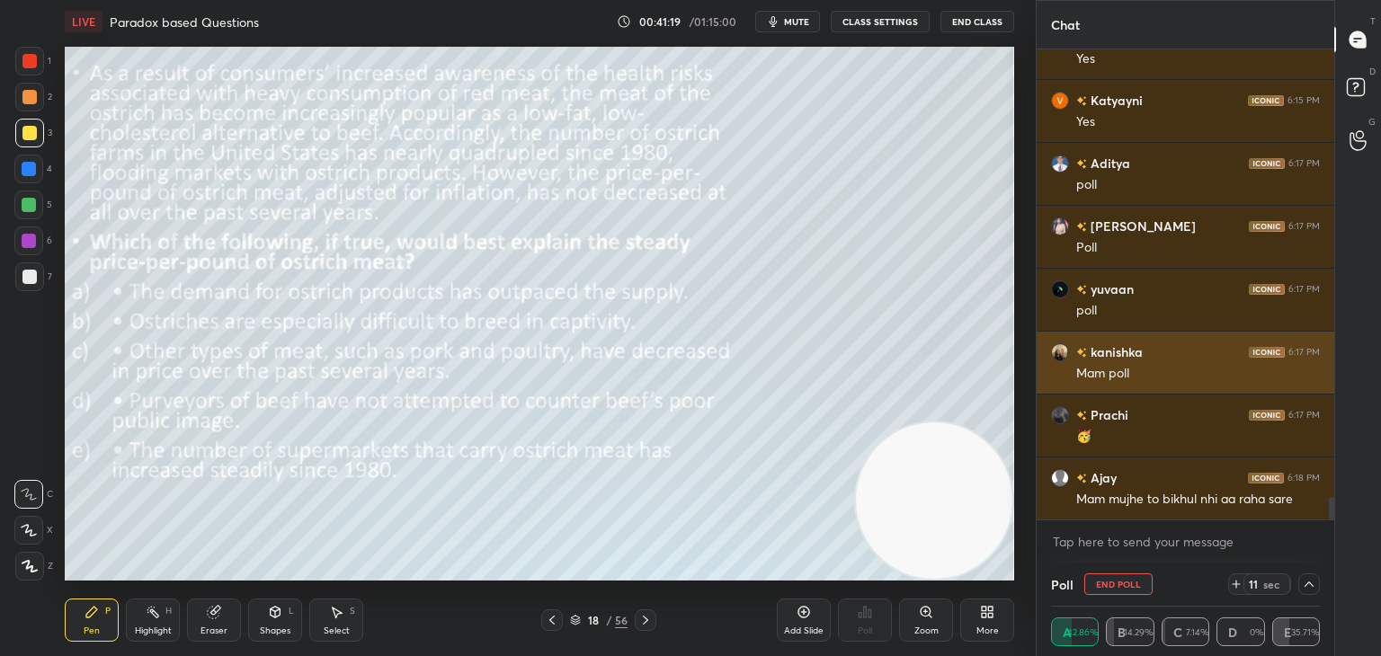
scroll to position [0, 5]
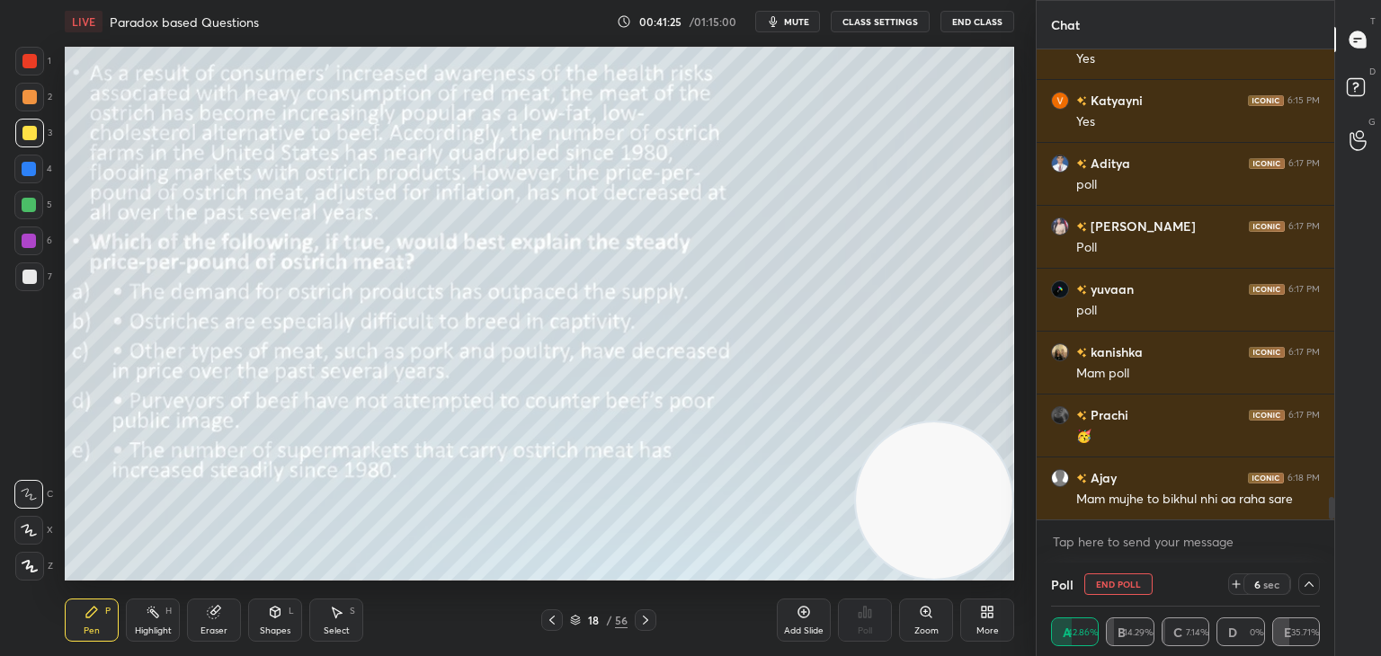
click at [1309, 594] on div at bounding box center [1310, 585] width 22 height 22
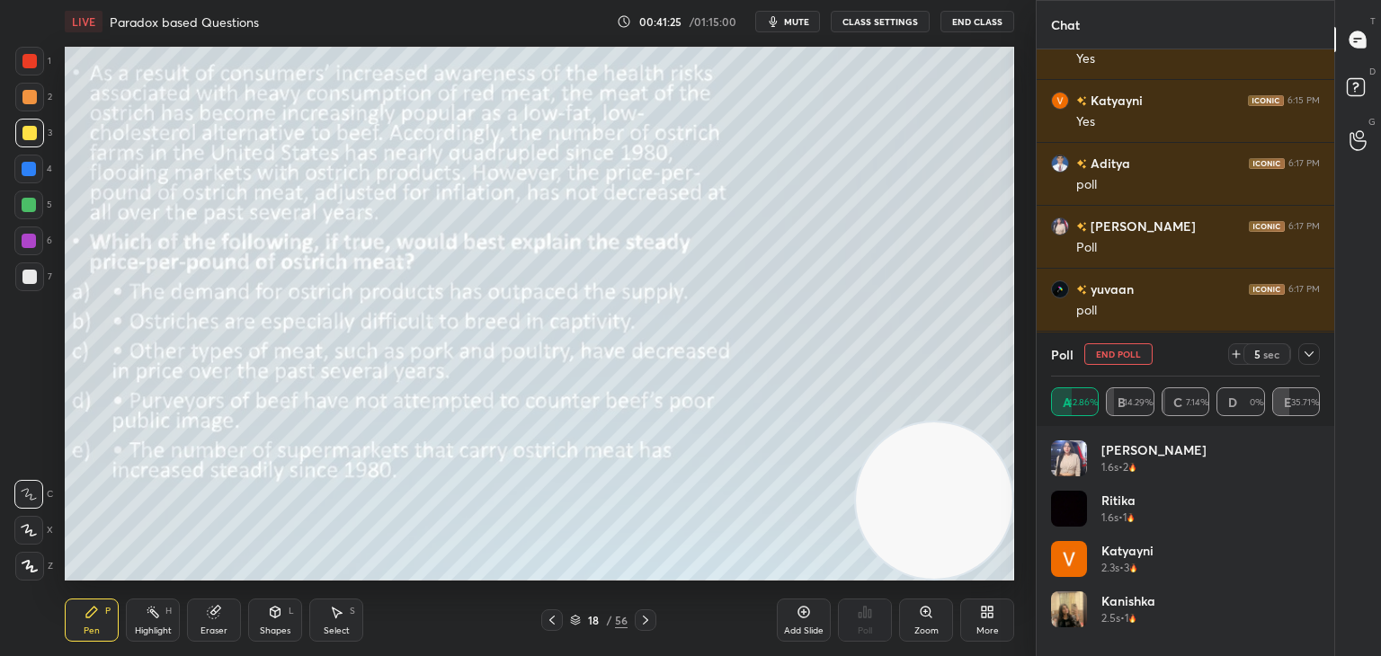
scroll to position [86, 0]
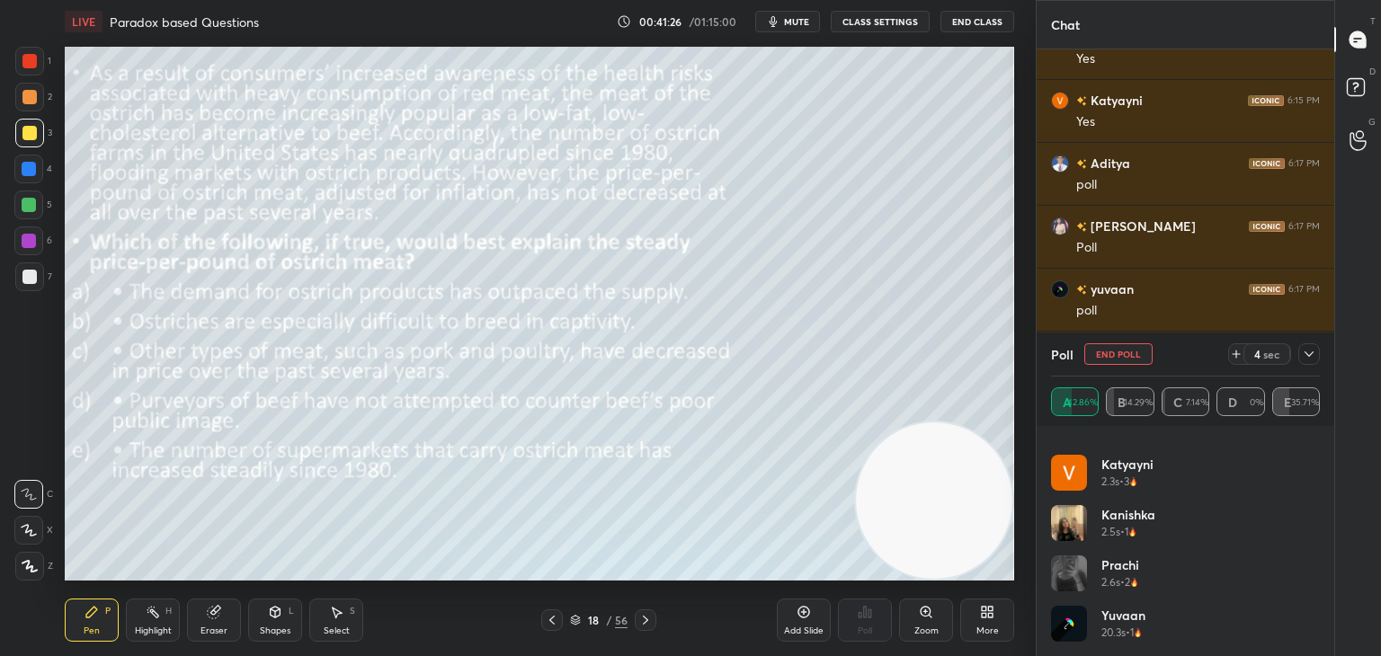
click at [1167, 381] on div "A 42.86% B 14.29% C 7.14% D 0% E 35.71%" at bounding box center [1185, 401] width 269 height 49
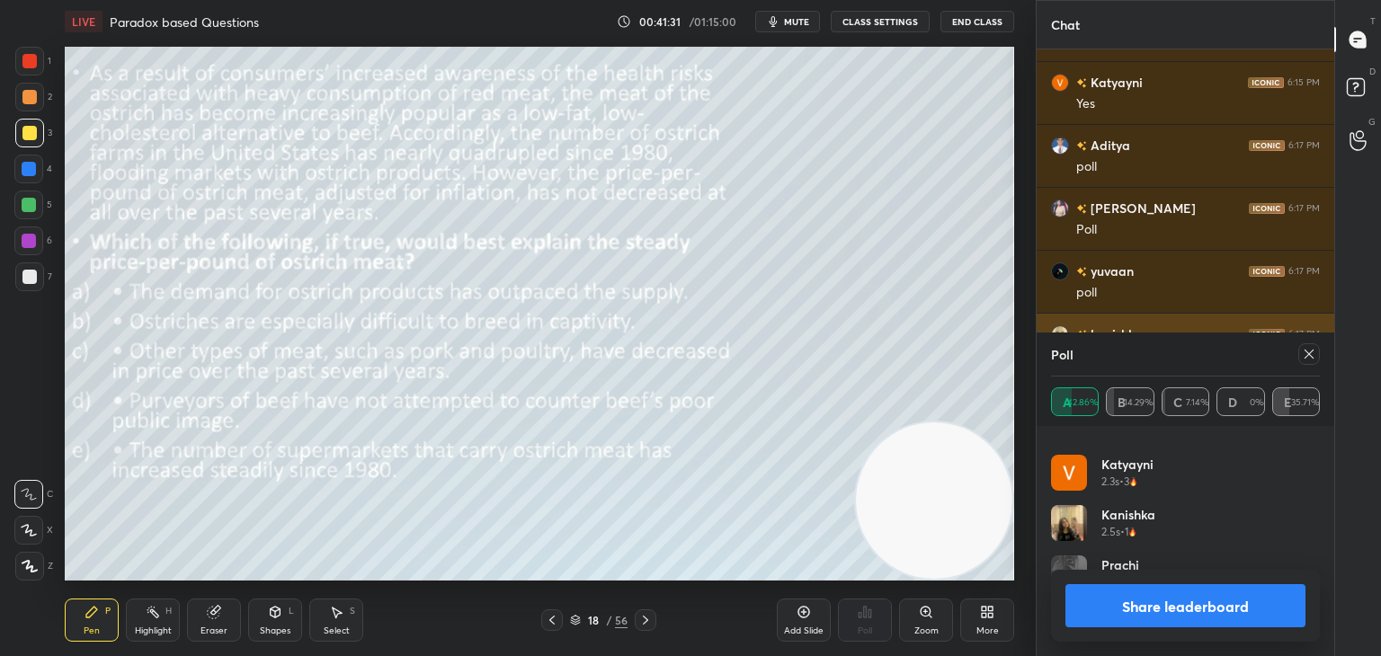
click at [1299, 356] on div at bounding box center [1310, 355] width 22 height 22
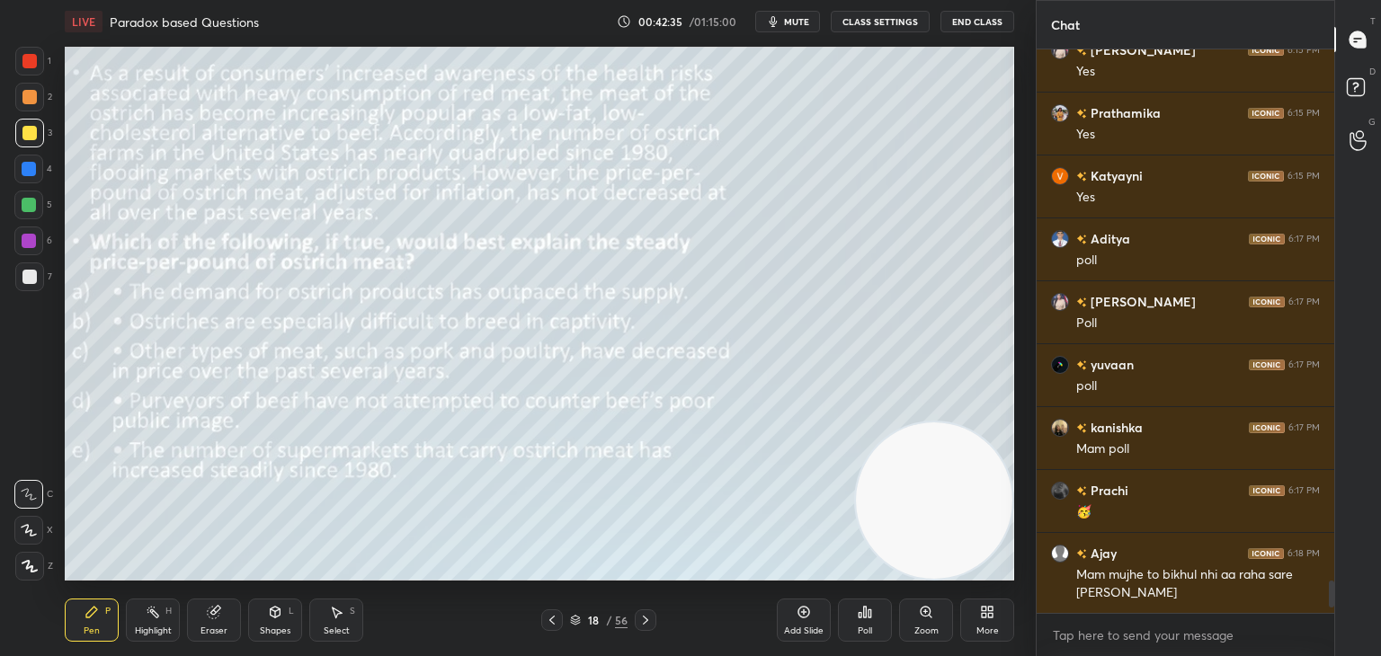
click at [162, 621] on div "Highlight H" at bounding box center [153, 620] width 54 height 43
click at [30, 555] on div at bounding box center [28, 566] width 29 height 29
click at [81, 623] on div "Pen P" at bounding box center [92, 620] width 54 height 43
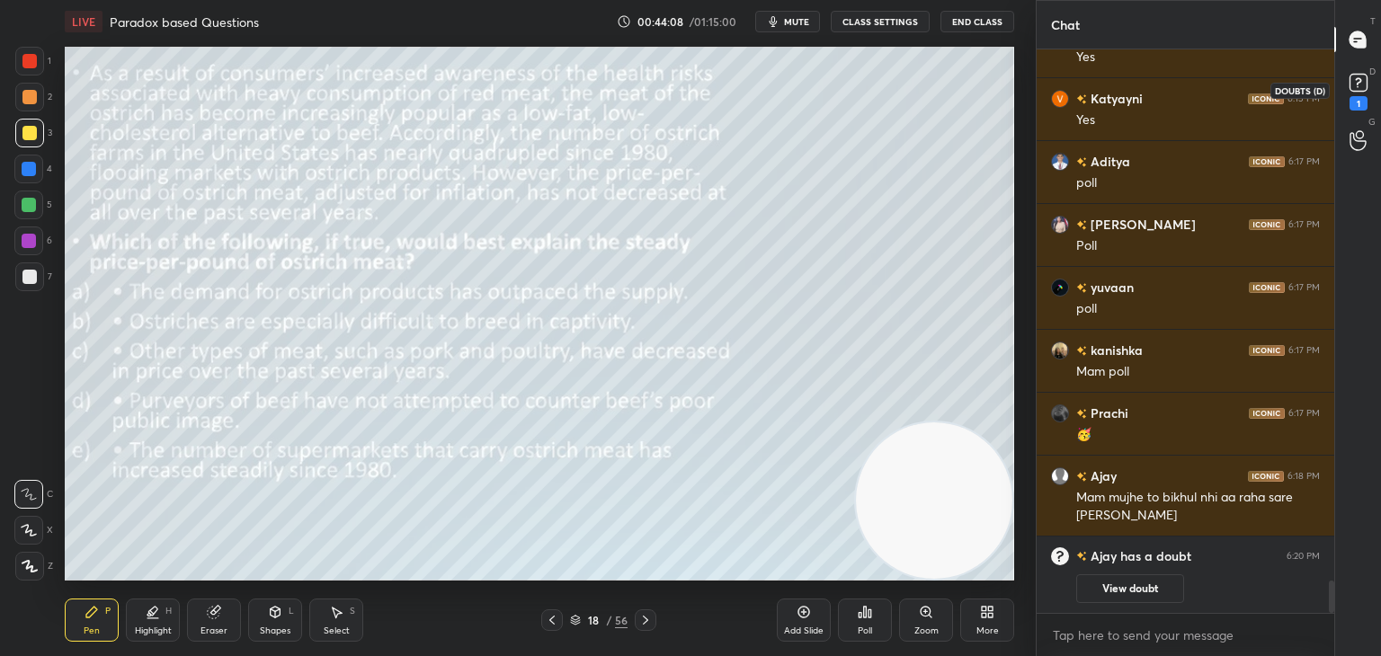
click at [1361, 100] on div "1" at bounding box center [1359, 103] width 18 height 14
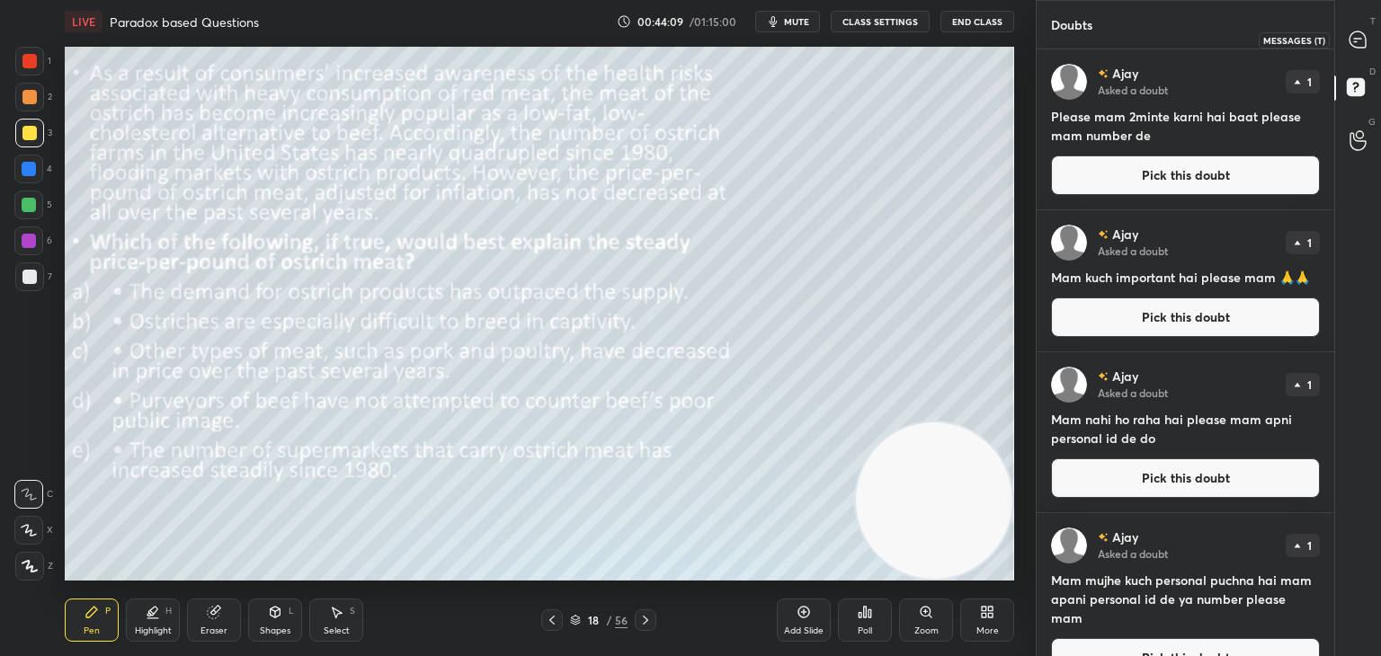
click at [1367, 51] on div at bounding box center [1359, 39] width 36 height 32
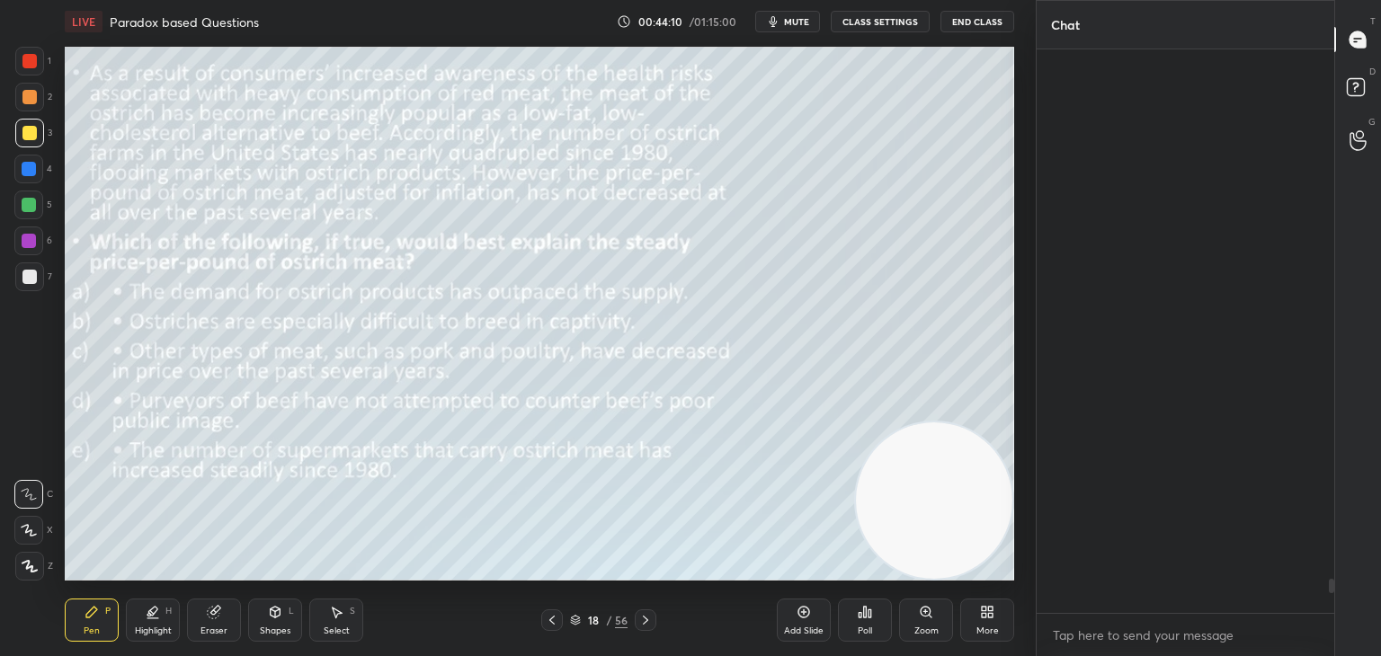
scroll to position [558, 292]
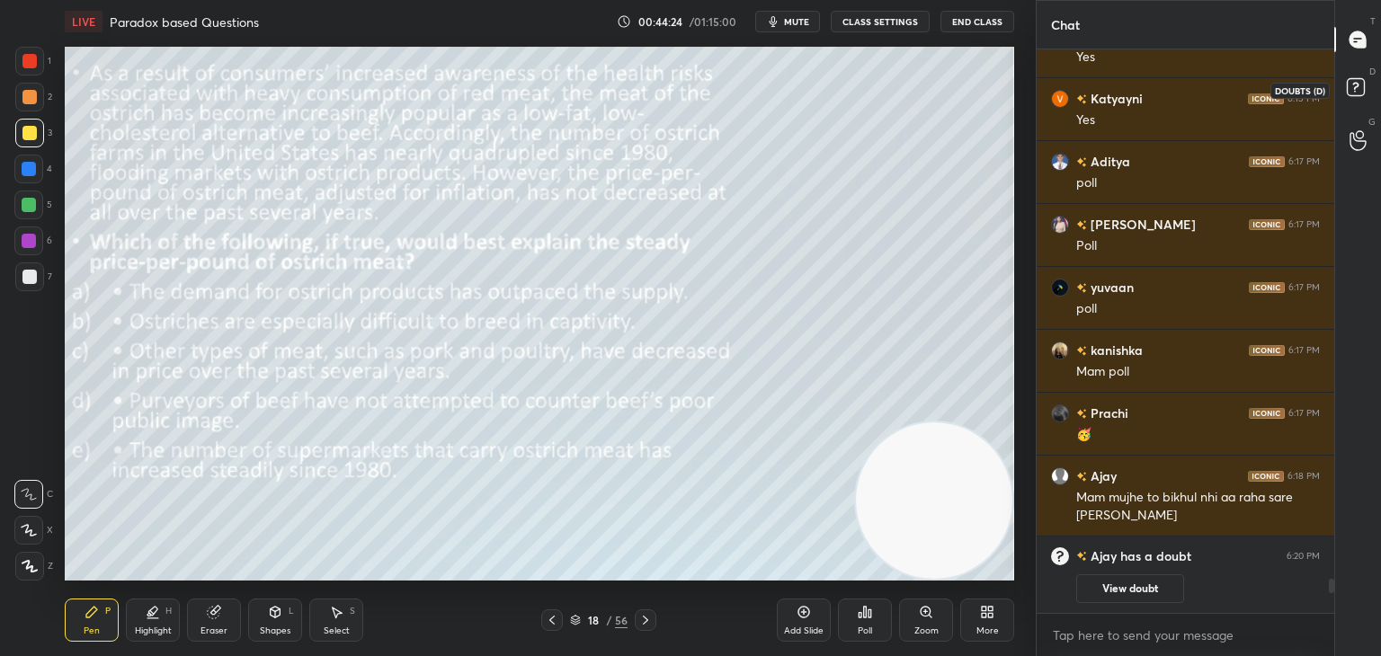
click at [1356, 102] on icon at bounding box center [1359, 90] width 32 height 32
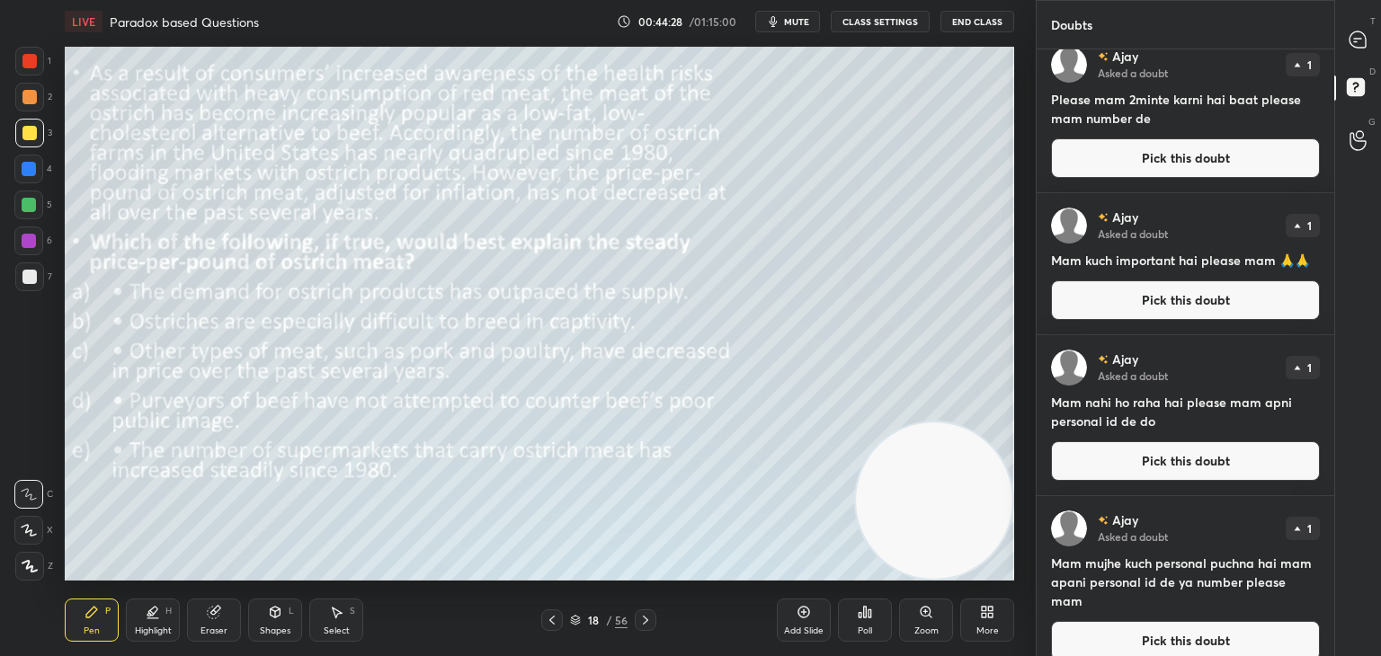
scroll to position [0, 0]
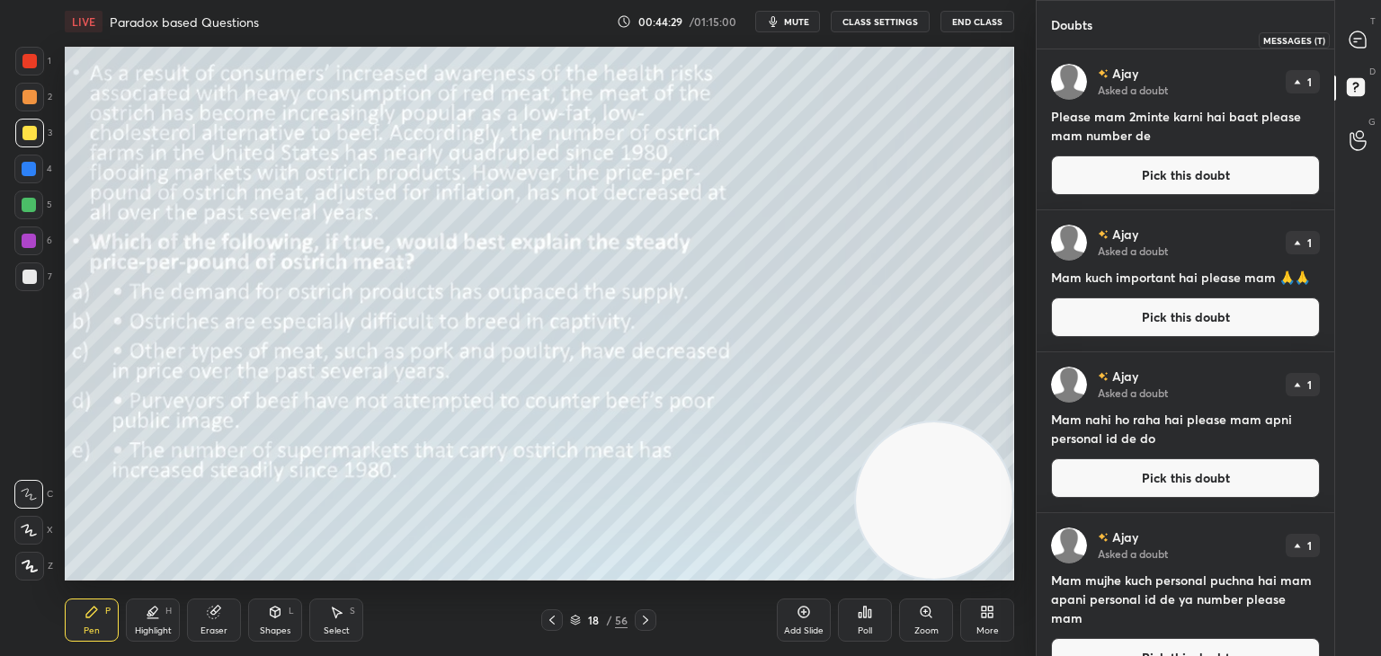
click at [1370, 36] on div at bounding box center [1359, 39] width 36 height 32
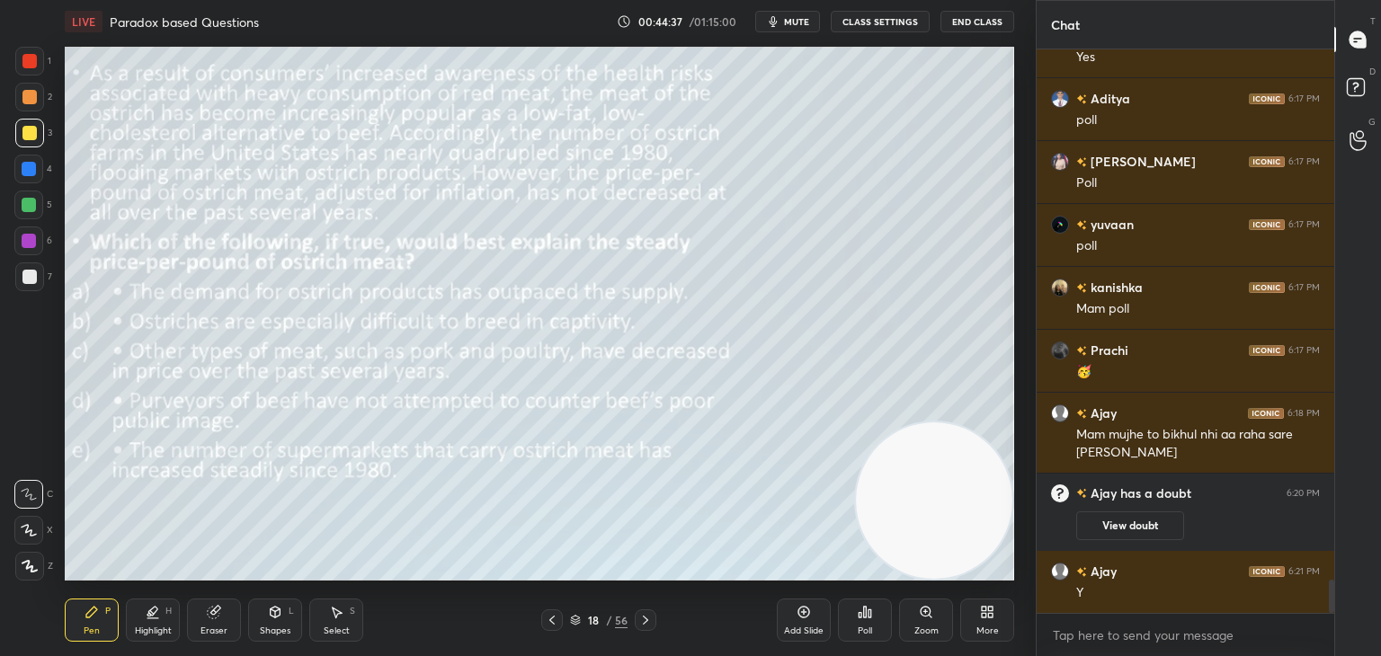
scroll to position [8987, 0]
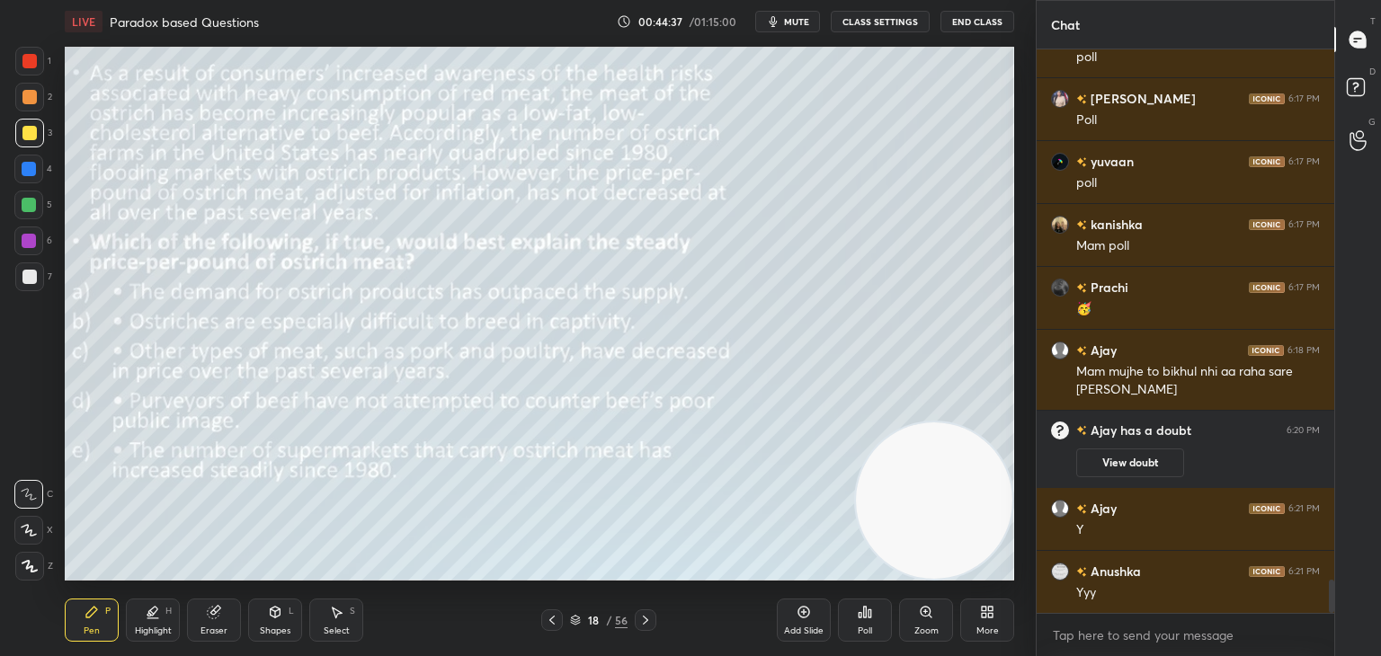
click at [577, 616] on icon at bounding box center [575, 620] width 11 height 11
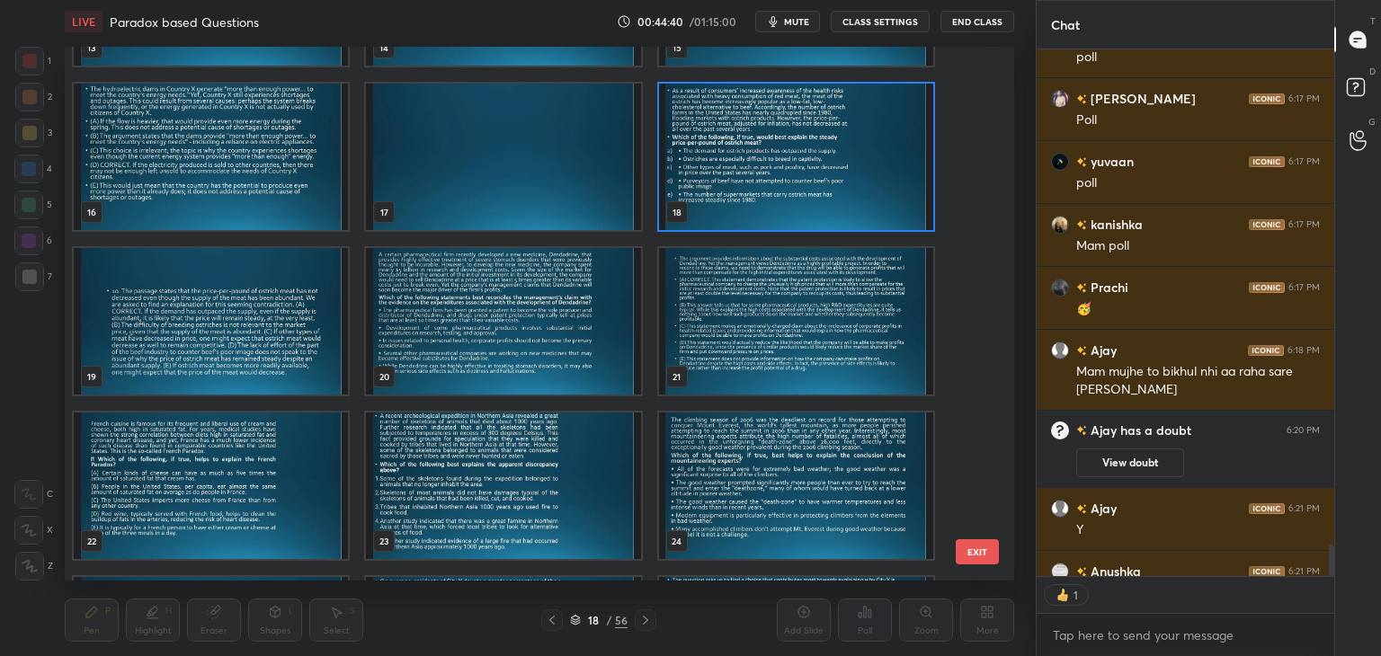
scroll to position [9086, 0]
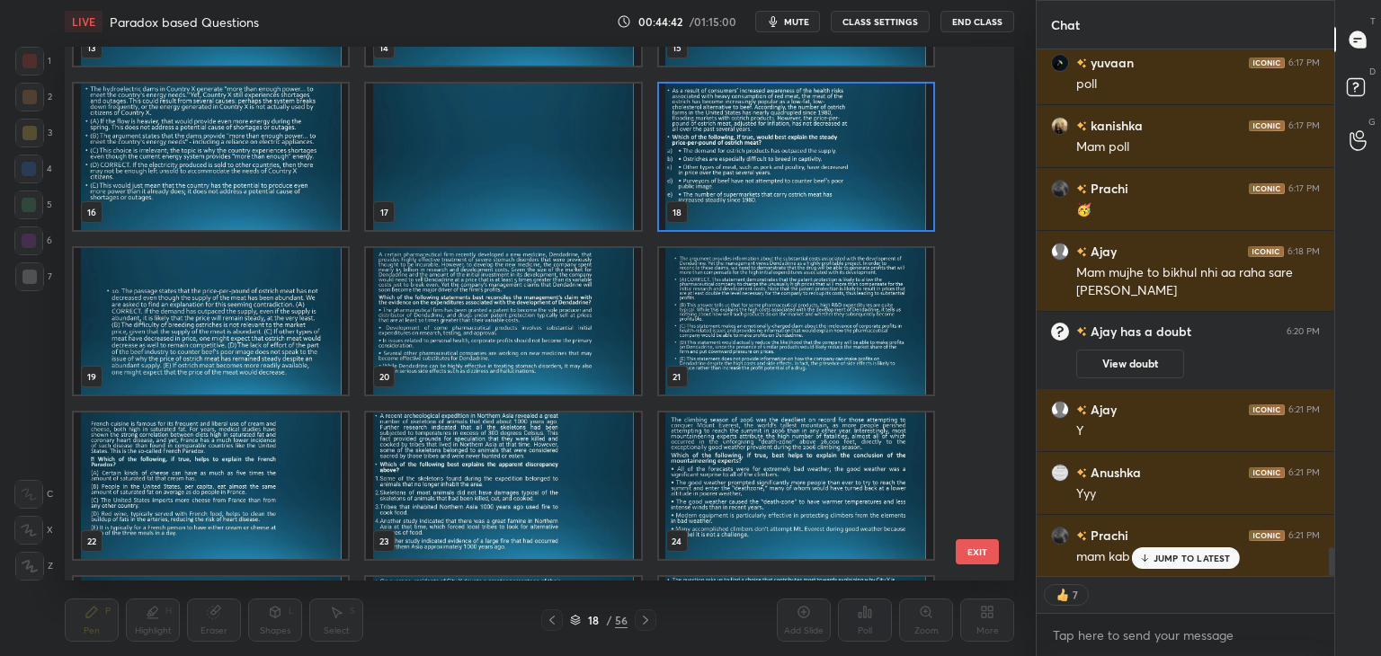
click at [1151, 558] on div "JUMP TO LATEST" at bounding box center [1185, 559] width 108 height 22
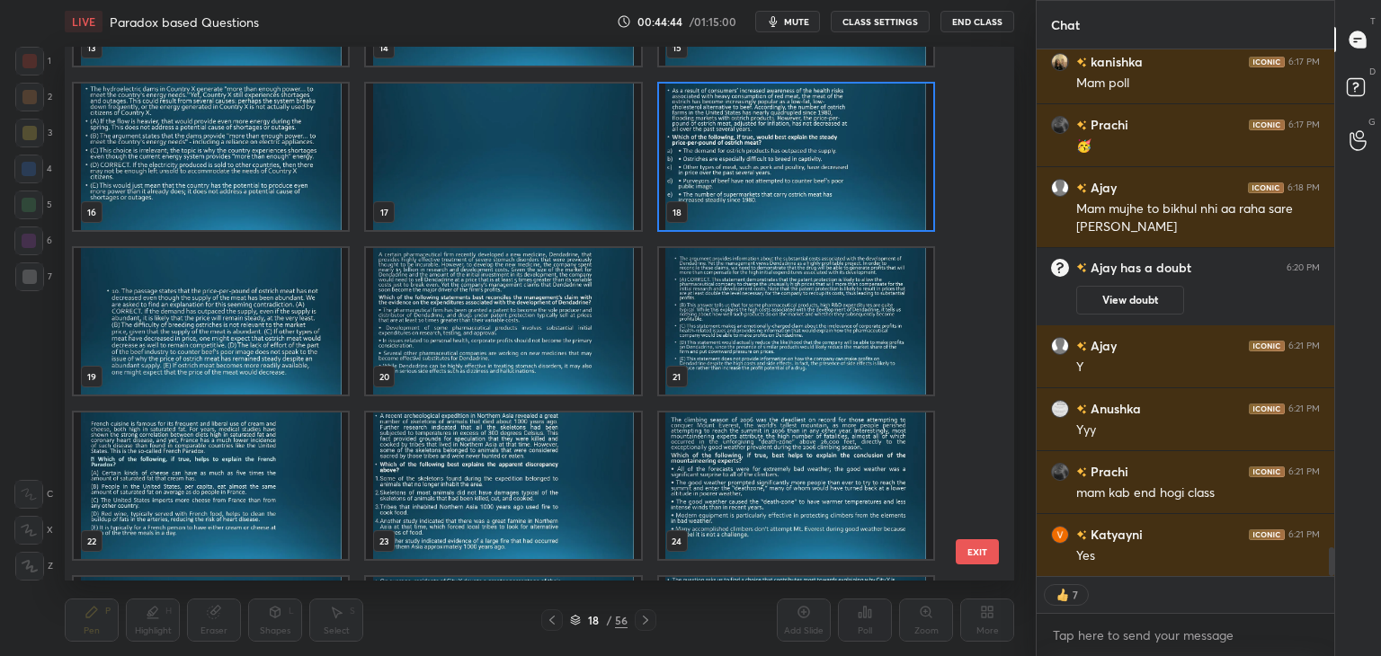
click at [558, 310] on img "grid" at bounding box center [503, 321] width 274 height 147
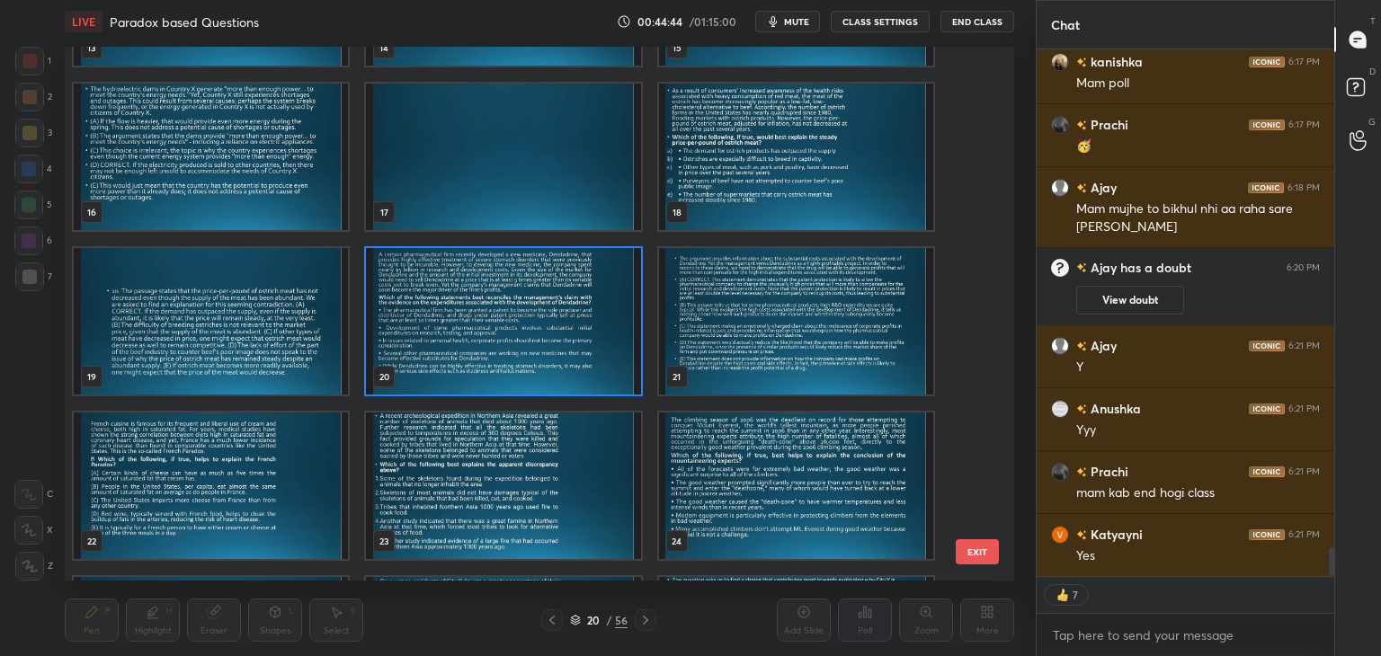
click at [560, 314] on img "grid" at bounding box center [503, 321] width 274 height 147
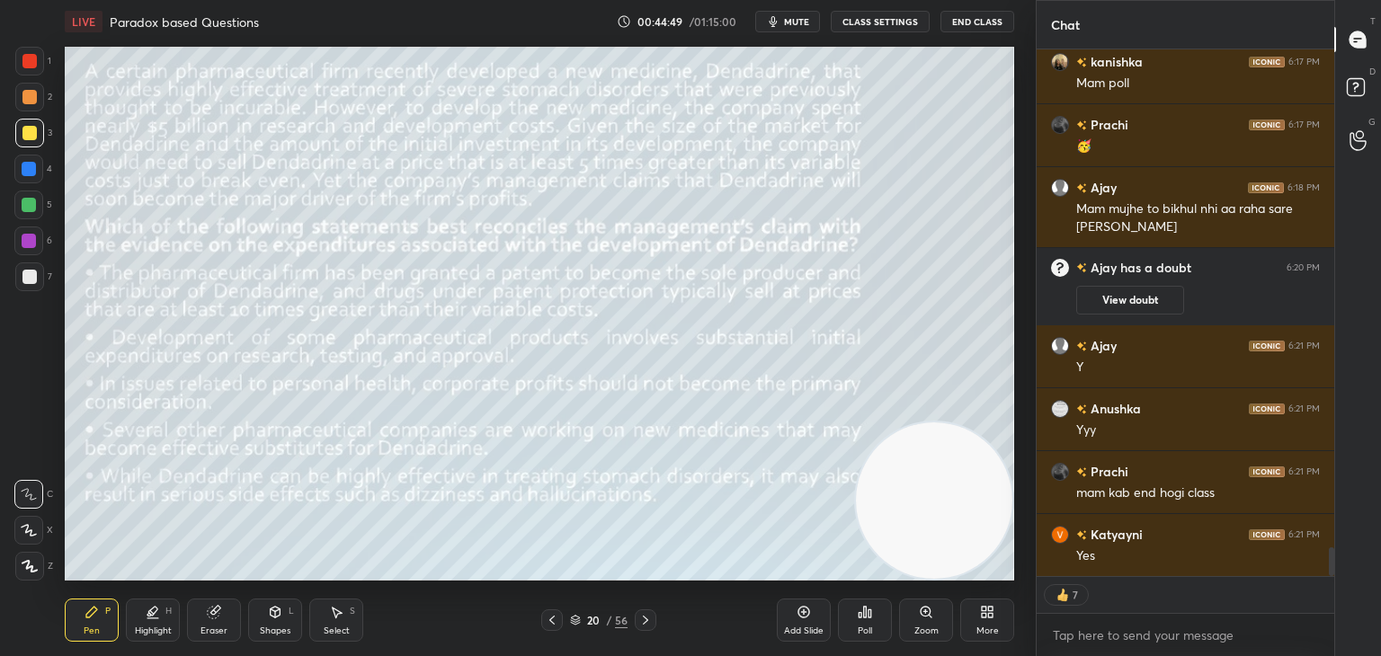
click at [640, 623] on icon at bounding box center [645, 620] width 14 height 14
click at [647, 624] on icon at bounding box center [645, 620] width 14 height 14
type textarea "x"
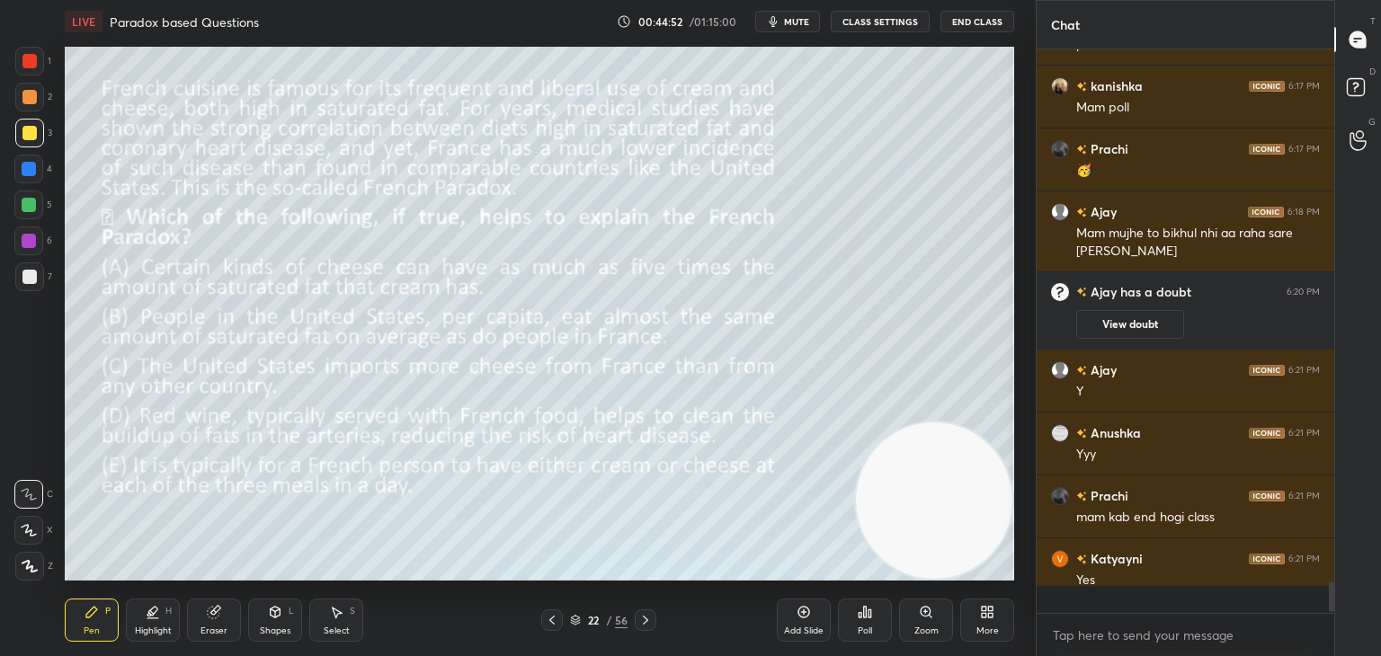
scroll to position [558, 292]
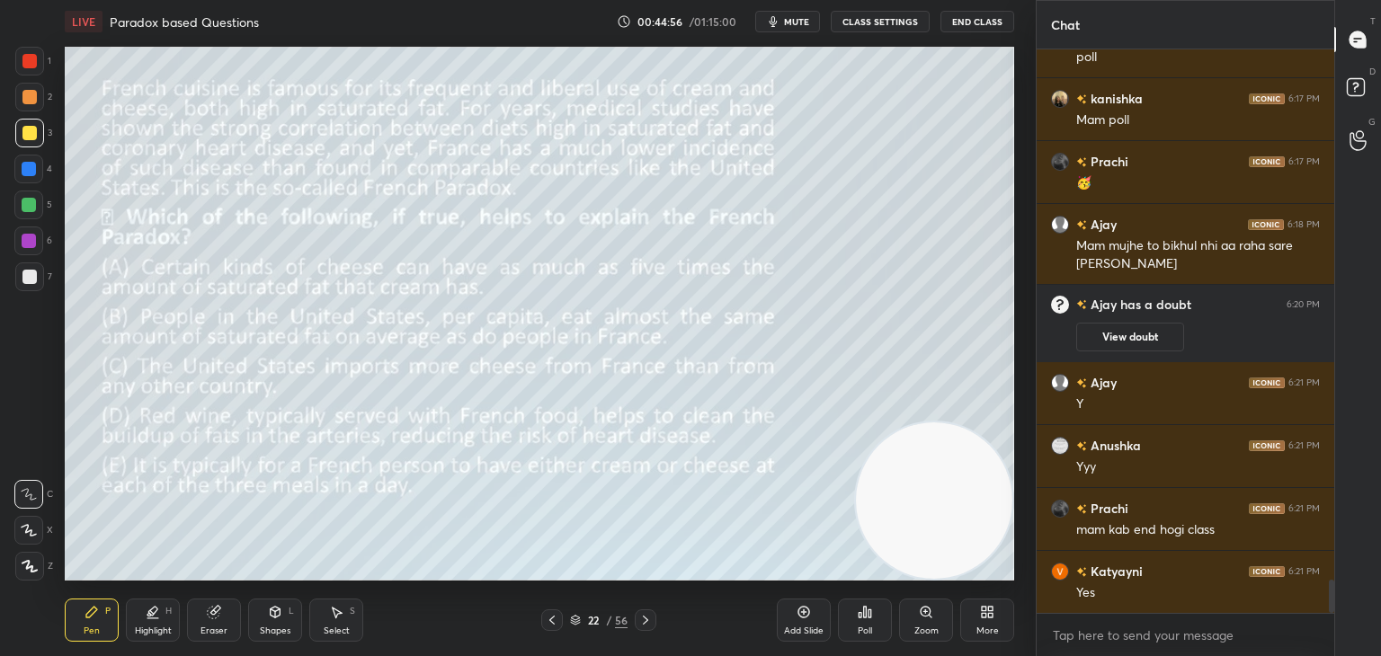
click at [809, 24] on span "mute" at bounding box center [796, 21] width 25 height 13
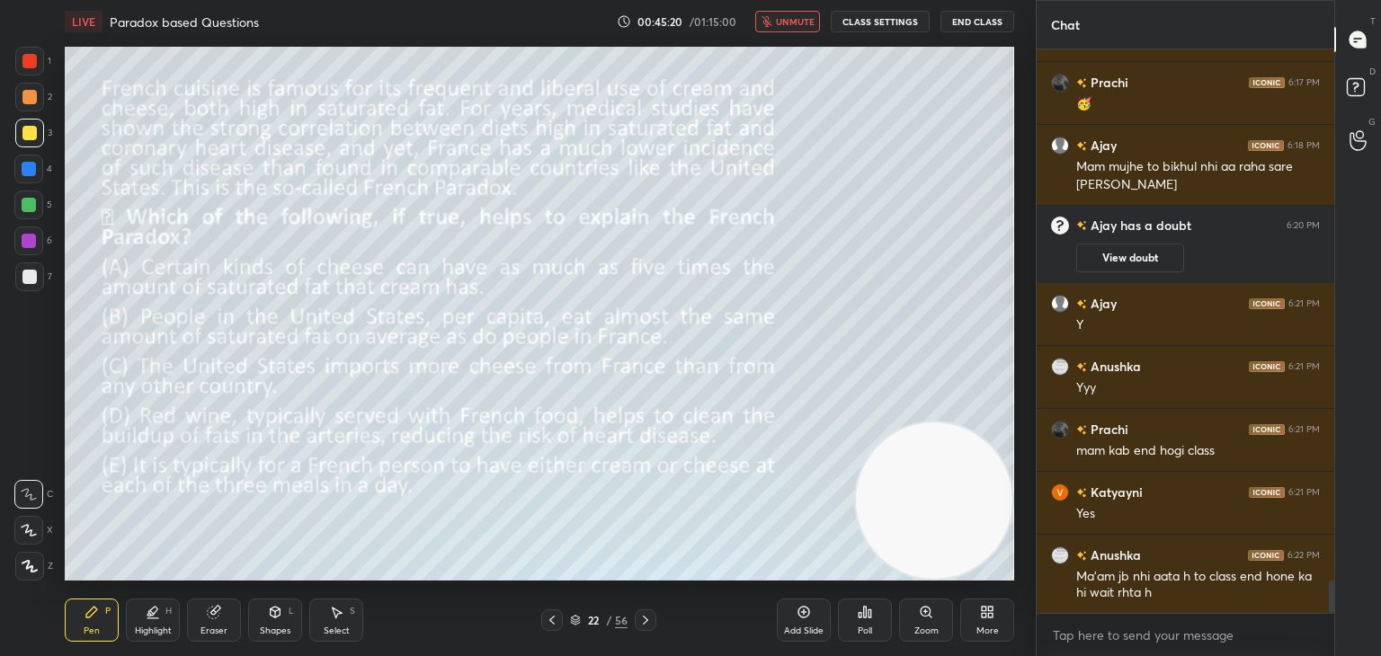
scroll to position [9255, 0]
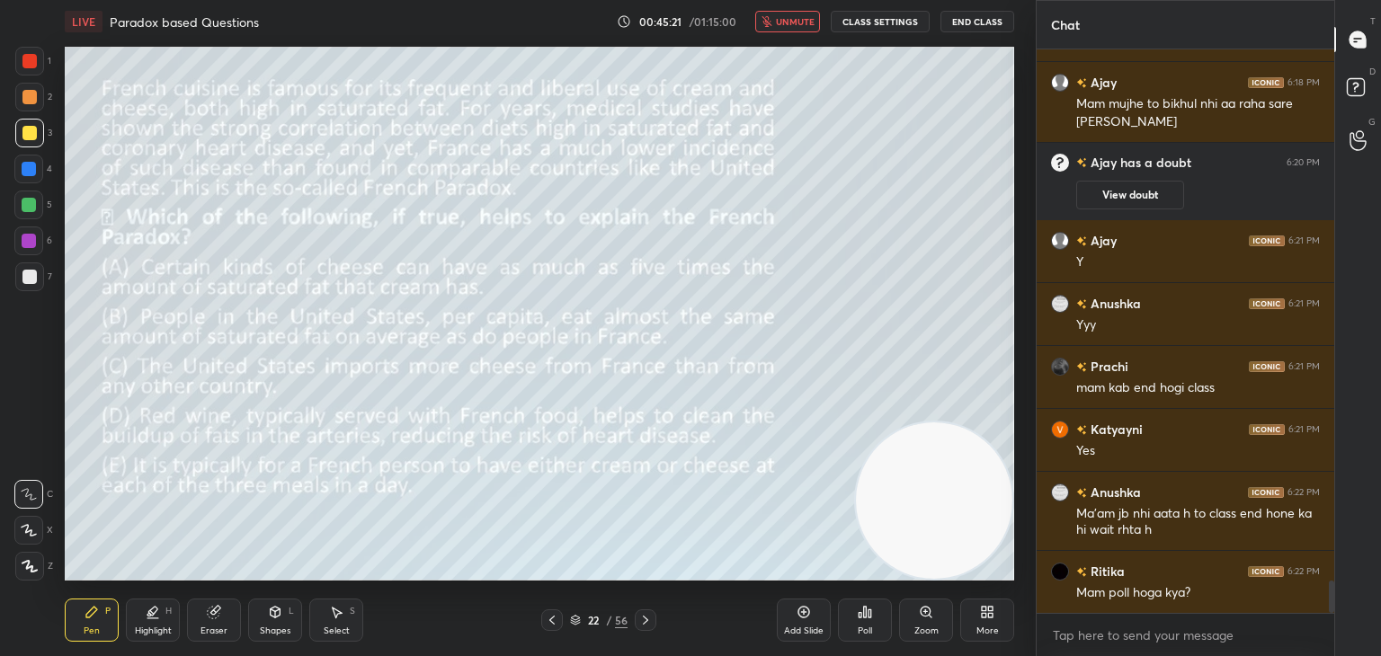
click at [791, 26] on span "unmute" at bounding box center [795, 21] width 39 height 13
click at [804, 24] on span "mute" at bounding box center [796, 21] width 25 height 13
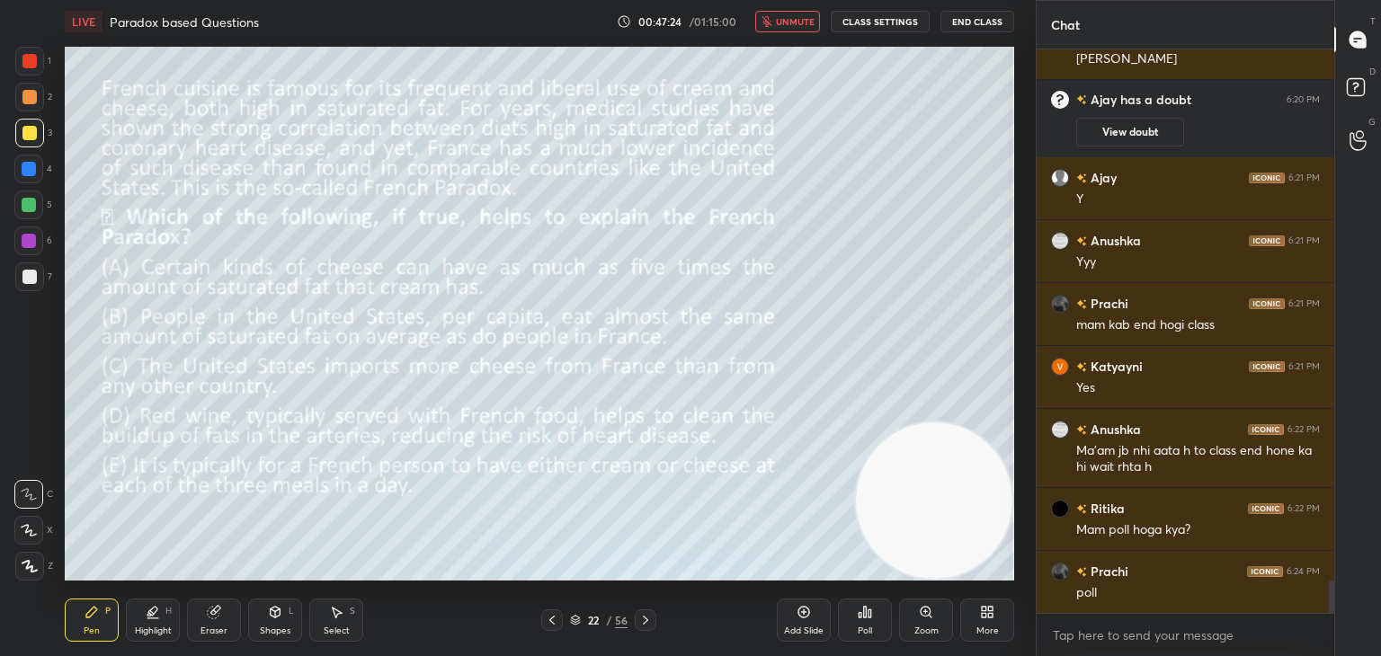
scroll to position [9381, 0]
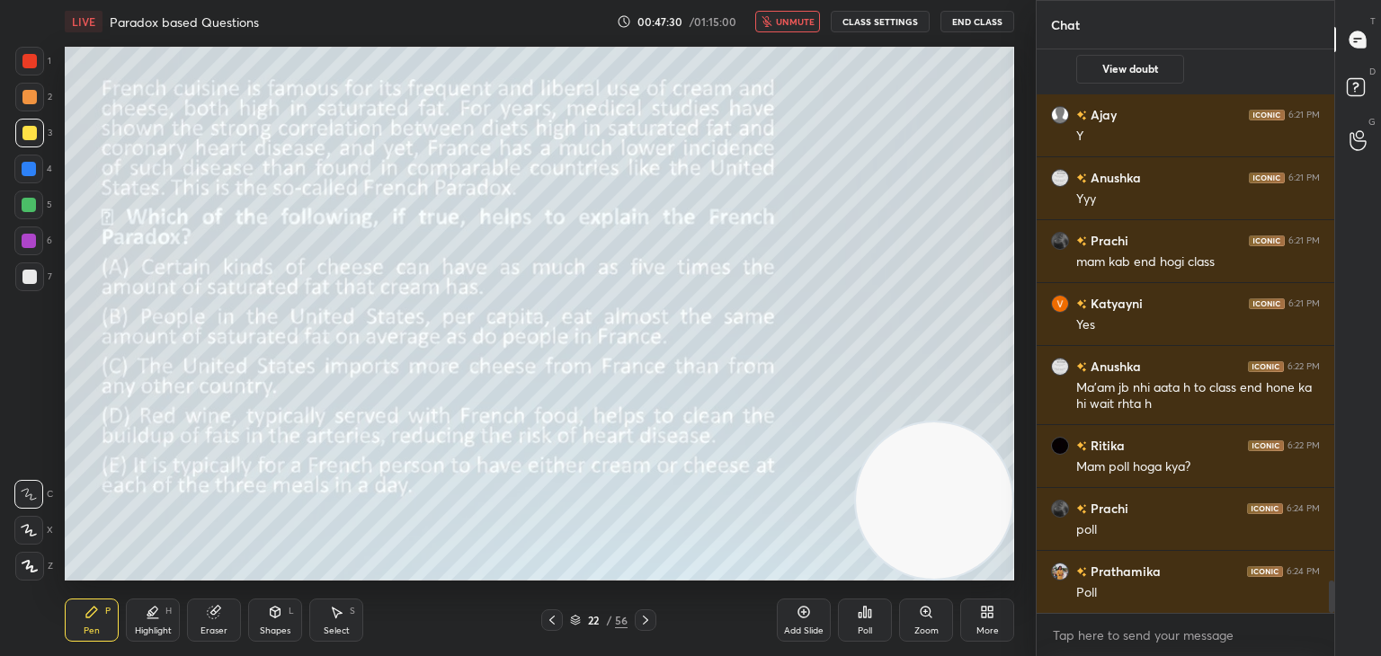
click at [860, 625] on div "Poll" at bounding box center [865, 620] width 54 height 43
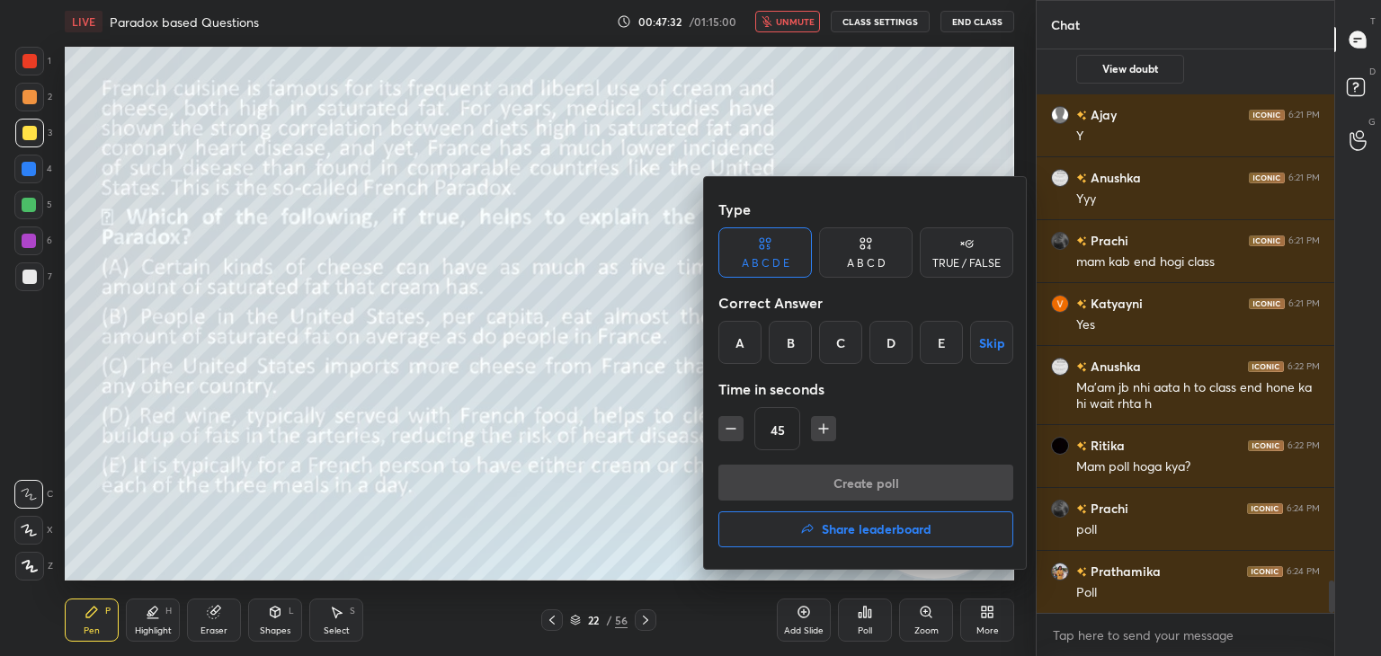
click at [885, 249] on div "A B C D" at bounding box center [866, 253] width 94 height 50
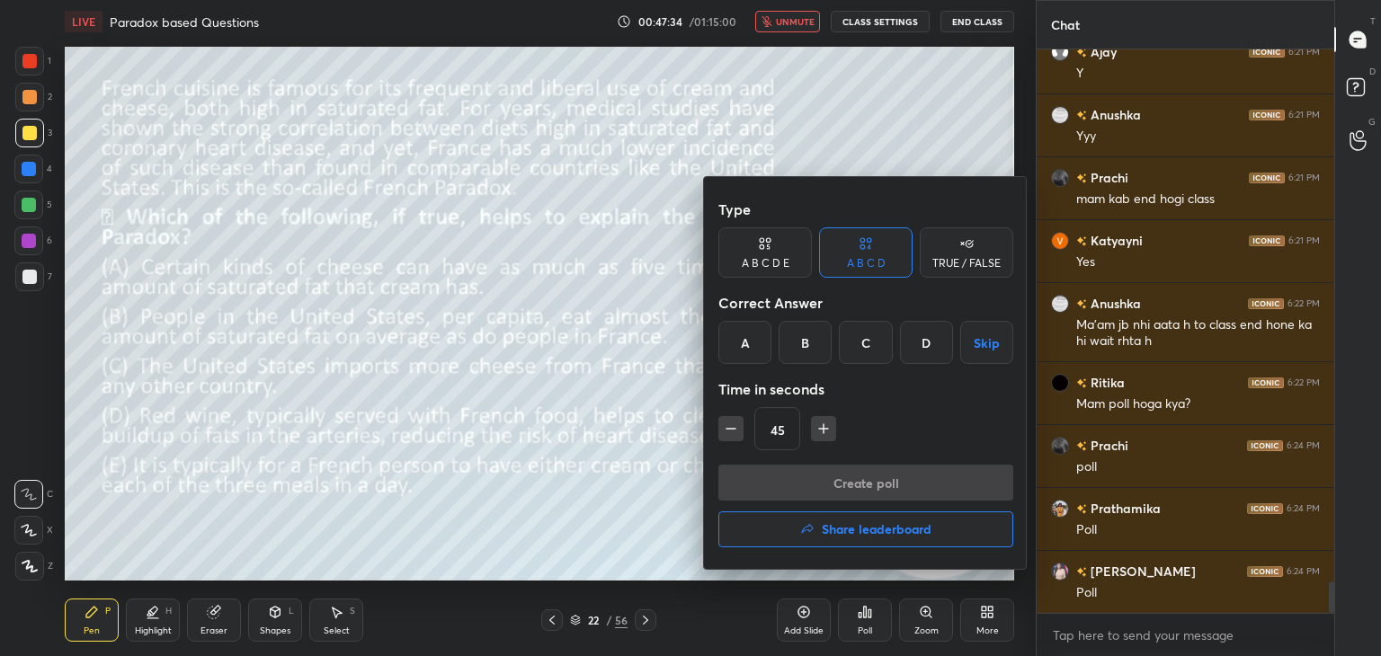
click at [923, 346] on div "D" at bounding box center [926, 342] width 53 height 43
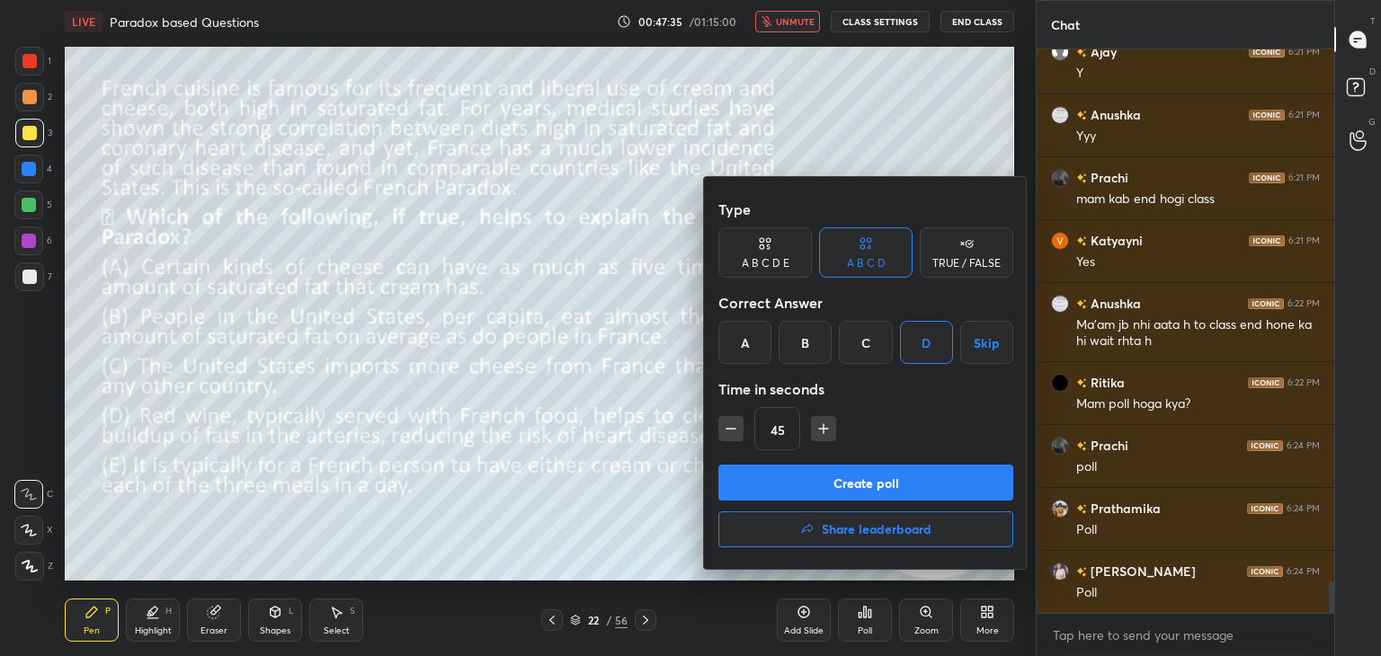
click at [730, 425] on icon "button" at bounding box center [731, 429] width 18 height 18
type input "30"
click at [766, 483] on button "Create poll" at bounding box center [866, 483] width 295 height 36
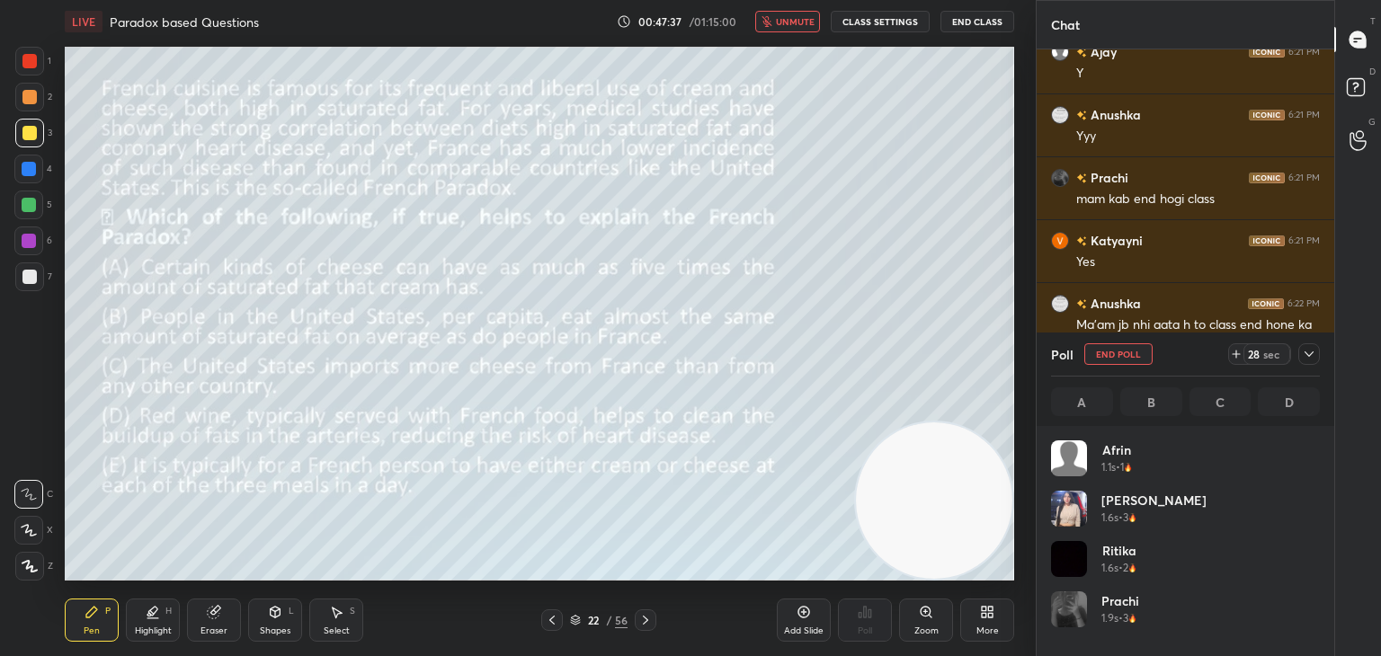
scroll to position [210, 263]
click at [221, 627] on div "Eraser" at bounding box center [214, 631] width 27 height 9
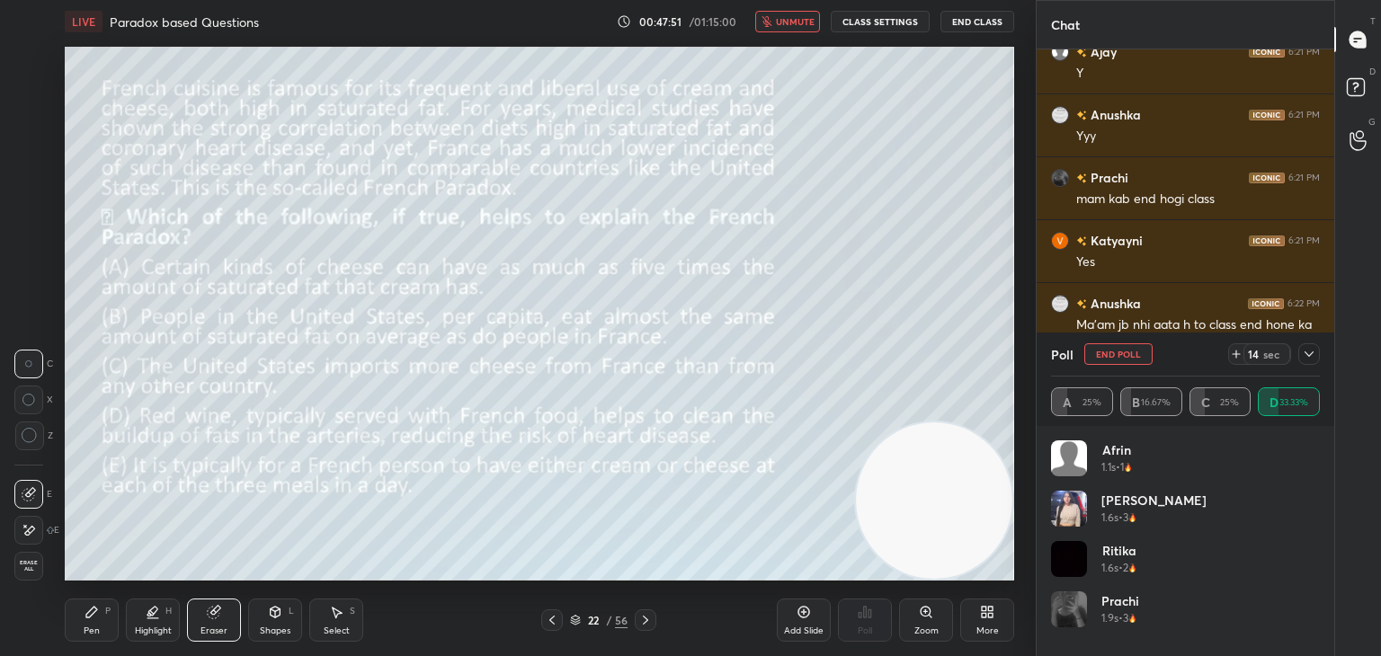
click at [31, 532] on icon at bounding box center [30, 530] width 10 height 9
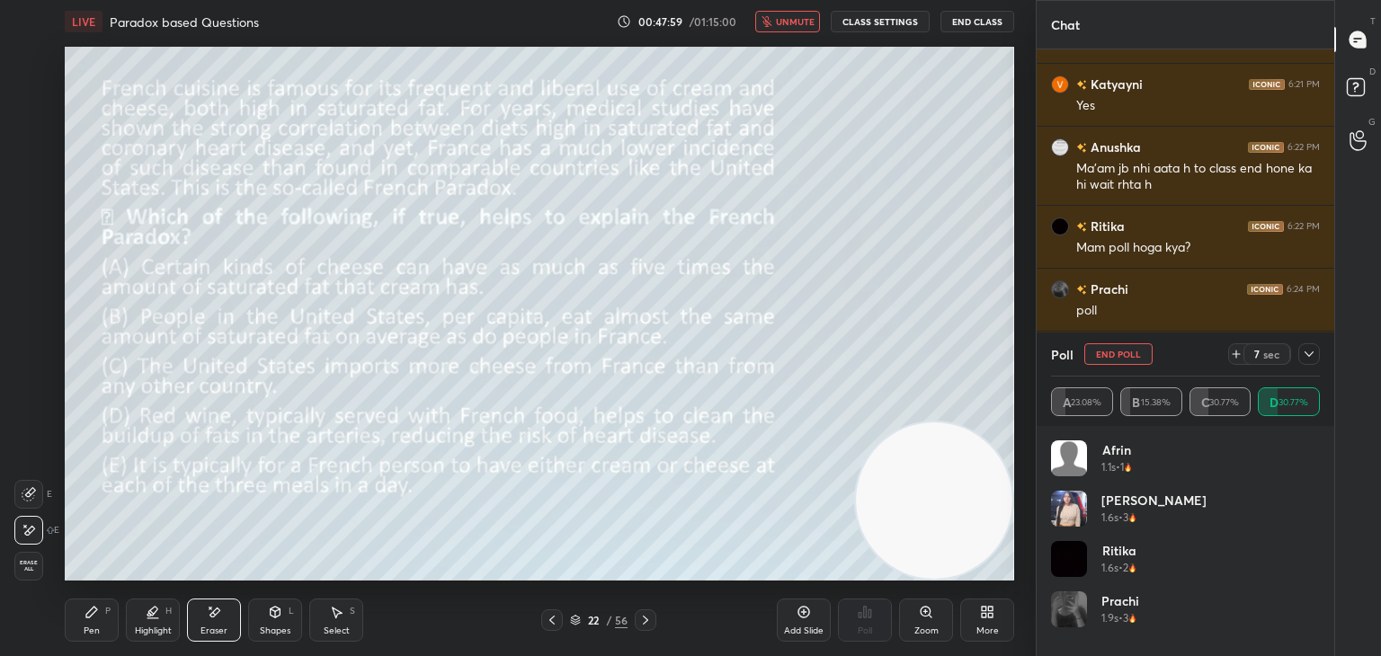
click at [112, 621] on div "Pen P" at bounding box center [92, 620] width 54 height 43
click at [1310, 364] on div at bounding box center [1310, 355] width 22 height 22
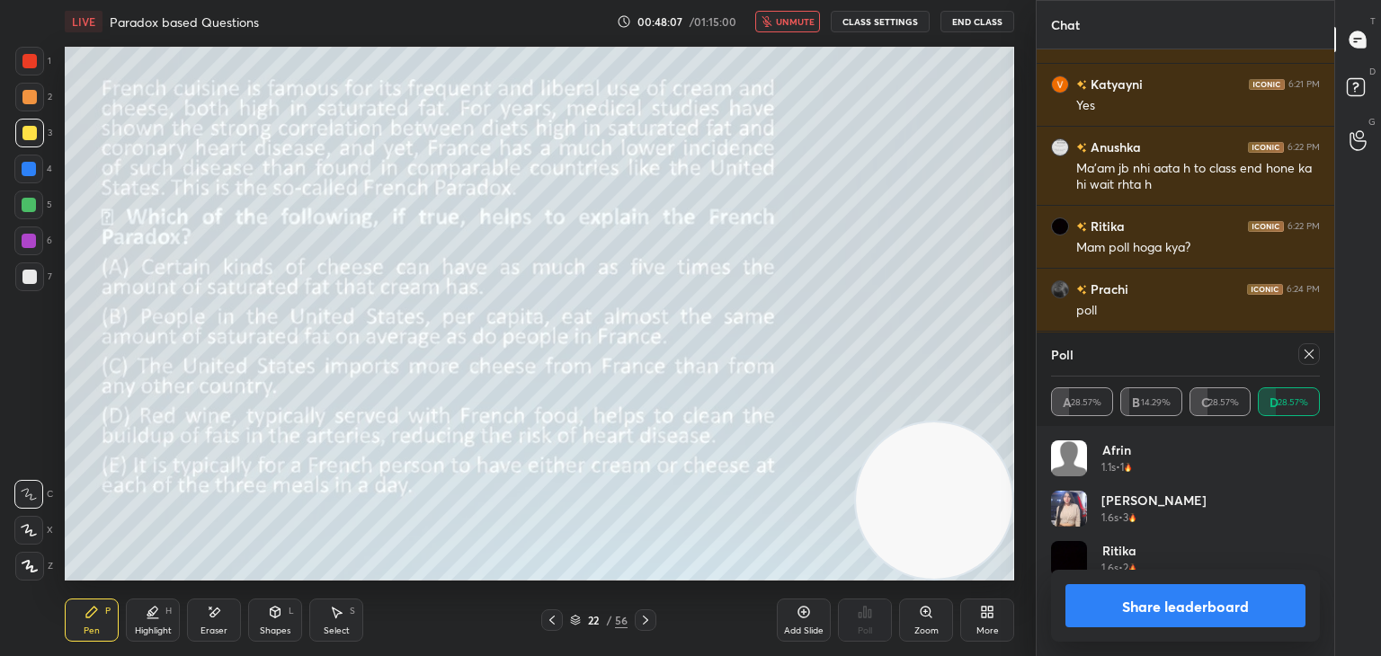
scroll to position [210, 263]
click at [799, 18] on span "unmute" at bounding box center [795, 21] width 39 height 13
click at [1310, 352] on icon at bounding box center [1309, 354] width 14 height 14
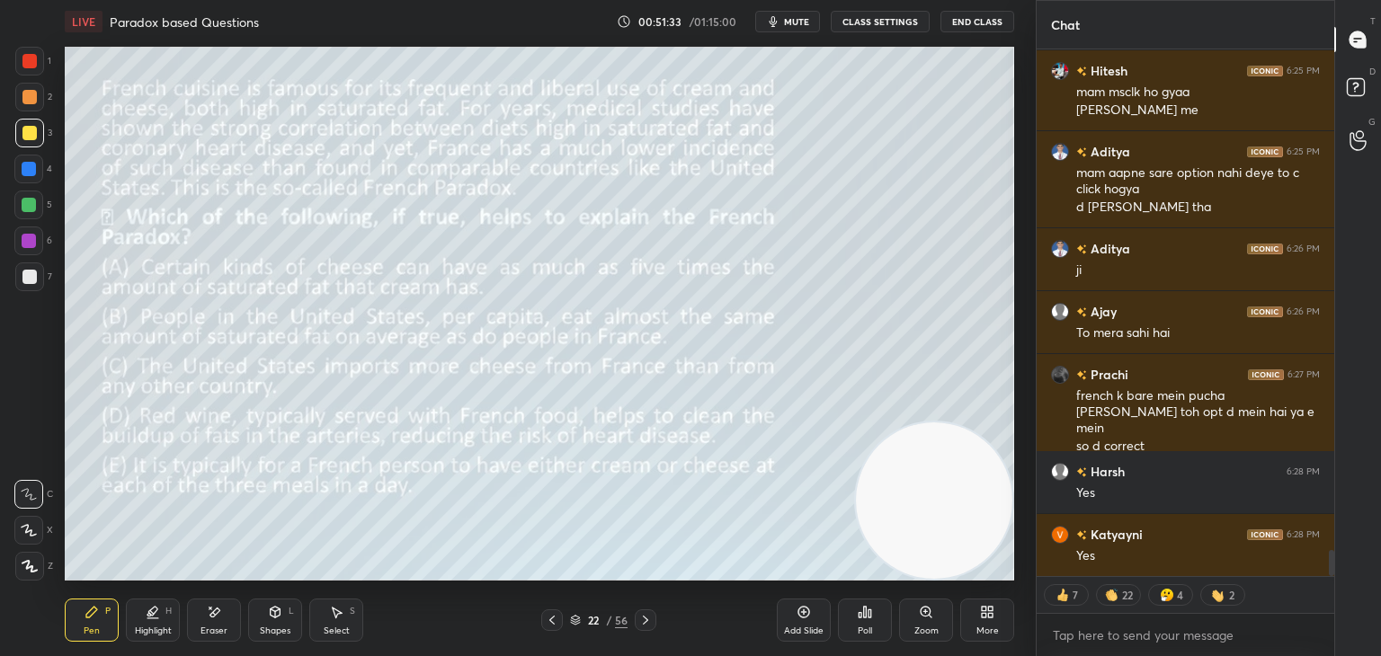
scroll to position [10133, 0]
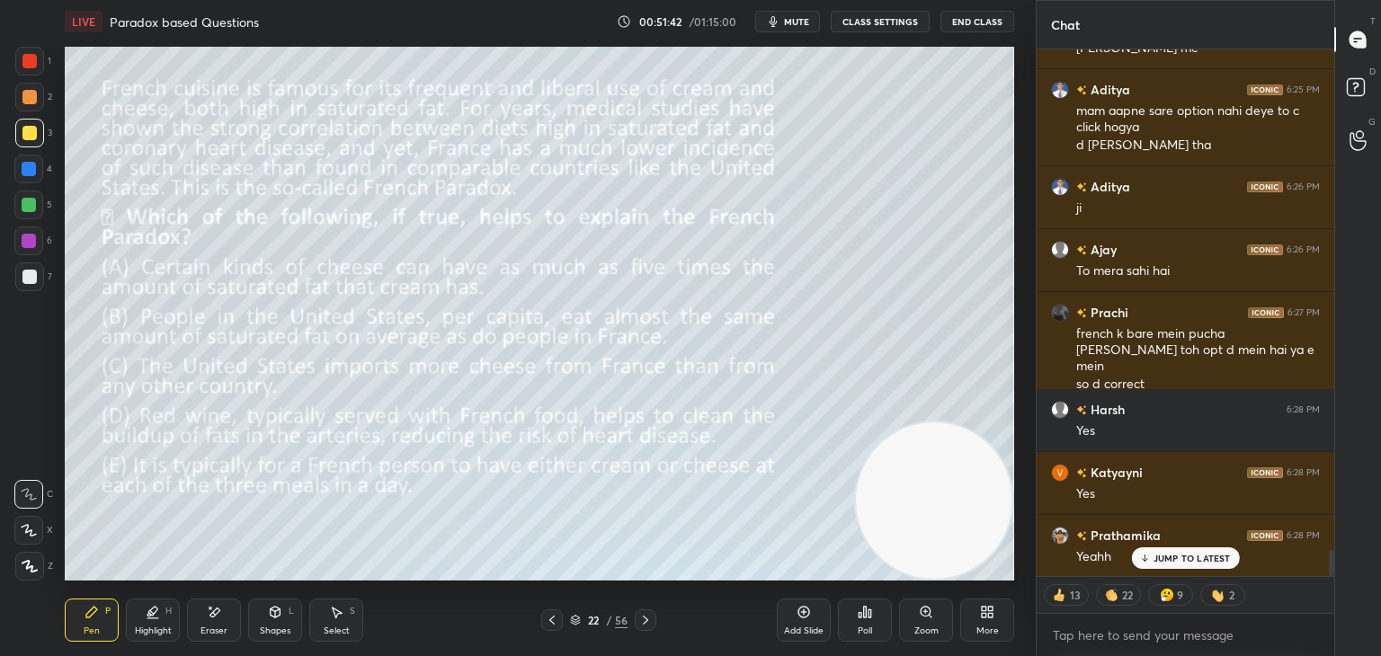
click at [576, 627] on div "22 / 56" at bounding box center [599, 620] width 58 height 16
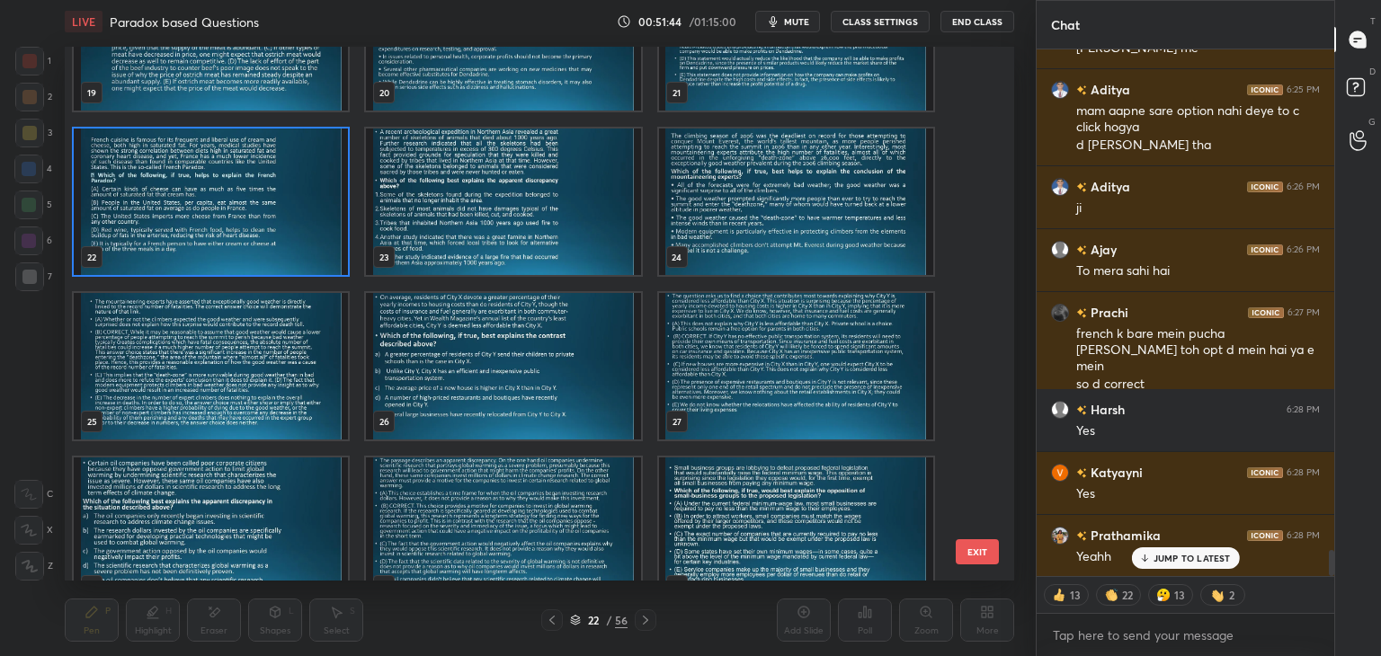
scroll to position [1080, 0]
click at [579, 220] on img "grid" at bounding box center [503, 201] width 274 height 147
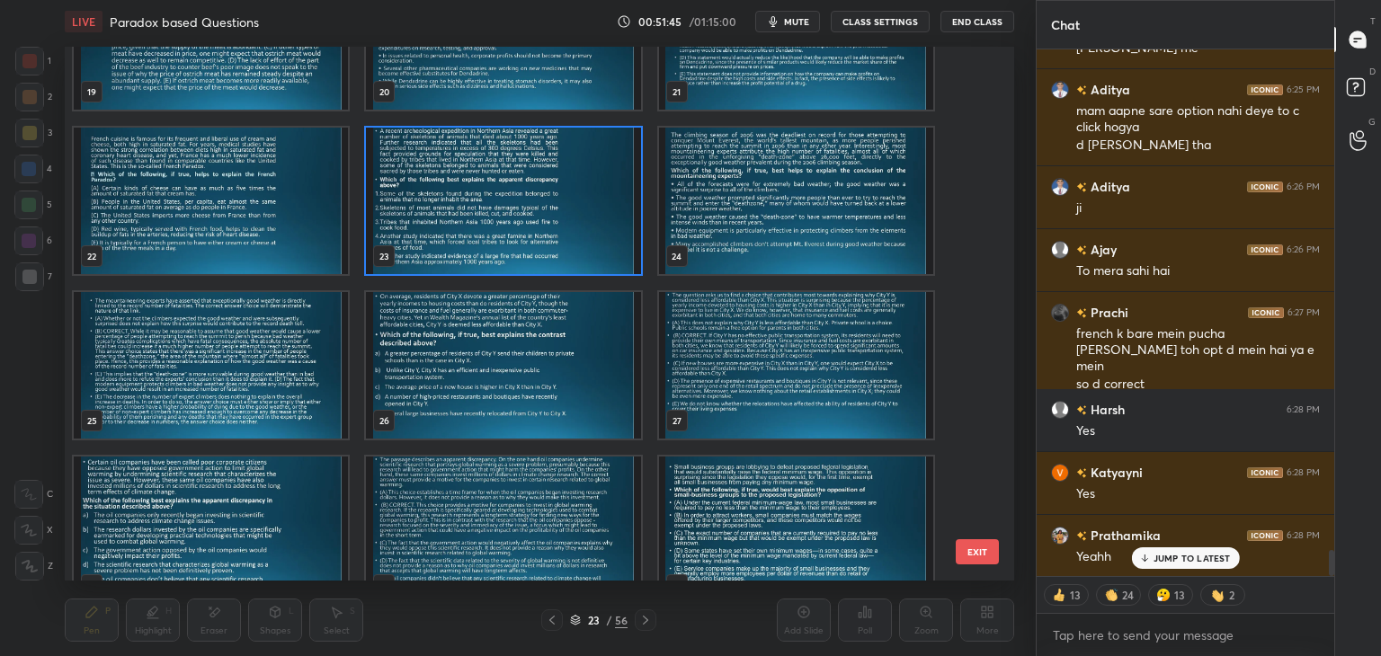
click at [575, 242] on img "grid" at bounding box center [503, 201] width 274 height 147
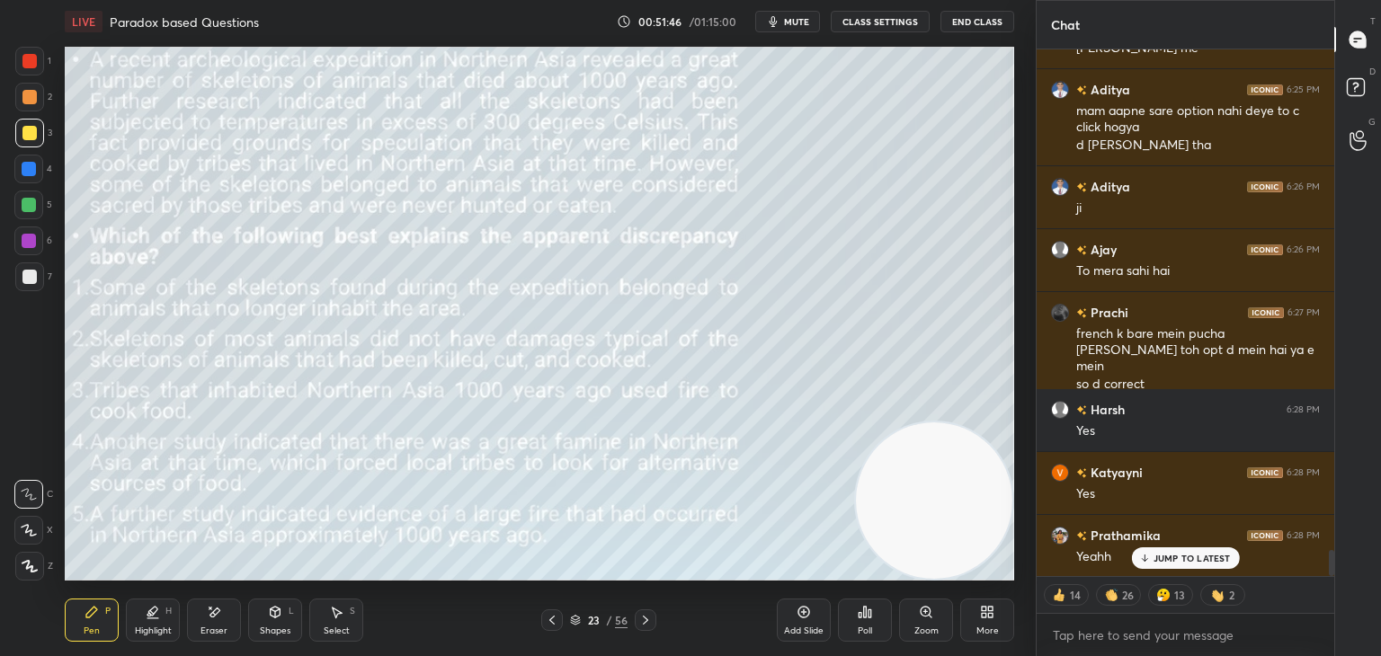
click at [651, 616] on icon at bounding box center [645, 620] width 14 height 14
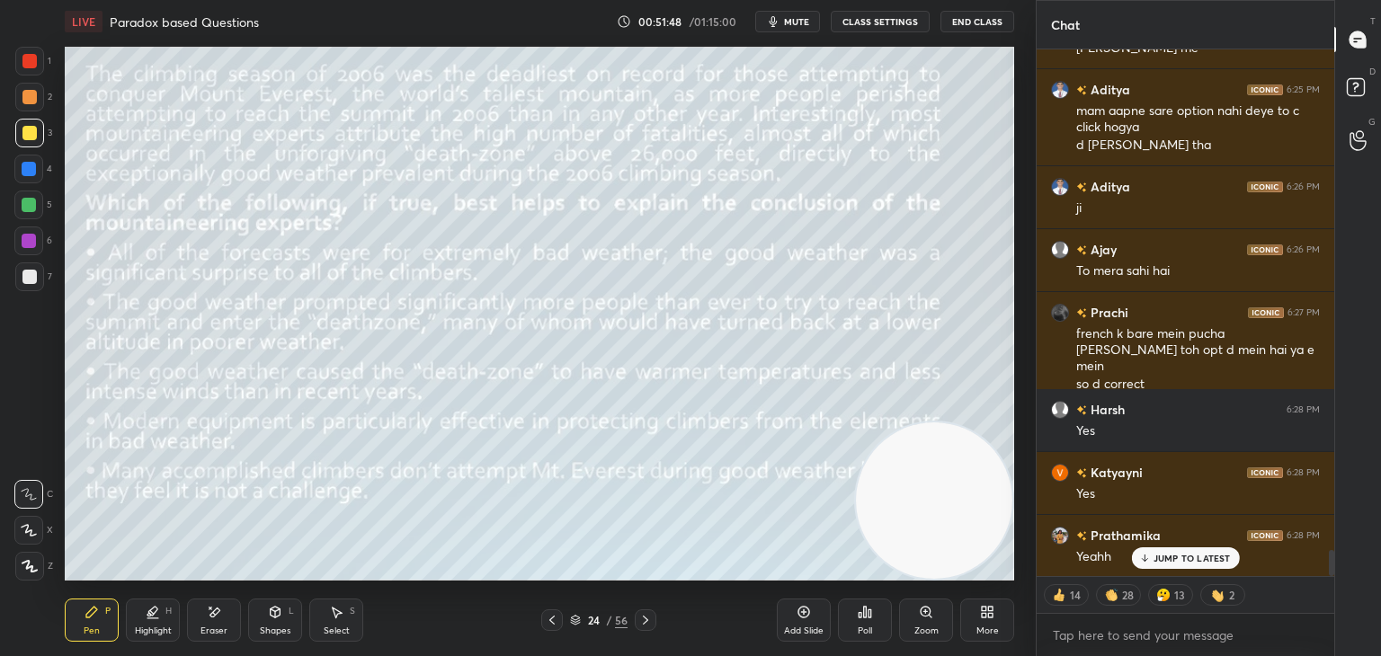
click at [646, 621] on icon at bounding box center [645, 620] width 14 height 14
click at [644, 621] on icon at bounding box center [645, 620] width 14 height 14
click at [638, 619] on icon at bounding box center [645, 620] width 14 height 14
click at [638, 618] on icon at bounding box center [645, 620] width 14 height 14
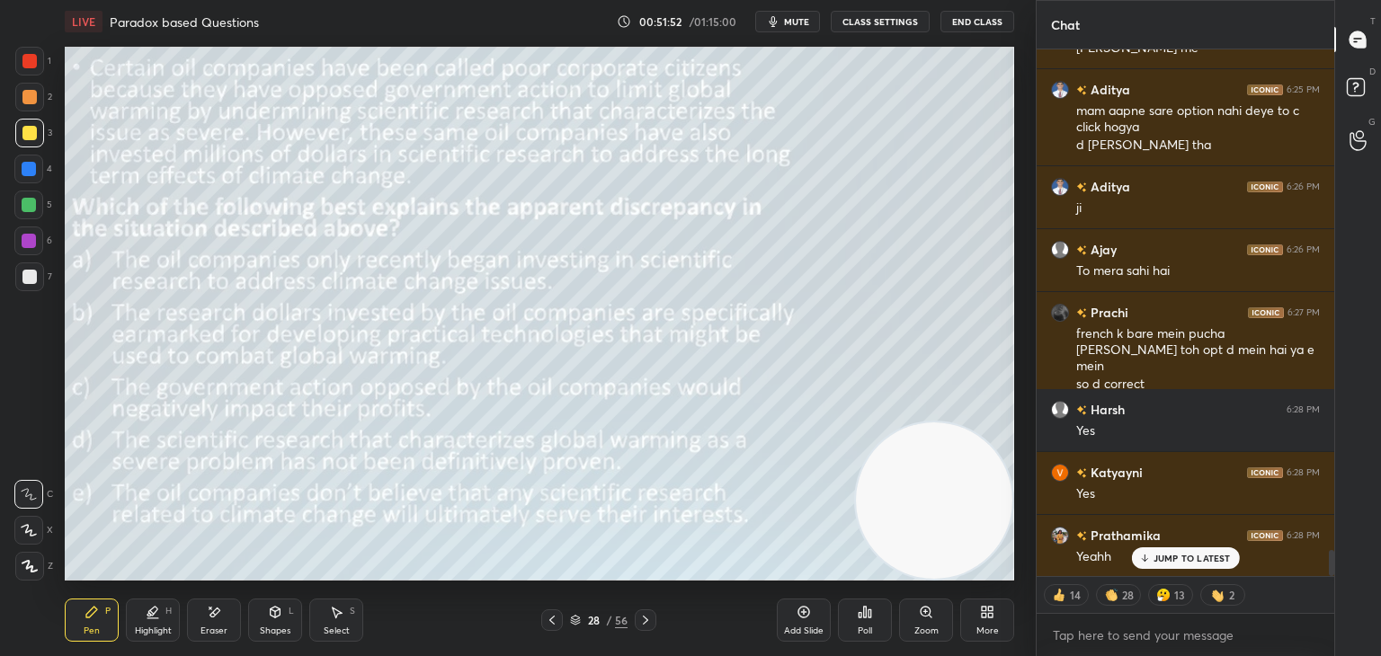
click at [639, 620] on icon at bounding box center [645, 620] width 14 height 14
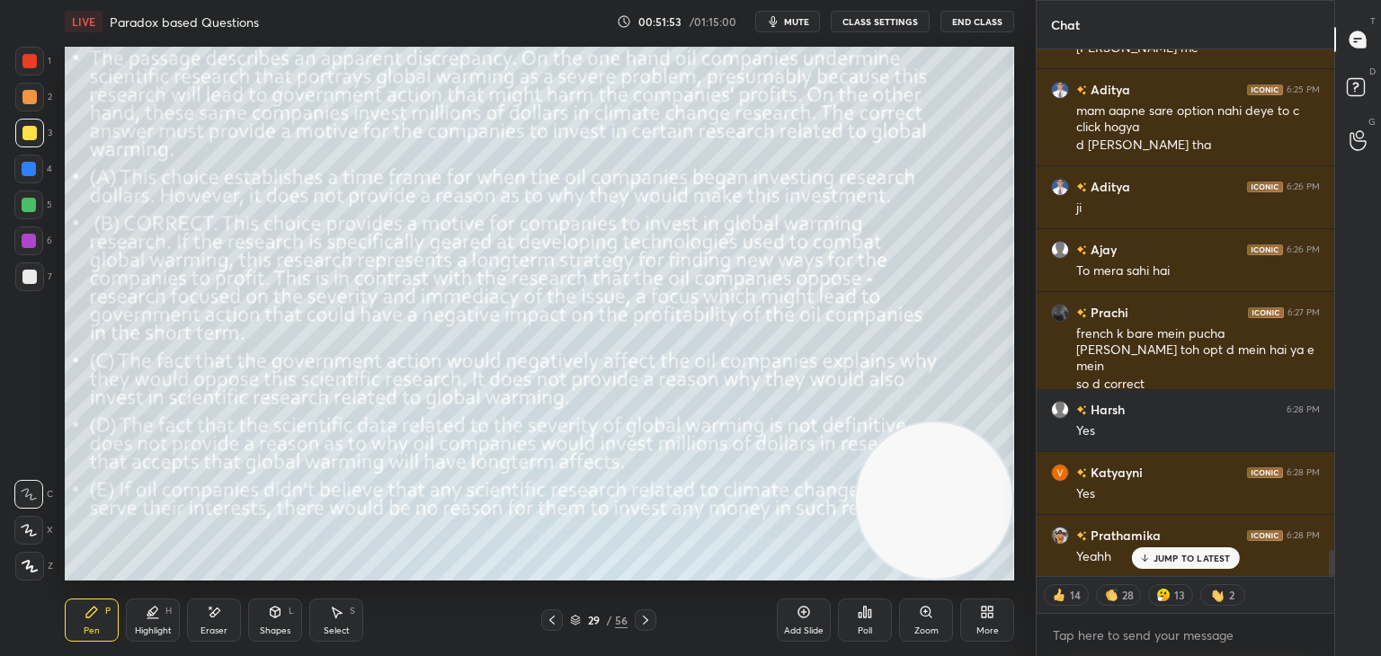
click at [640, 620] on icon at bounding box center [645, 620] width 14 height 14
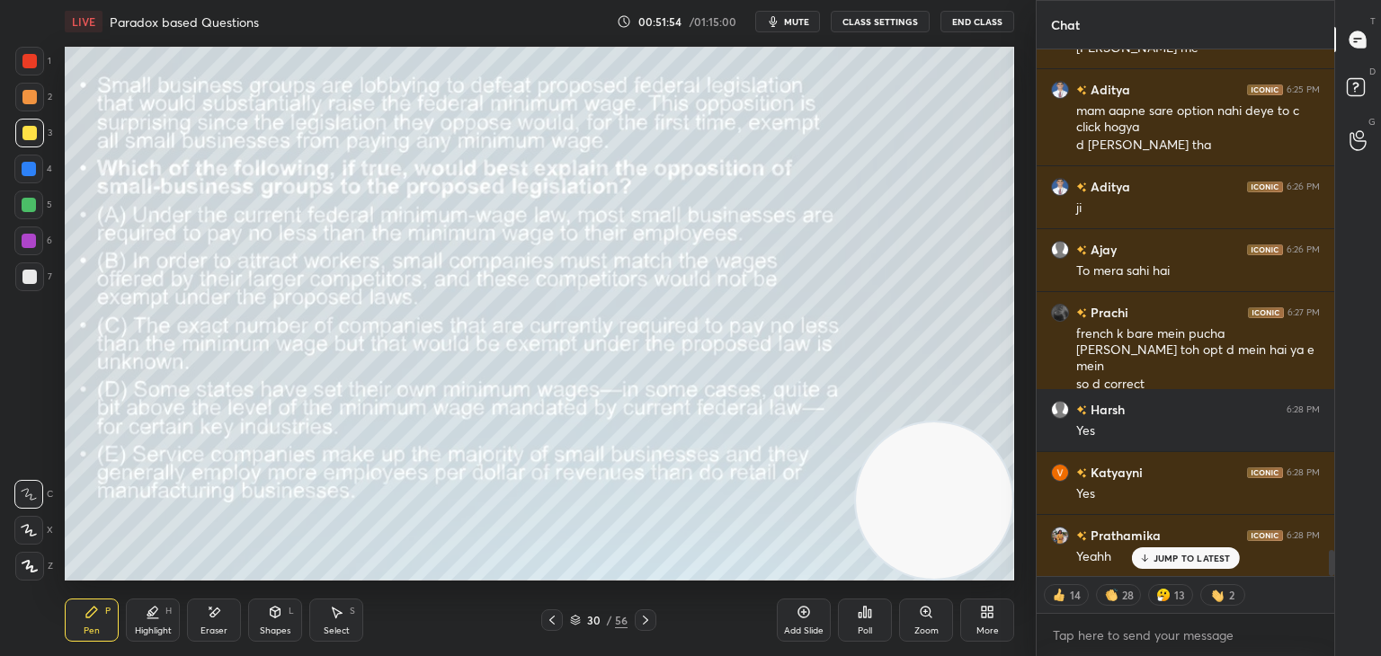
click at [642, 620] on icon at bounding box center [645, 620] width 14 height 14
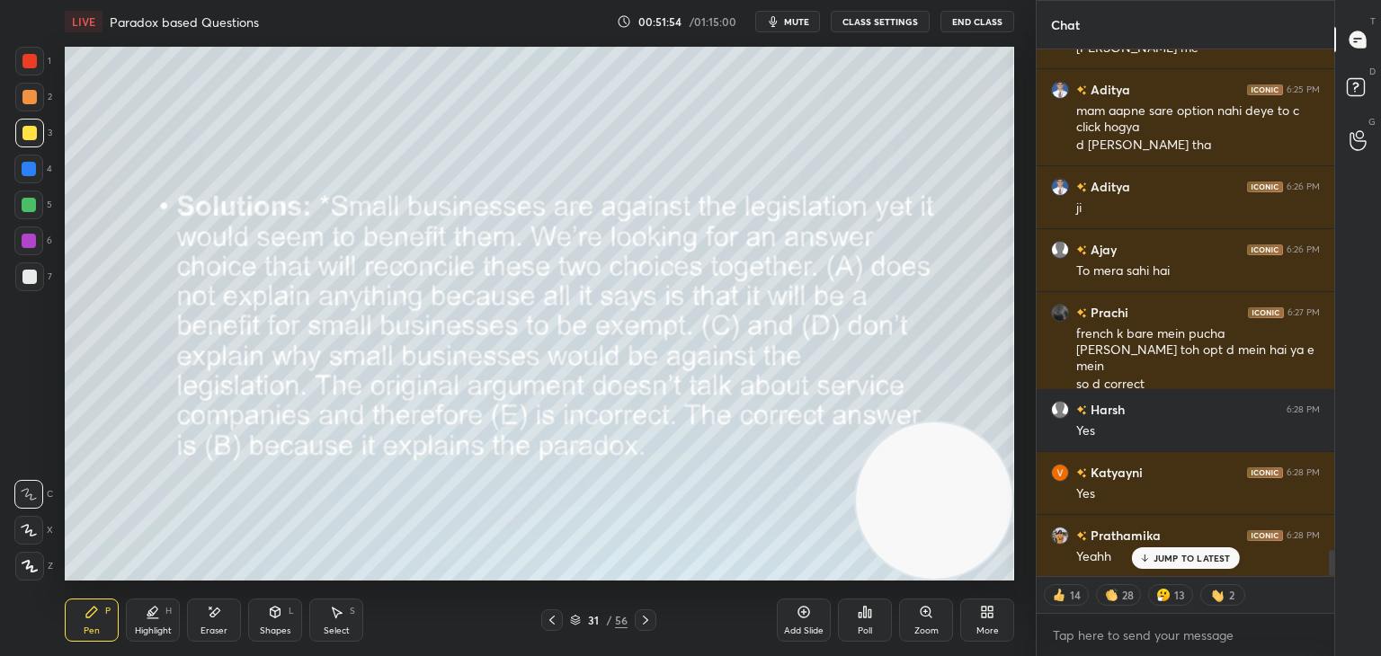
click at [644, 621] on icon at bounding box center [645, 620] width 14 height 14
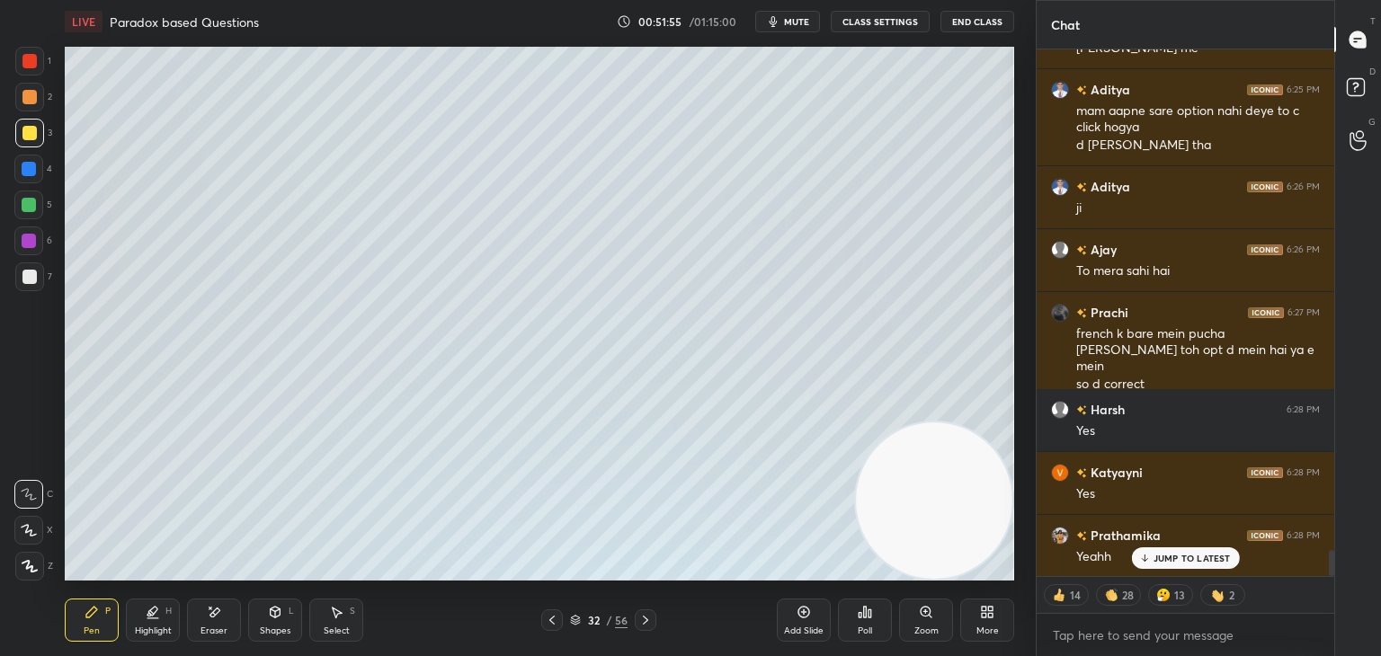
click at [645, 621] on icon at bounding box center [645, 620] width 14 height 14
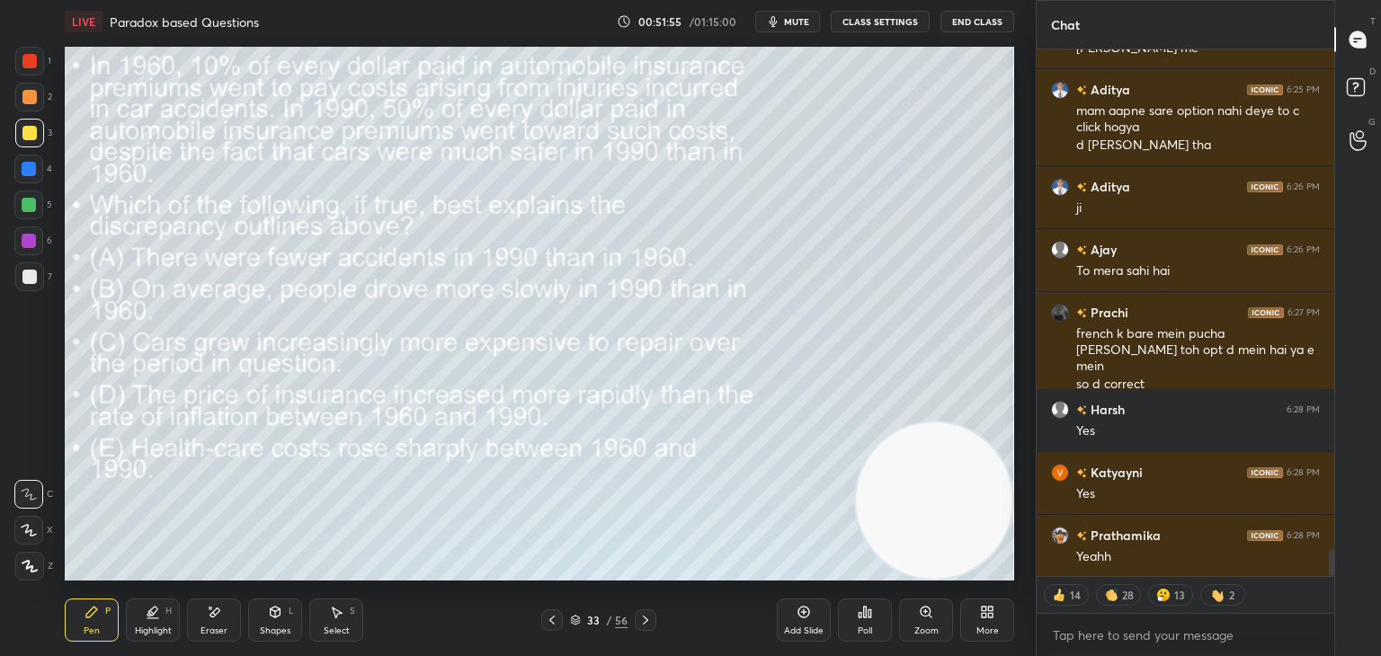
scroll to position [10197, 0]
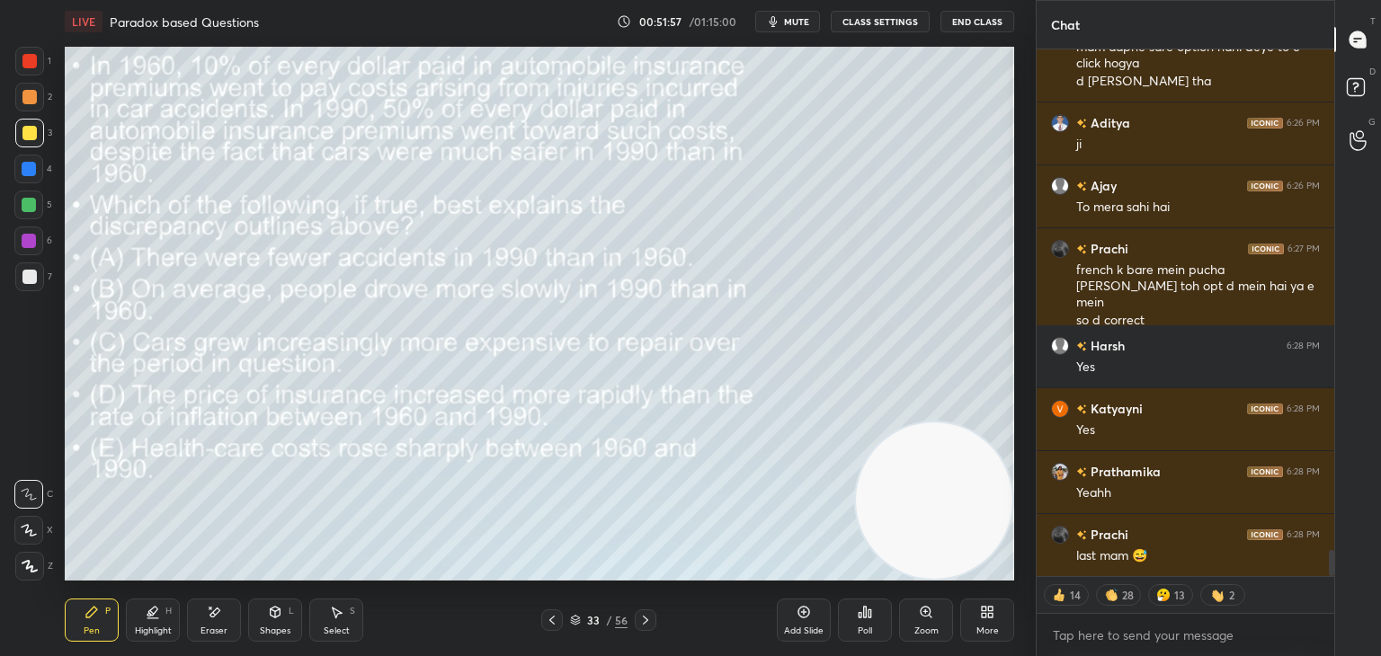
click at [648, 619] on icon at bounding box center [645, 620] width 14 height 14
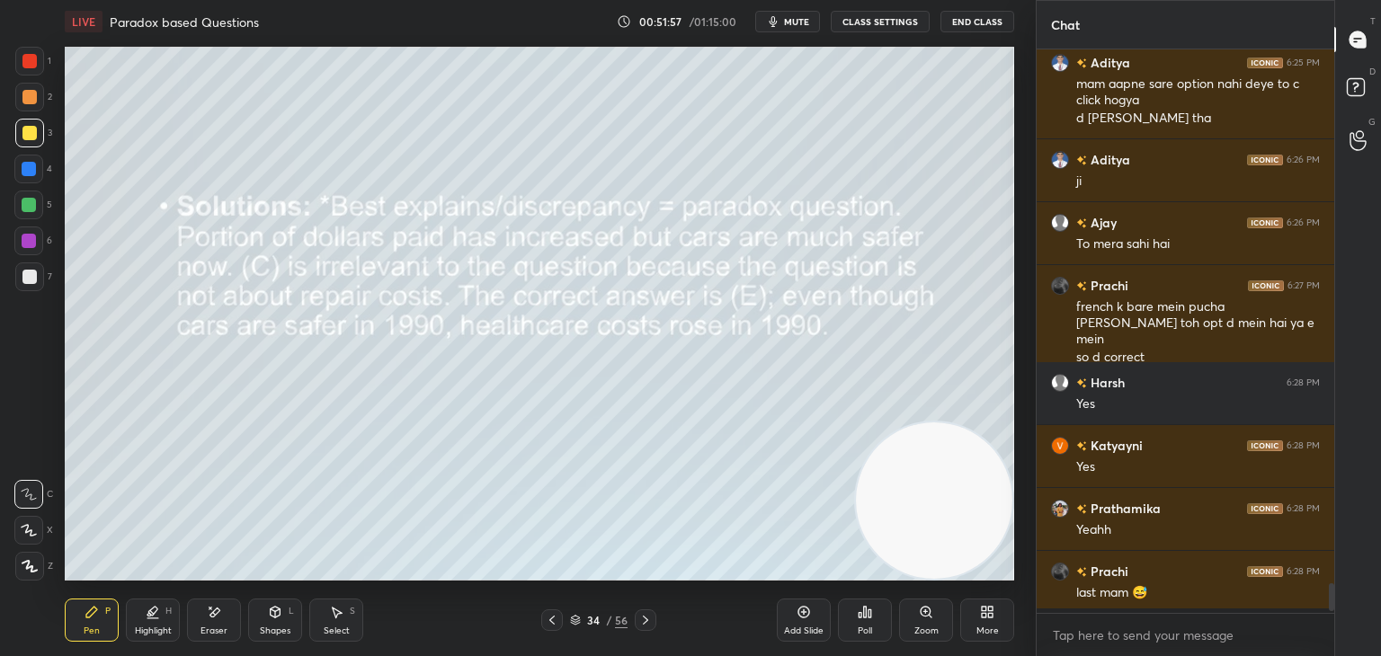
scroll to position [5, 5]
click at [647, 619] on icon at bounding box center [645, 620] width 14 height 14
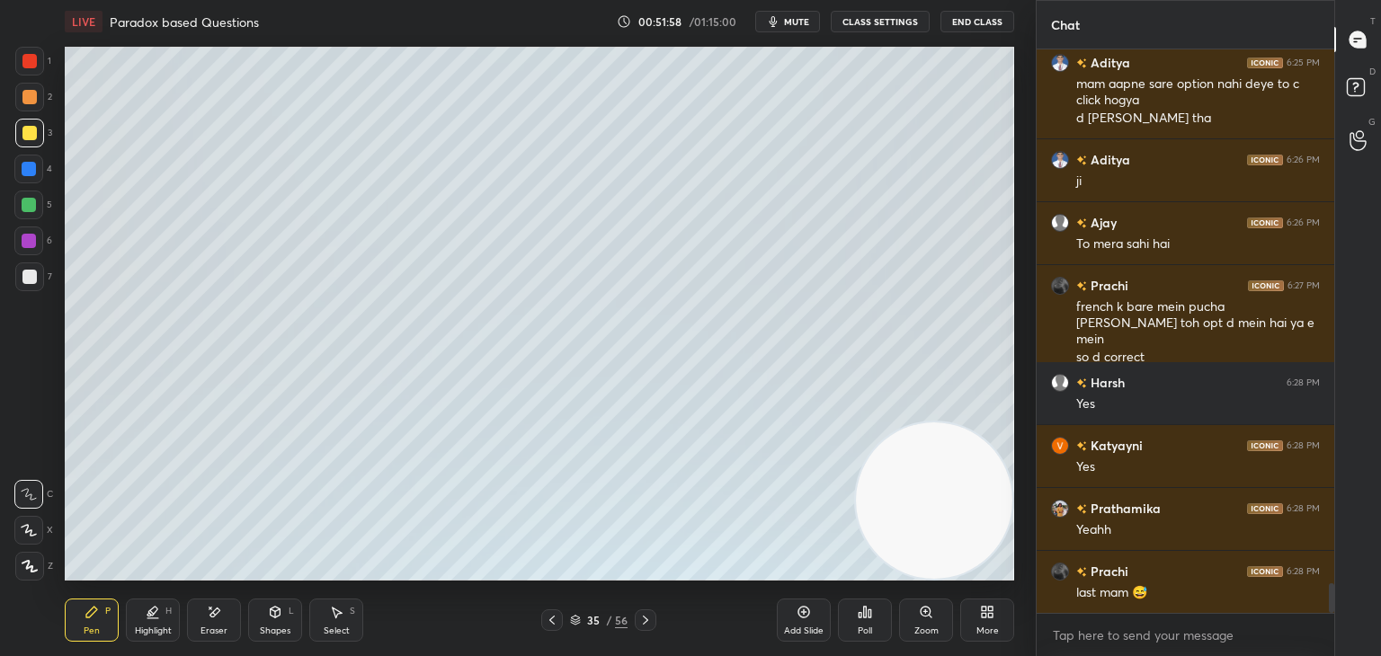
click at [579, 620] on icon at bounding box center [575, 620] width 11 height 11
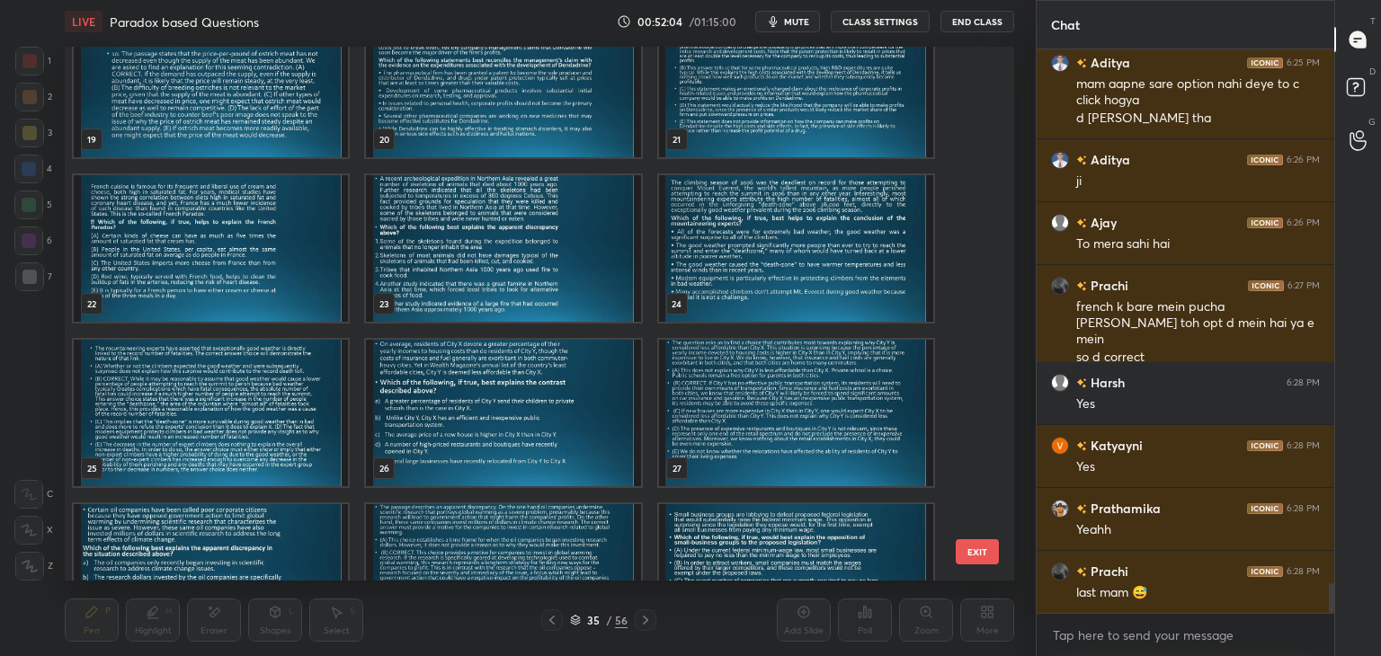
scroll to position [10223, 0]
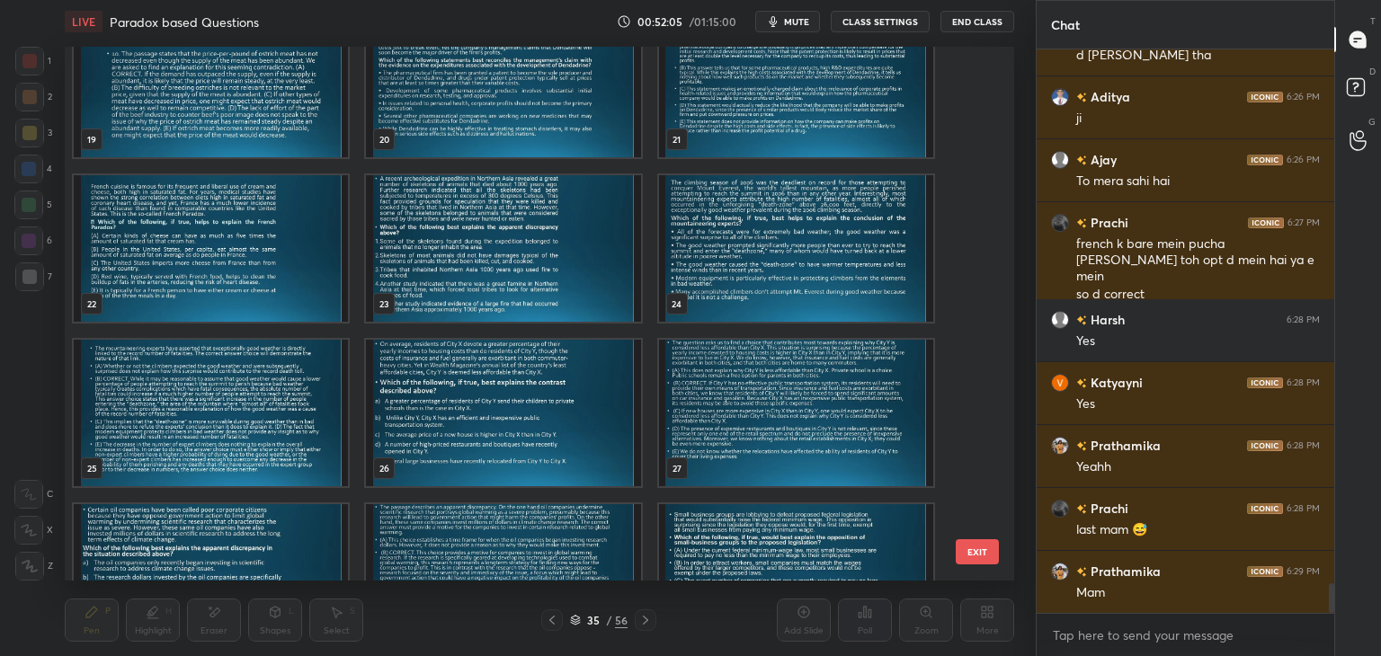
click at [576, 274] on img "grid" at bounding box center [503, 248] width 274 height 147
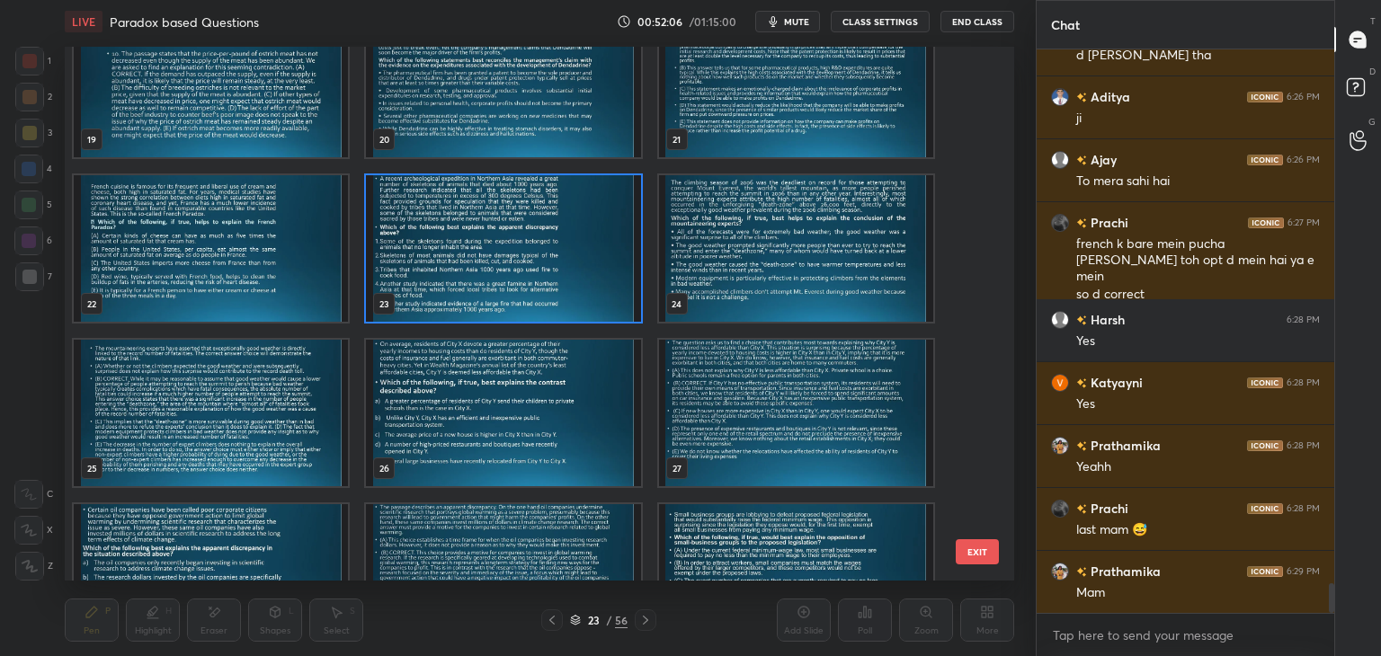
click at [584, 281] on img "grid" at bounding box center [503, 248] width 274 height 147
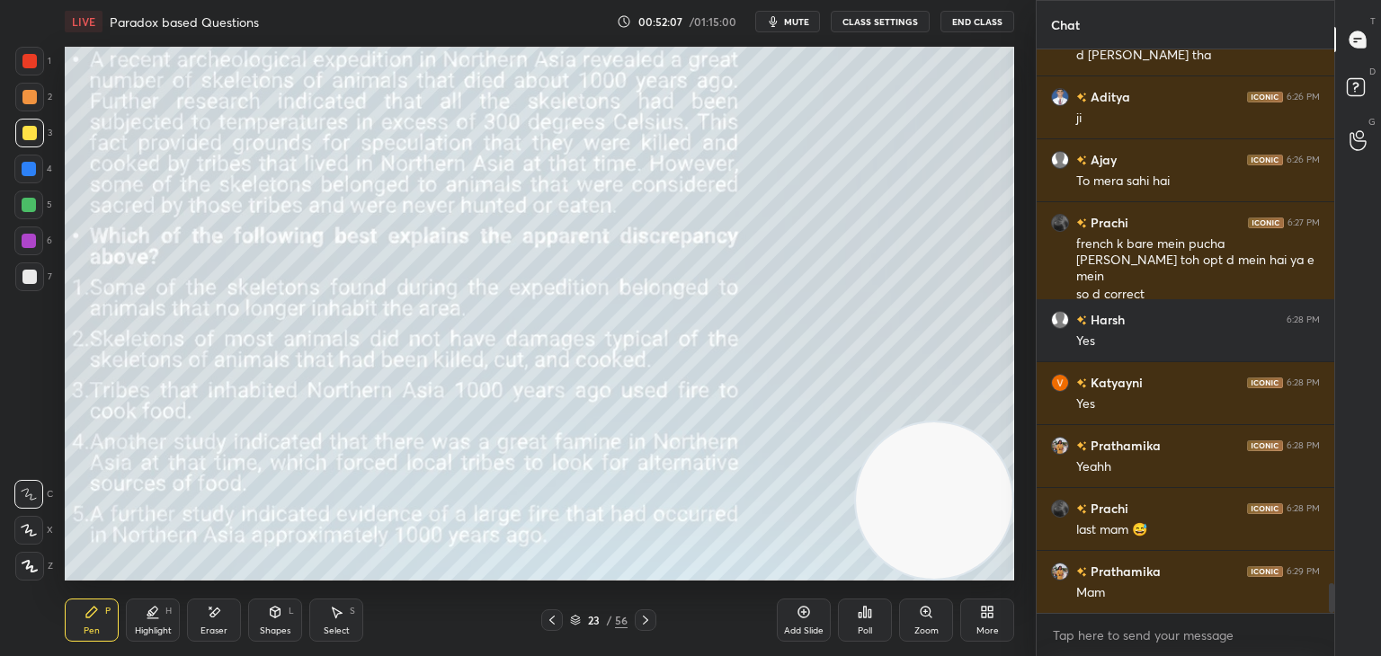
click at [651, 631] on div "Pen P Highlight H Eraser Shapes L Select S 23 / 56 Add Slide Poll Zoom More" at bounding box center [540, 621] width 950 height 72
click at [650, 623] on icon at bounding box center [645, 620] width 14 height 14
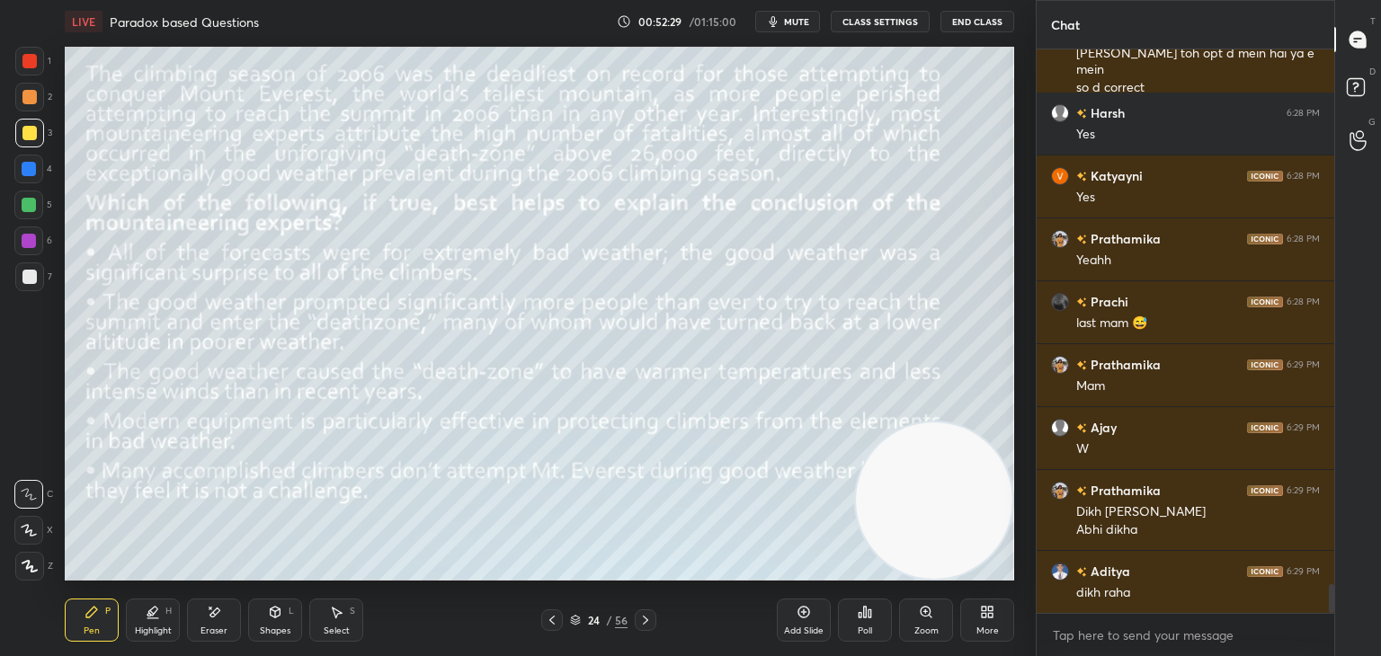
scroll to position [10493, 0]
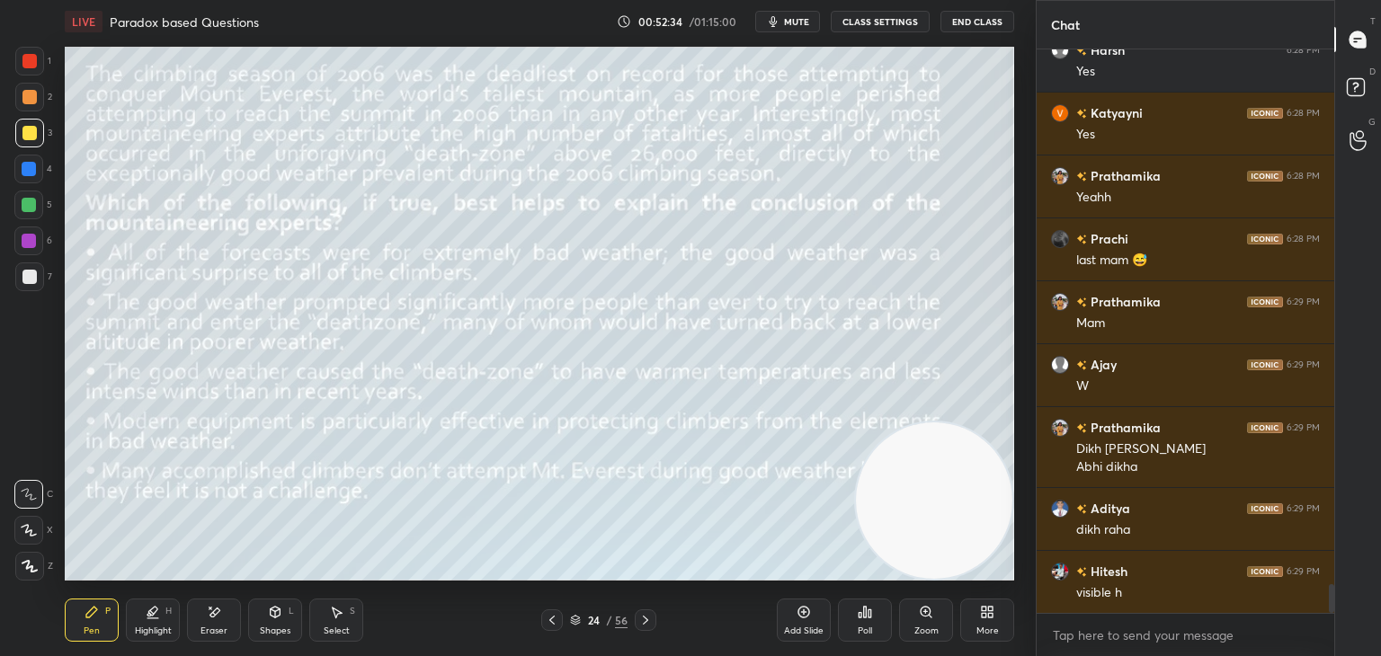
click at [791, 25] on span "mute" at bounding box center [796, 21] width 25 height 13
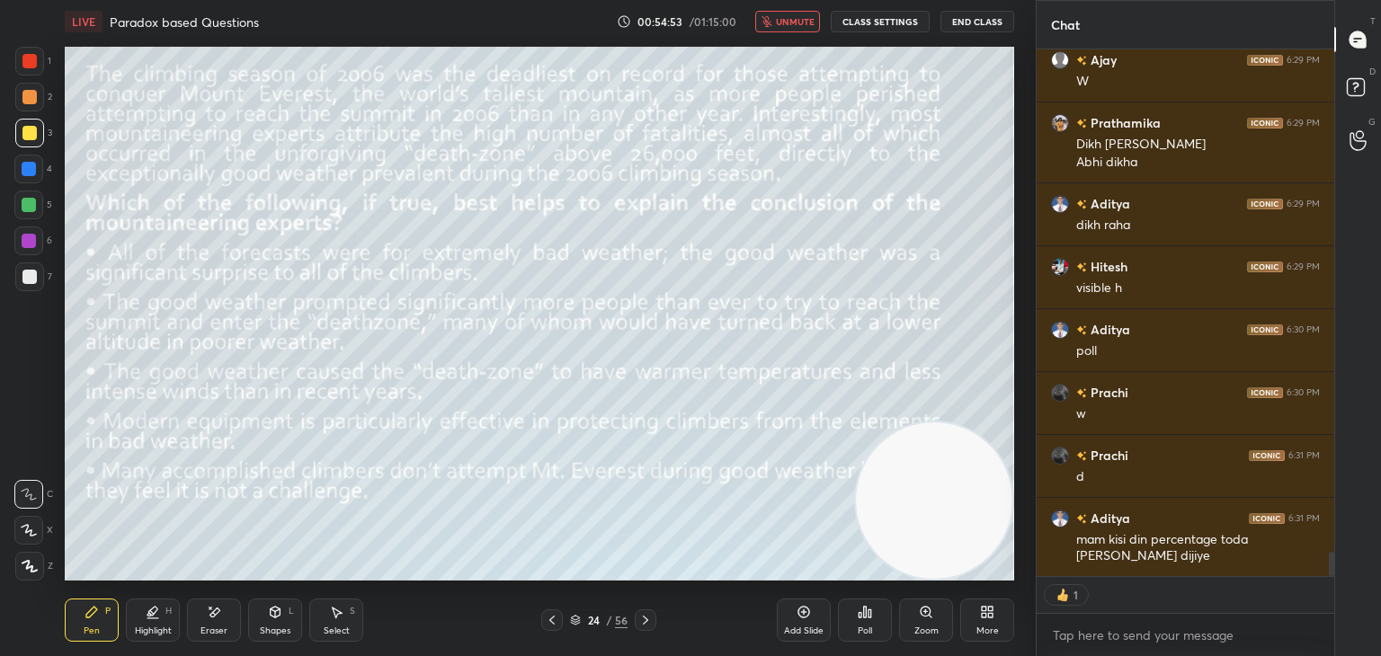
scroll to position [10860, 0]
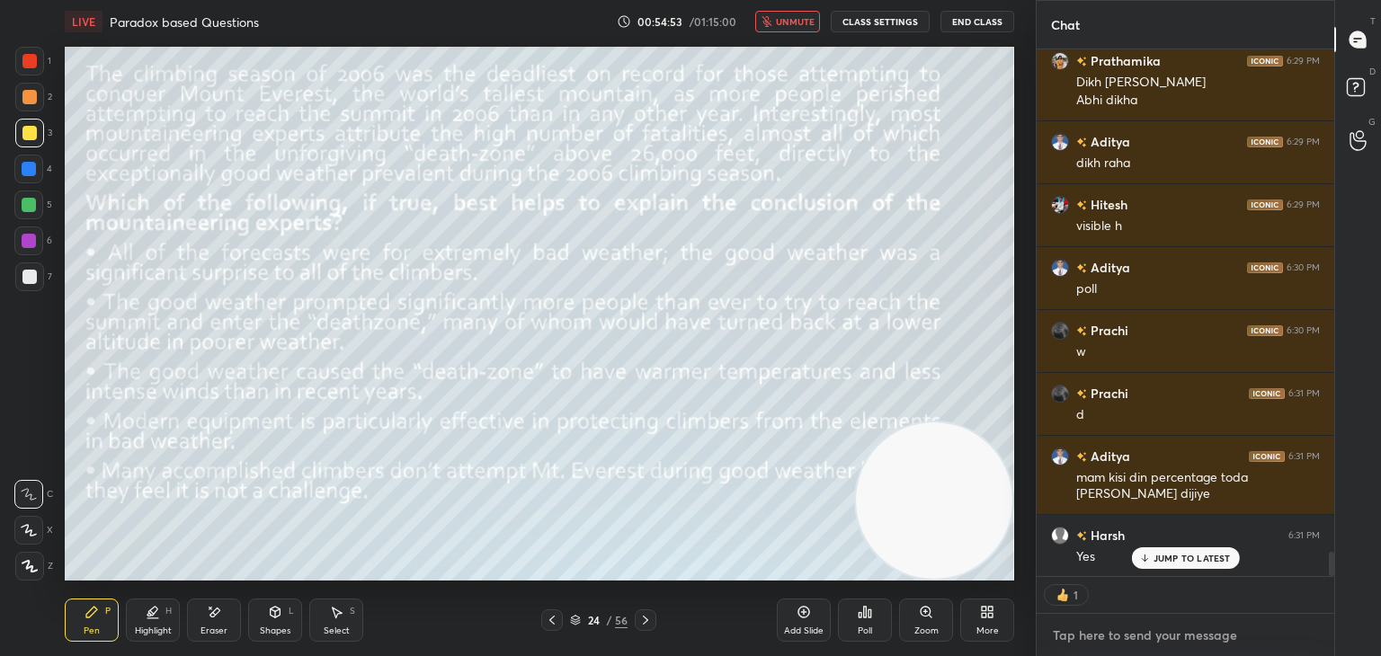
click at [1140, 640] on textarea at bounding box center [1185, 635] width 269 height 29
type textarea "x"
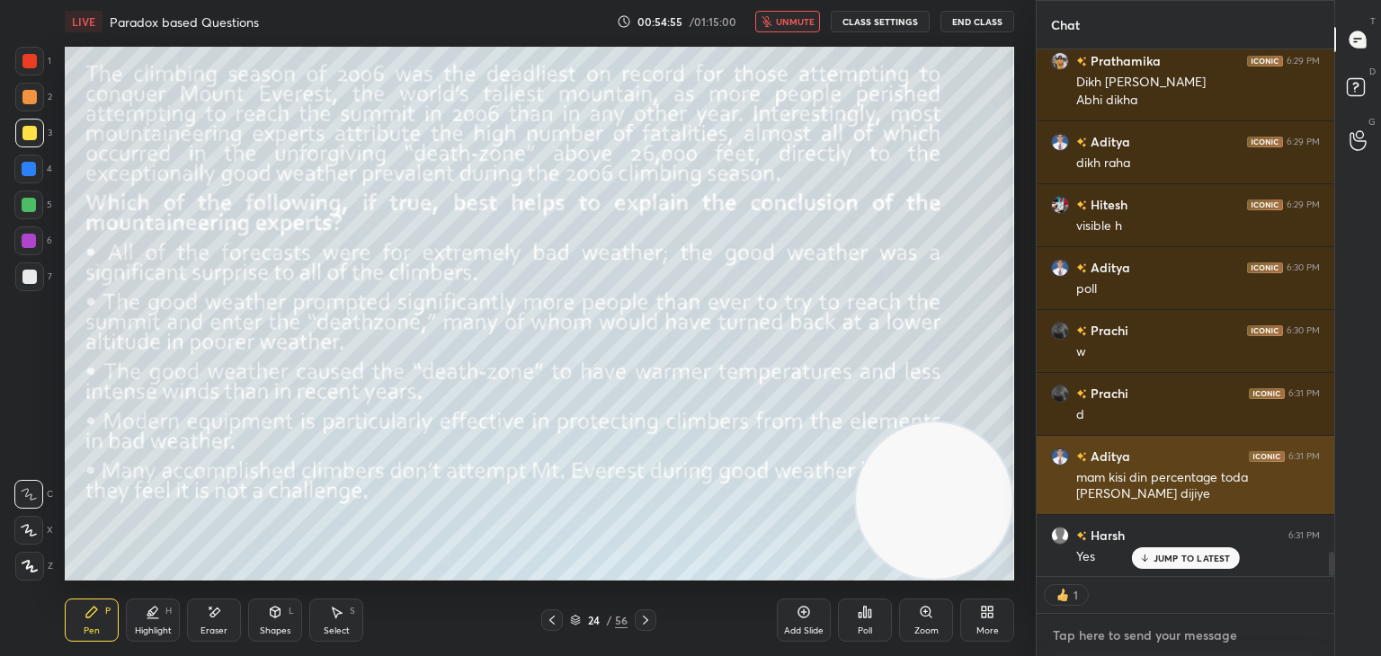
type textarea "o"
type textarea "x"
type textarea "ok"
type textarea "x"
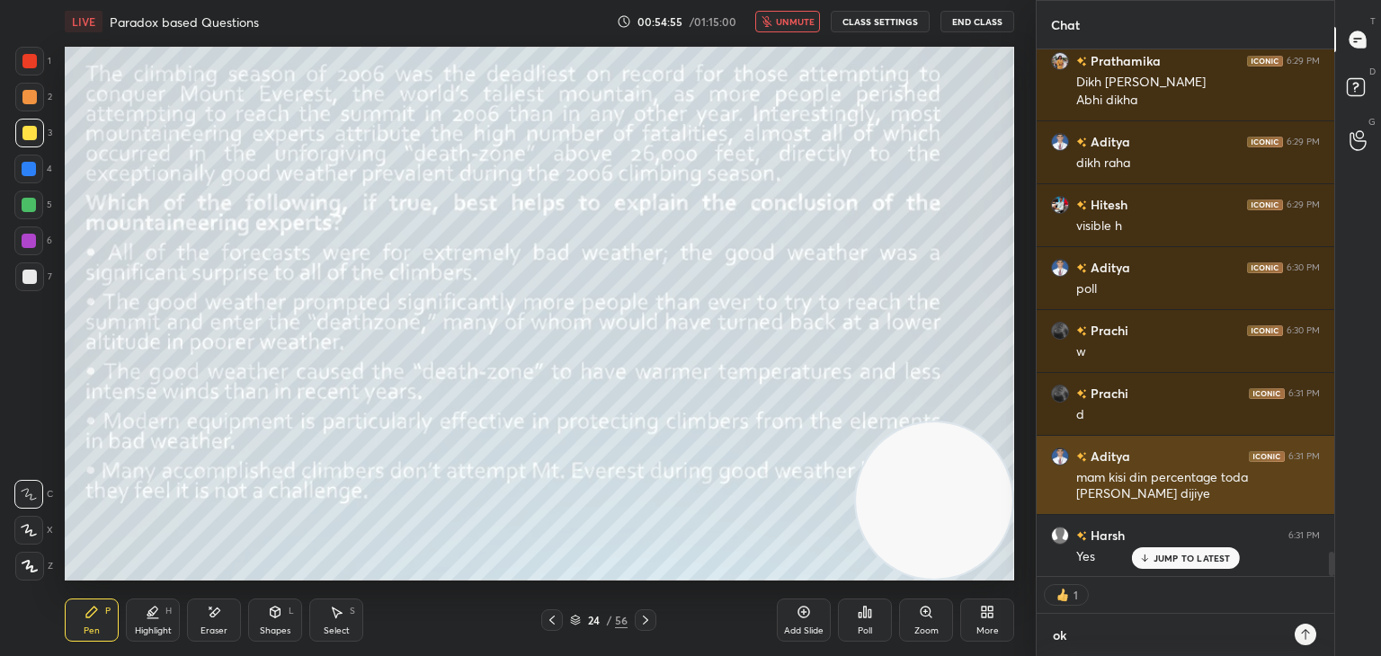
type textarea "oka"
type textarea "x"
type textarea "okay"
type textarea "x"
type textarea "okay"
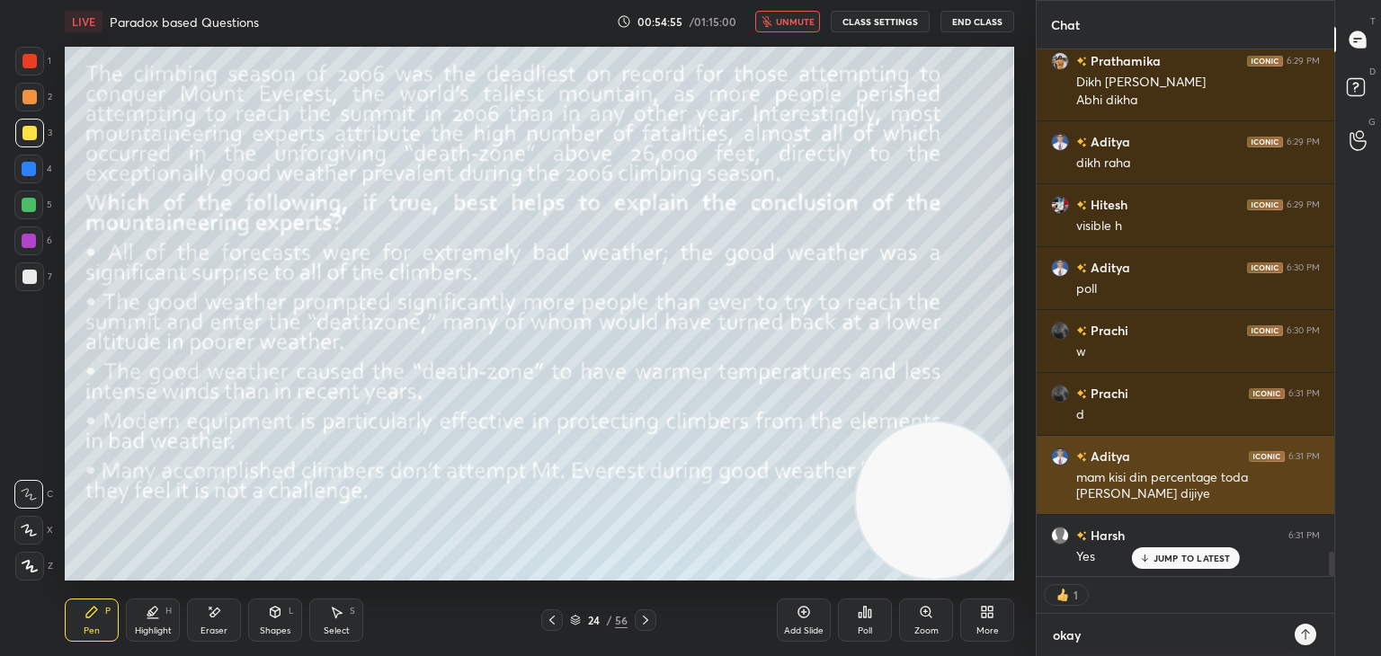
type textarea "x"
type textarea "okay A"
type textarea "x"
type textarea "okay Ad"
type textarea "x"
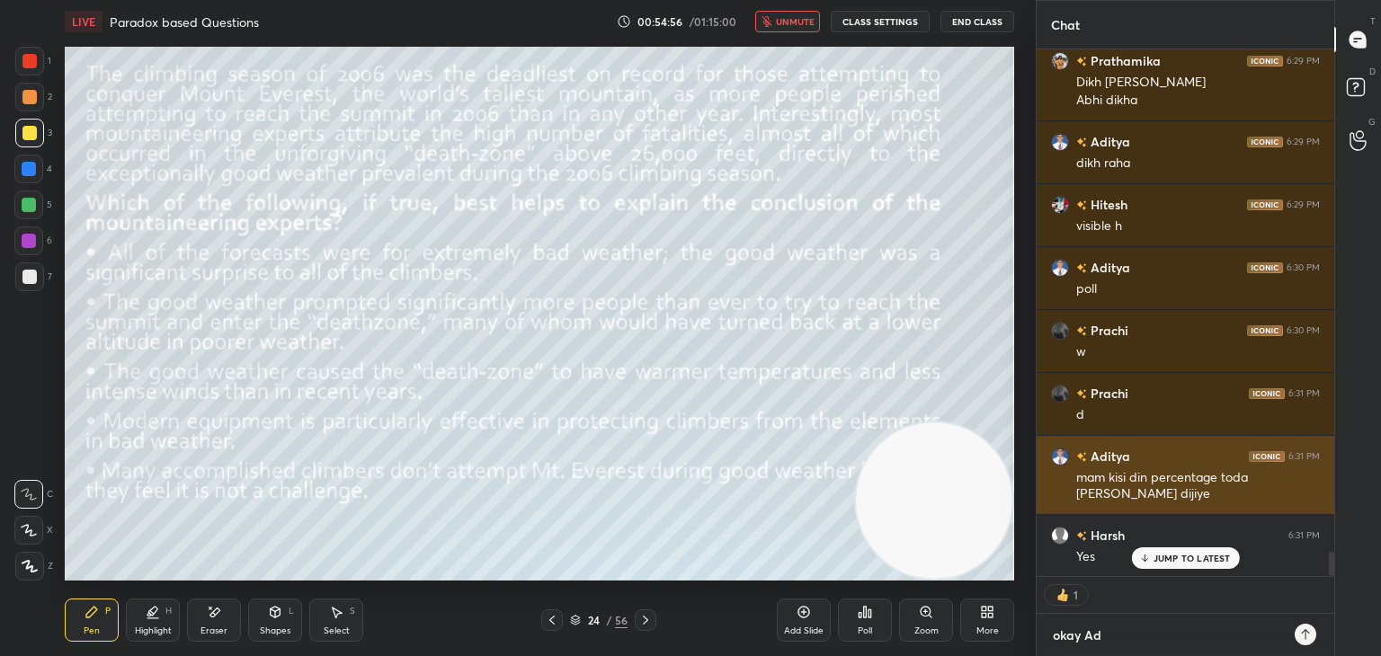
type textarea "okay Adi"
type textarea "x"
type textarea "okay Adit"
type textarea "x"
type textarea "okay [PERSON_NAME]"
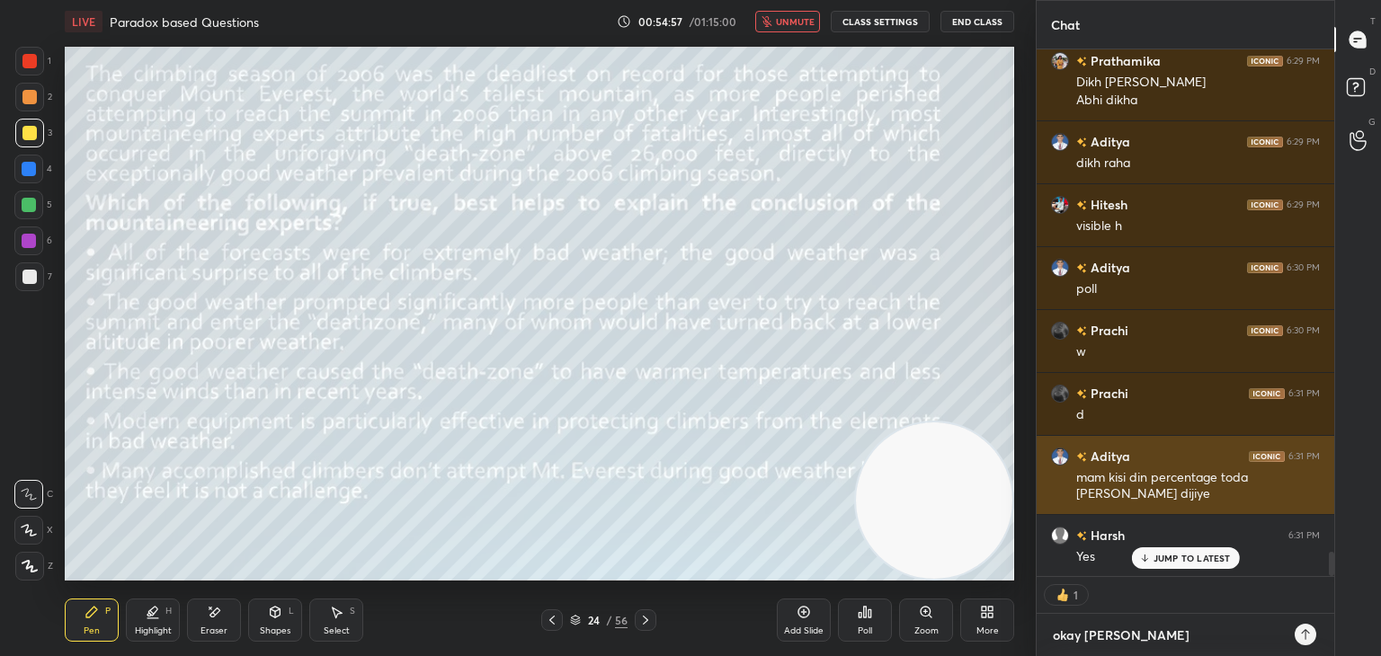
type textarea "x"
type textarea "okay Aditya"
type textarea "x"
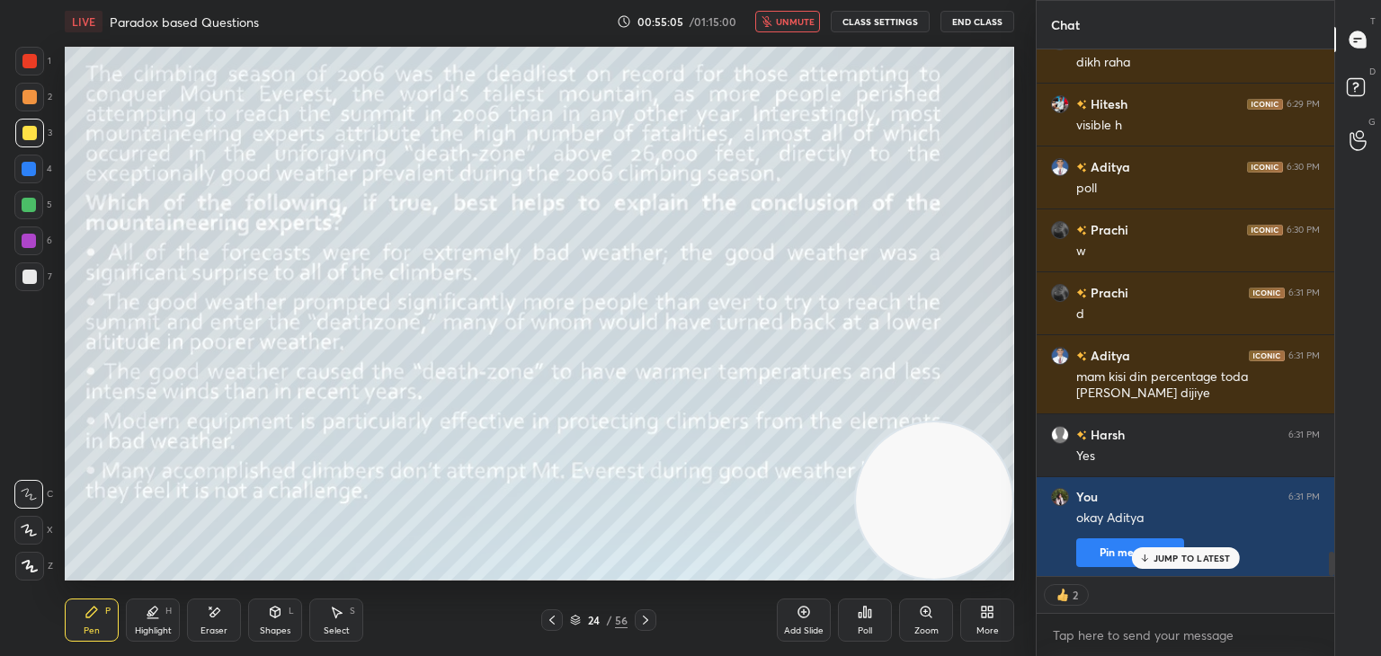
click at [862, 612] on icon at bounding box center [865, 612] width 14 height 14
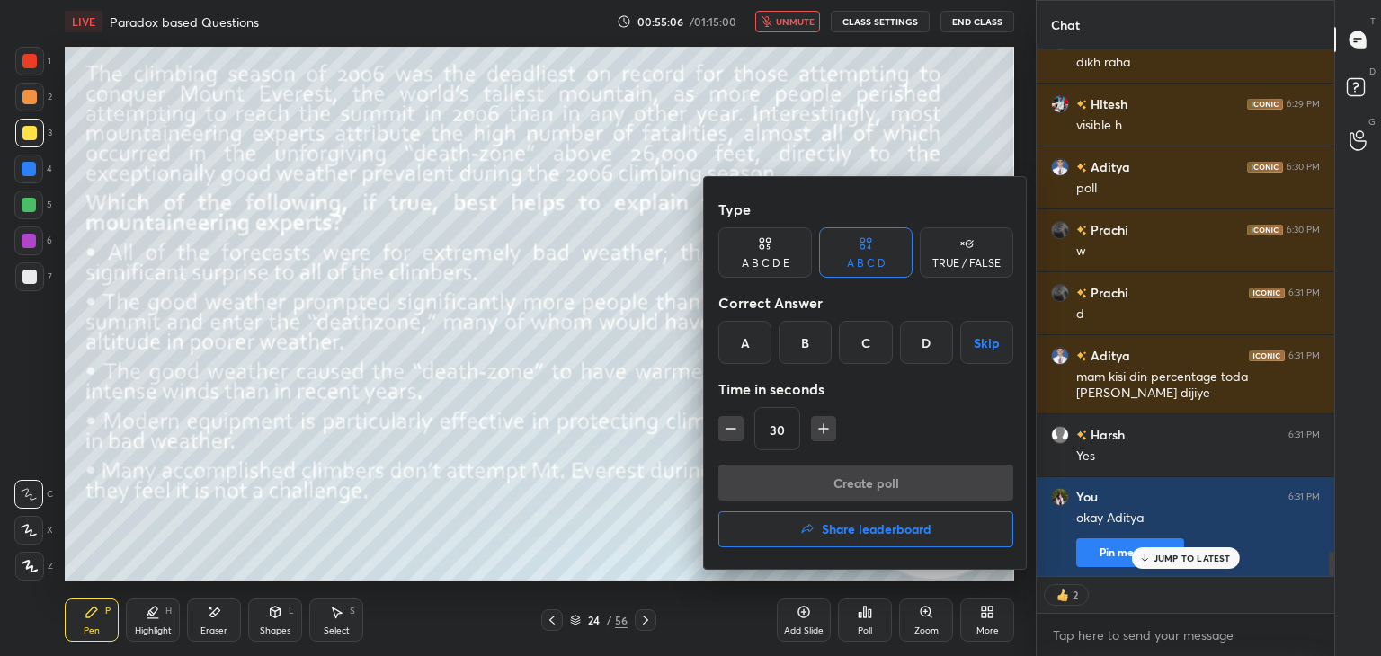
click at [770, 262] on div "A B C D E" at bounding box center [766, 263] width 48 height 11
type textarea "x"
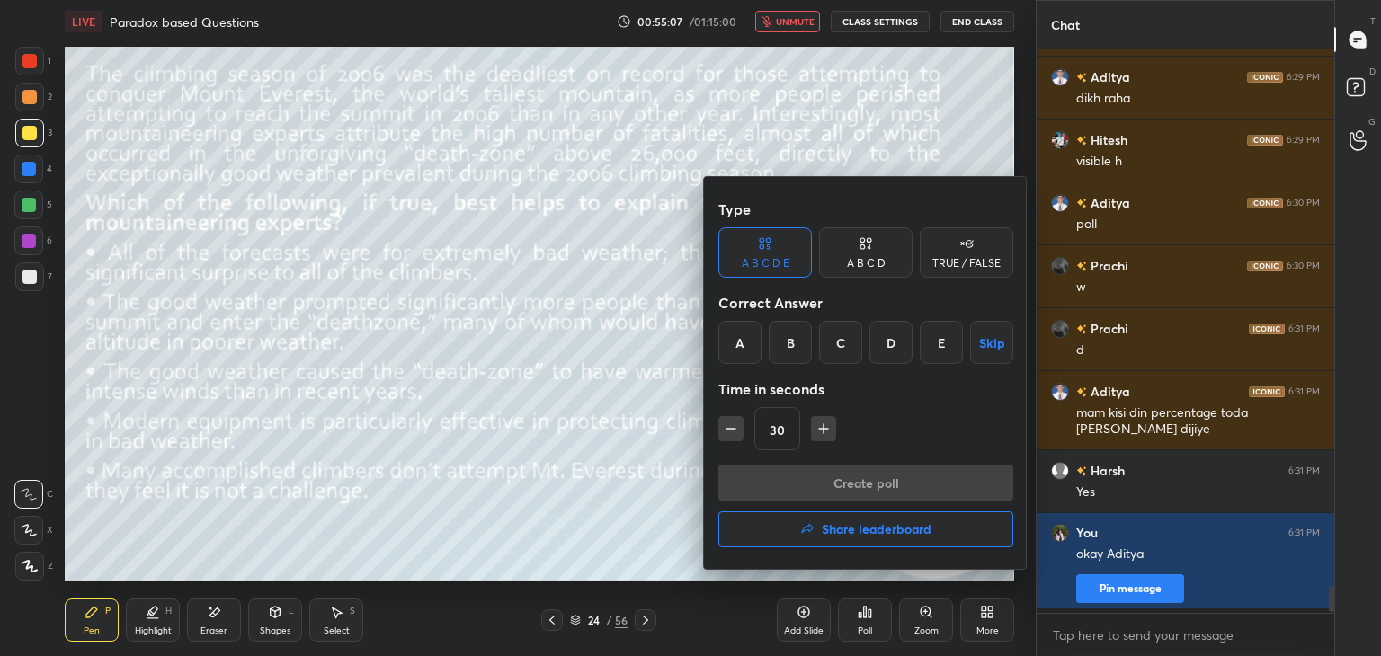
scroll to position [5, 5]
click at [795, 344] on div "B" at bounding box center [790, 342] width 43 height 43
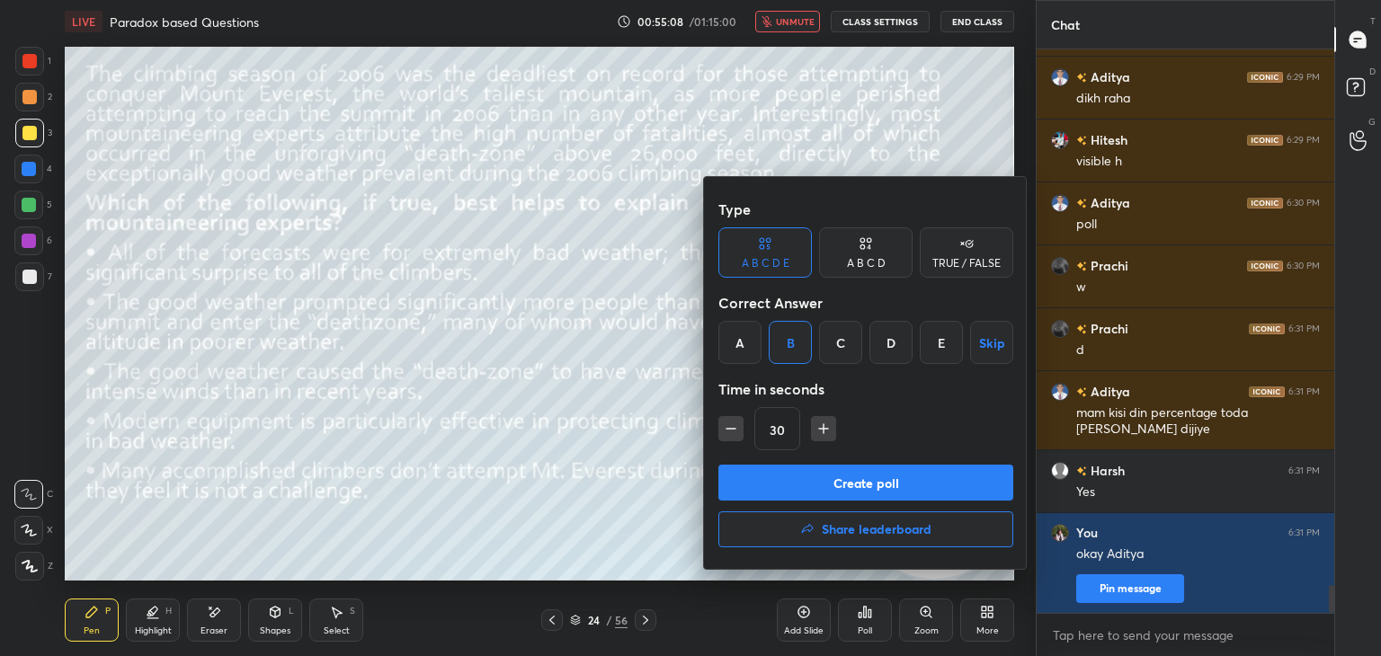
click at [827, 431] on icon "button" at bounding box center [824, 429] width 18 height 18
type input "45"
click at [828, 481] on button "Create poll" at bounding box center [866, 483] width 295 height 36
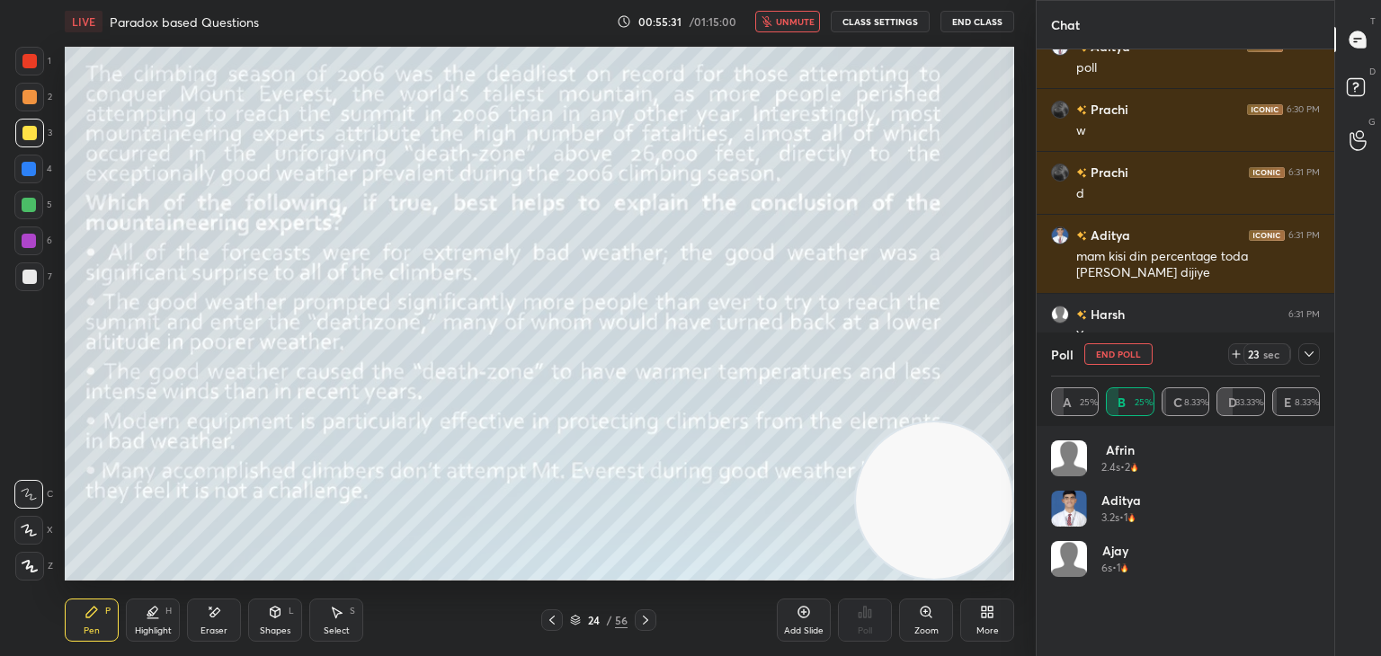
scroll to position [11144, 0]
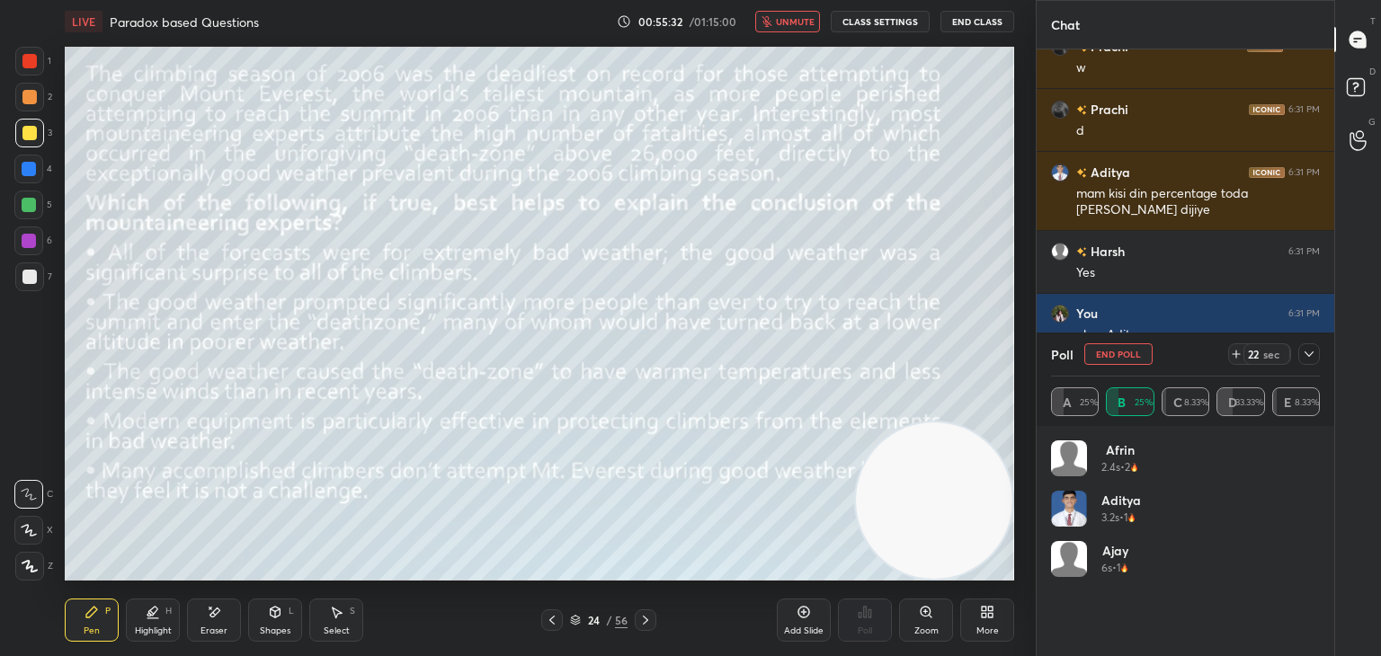
click at [815, 24] on span "unmute" at bounding box center [795, 21] width 39 height 13
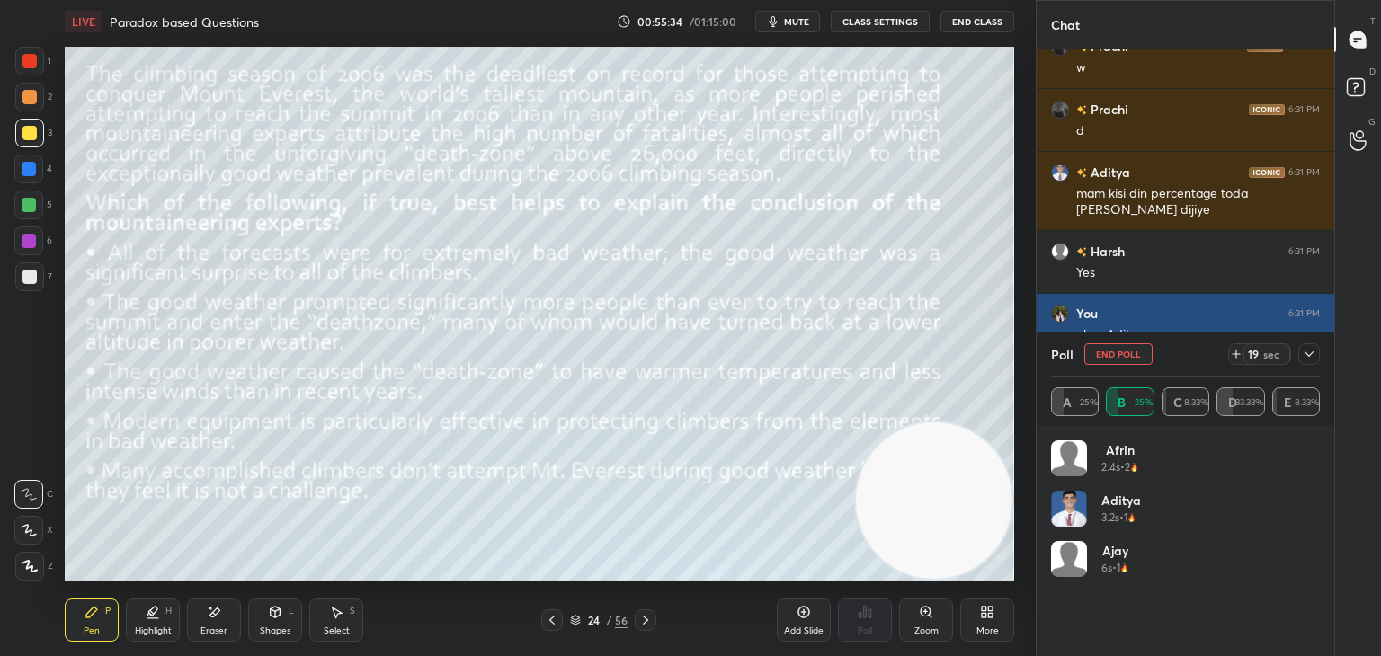
click at [1307, 357] on icon at bounding box center [1309, 354] width 14 height 14
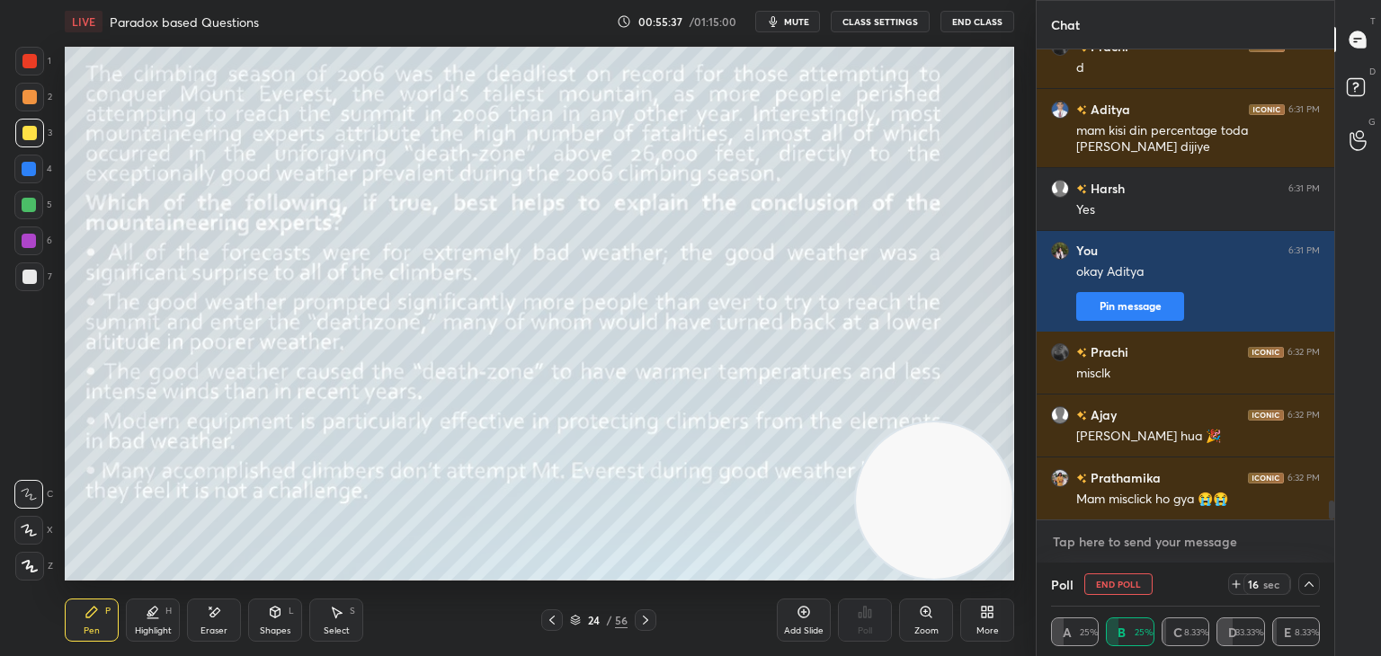
click at [1098, 531] on textarea at bounding box center [1185, 542] width 269 height 29
click at [1095, 533] on textarea at bounding box center [1185, 542] width 269 height 29
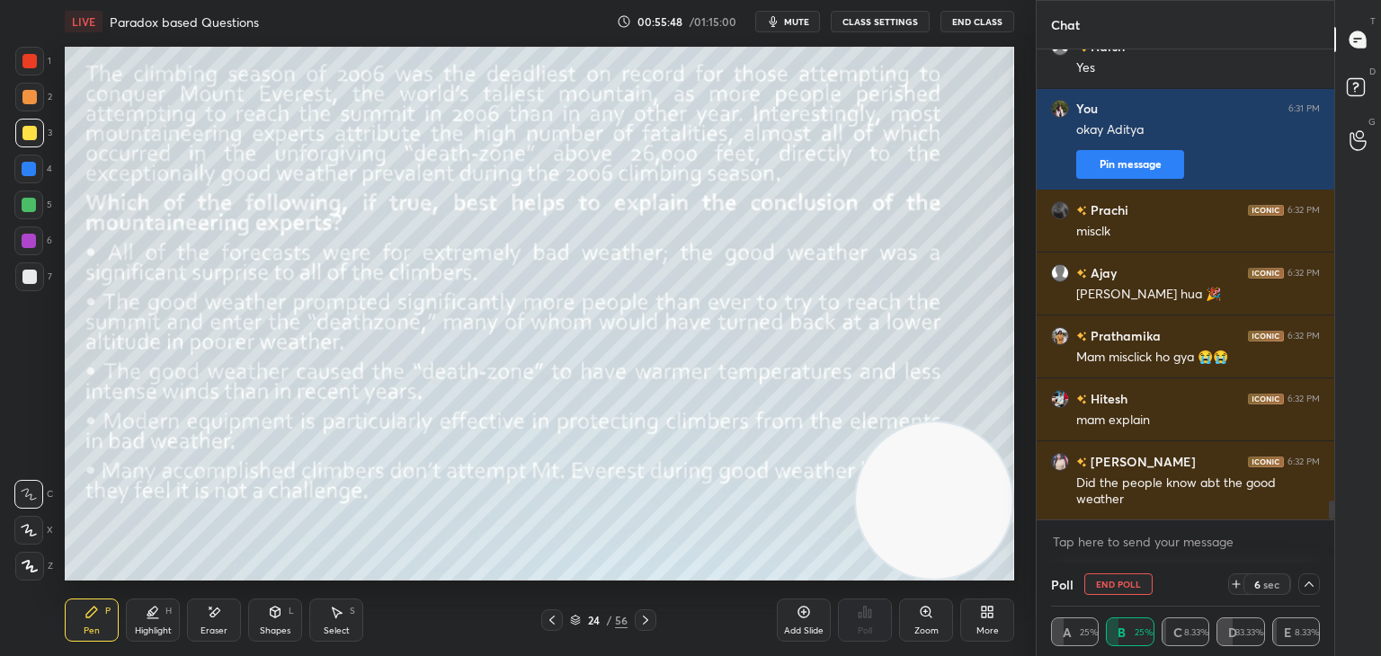
click at [1137, 409] on div "Aditya 6:31 PM mam kisi din percentage toda [PERSON_NAME] dijiye Harsh 6:31 PM …" at bounding box center [1186, 284] width 298 height 471
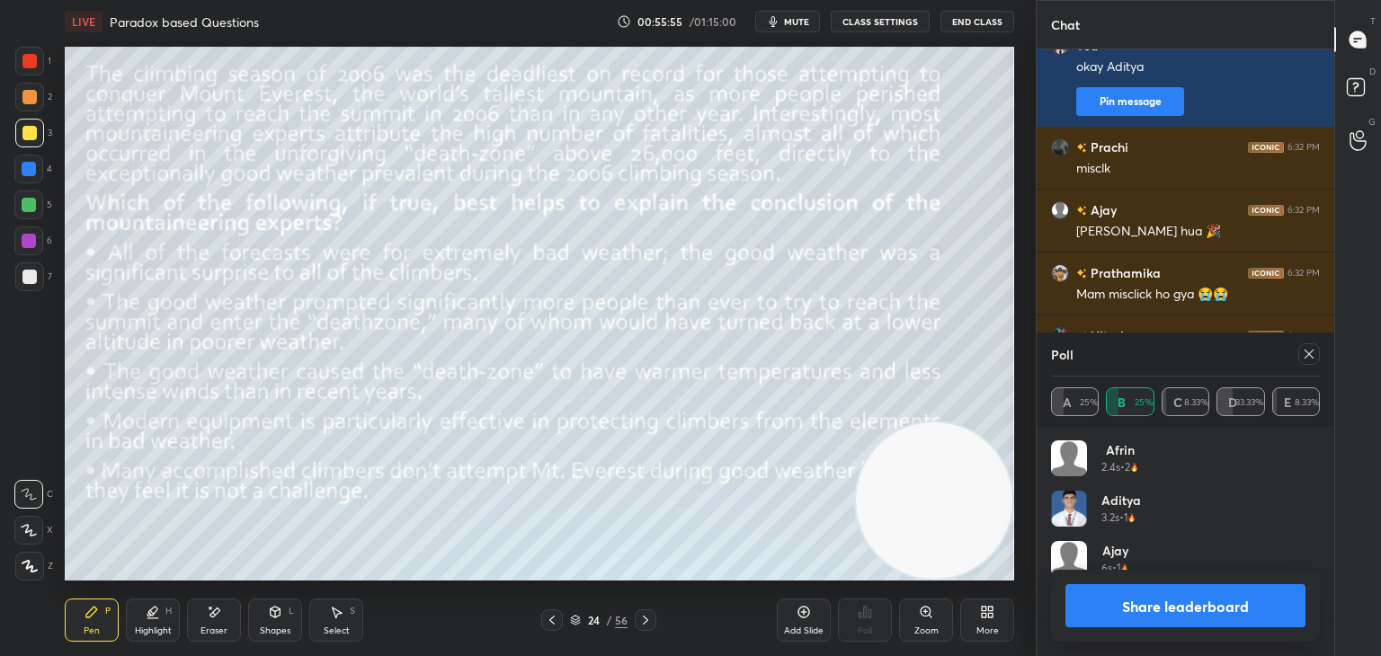
click at [1303, 362] on div at bounding box center [1310, 355] width 22 height 22
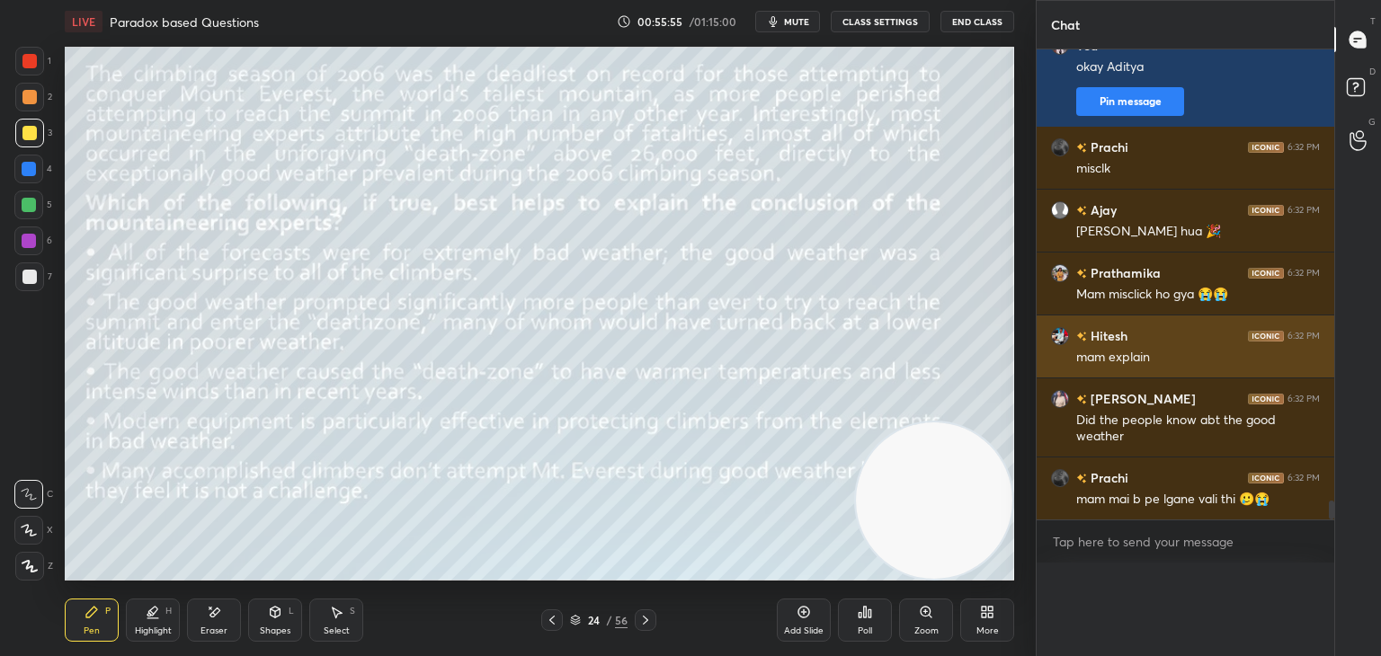
click at [1303, 361] on div "mam explain" at bounding box center [1198, 358] width 244 height 18
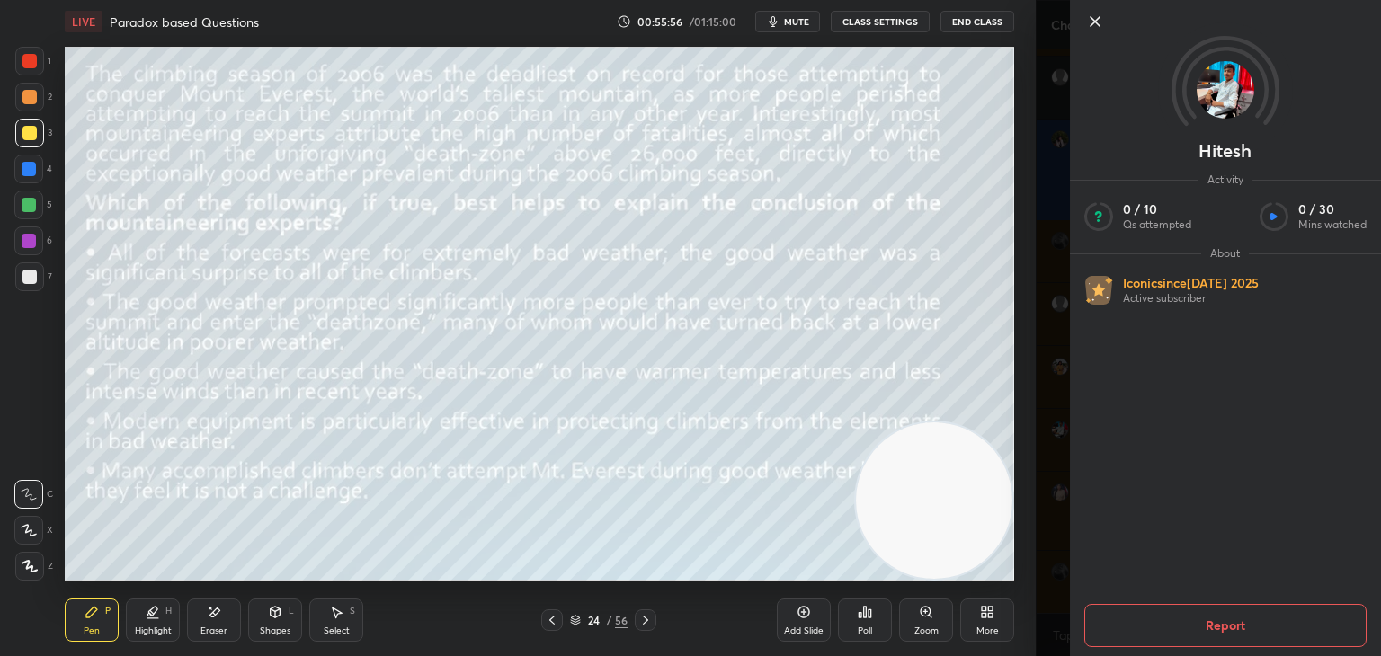
click at [1099, 28] on icon at bounding box center [1096, 22] width 22 height 22
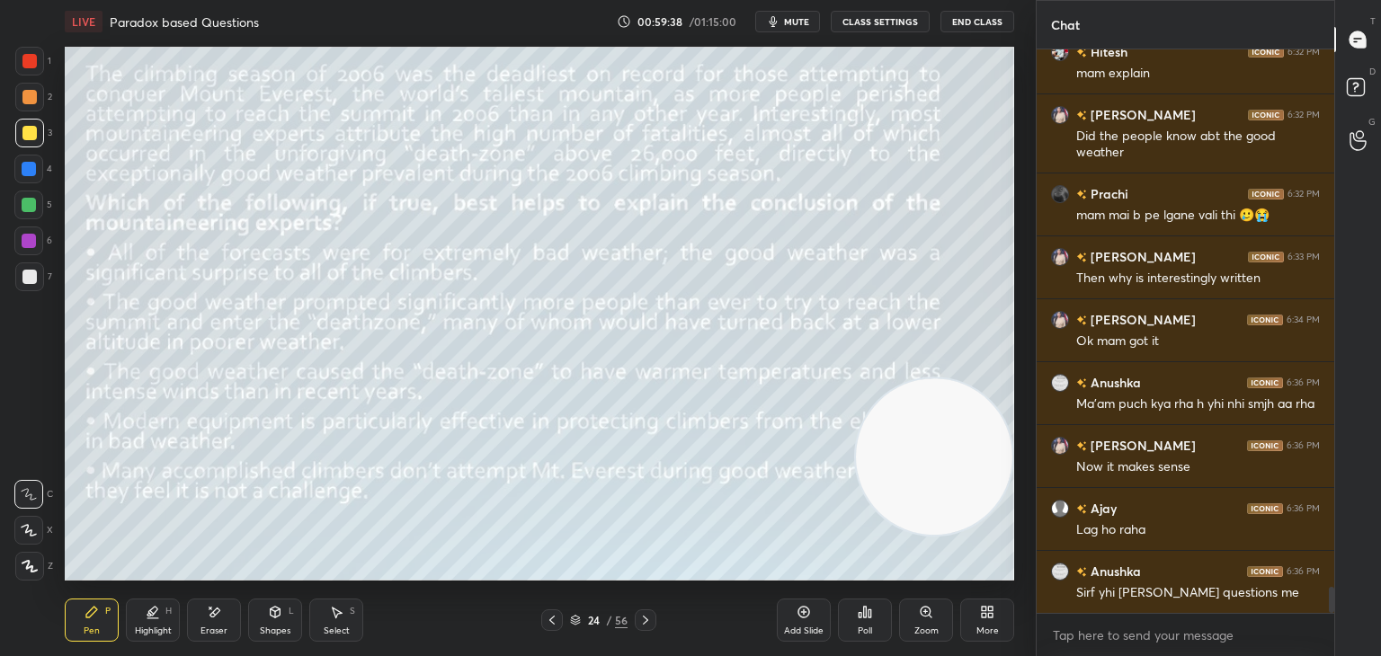
scroll to position [11739, 0]
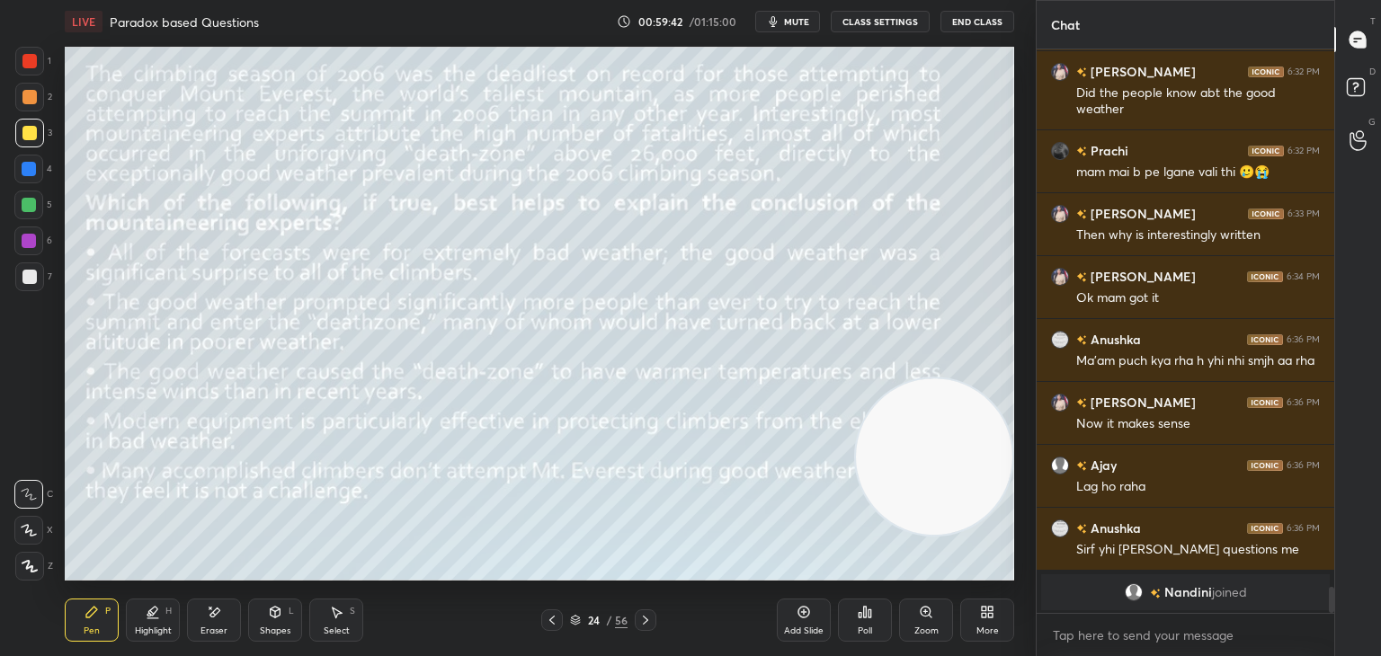
click at [803, 615] on icon at bounding box center [803, 612] width 5 height 5
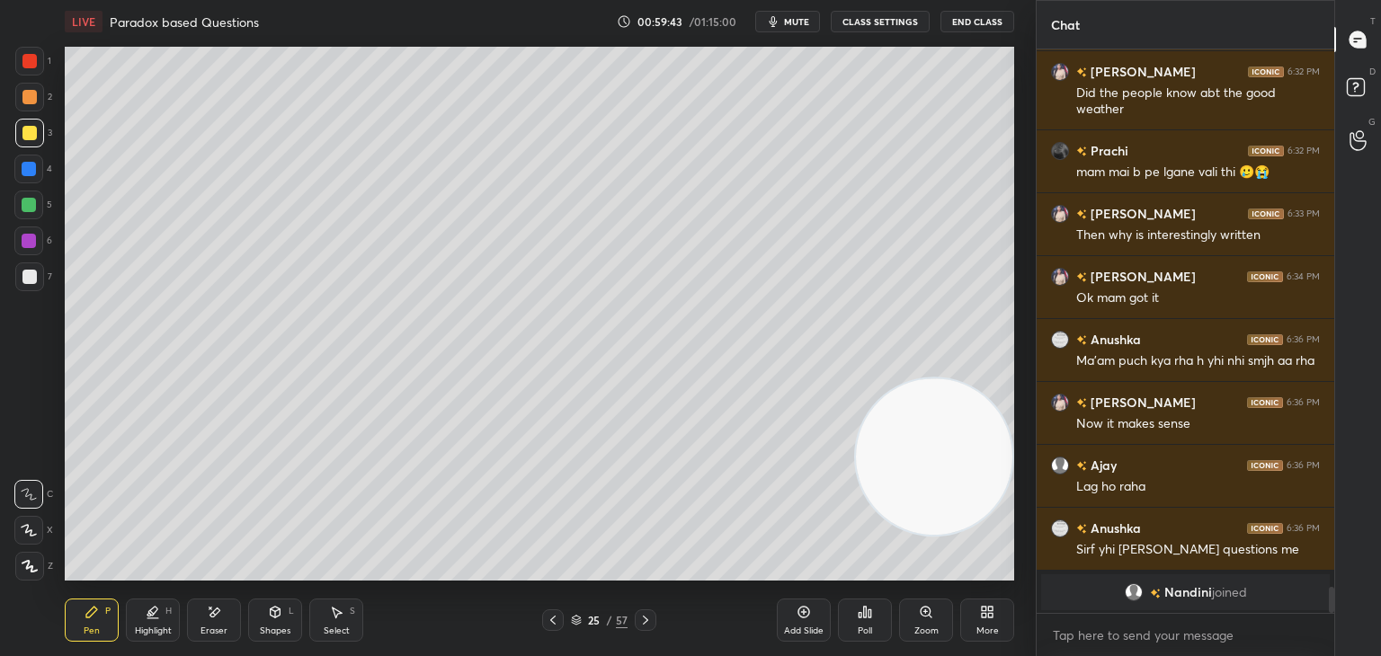
click at [42, 148] on div "3" at bounding box center [33, 137] width 37 height 36
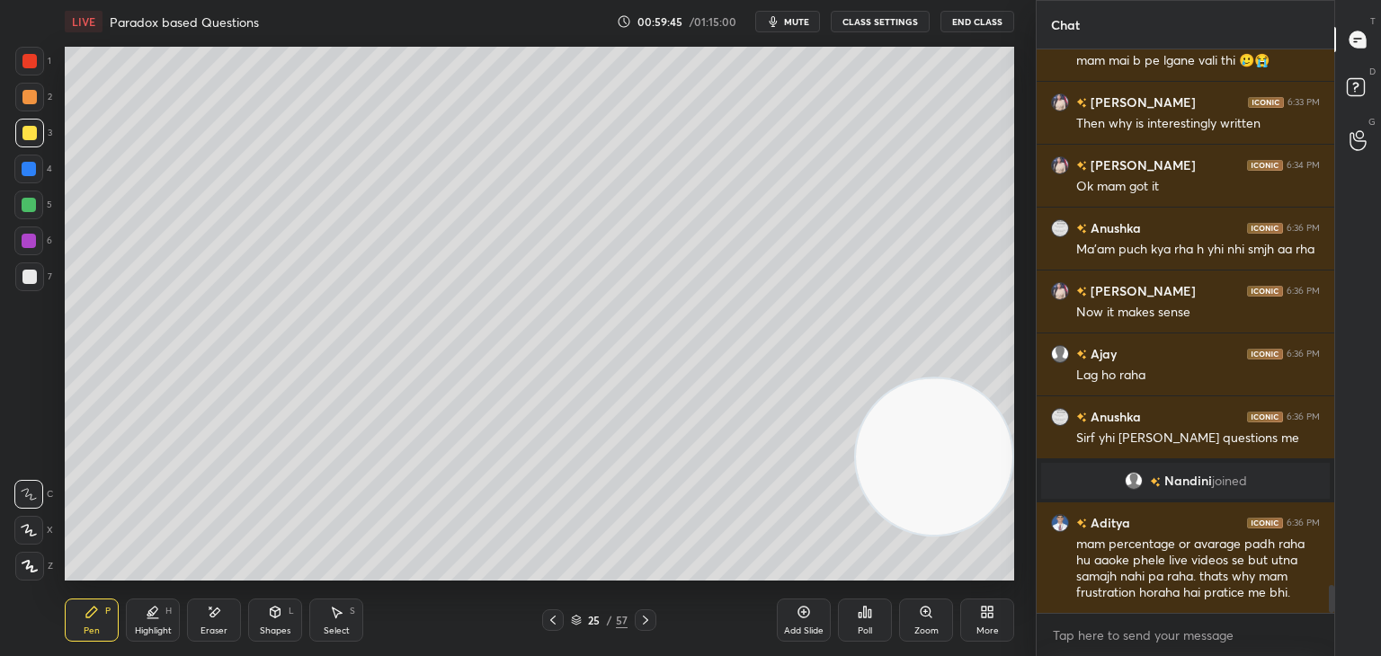
click at [33, 133] on div at bounding box center [29, 133] width 14 height 14
click at [557, 622] on icon at bounding box center [553, 620] width 14 height 14
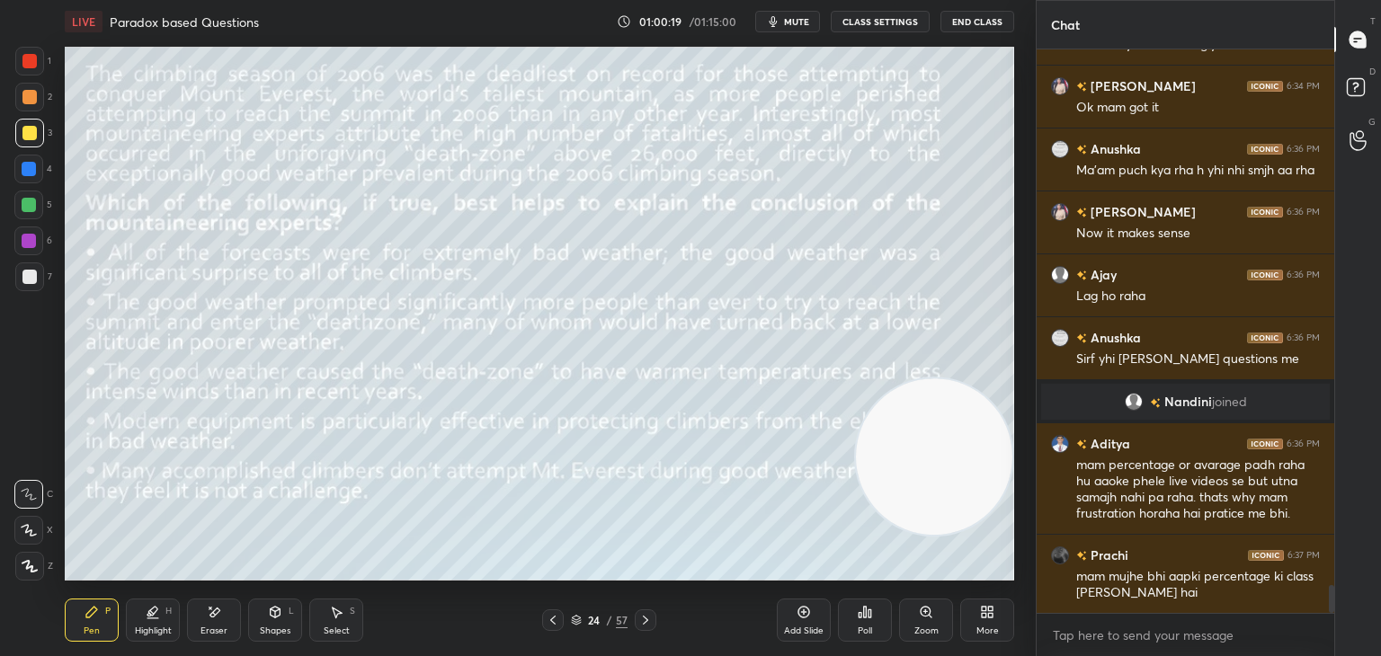
scroll to position [10827, 0]
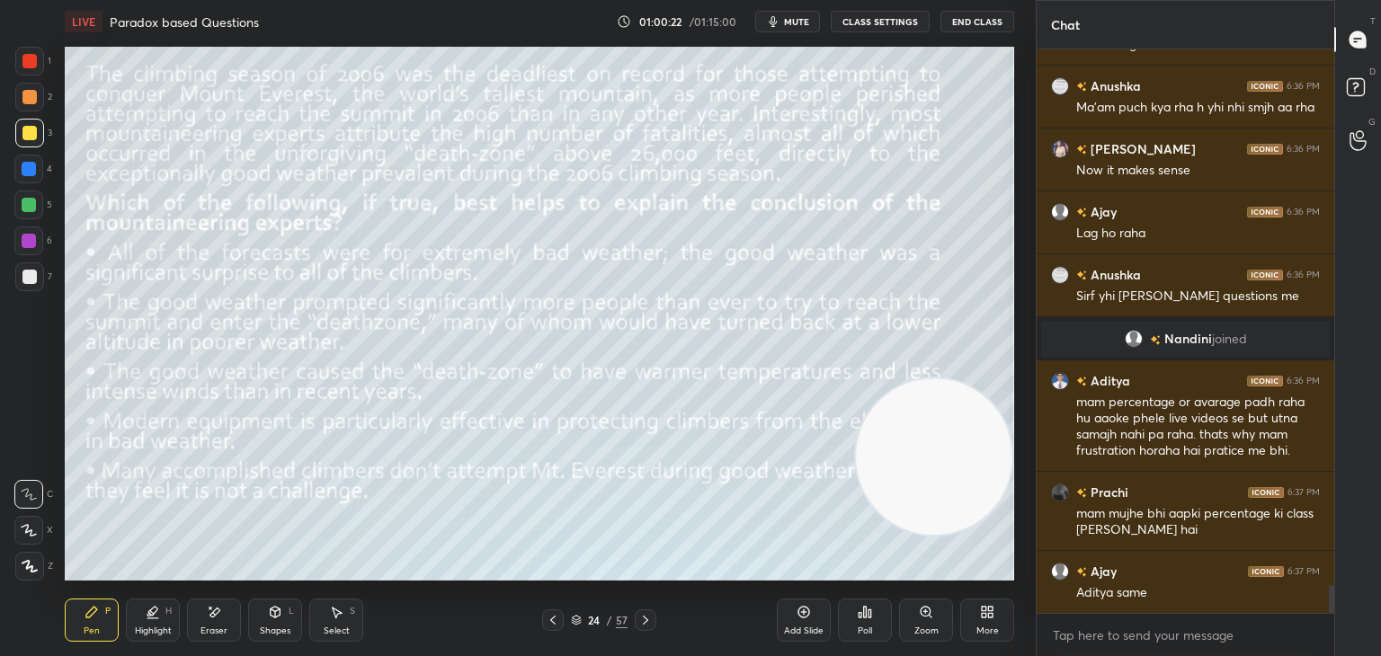
click at [553, 623] on icon at bounding box center [552, 620] width 5 height 9
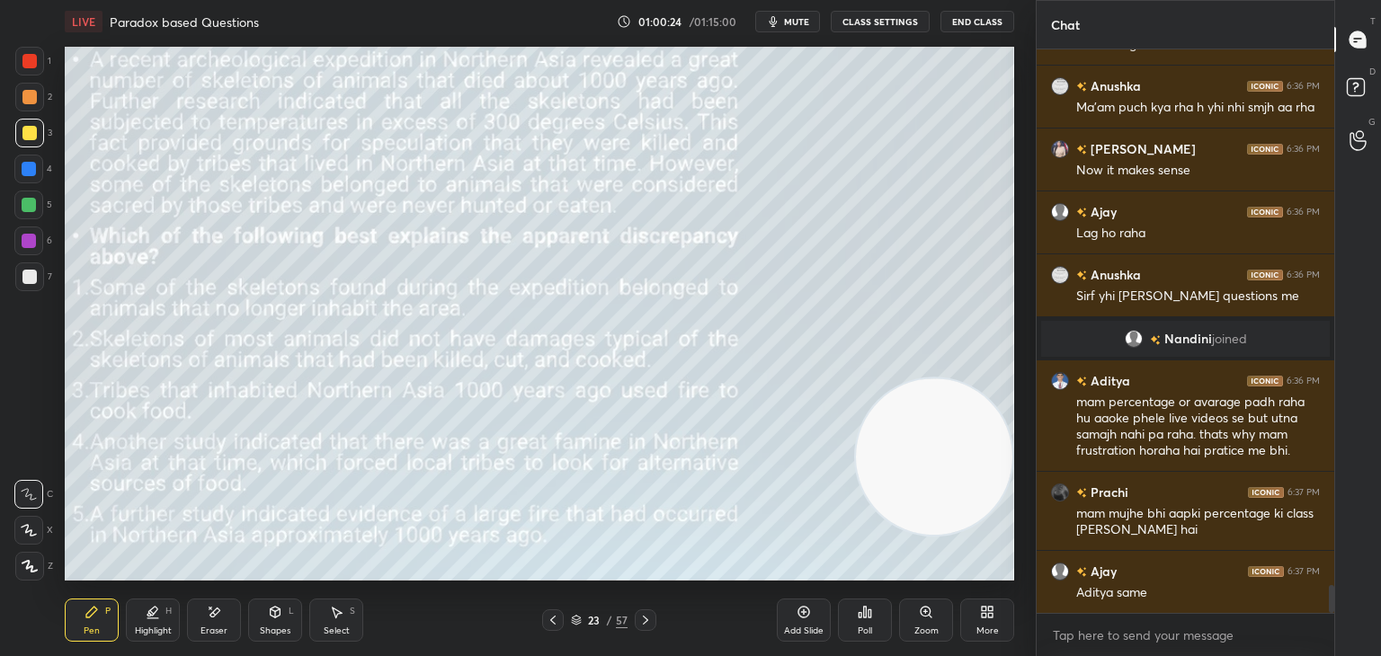
click at [554, 619] on icon at bounding box center [553, 620] width 14 height 14
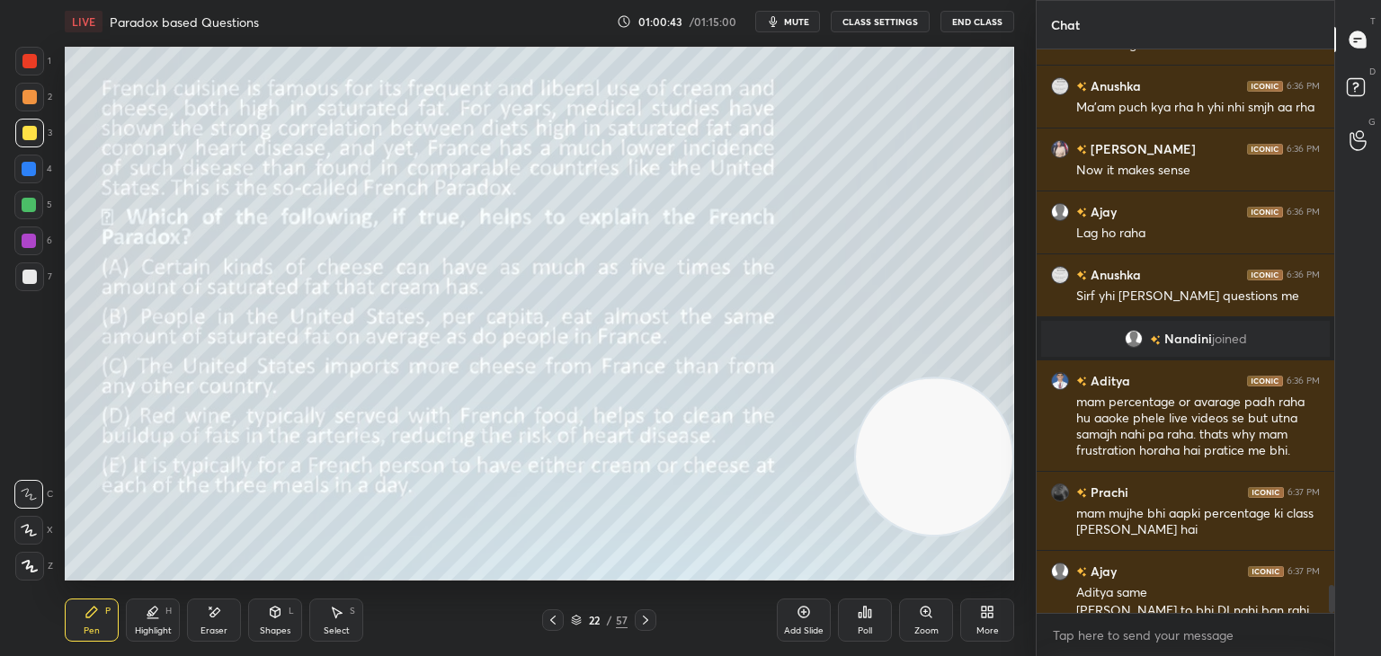
scroll to position [10845, 0]
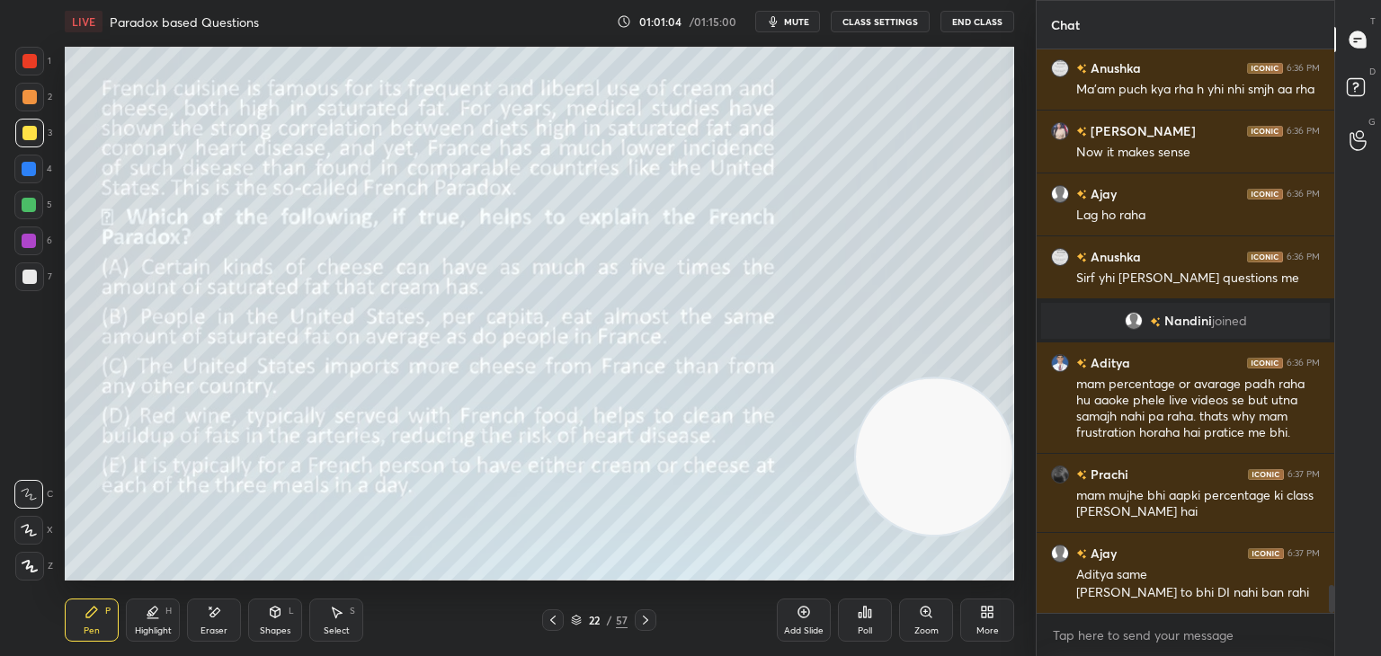
click at [800, 615] on icon at bounding box center [804, 612] width 14 height 14
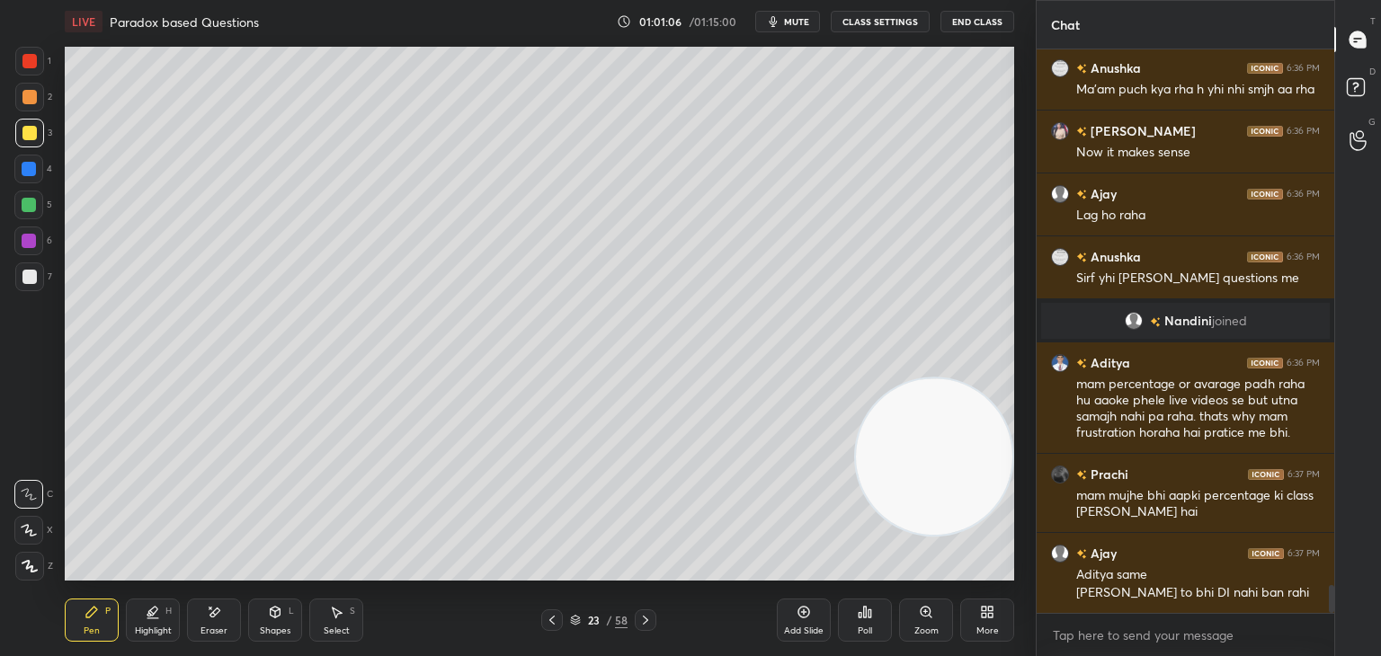
click at [27, 277] on div at bounding box center [29, 277] width 14 height 14
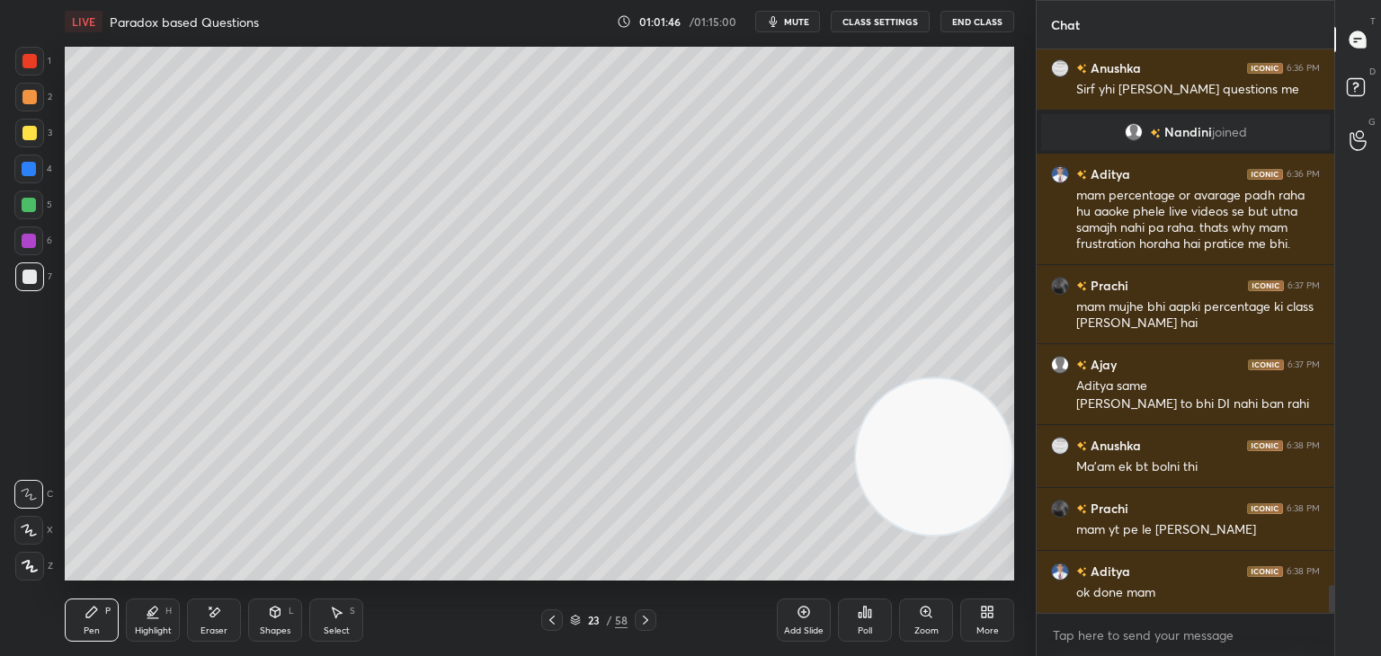
scroll to position [11111, 0]
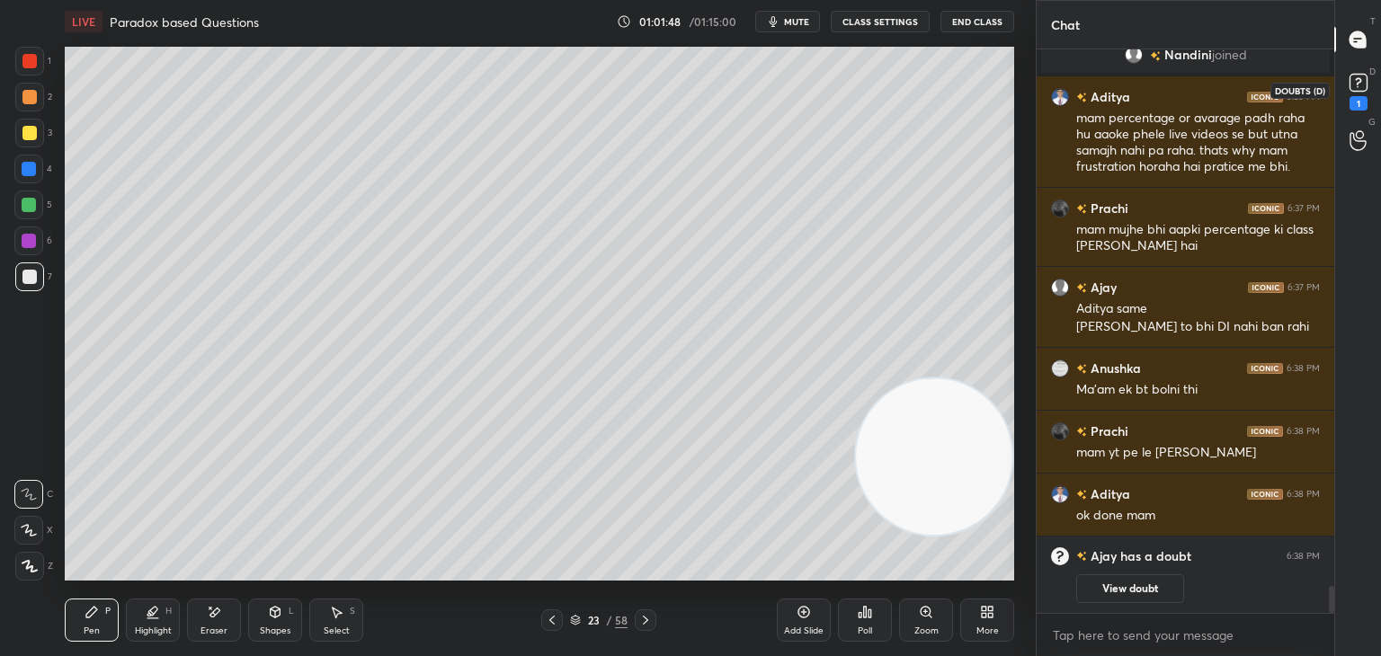
click at [1354, 90] on rect at bounding box center [1358, 83] width 17 height 17
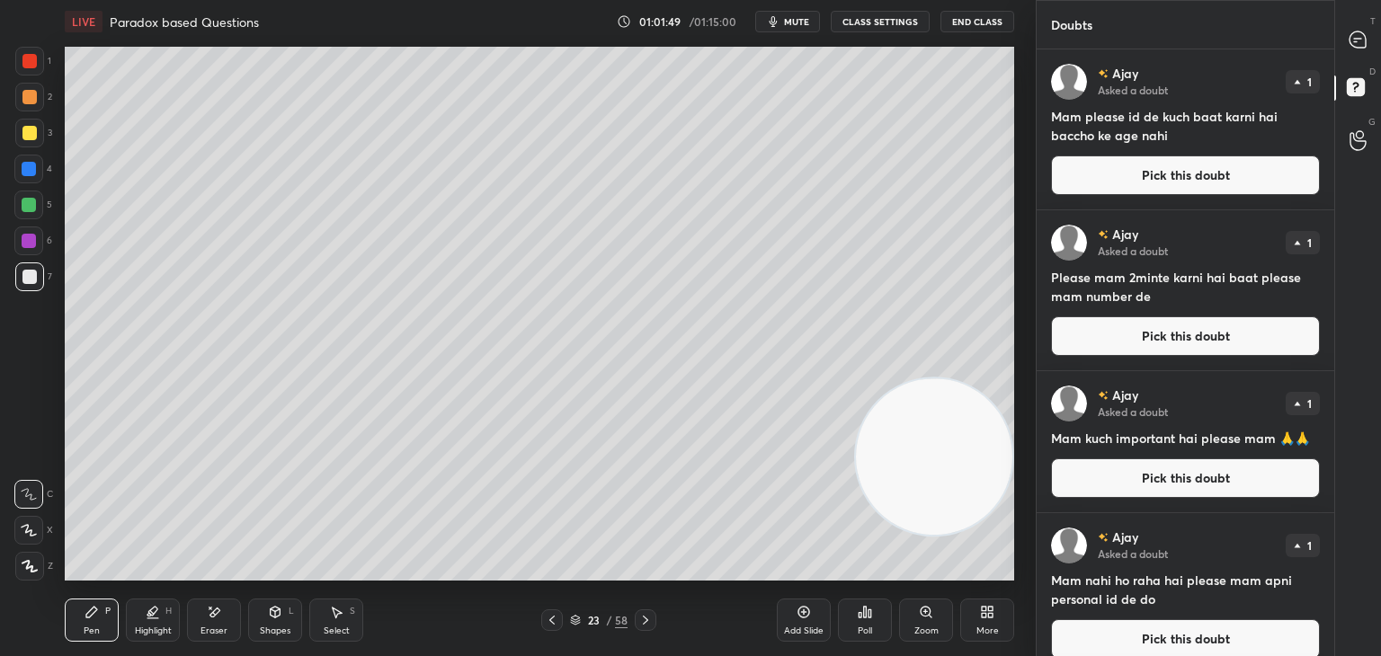
click at [1164, 173] on button "Pick this doubt" at bounding box center [1185, 176] width 269 height 40
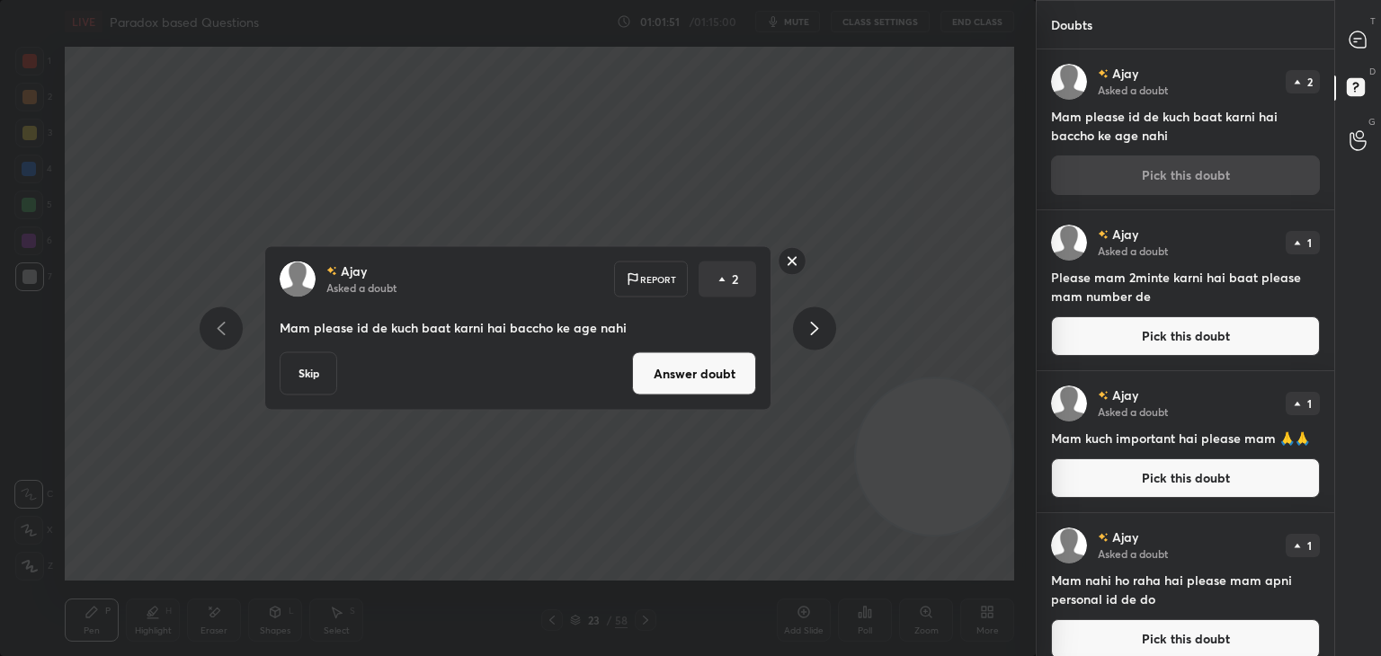
click at [705, 384] on button "Answer doubt" at bounding box center [694, 374] width 124 height 43
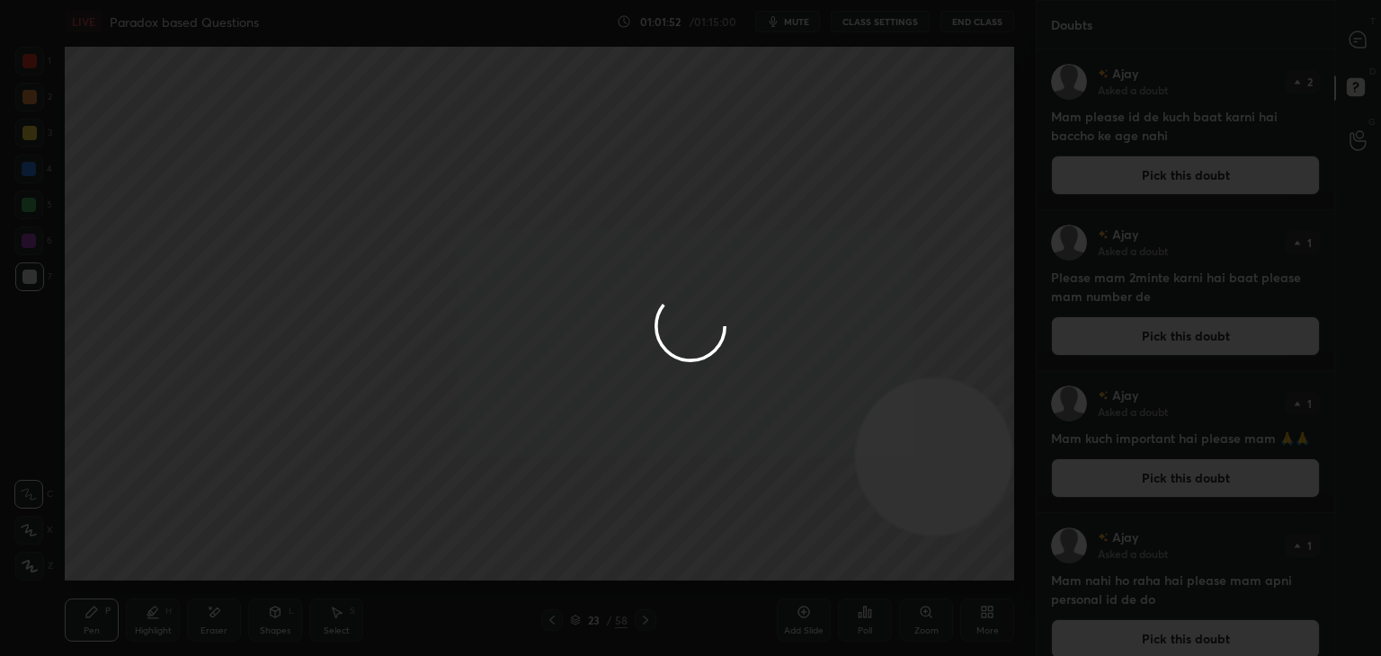
click at [1359, 49] on icon at bounding box center [1358, 40] width 19 height 19
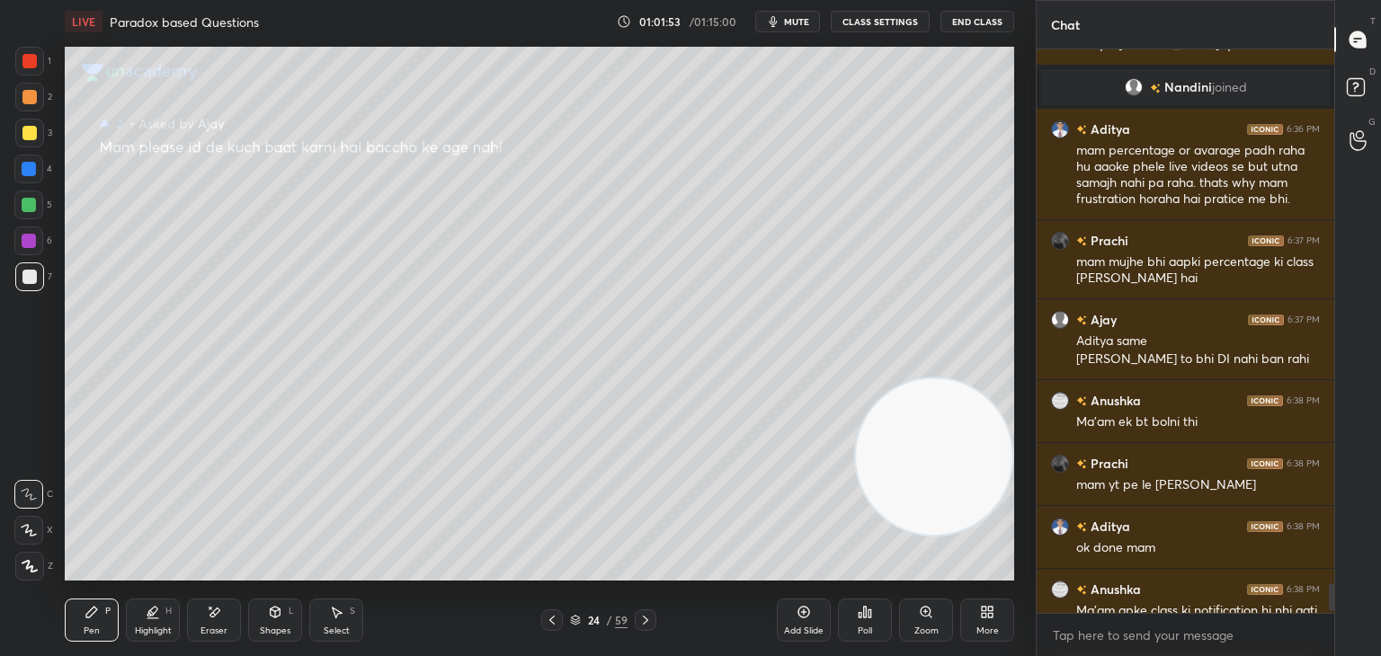
scroll to position [10977, 0]
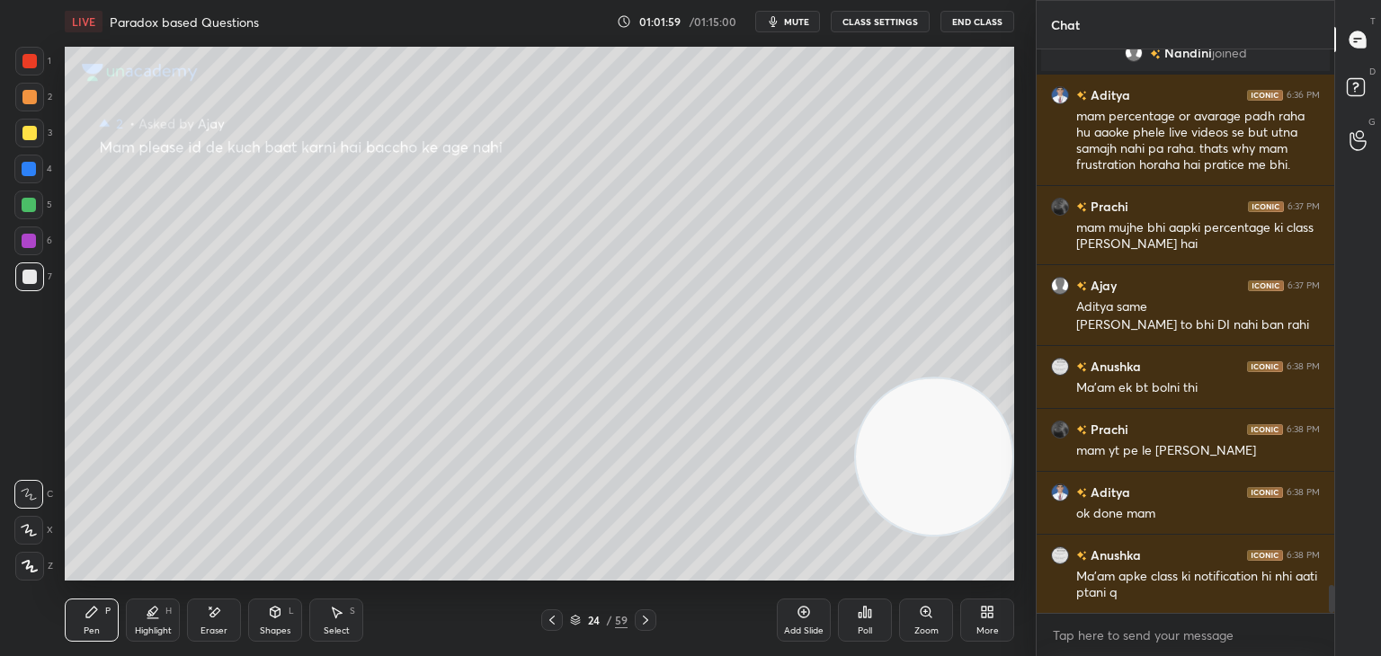
click at [25, 210] on div at bounding box center [29, 205] width 14 height 14
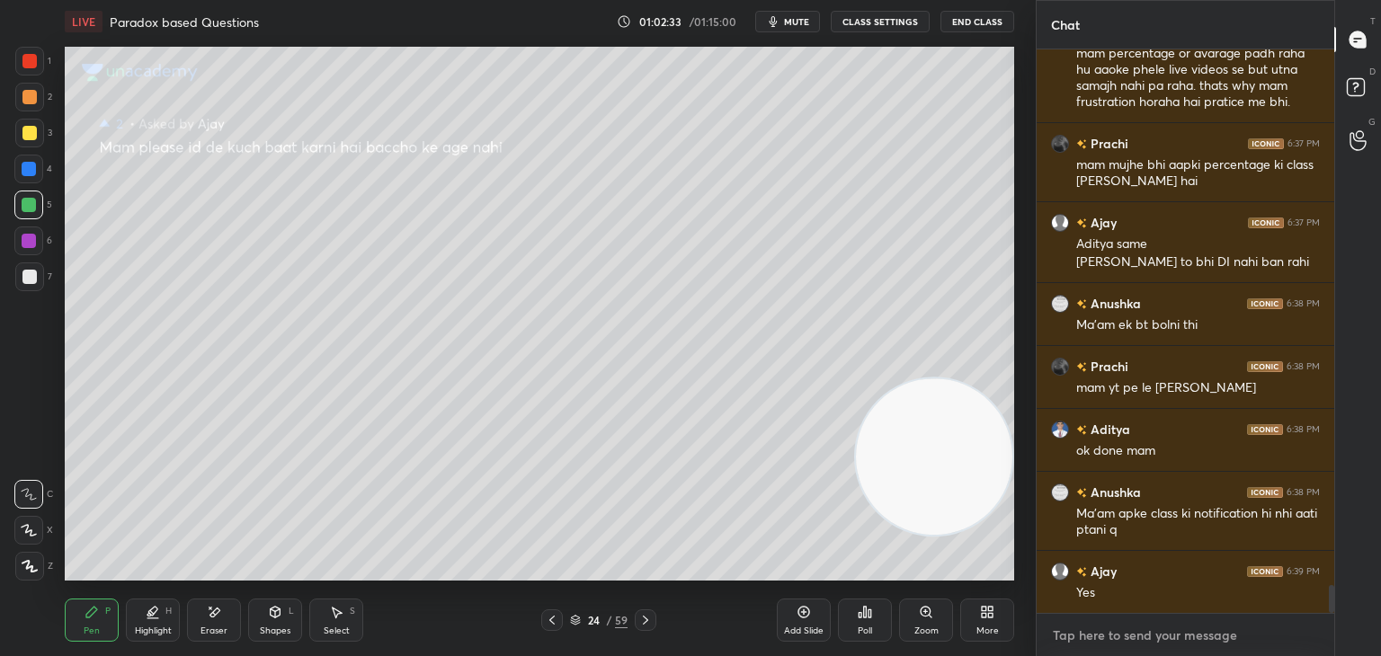
click at [1129, 634] on textarea at bounding box center [1185, 635] width 269 height 29
type textarea "x"
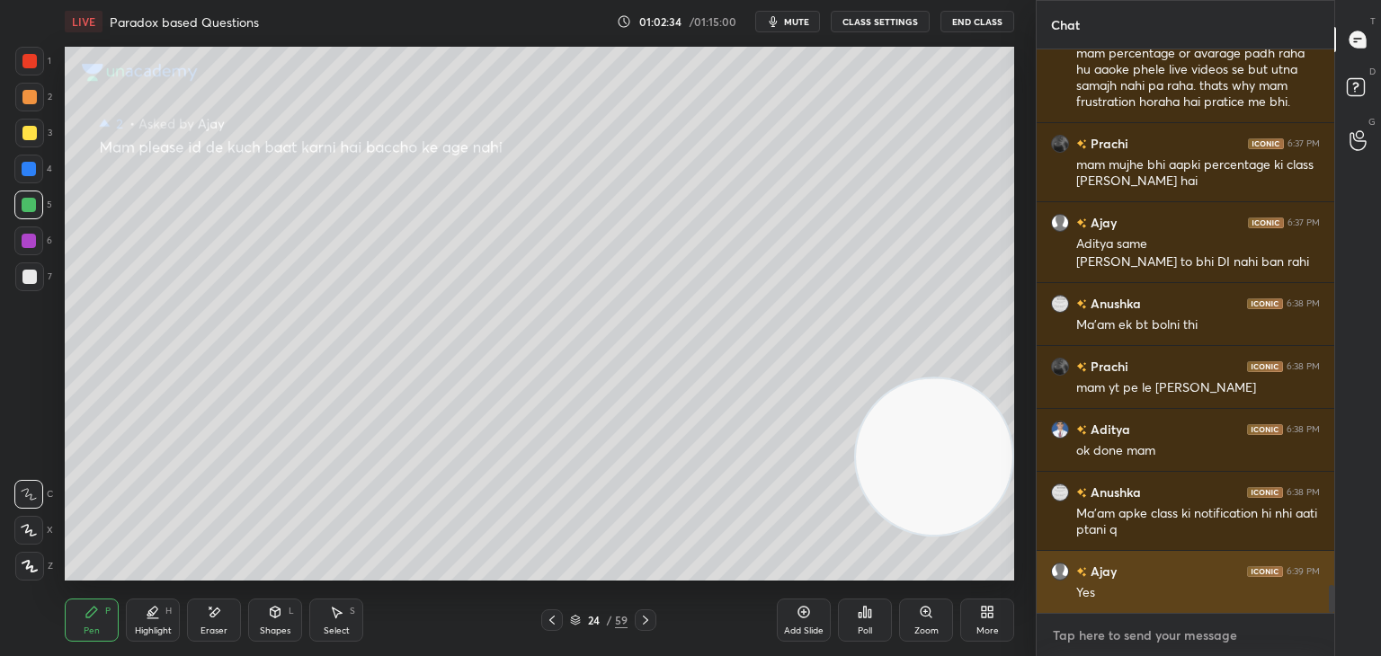
paste textarea "[URL][DOMAIN_NAME]"
type textarea "[URL][DOMAIN_NAME]"
type textarea "x"
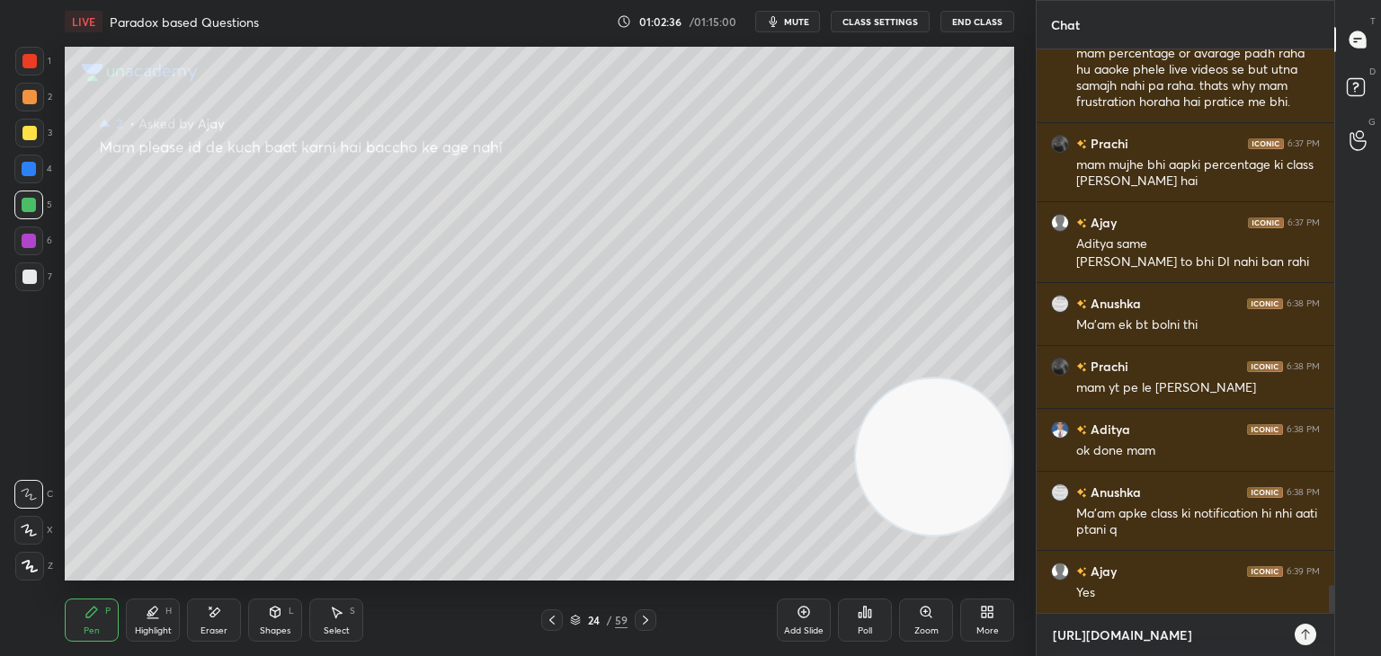
type textarea "[URL][DOMAIN_NAME]"
click at [1295, 641] on div "[URL][DOMAIN_NAME] x" at bounding box center [1186, 635] width 298 height 42
type textarea "x"
click at [1306, 636] on icon at bounding box center [1306, 635] width 14 height 14
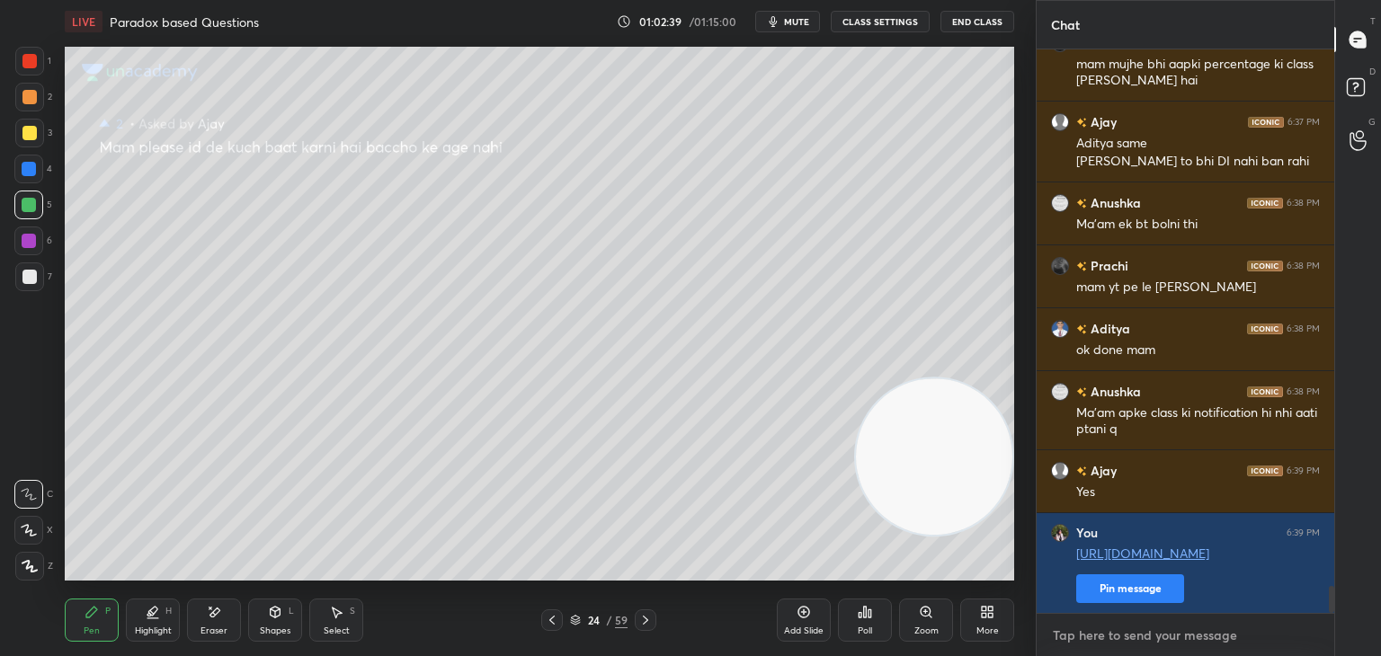
scroll to position [11203, 0]
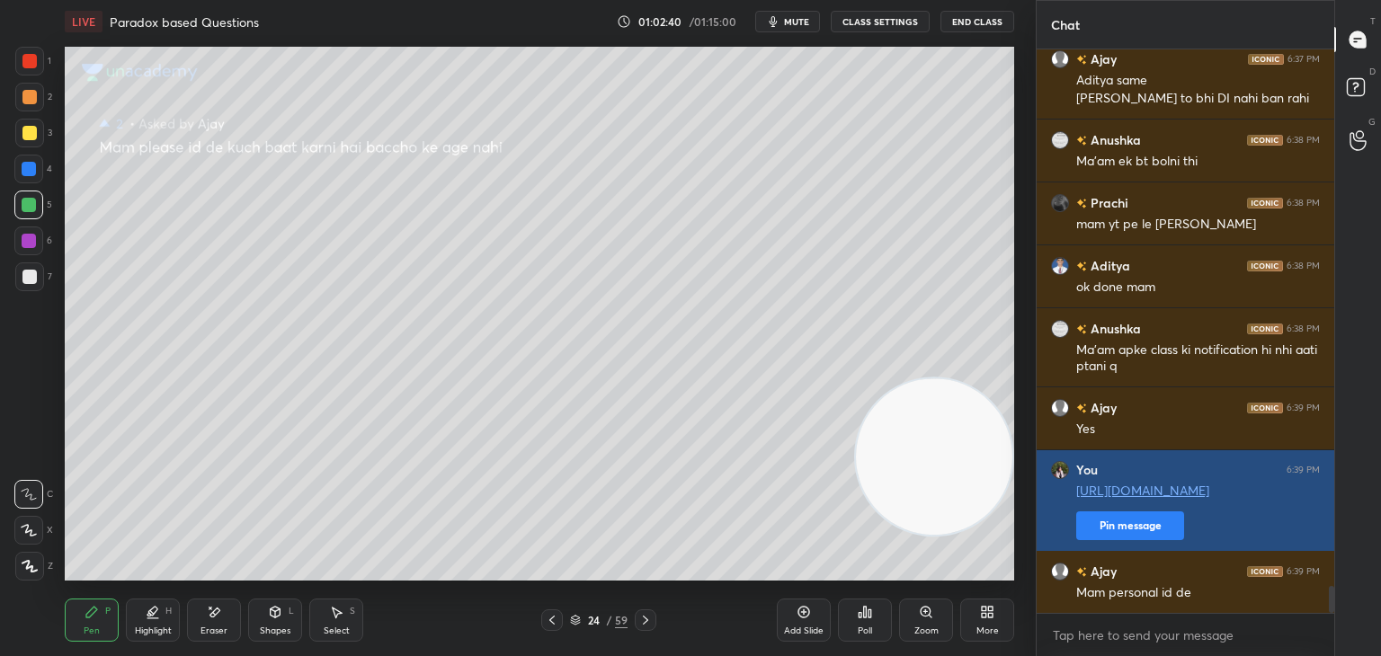
click at [1140, 529] on button "Pin message" at bounding box center [1130, 526] width 108 height 29
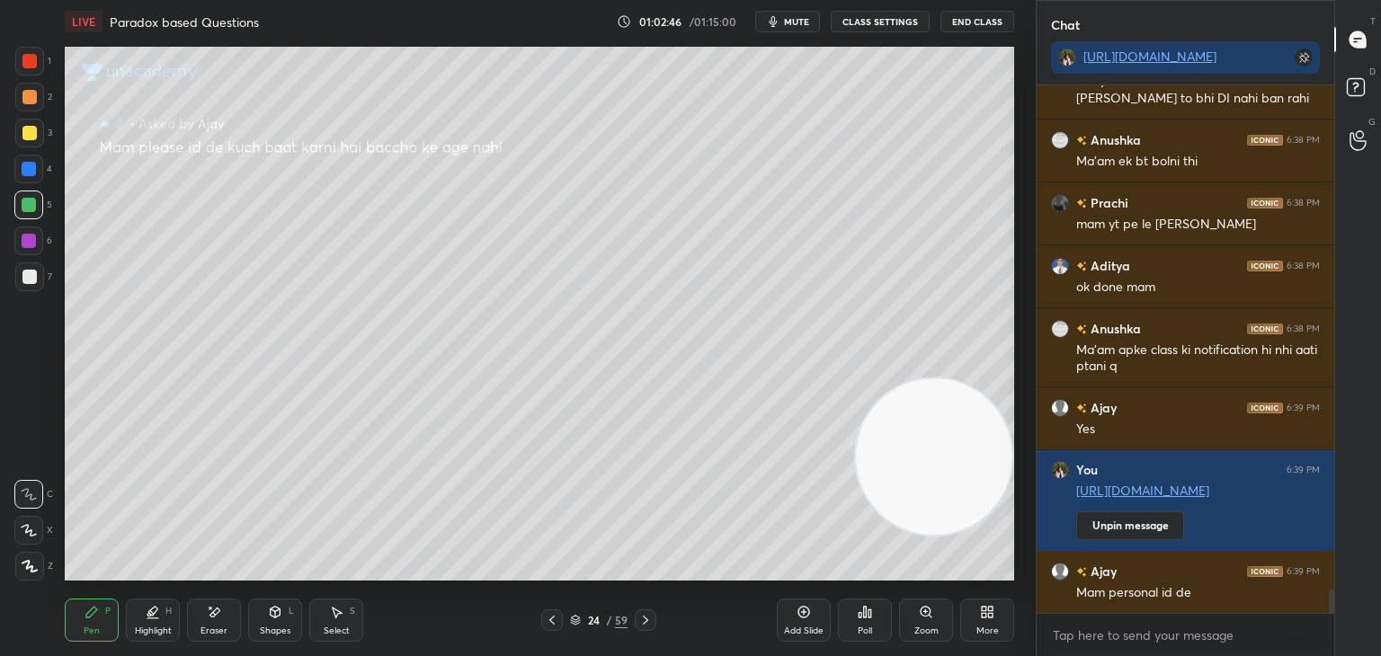
scroll to position [11318, 0]
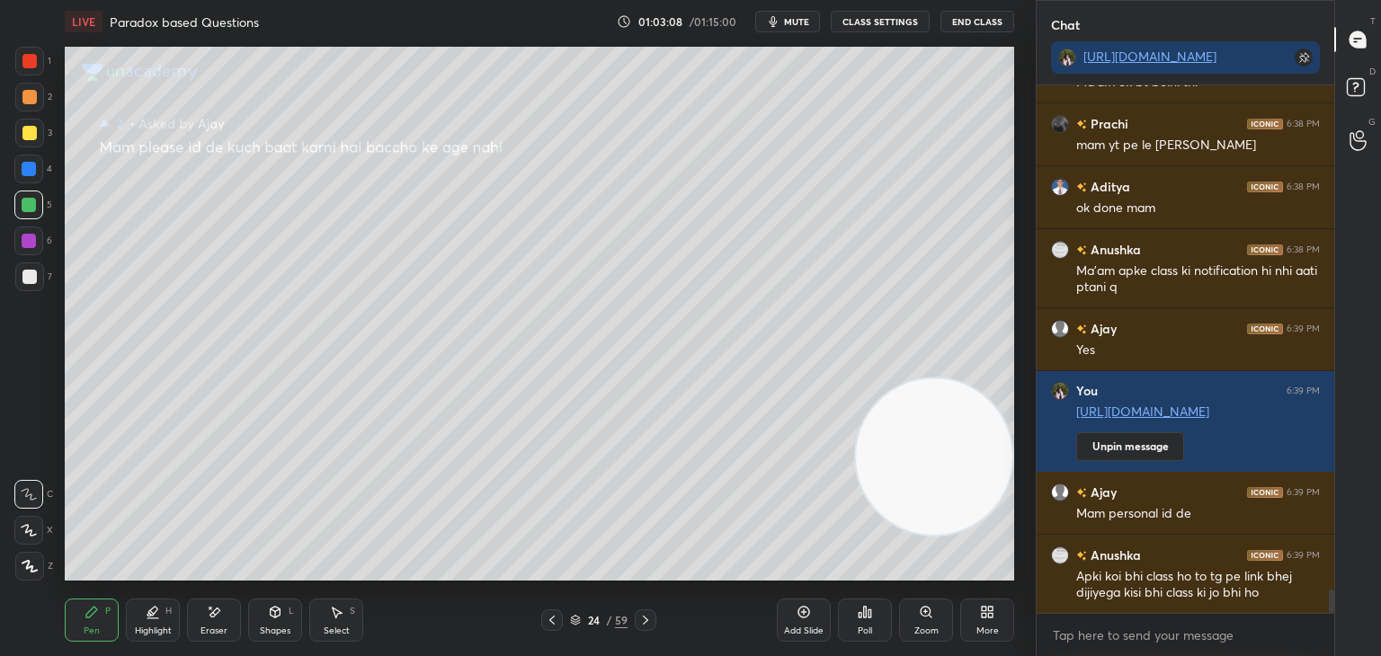
click at [866, 618] on icon at bounding box center [865, 612] width 3 height 11
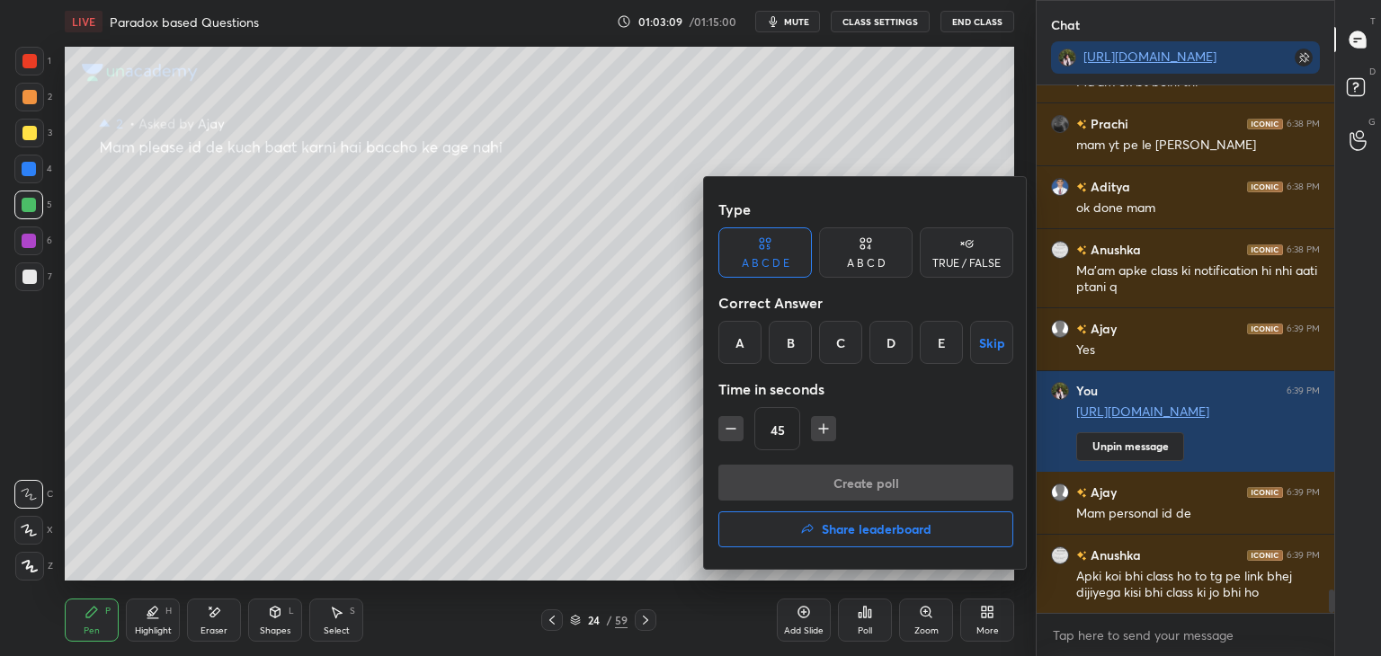
click at [859, 523] on h4 "Share leaderboard" at bounding box center [877, 529] width 110 height 13
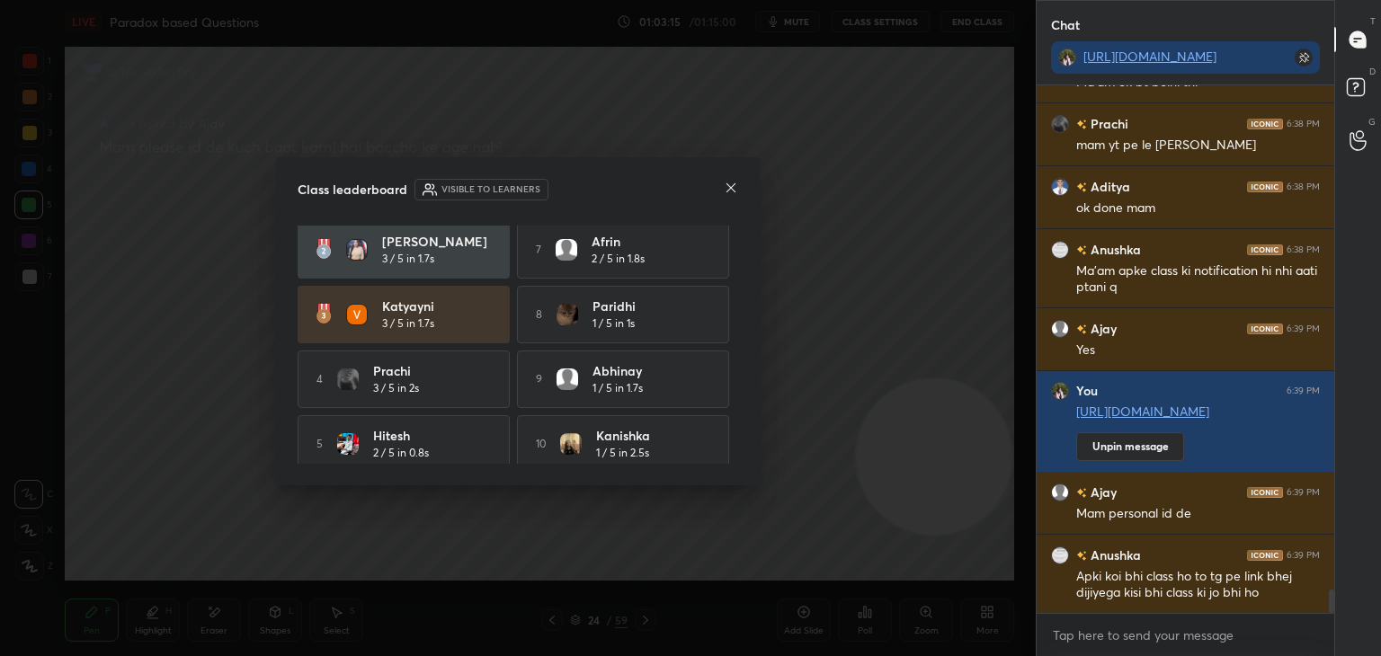
scroll to position [83, 0]
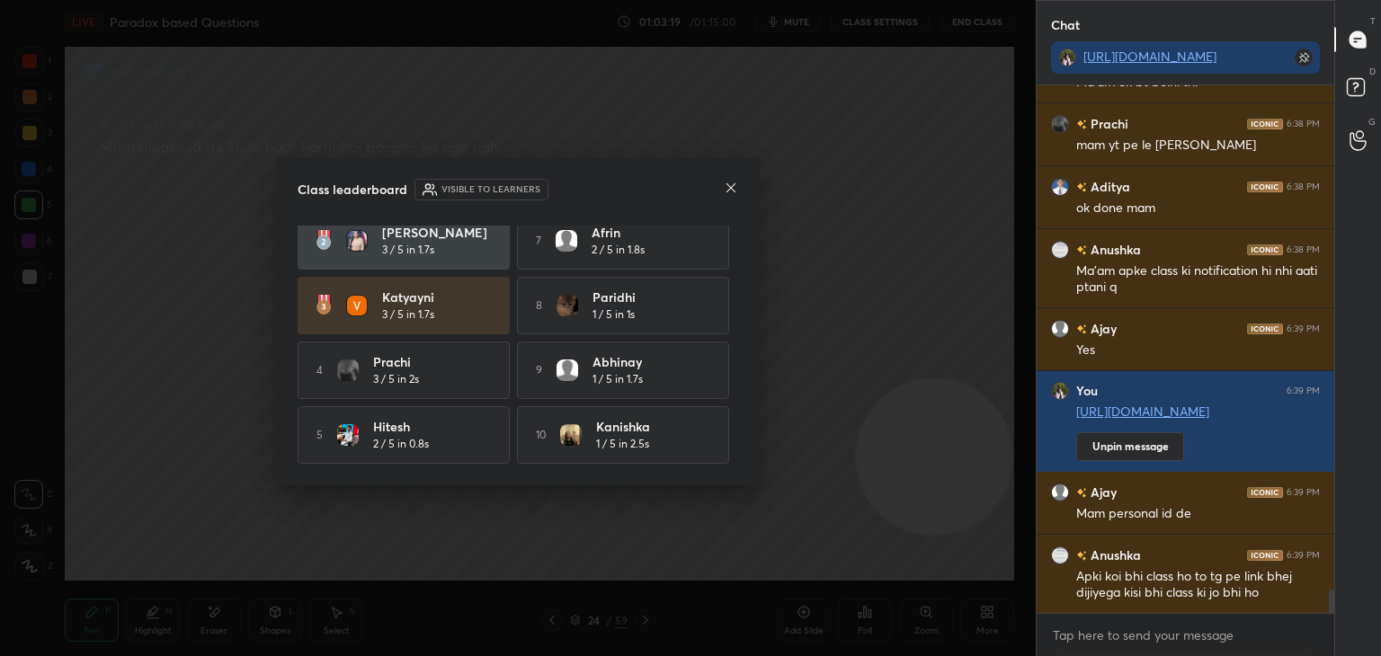
click at [729, 188] on icon at bounding box center [731, 188] width 14 height 14
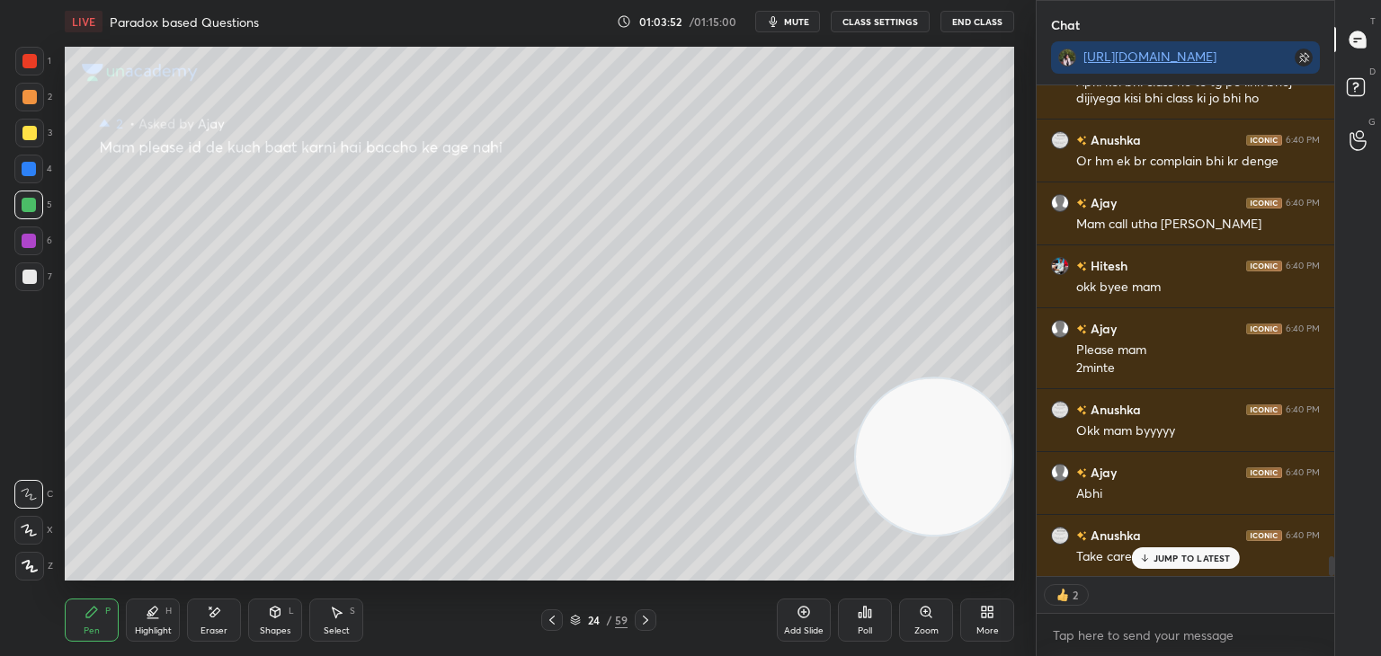
scroll to position [11777, 0]
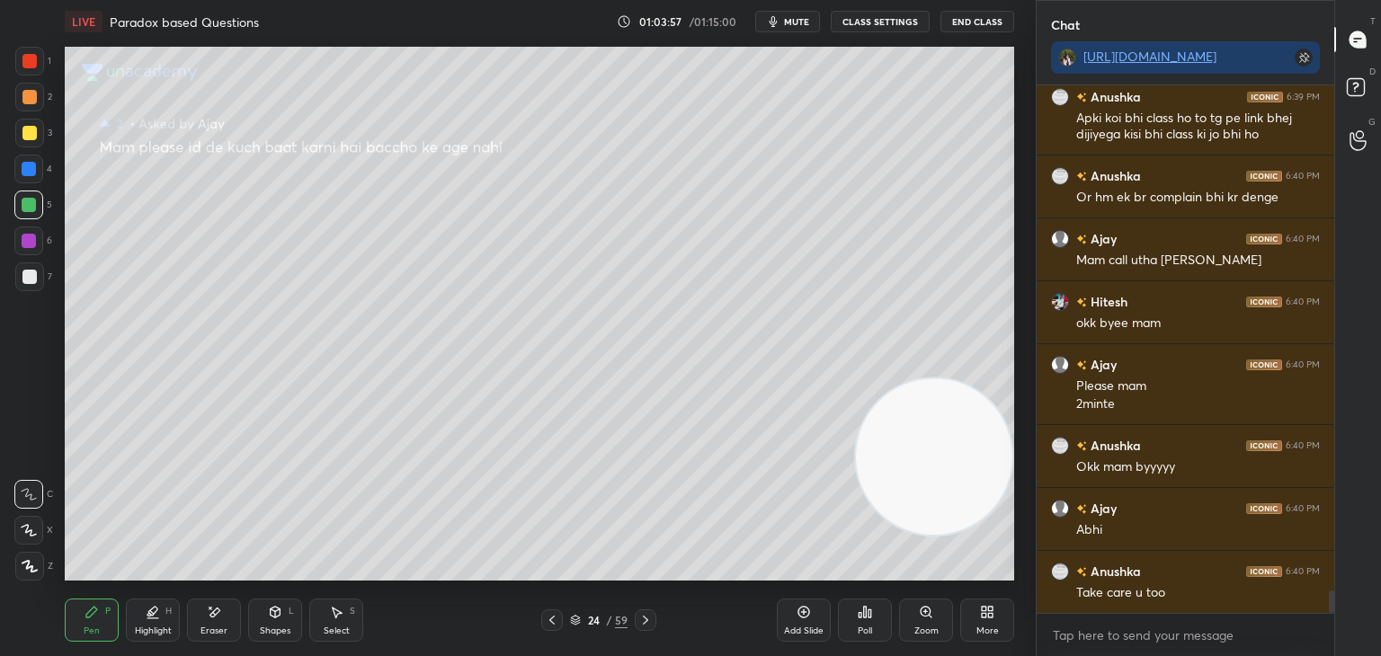
click at [971, 24] on button "End Class" at bounding box center [978, 22] width 74 height 22
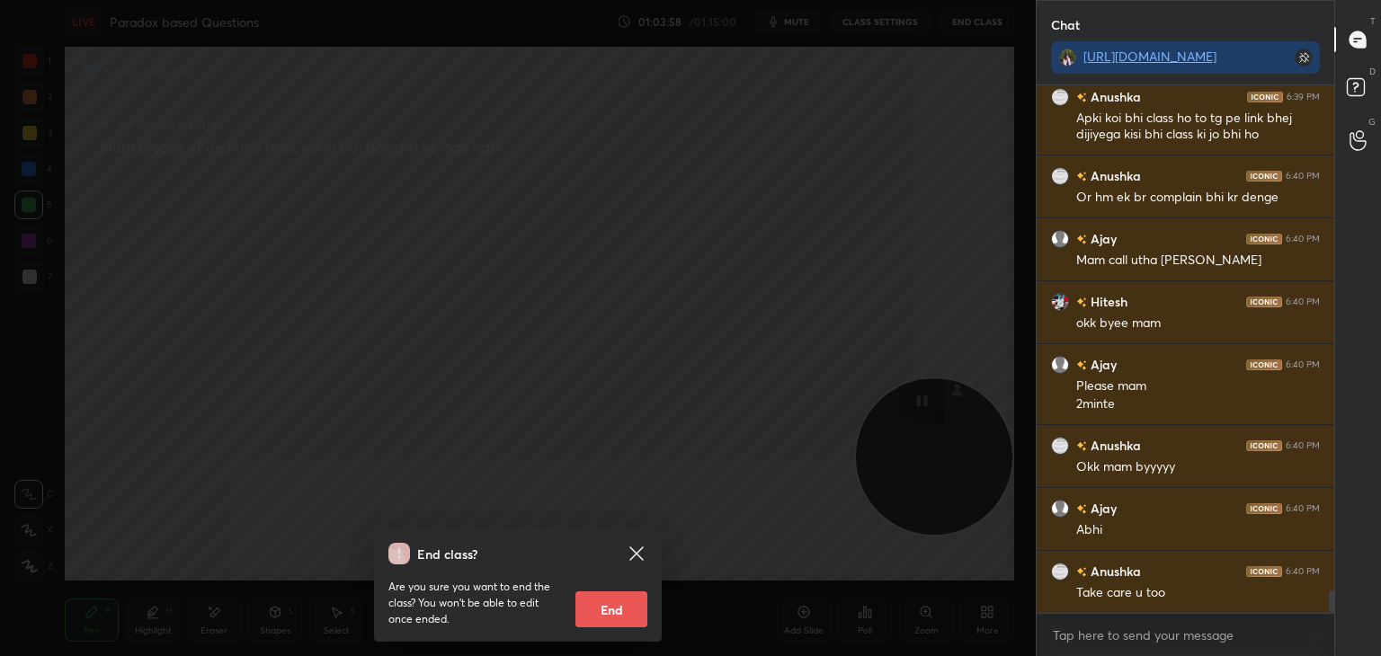
click at [626, 611] on button "End" at bounding box center [612, 610] width 72 height 36
type textarea "x"
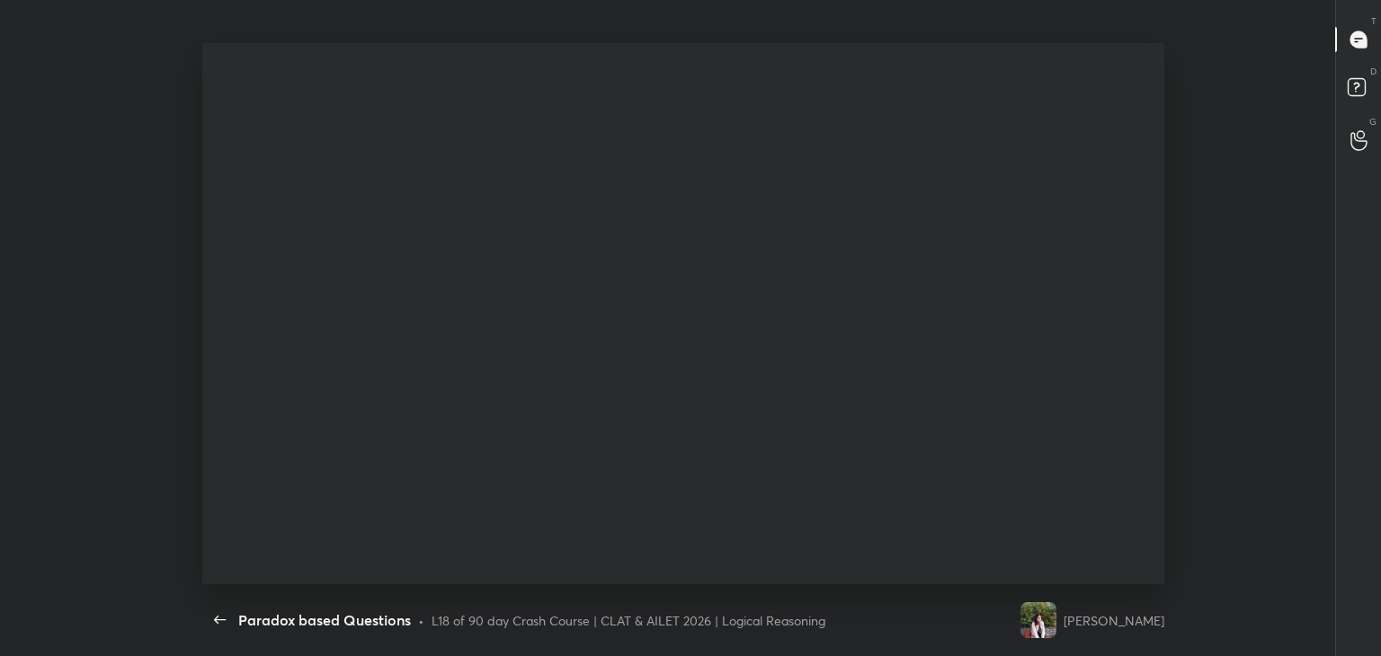
scroll to position [0, 0]
